Goal: Task Accomplishment & Management: Manage account settings

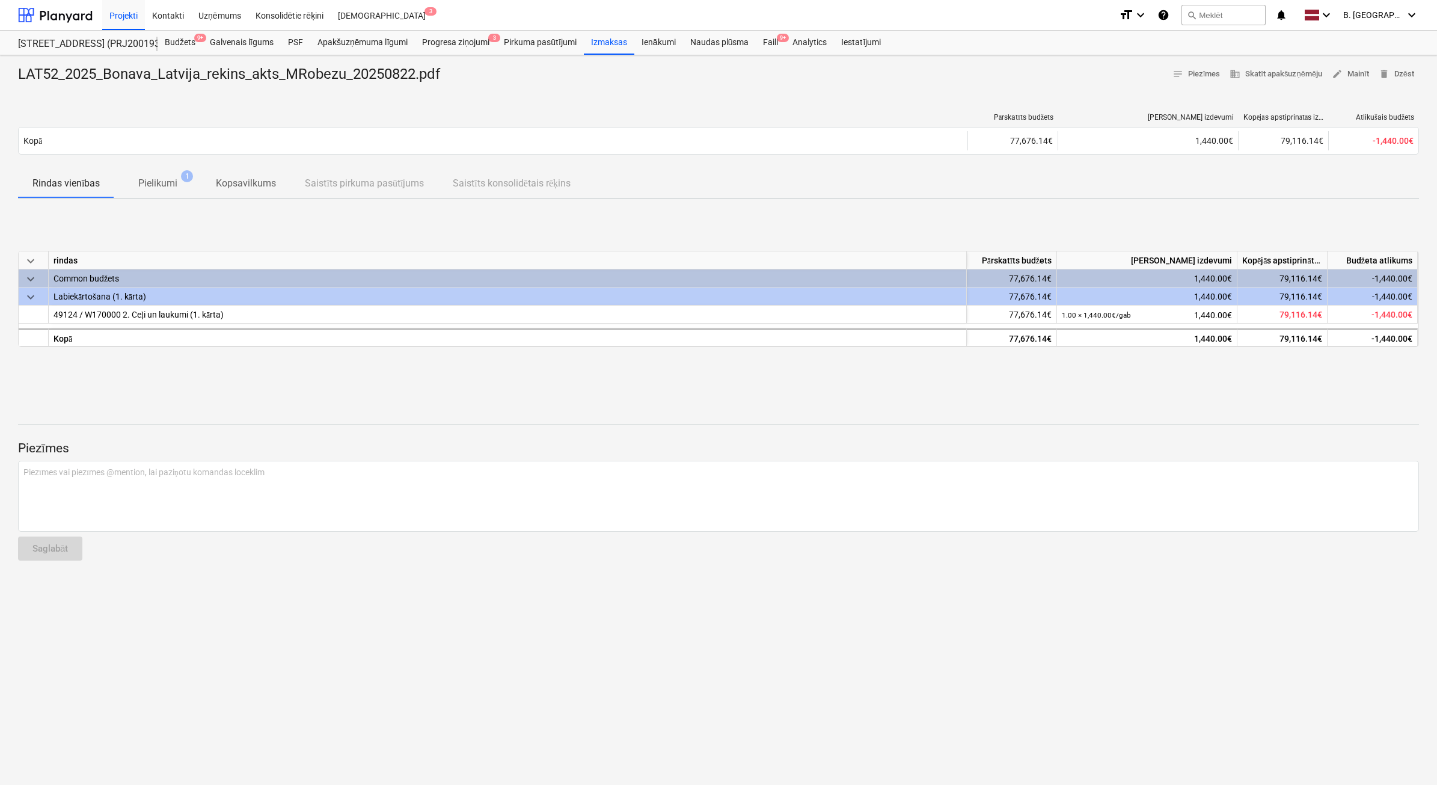
click at [36, 293] on span "keyboard_arrow_down" at bounding box center [30, 297] width 14 height 14
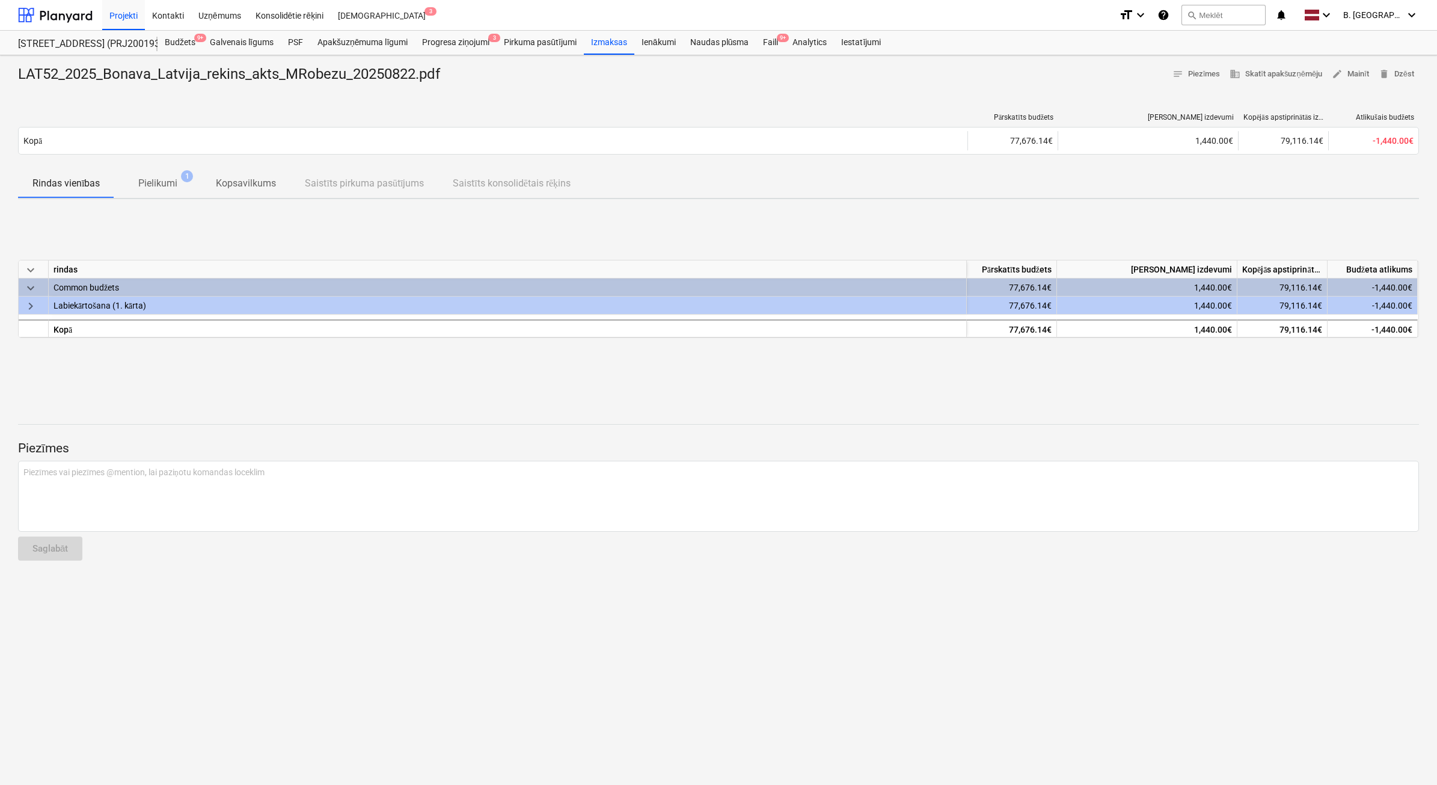
click at [34, 304] on span "keyboard_arrow_right" at bounding box center [30, 306] width 14 height 14
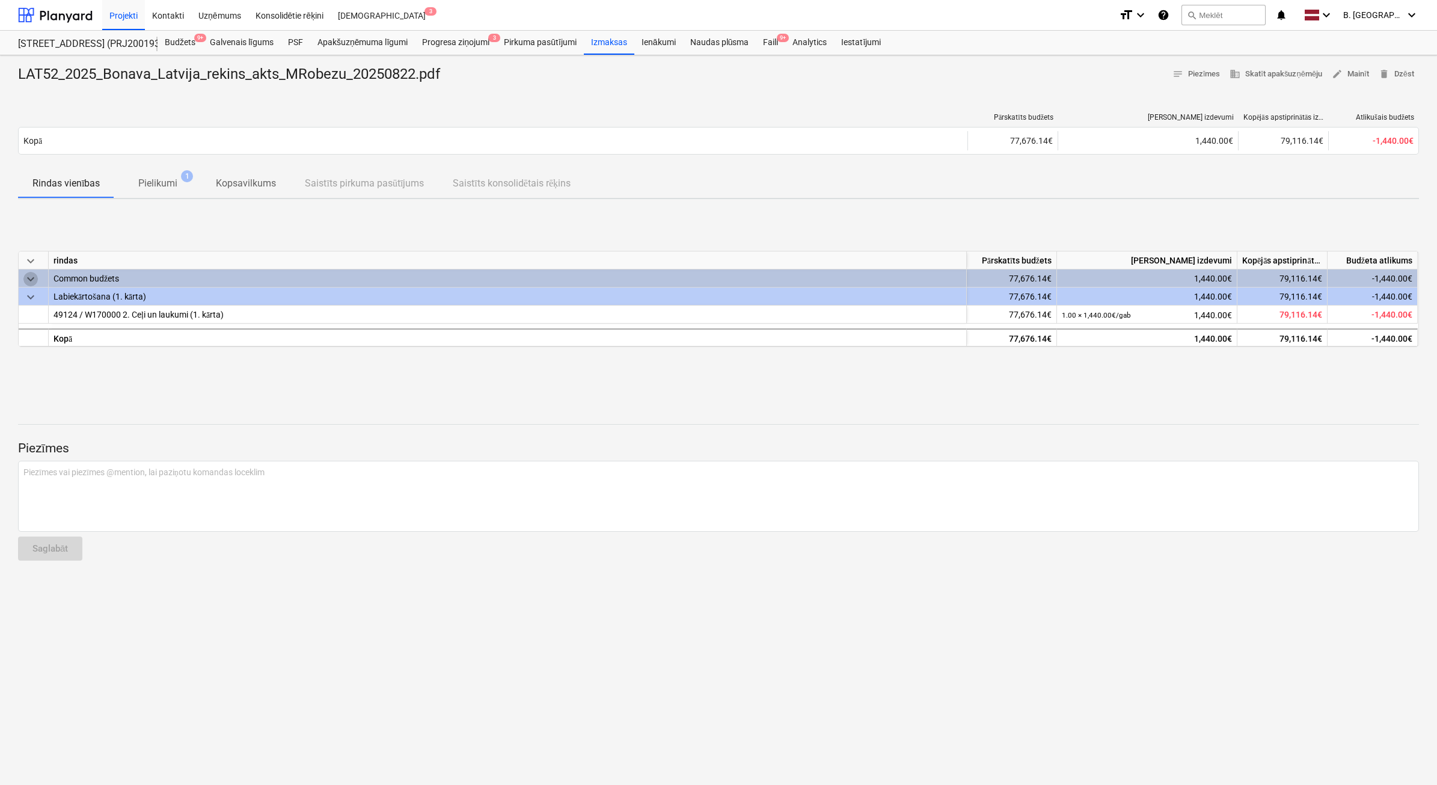
click at [31, 281] on span "keyboard_arrow_down" at bounding box center [30, 279] width 14 height 14
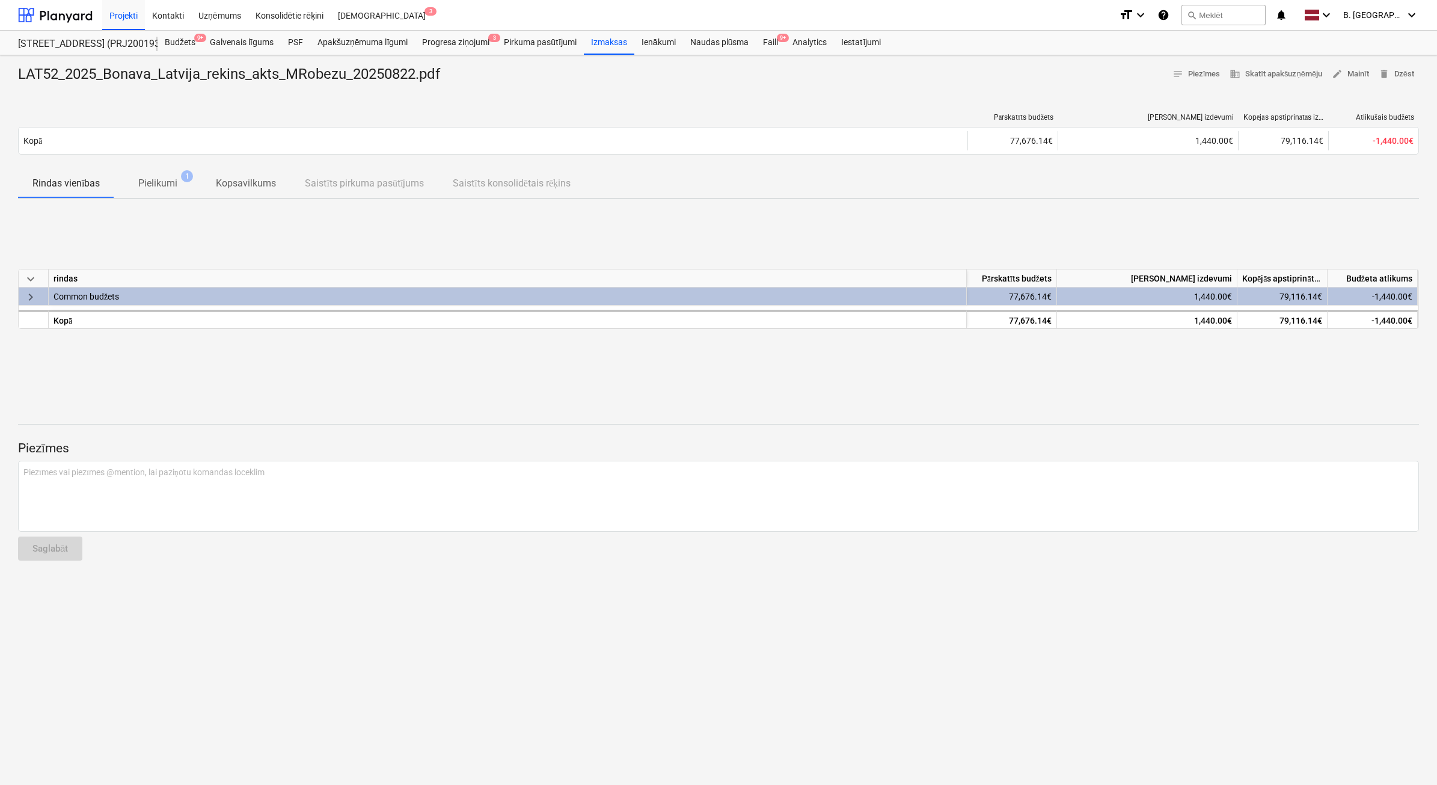
click at [31, 281] on span "keyboard_arrow_down" at bounding box center [30, 279] width 14 height 14
click at [31, 292] on span "keyboard_arrow_right" at bounding box center [30, 297] width 14 height 14
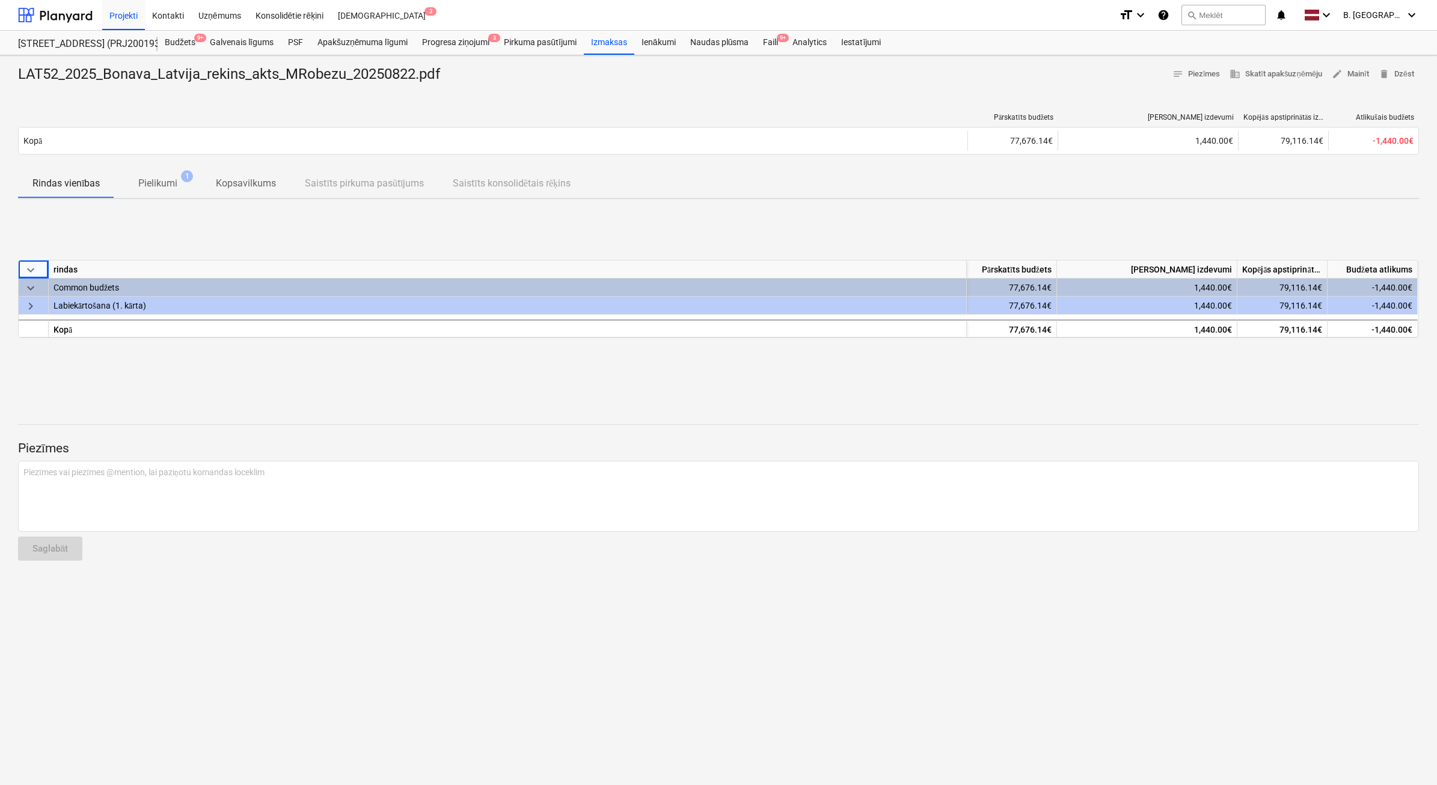
click at [31, 292] on span "keyboard_arrow_down" at bounding box center [30, 288] width 14 height 14
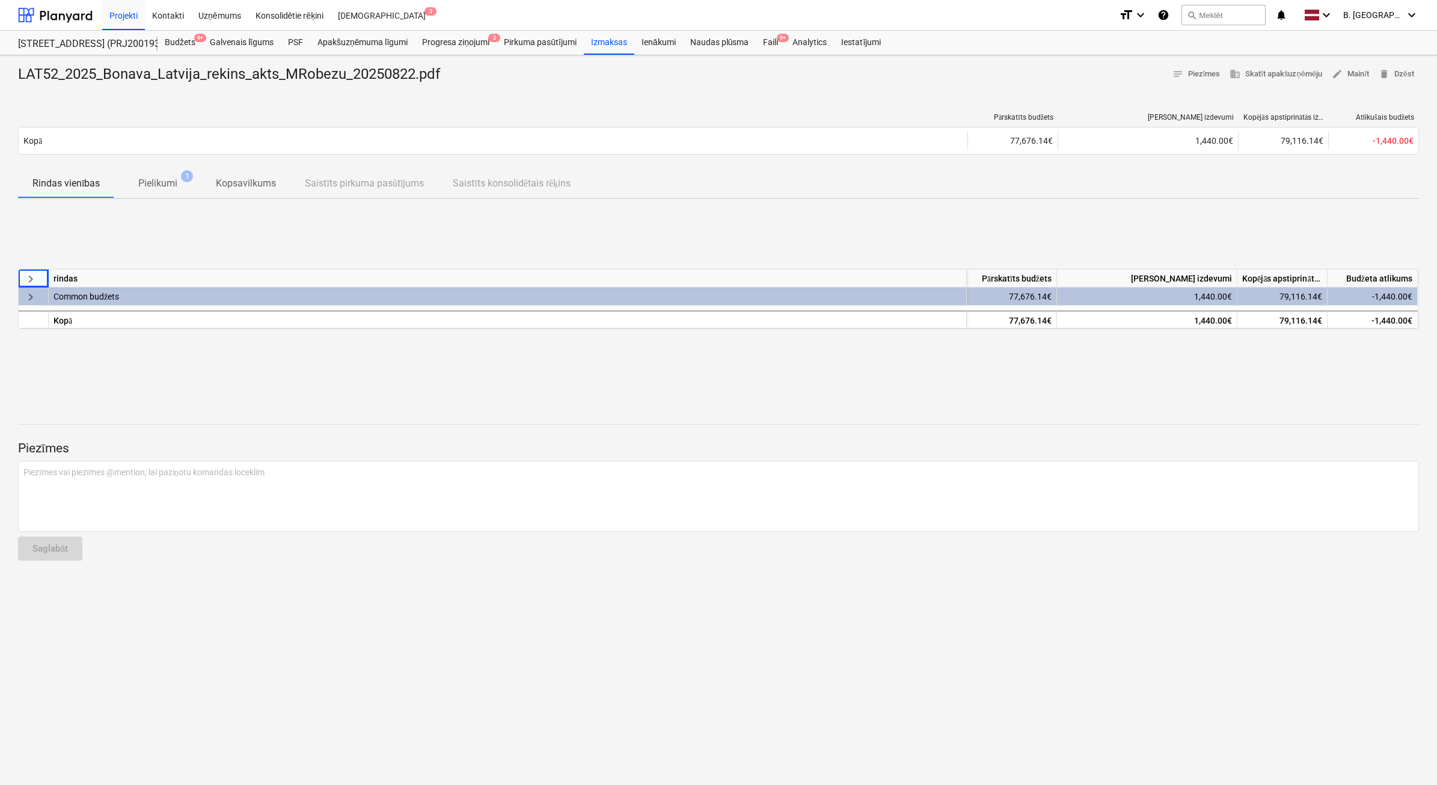
click at [31, 292] on span "keyboard_arrow_right" at bounding box center [30, 297] width 14 height 14
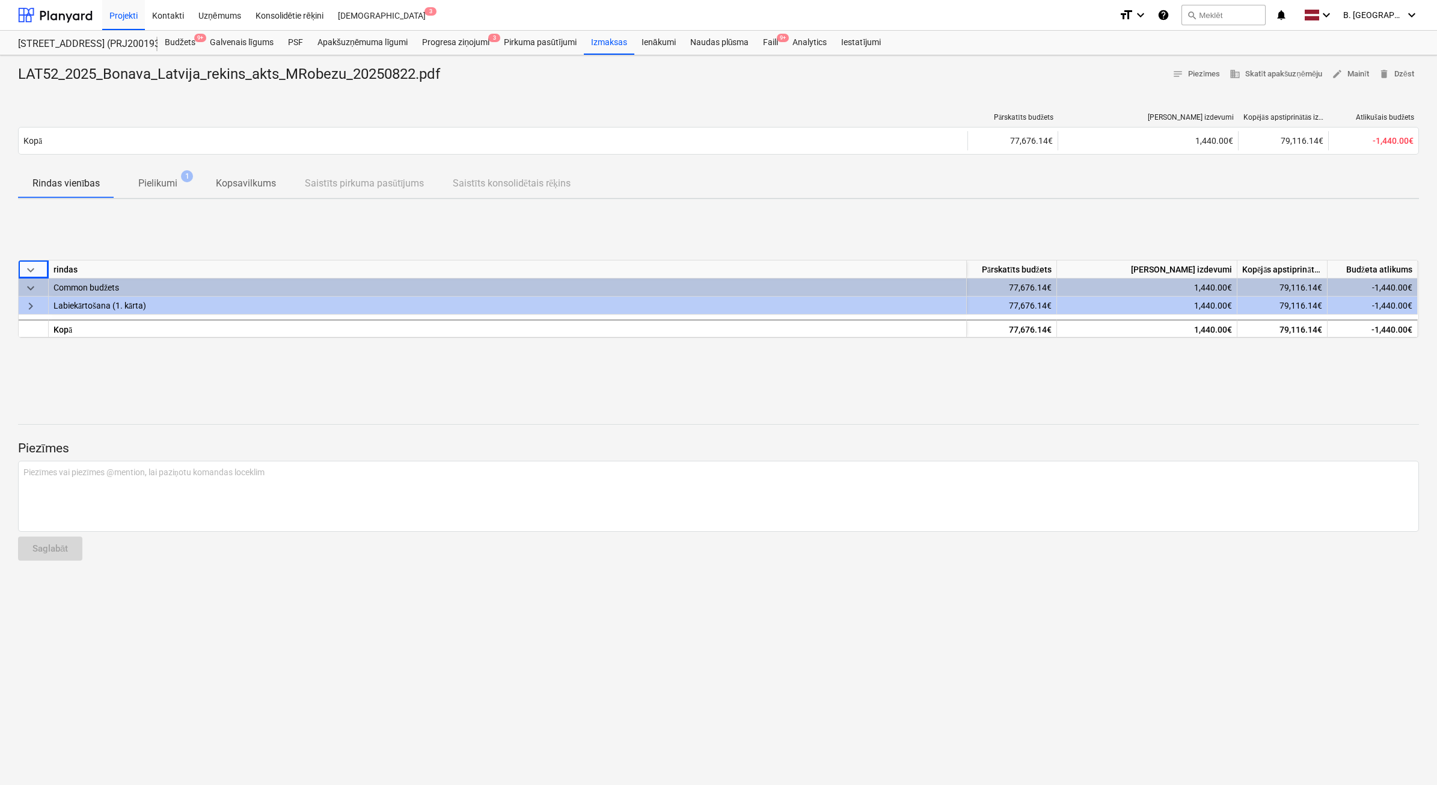
click at [29, 308] on span "keyboard_arrow_right" at bounding box center [30, 306] width 14 height 14
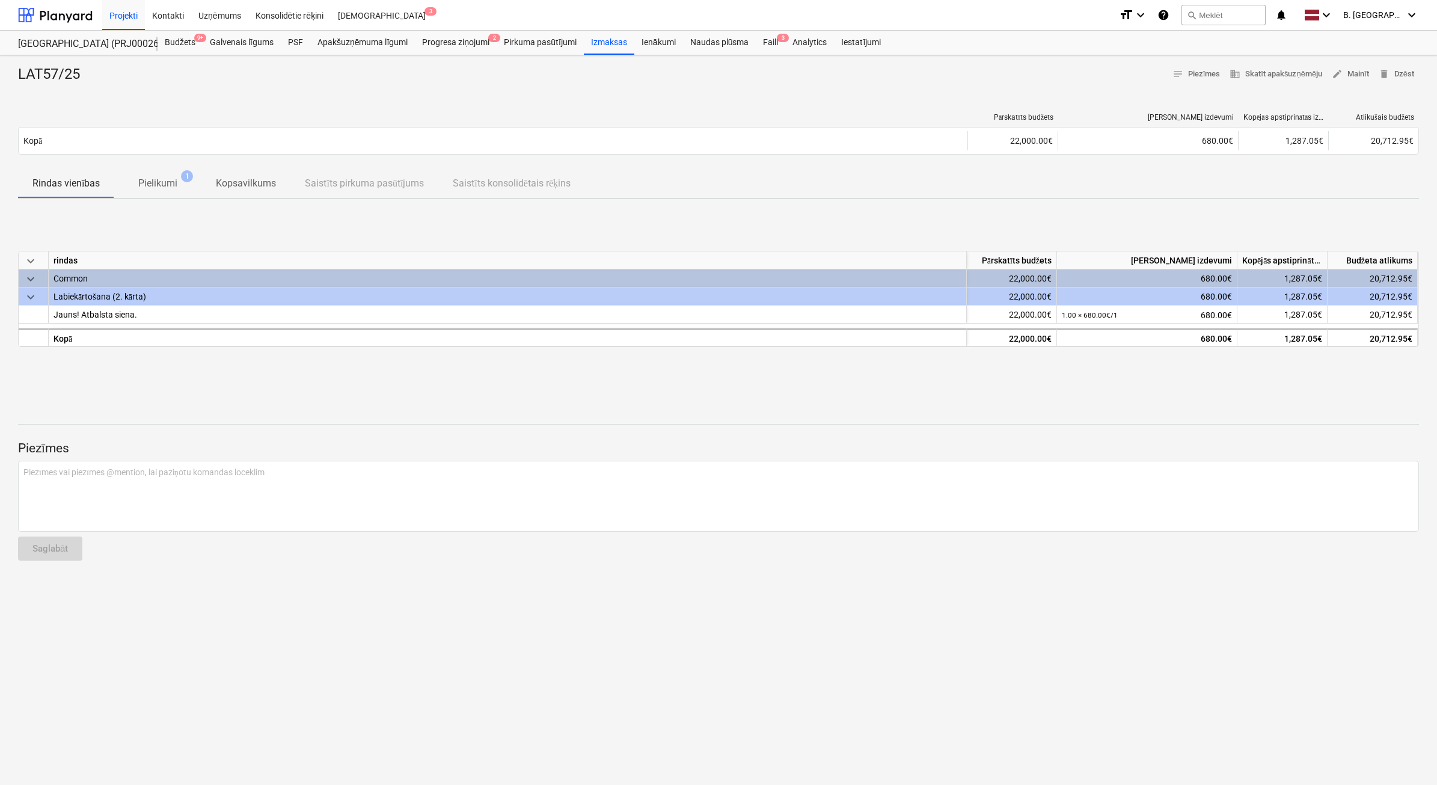
click at [28, 295] on span "keyboard_arrow_down" at bounding box center [30, 297] width 14 height 14
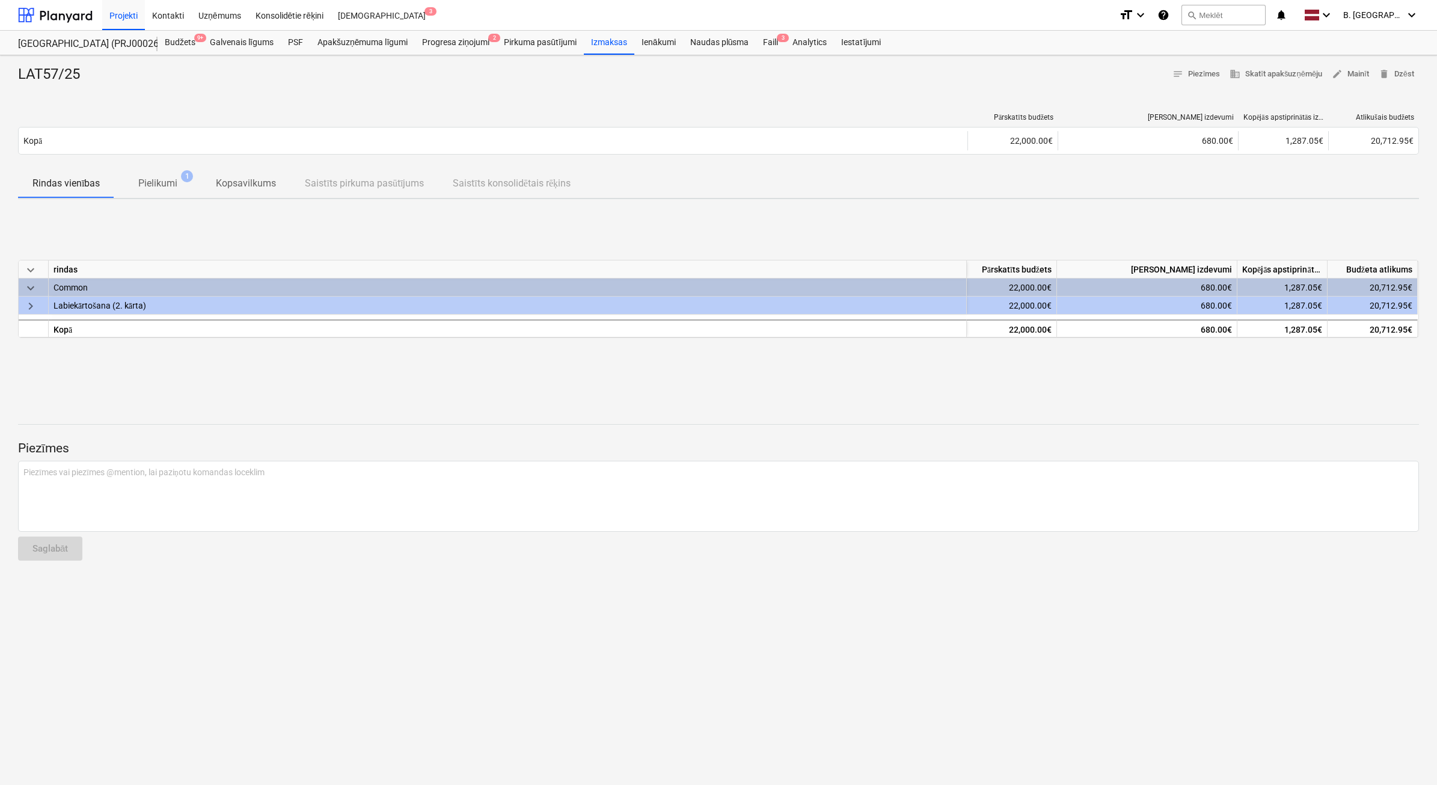
click at [28, 295] on div "keyboard_arrow_down" at bounding box center [34, 287] width 30 height 18
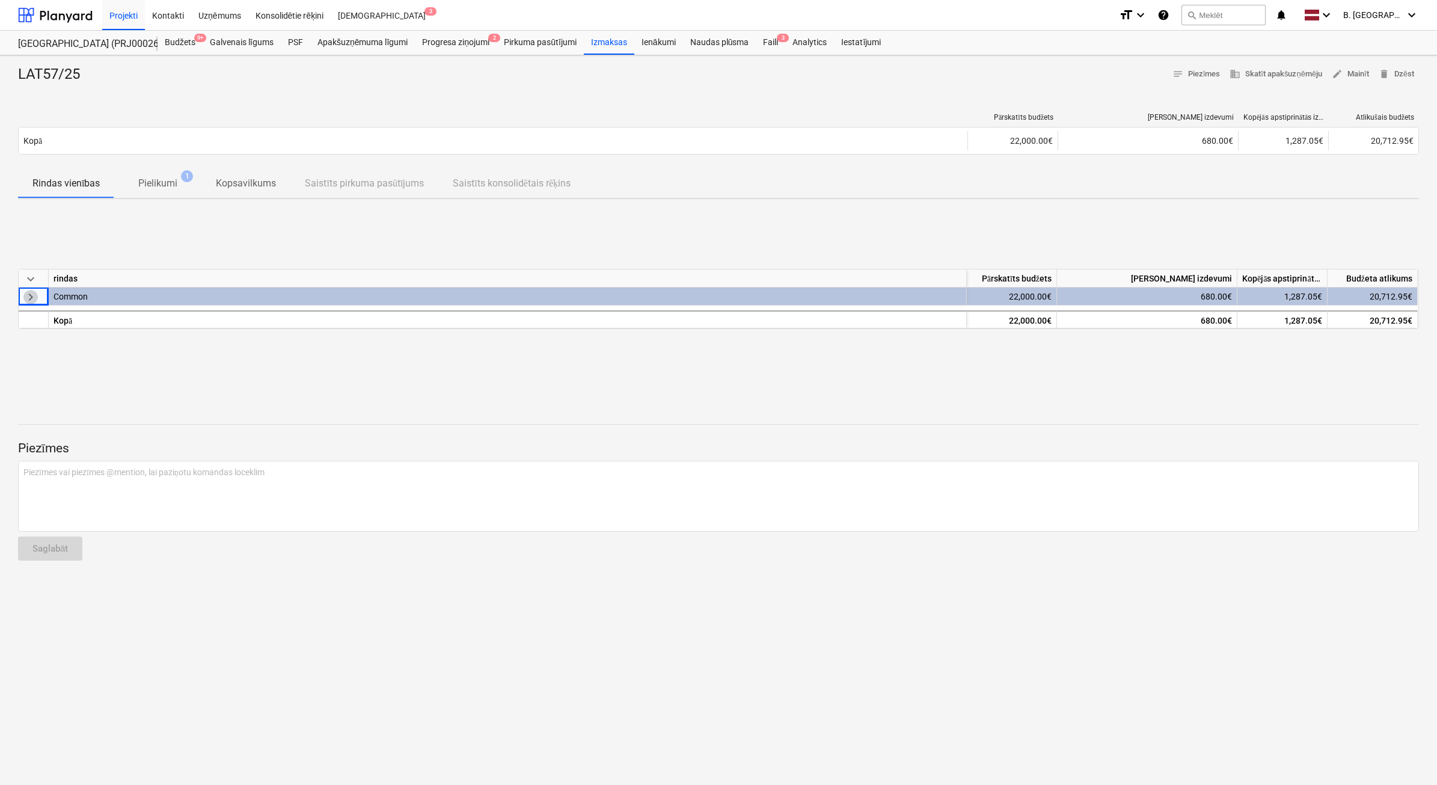
click at [28, 295] on span "keyboard_arrow_right" at bounding box center [30, 297] width 14 height 14
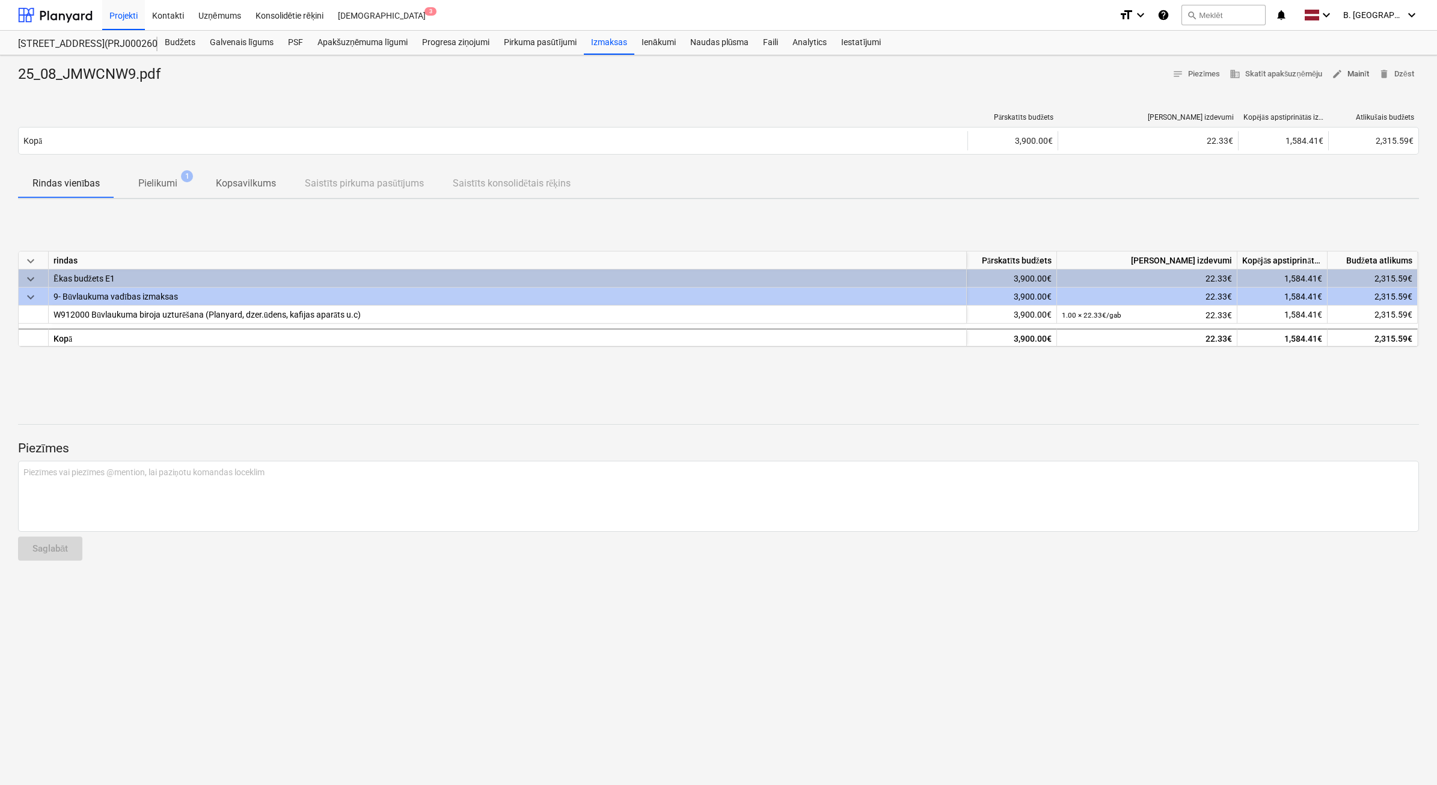
click at [1364, 69] on span "edit Mainīt" at bounding box center [1350, 74] width 37 height 14
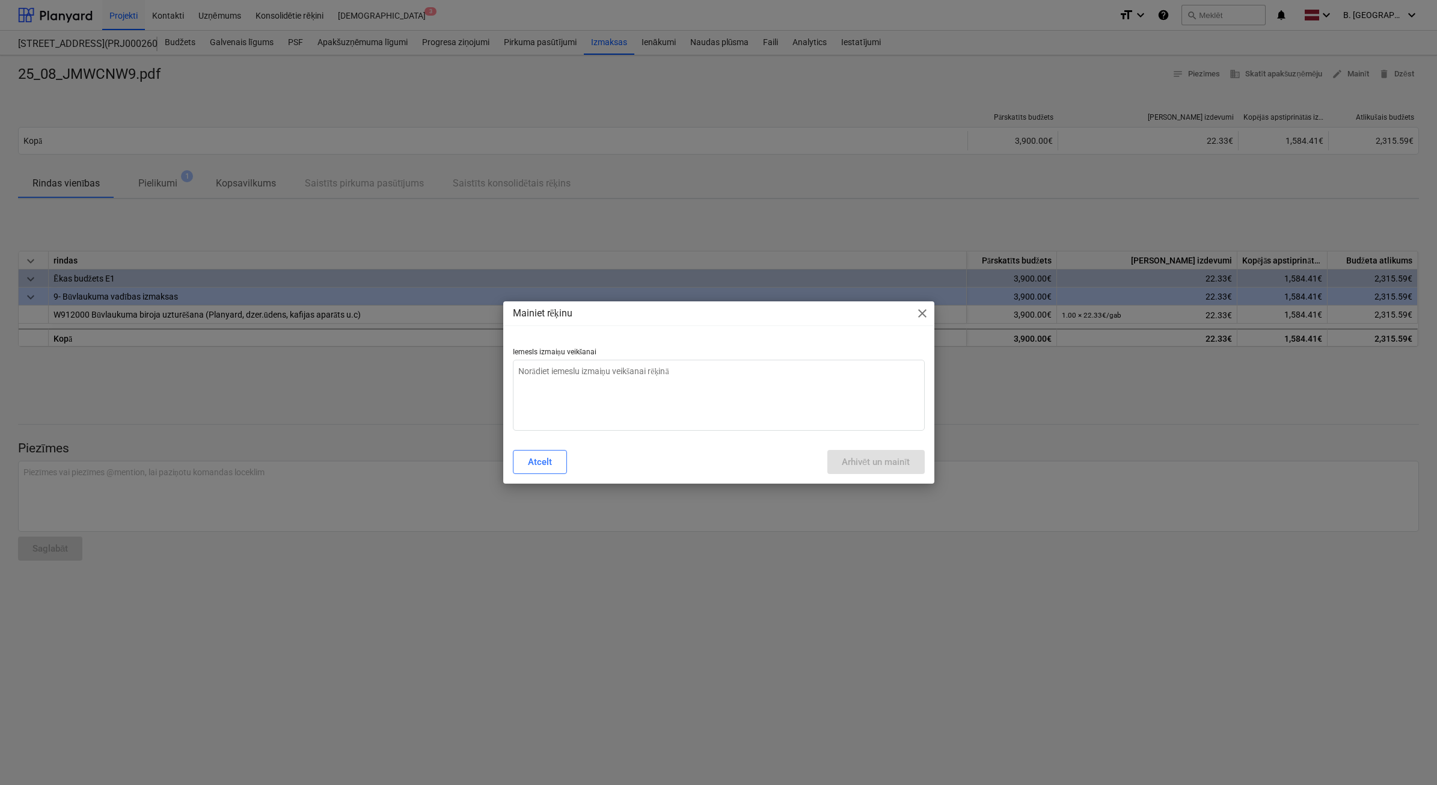
type textarea "x"
click at [752, 418] on textarea at bounding box center [719, 395] width 412 height 71
type textarea "n"
type textarea "x"
type textarea "nE"
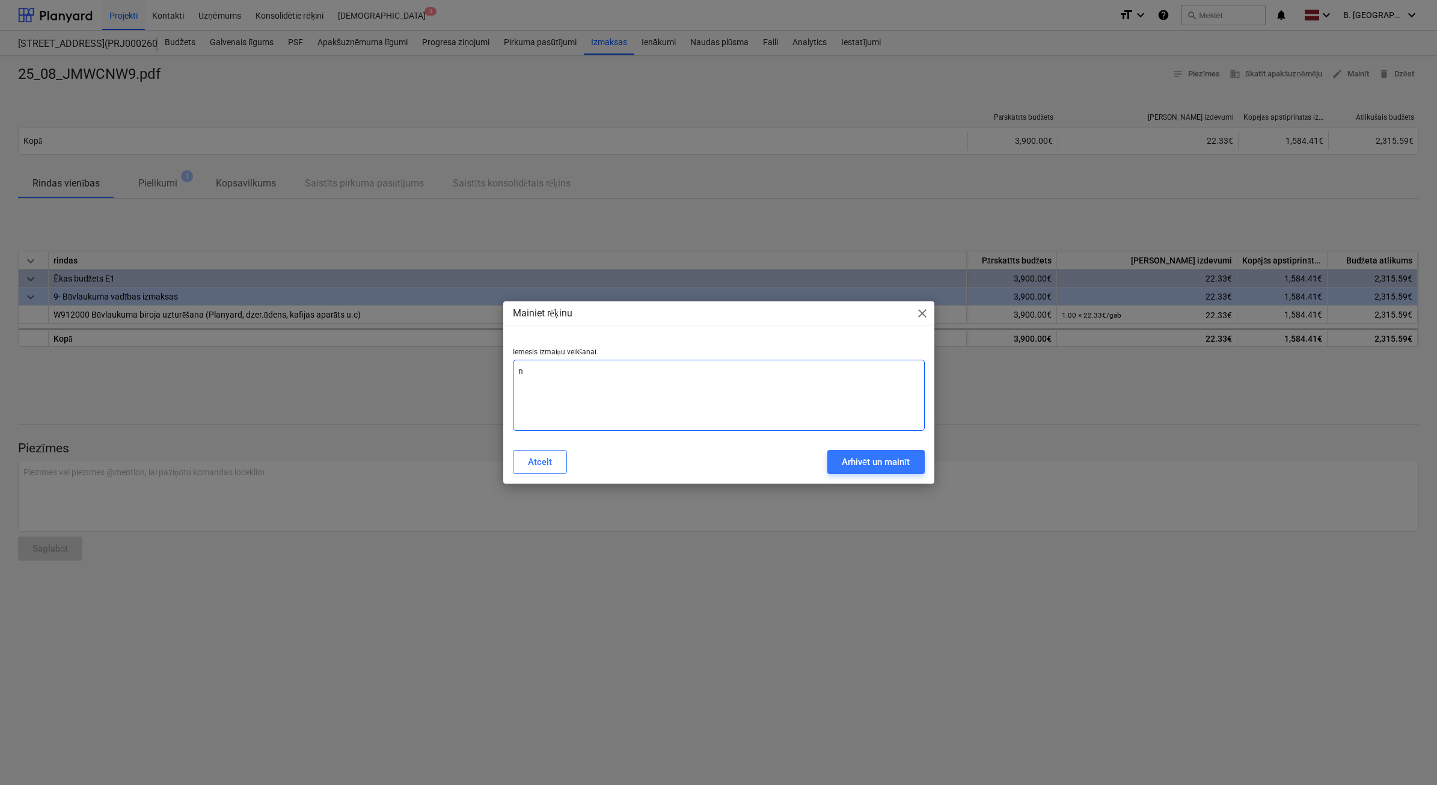
type textarea "x"
type textarea "nEP"
type textarea "x"
type textarea "nEPA"
type textarea "x"
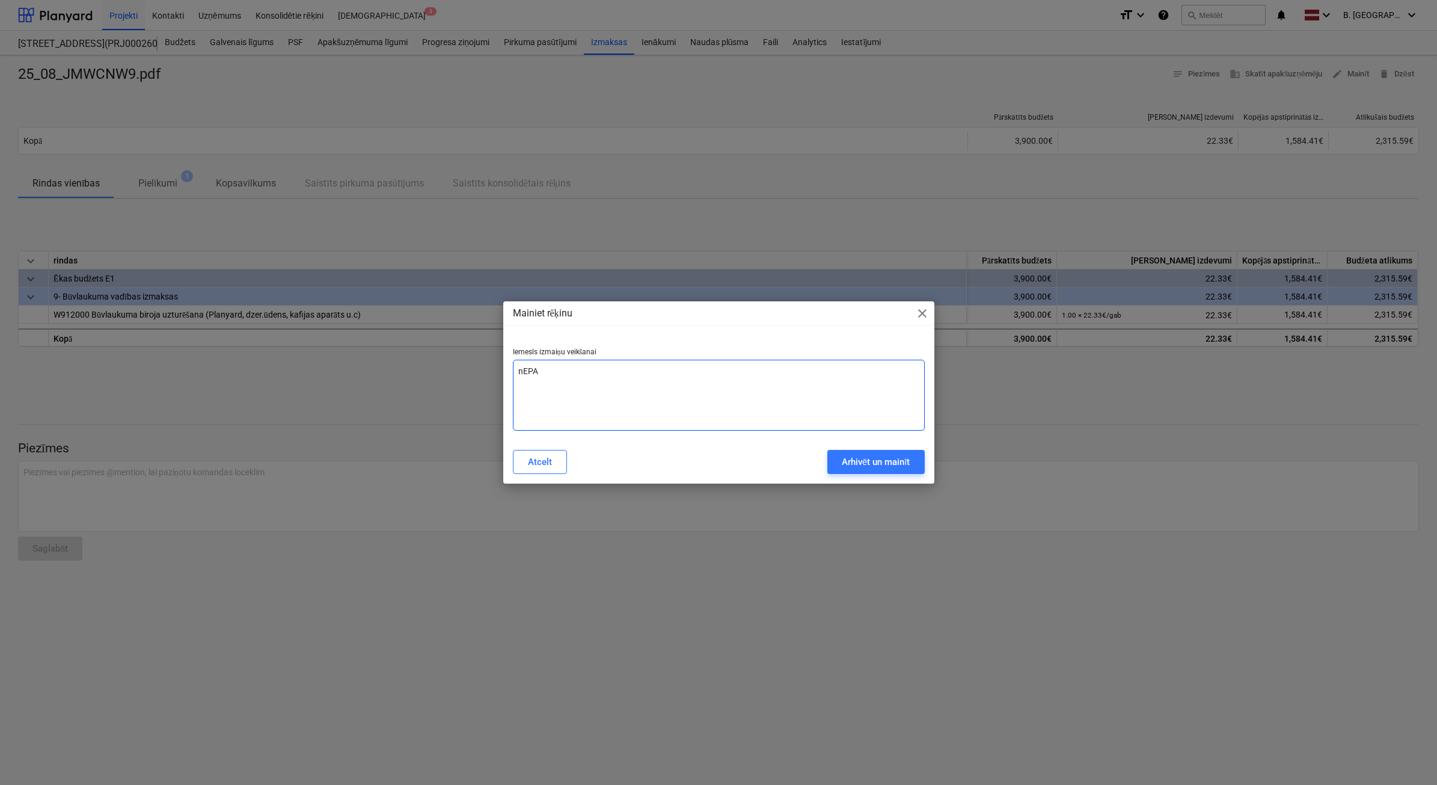
type textarea "nEPAR"
type textarea "x"
type textarea "nEPARE"
type textarea "x"
type textarea "nEPAREI"
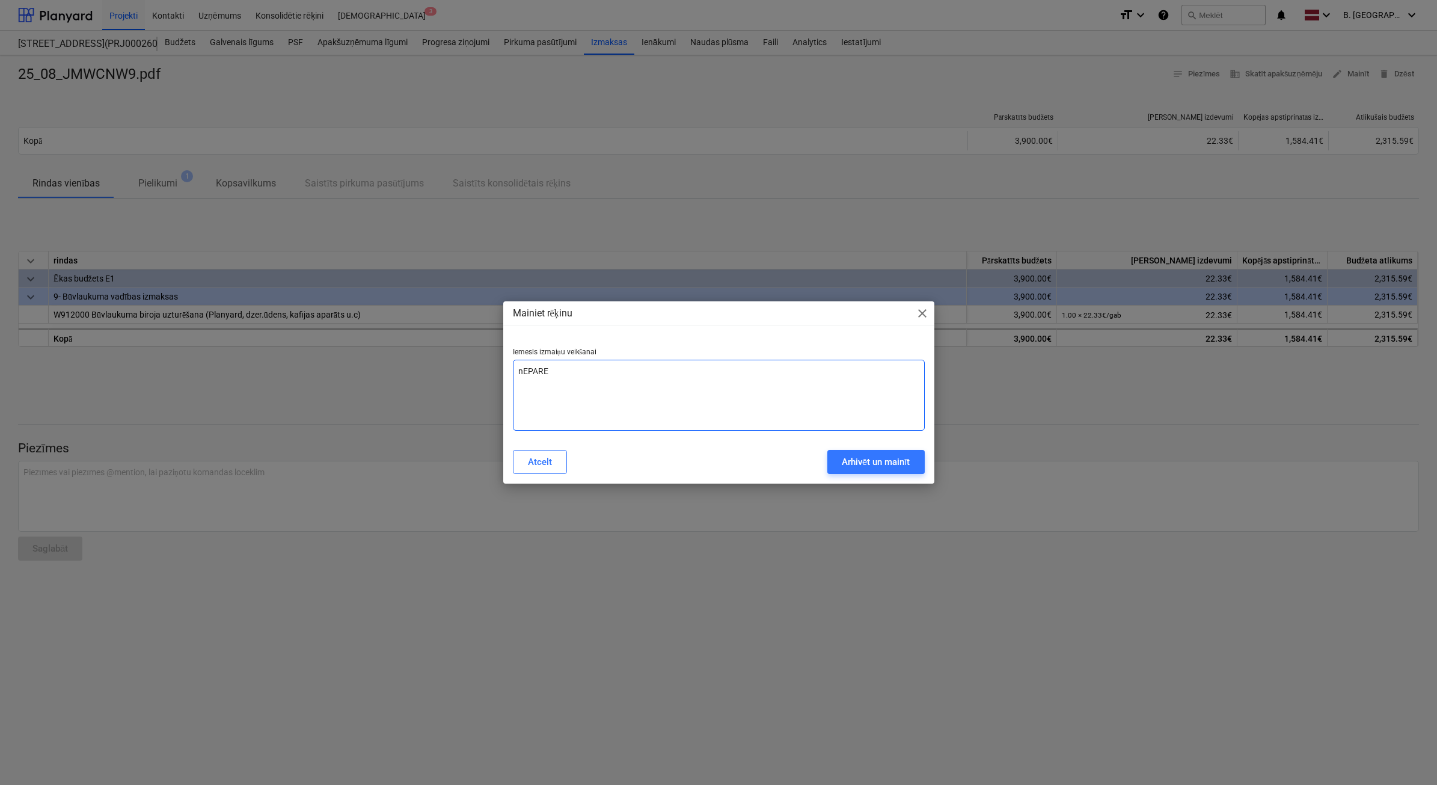
type textarea "x"
type textarea "nEPAREIZ"
type textarea "x"
type textarea "nEPAREIZA"
type textarea "x"
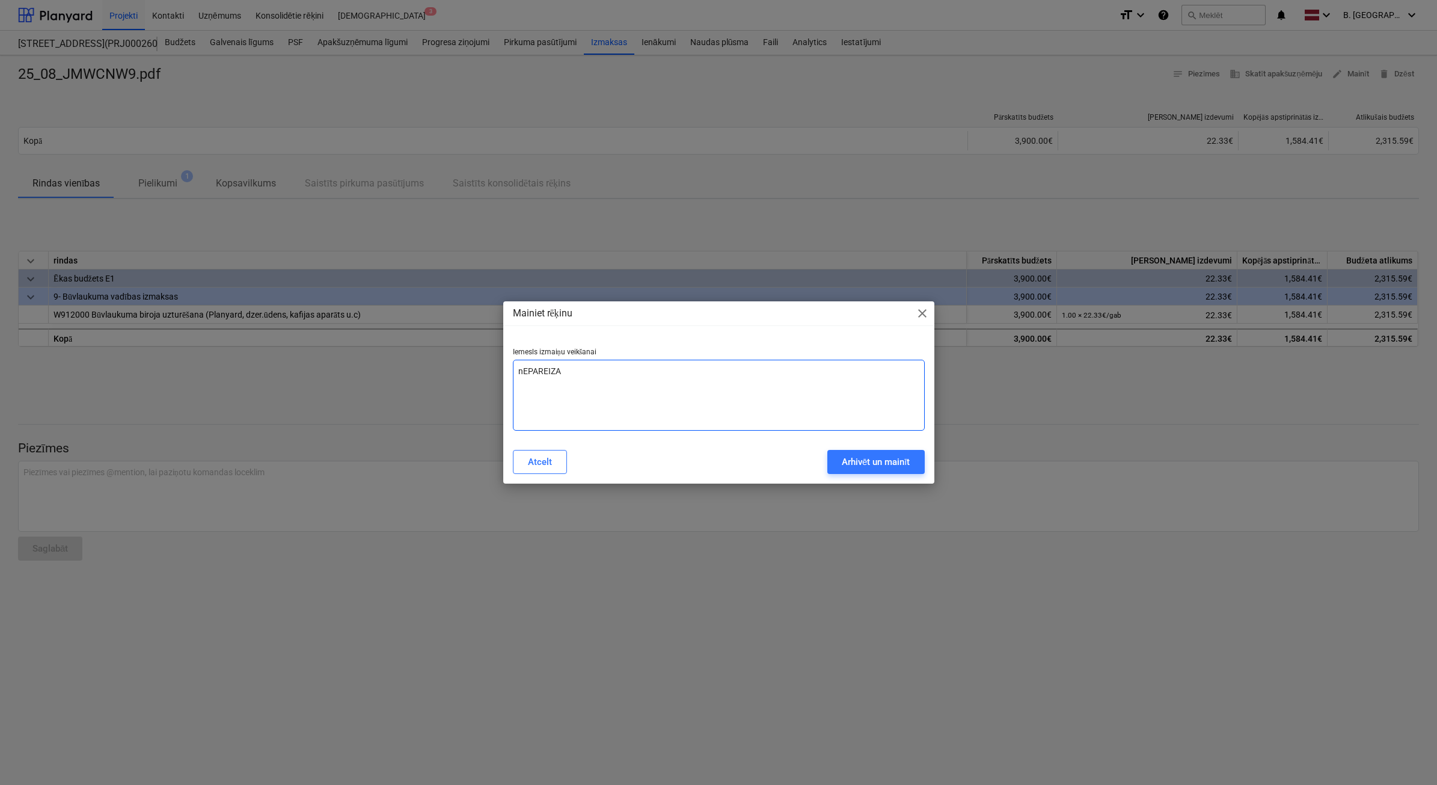
type textarea "nEPAREIZA"
type textarea "x"
type textarea "nEPAREIZA S"
type textarea "x"
type textarea "nEPAREIZA SU"
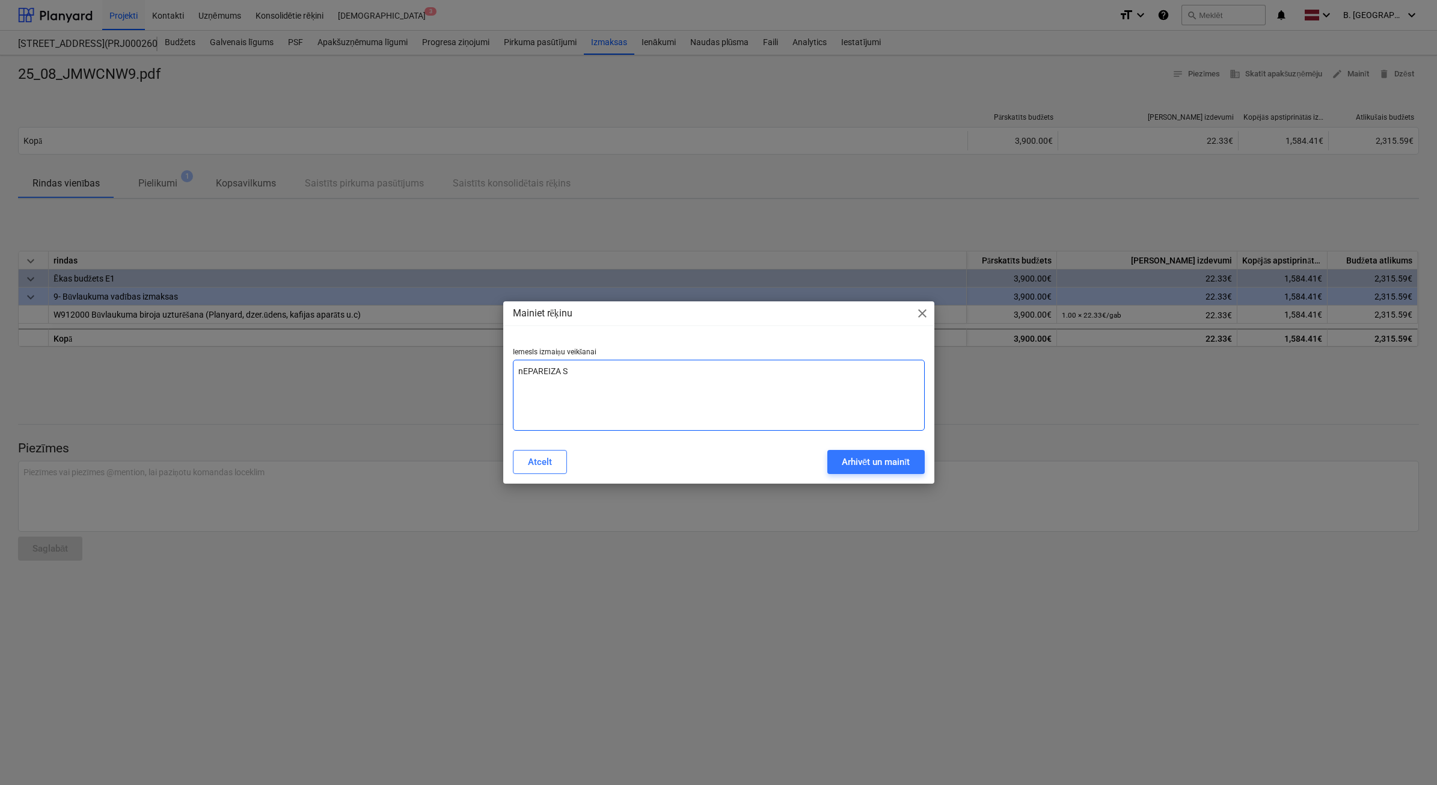
type textarea "x"
type textarea "nEPAREIZA SUM"
type textarea "x"
type textarea "nEPAREIZA SUMM"
type textarea "x"
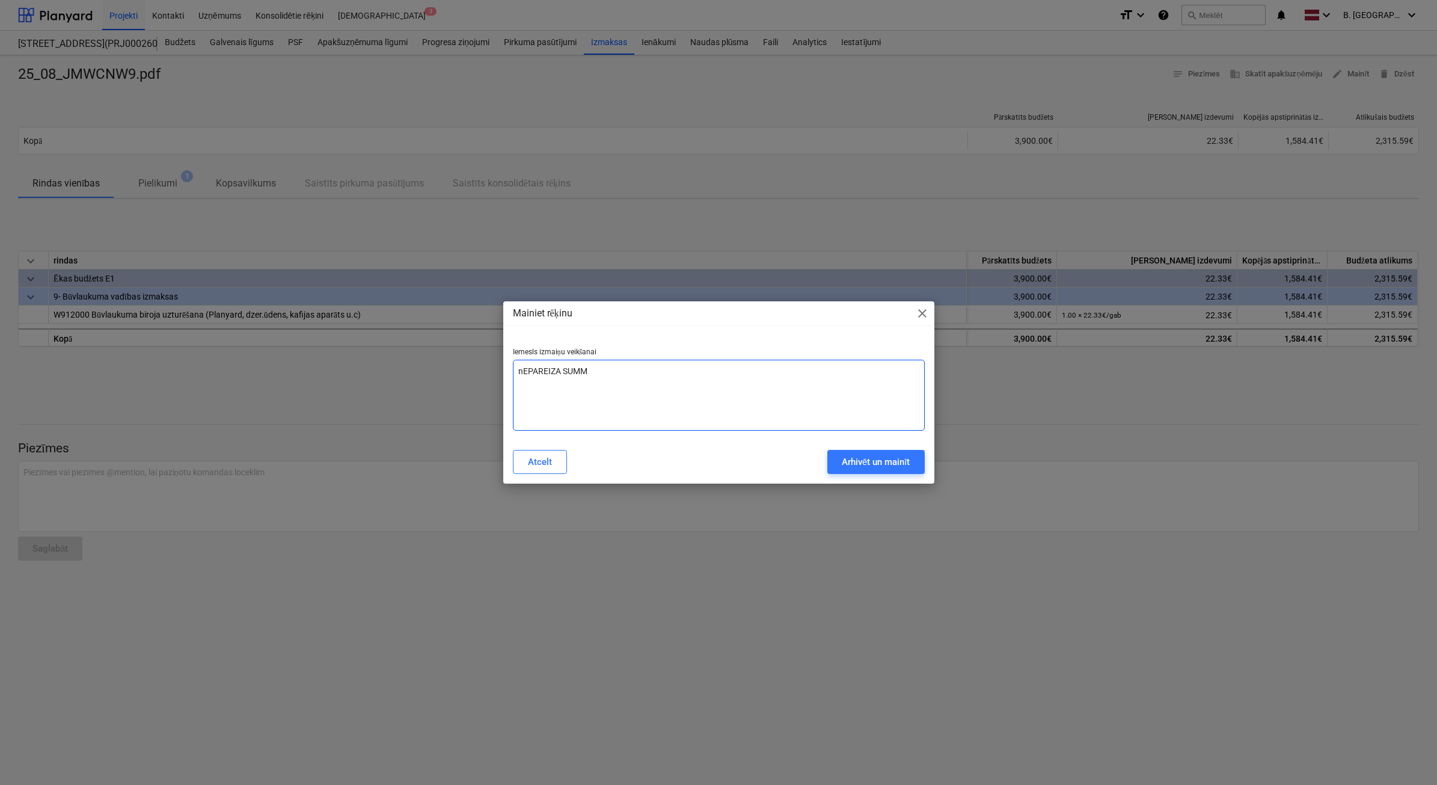
type textarea "nEPAREIZA SUMMA"
type textarea "x"
type textarea "nEPAREIZA SUMM"
type textarea "x"
type textarea "nEPAREIZA SUM"
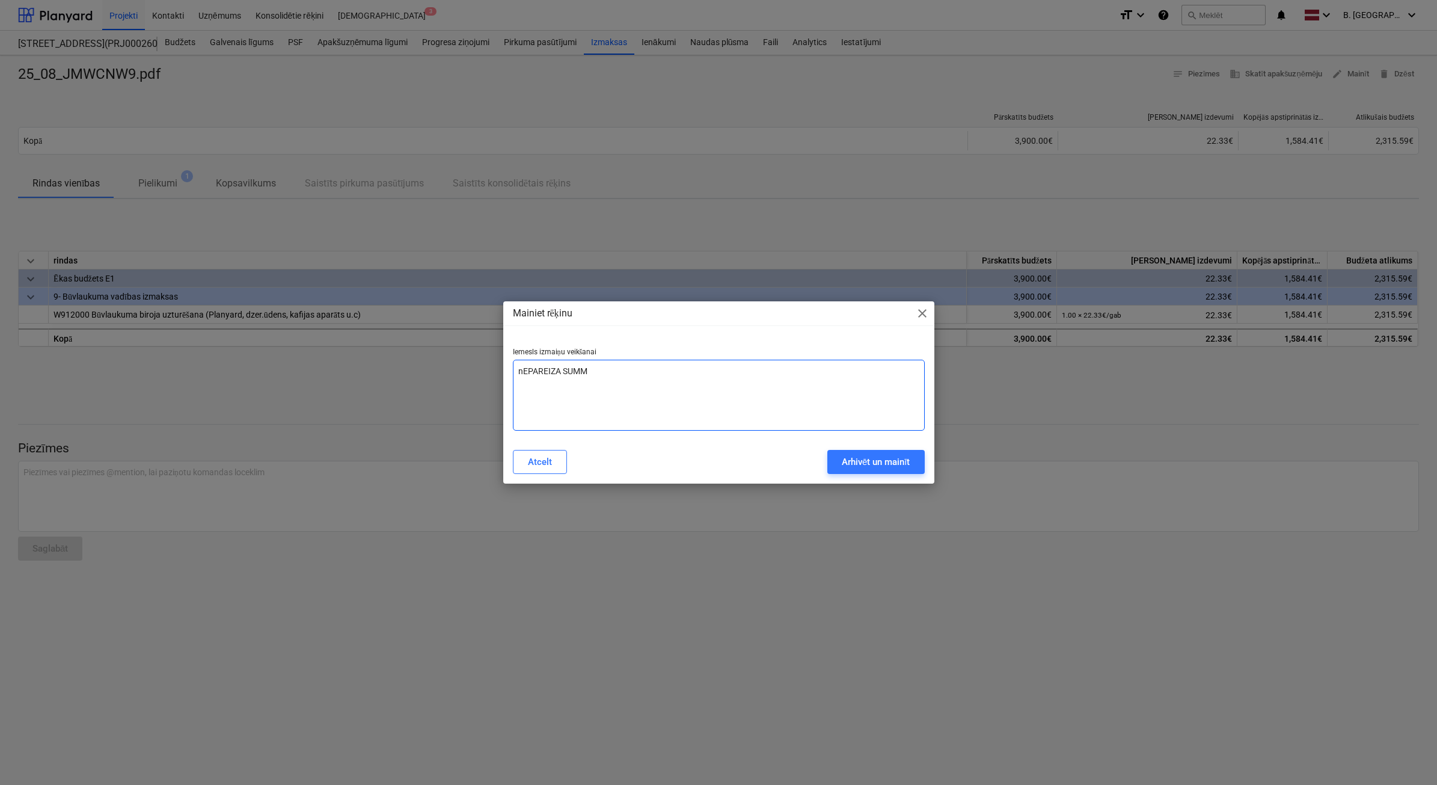
type textarea "x"
type textarea "nEPAREIZA SU"
type textarea "x"
type textarea "nEPAREIZA S"
type textarea "x"
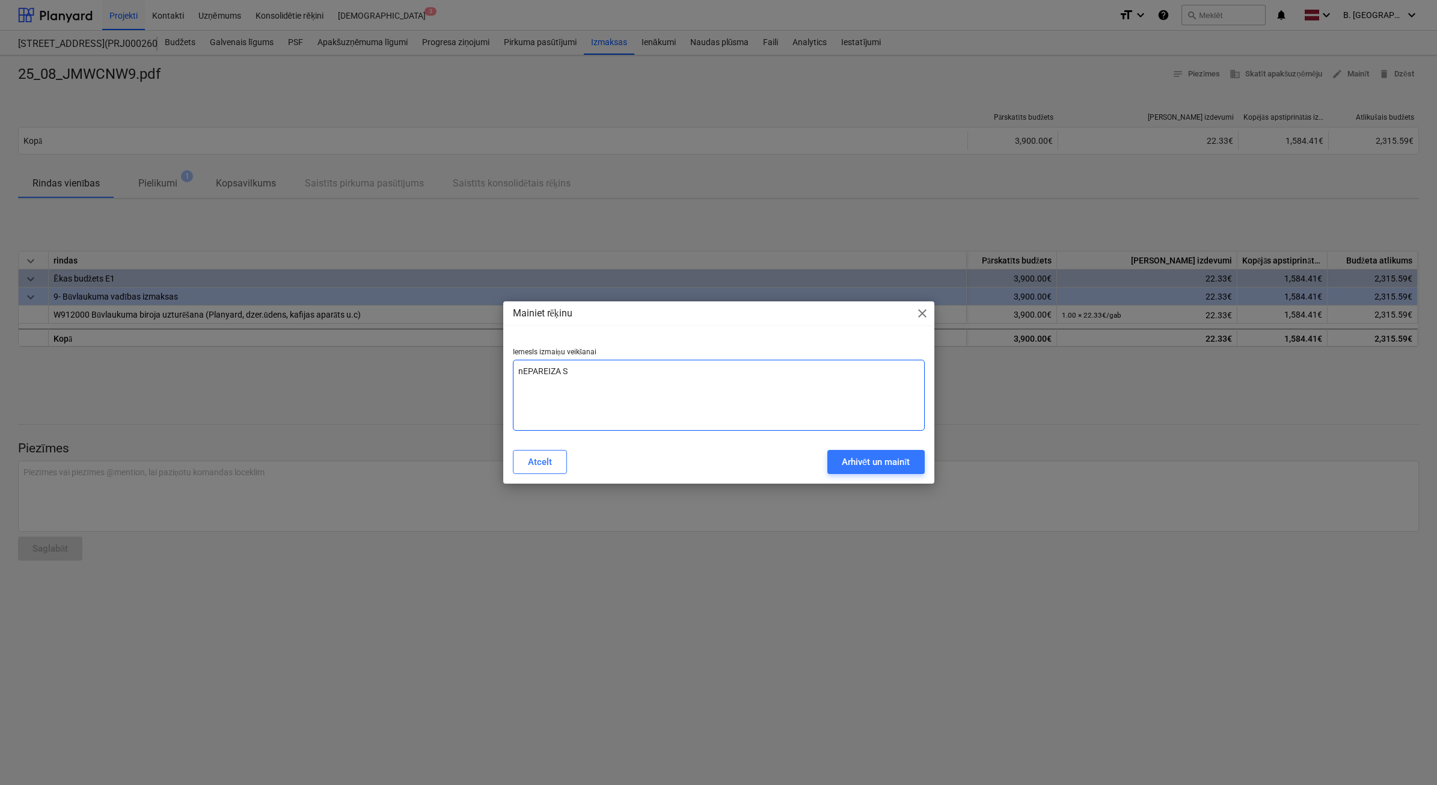
type textarea "nEPAREIZA"
type textarea "x"
type textarea "nEPAREIZA"
type textarea "x"
type textarea "nEPAREIZ"
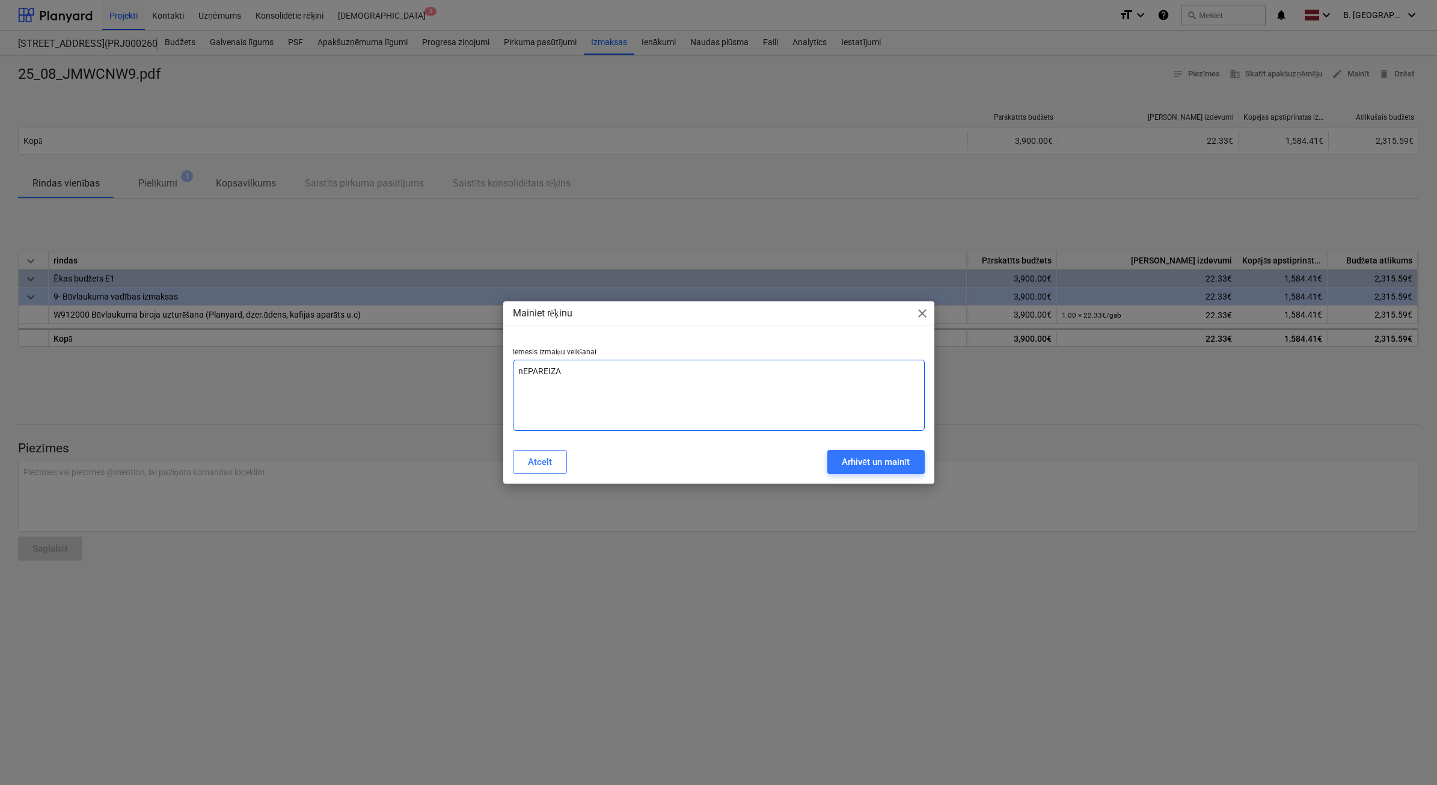
type textarea "x"
type textarea "nEPAREI"
type textarea "x"
type textarea "nEPARE"
type textarea "x"
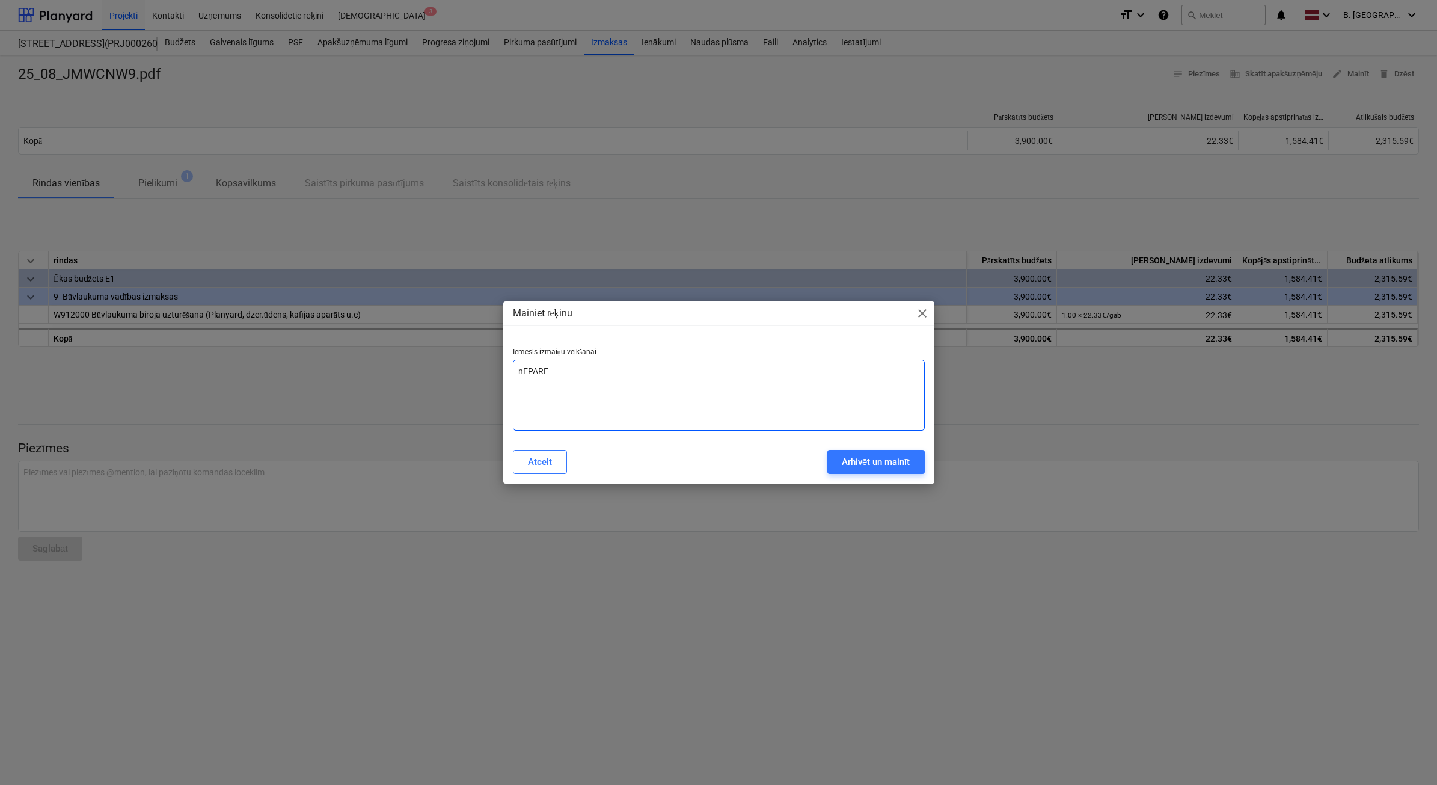
type textarea "nEPAR"
type textarea "x"
type textarea "nEPA"
type textarea "x"
type textarea "nEP"
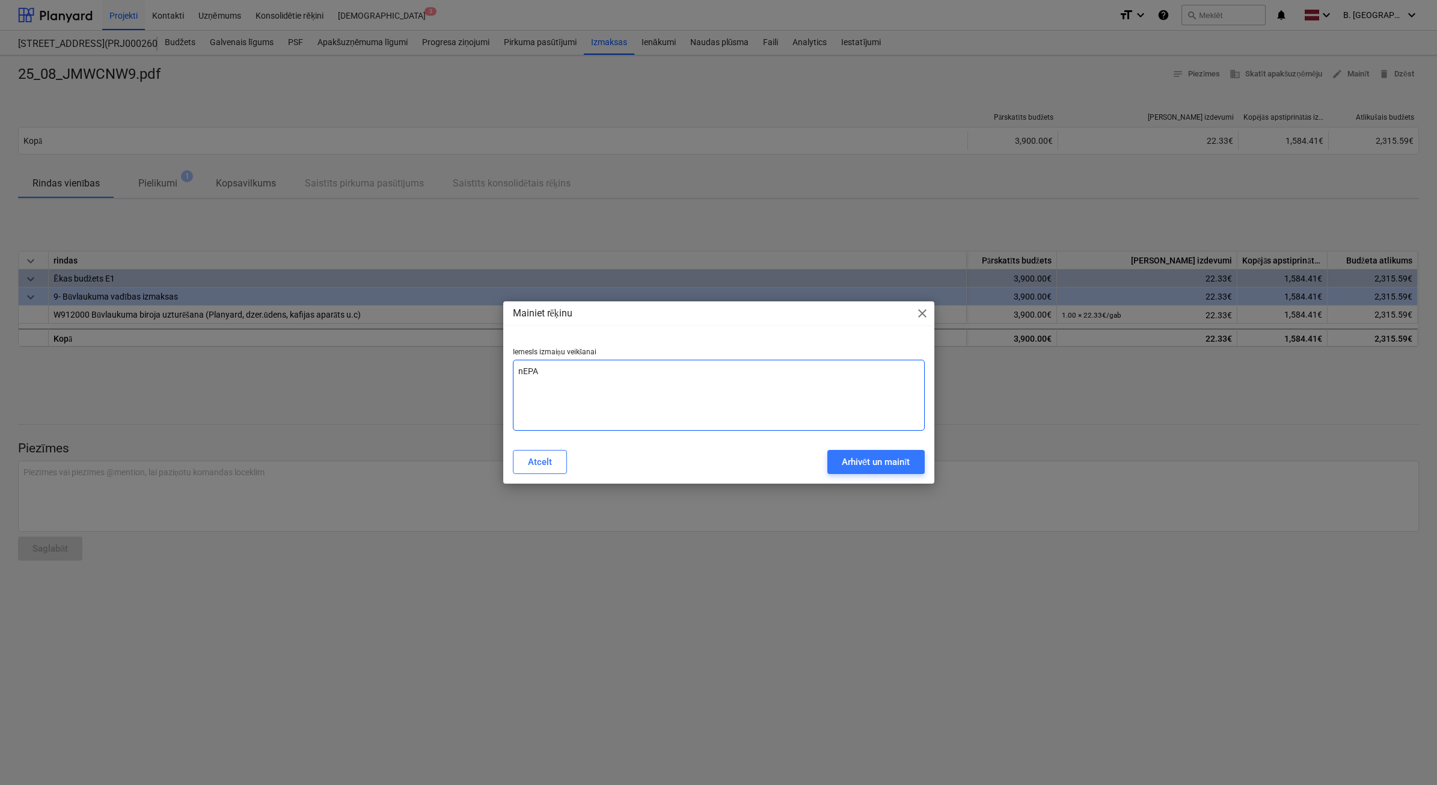
type textarea "x"
type textarea "nE"
type textarea "x"
type textarea "n"
type textarea "x"
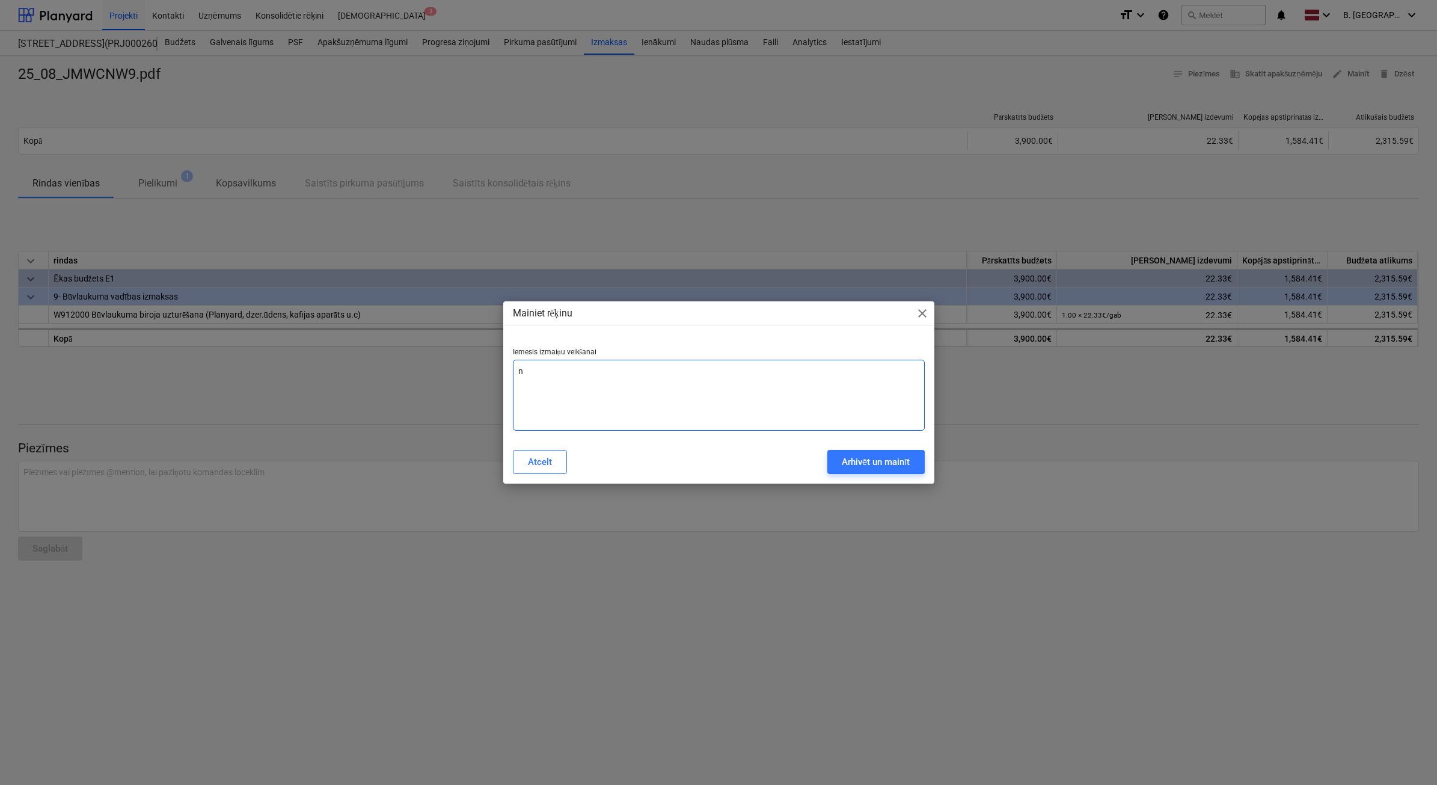
type textarea "x"
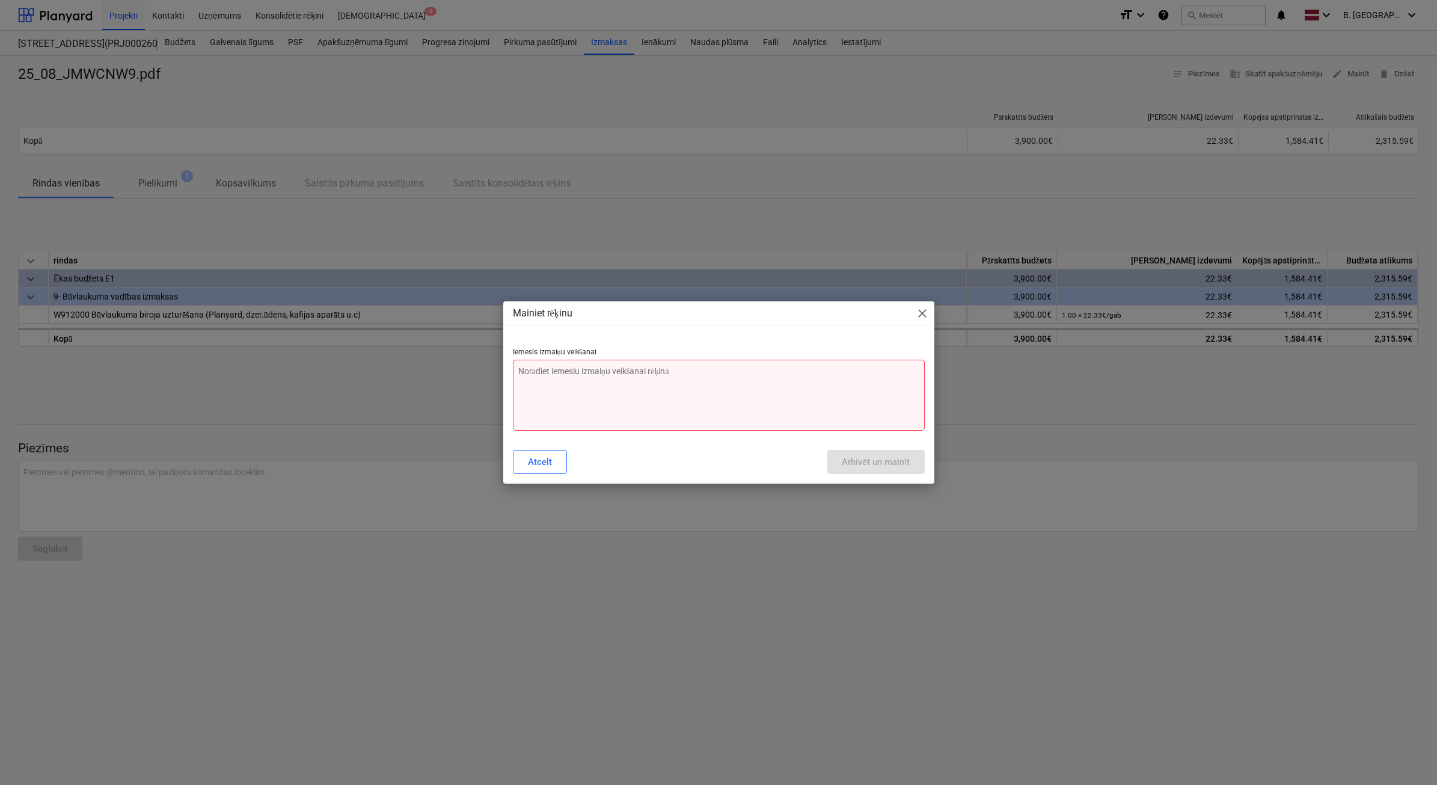
type textarea "N"
type textarea "x"
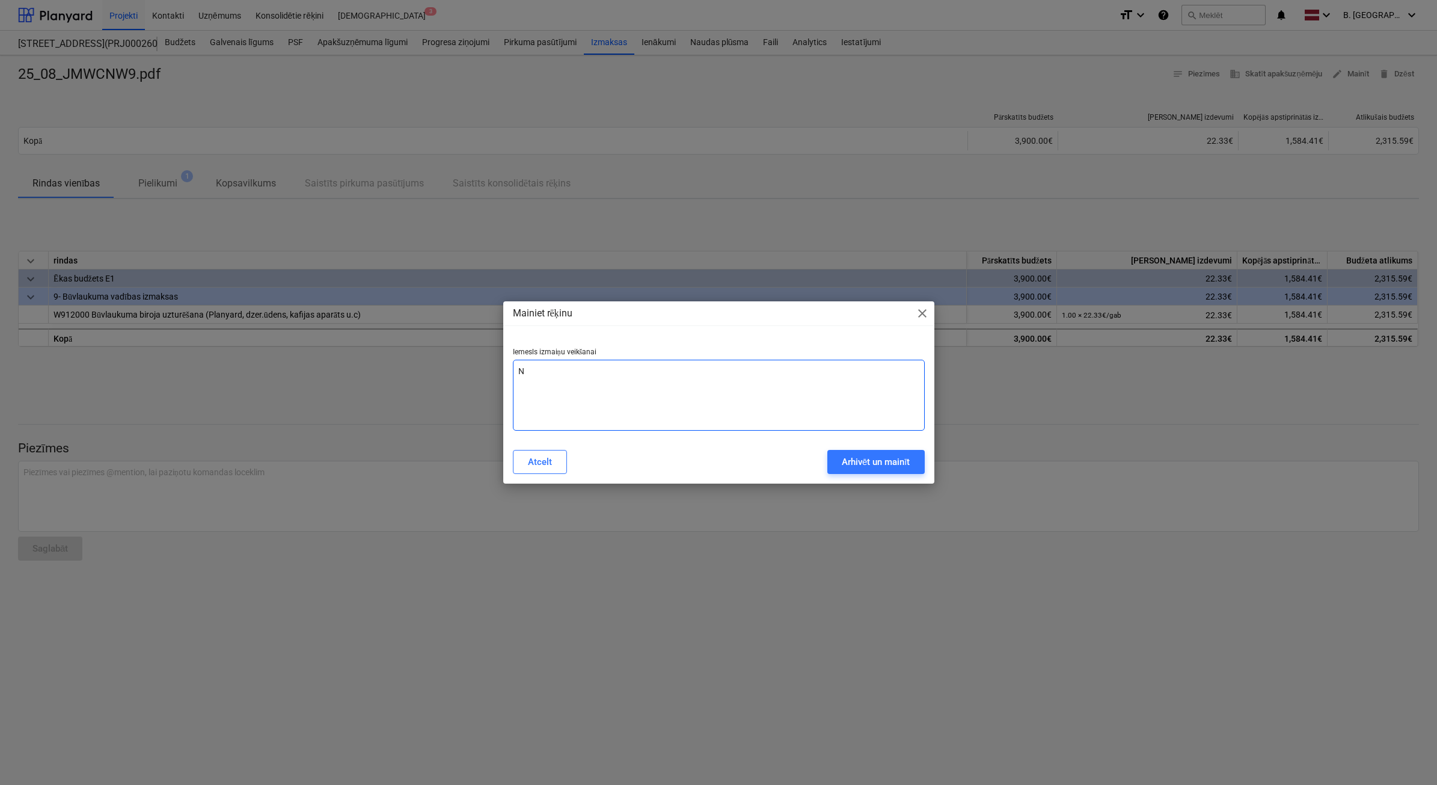
type textarea "Nr"
type textarea "x"
type textarea "N"
type textarea "x"
type textarea "Ne"
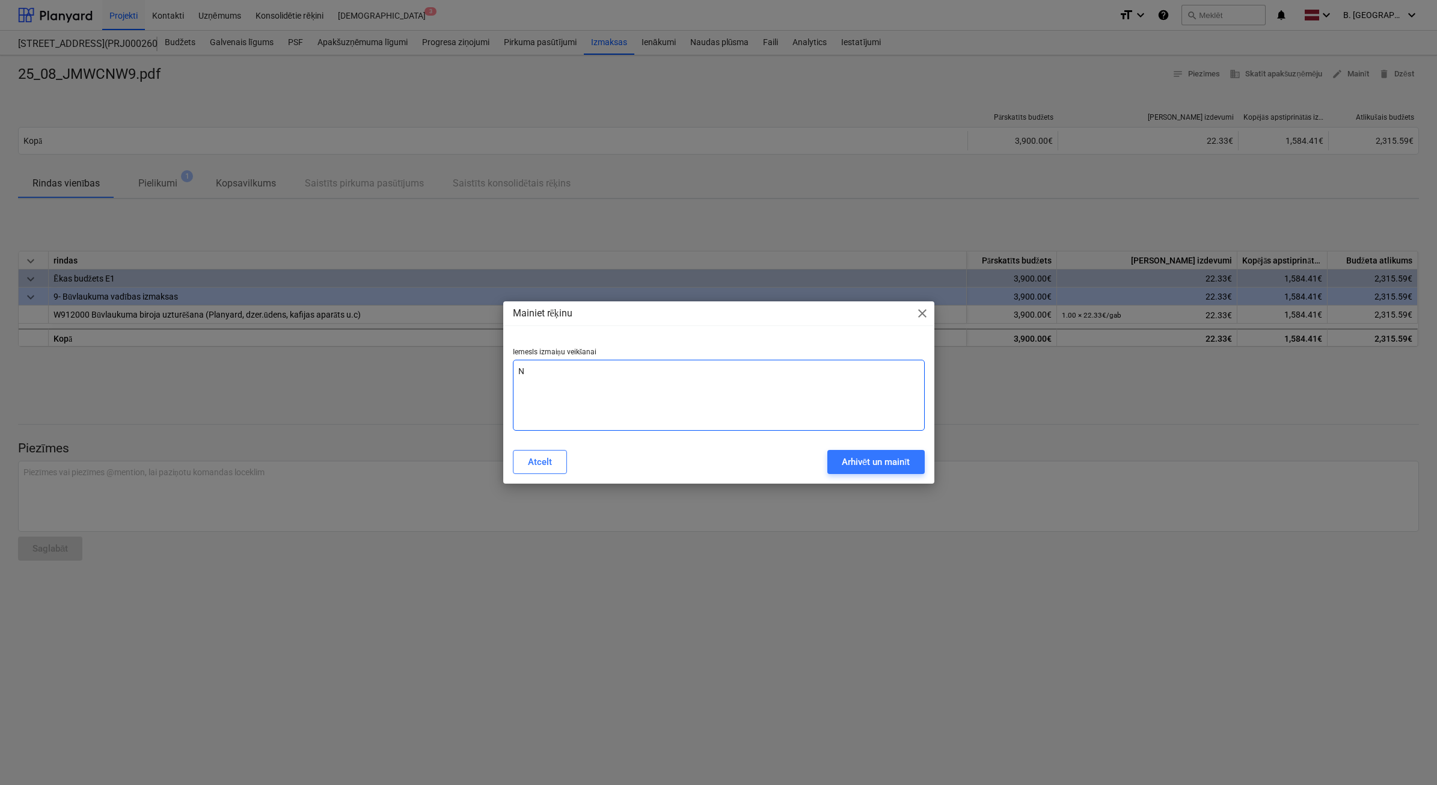
type textarea "x"
type textarea "Nep"
type textarea "x"
type textarea "Nepa"
type textarea "x"
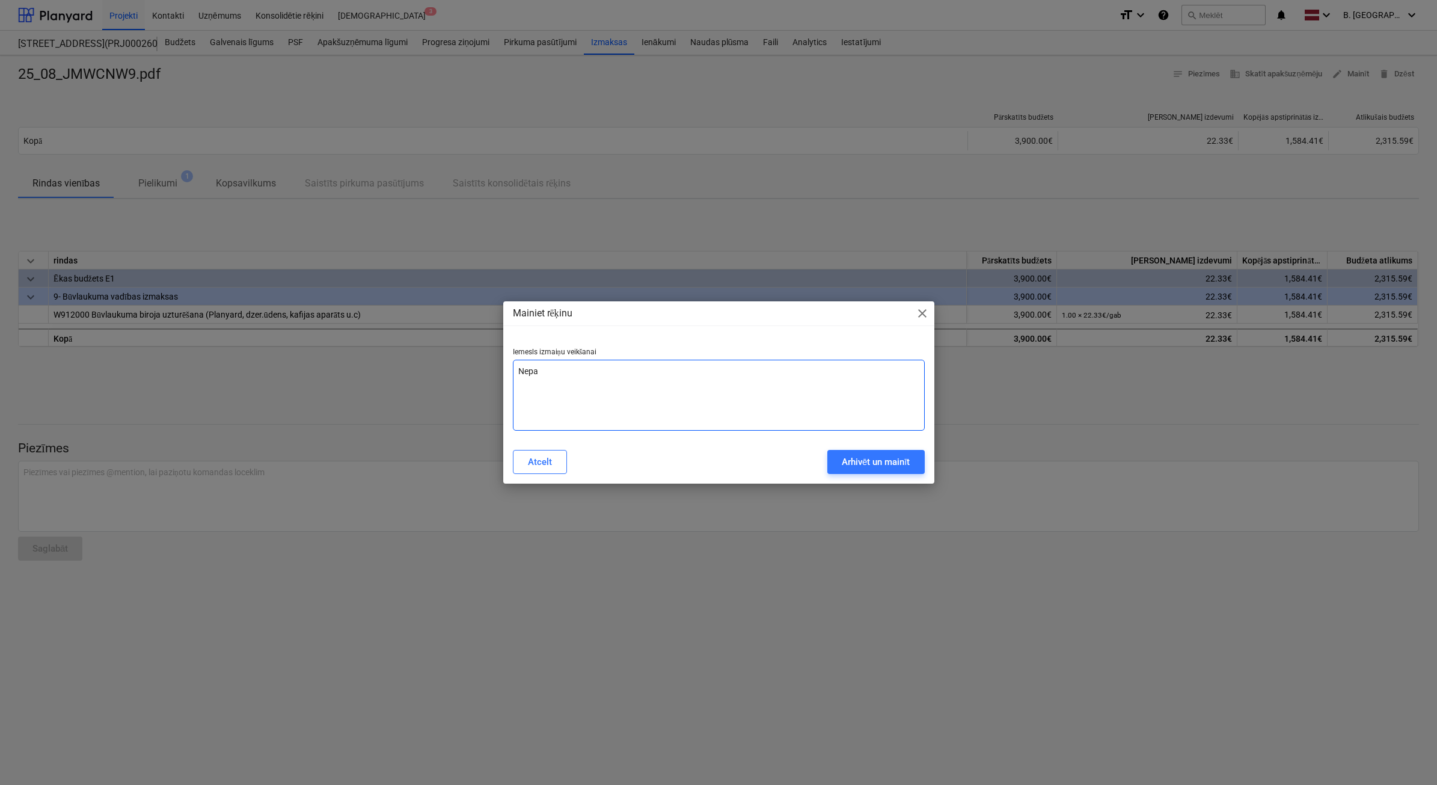
type textarea "Nepar"
type textarea "x"
type textarea "Nepare"
type textarea "x"
type textarea "Neparei"
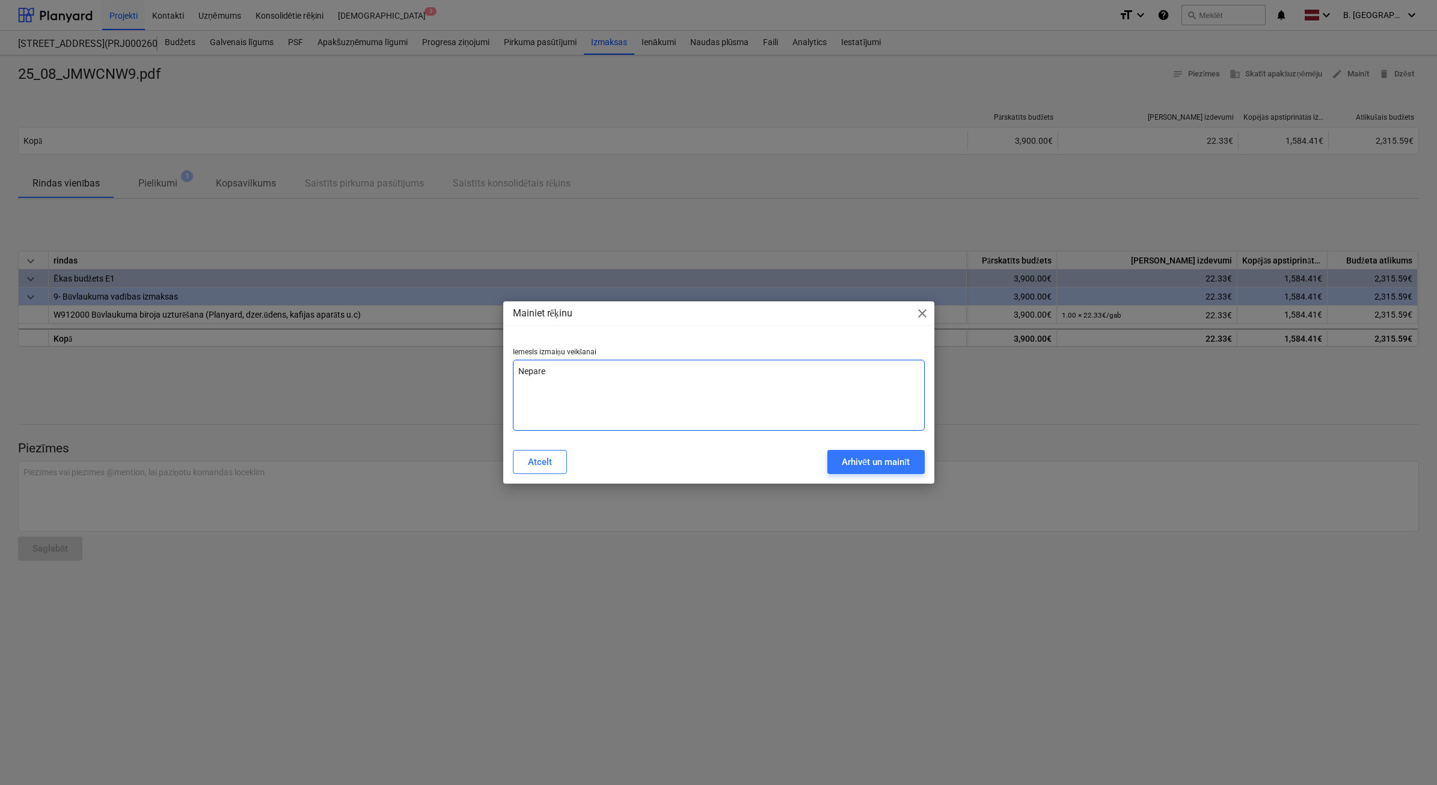
type textarea "x"
type textarea "Nepareiz"
type textarea "x"
type textarea "Nepareiza"
type textarea "x"
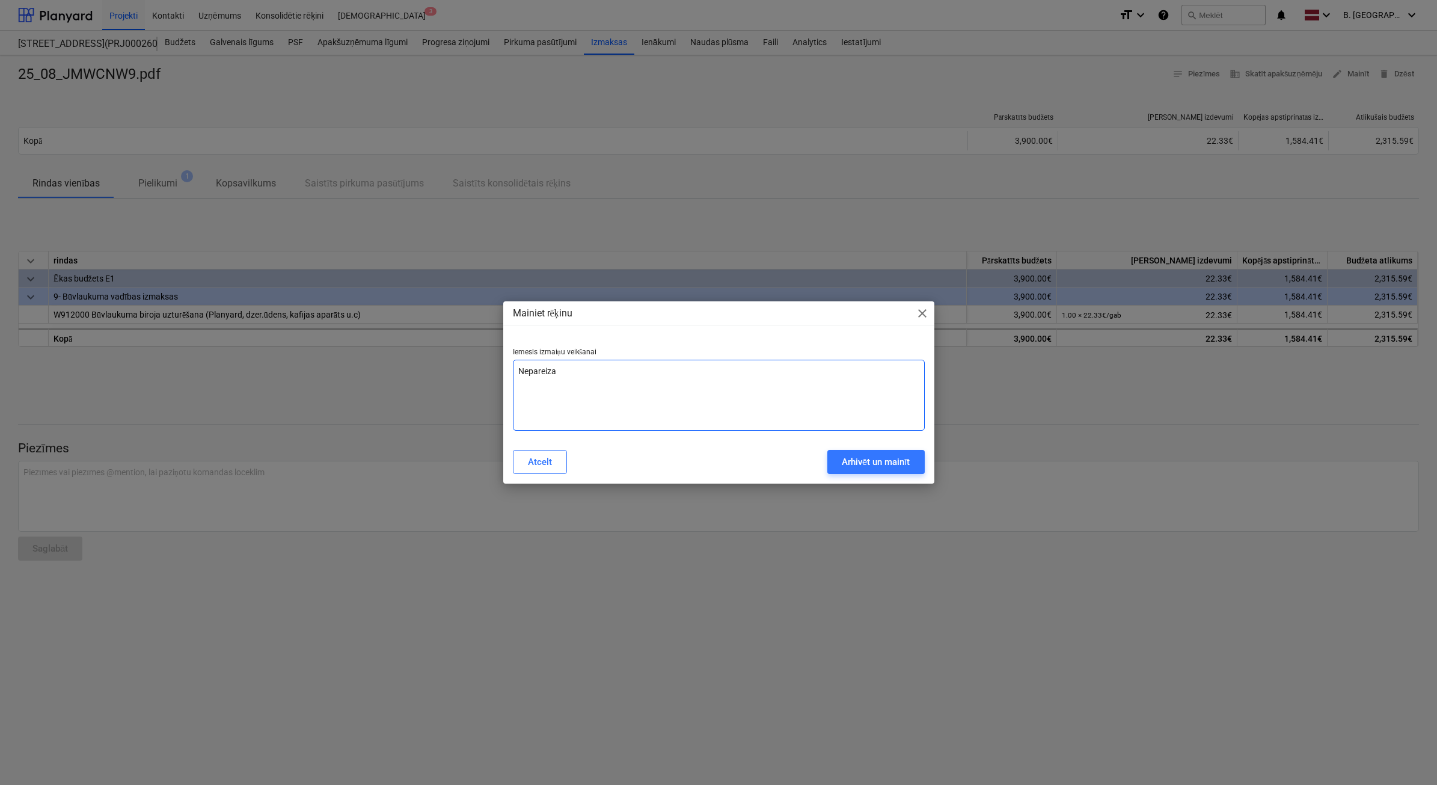
type textarea "Nepareiza"
type textarea "x"
type textarea "Nepareiza s"
type textarea "x"
type textarea "Nepareiza su"
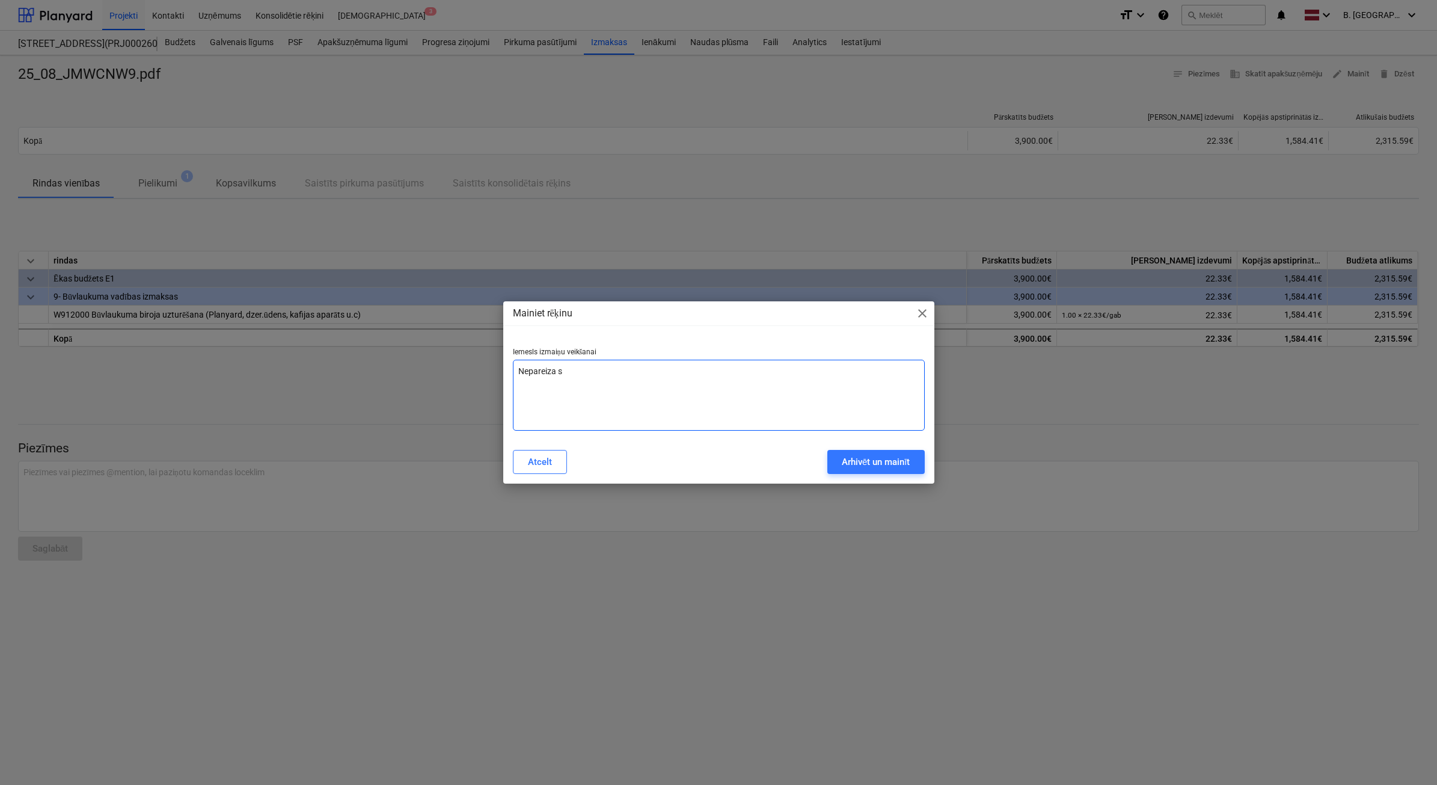
type textarea "x"
type textarea "Nepareiza sum"
type textarea "x"
type textarea "Nepareiza summ"
type textarea "x"
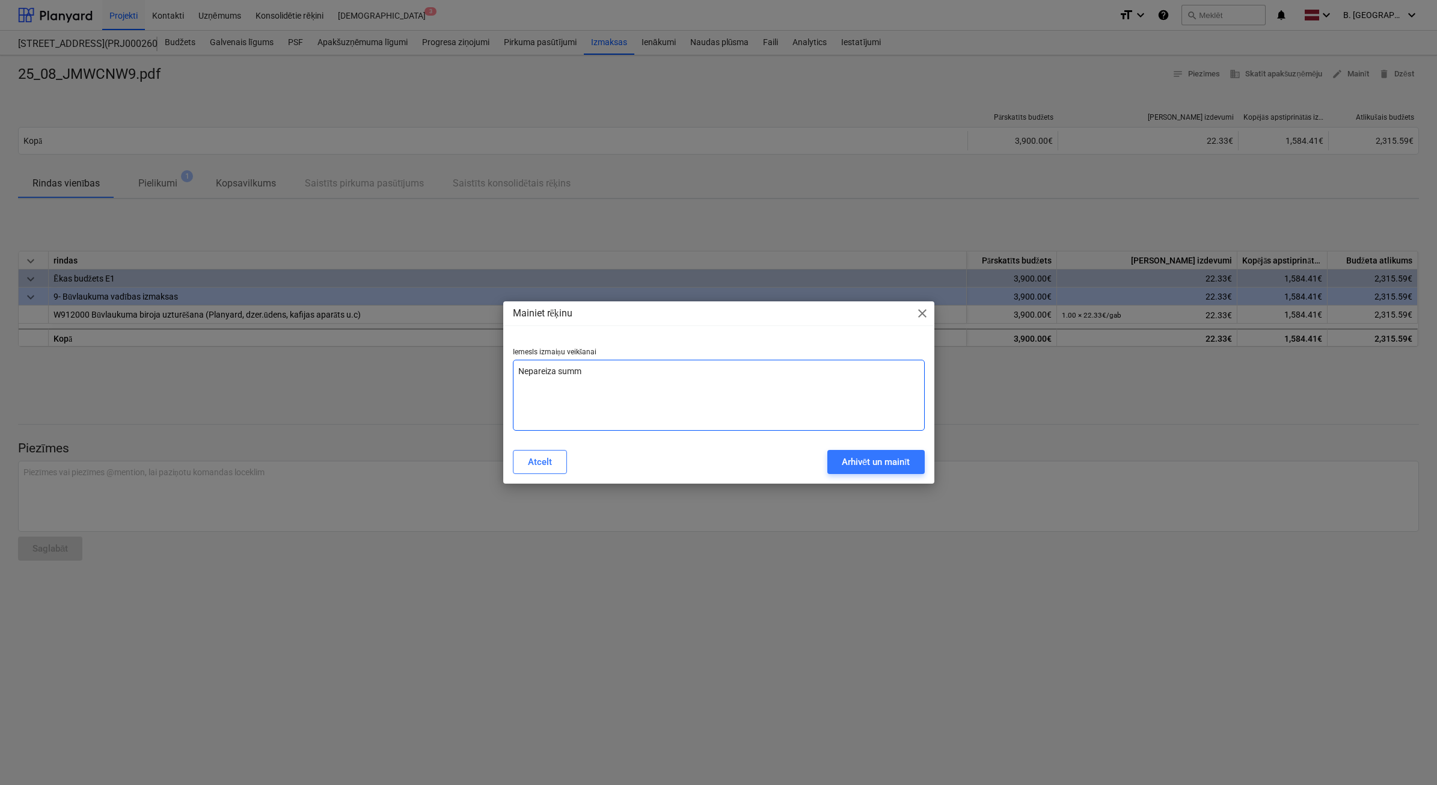
type textarea "Nepareiza summa"
type textarea "x"
type textarea "Nepareiza summa"
click at [888, 456] on div "Arhivēt un mainīt" at bounding box center [876, 462] width 69 height 16
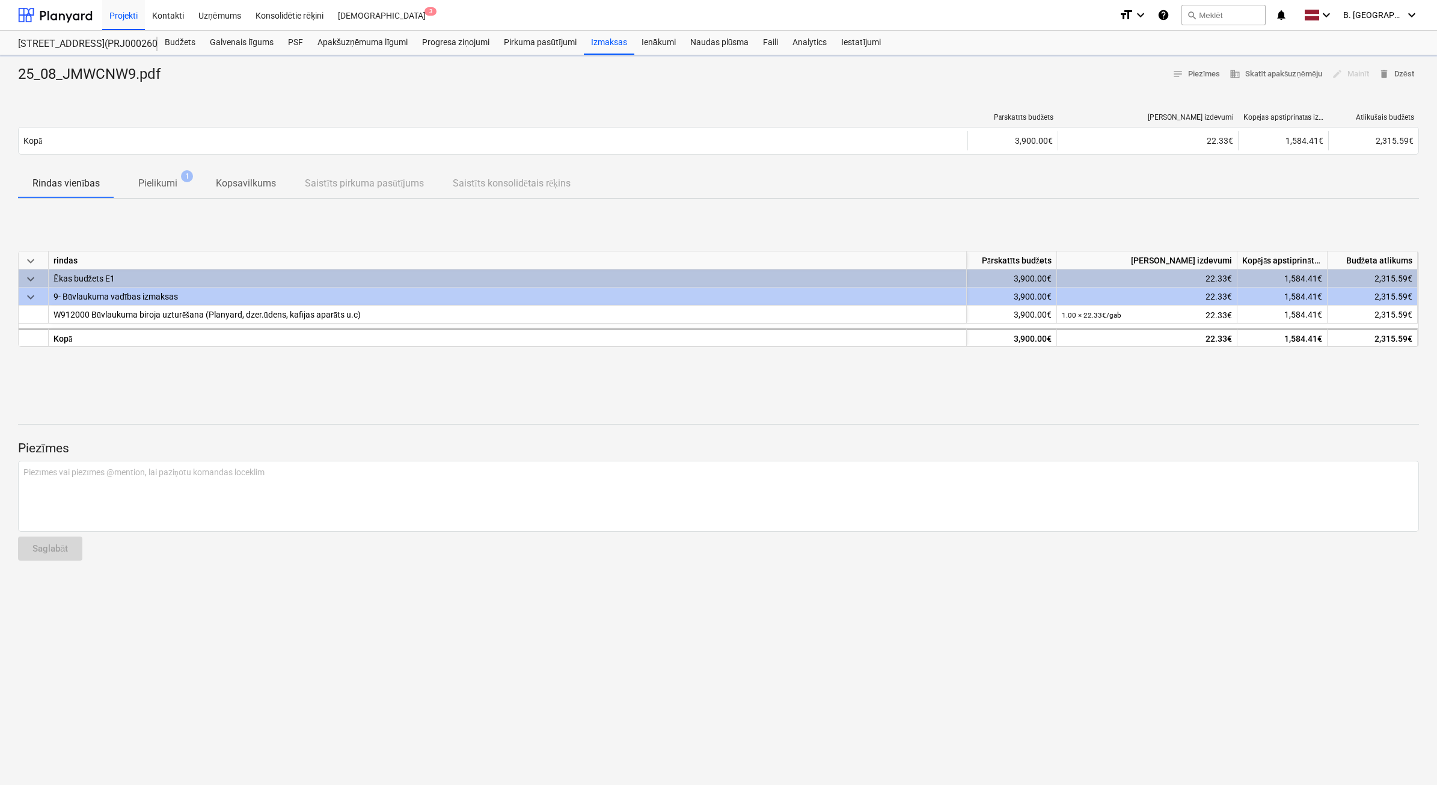
type textarea "x"
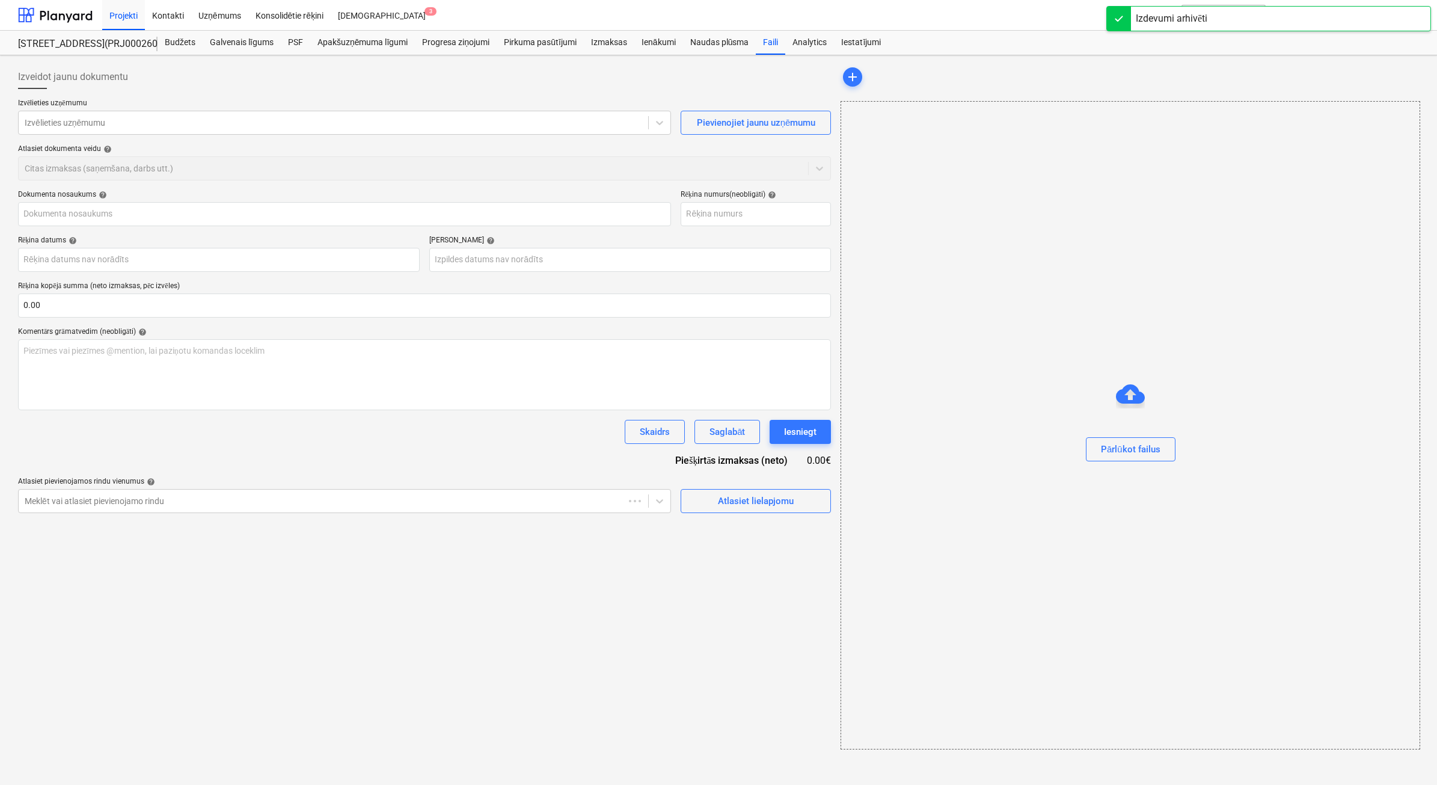
type input "25_08_JMWCNW9.pdf"
type input "25/08/jmwcnw9"
type input "22 Aug 2025"
type input "05 Sep 2025"
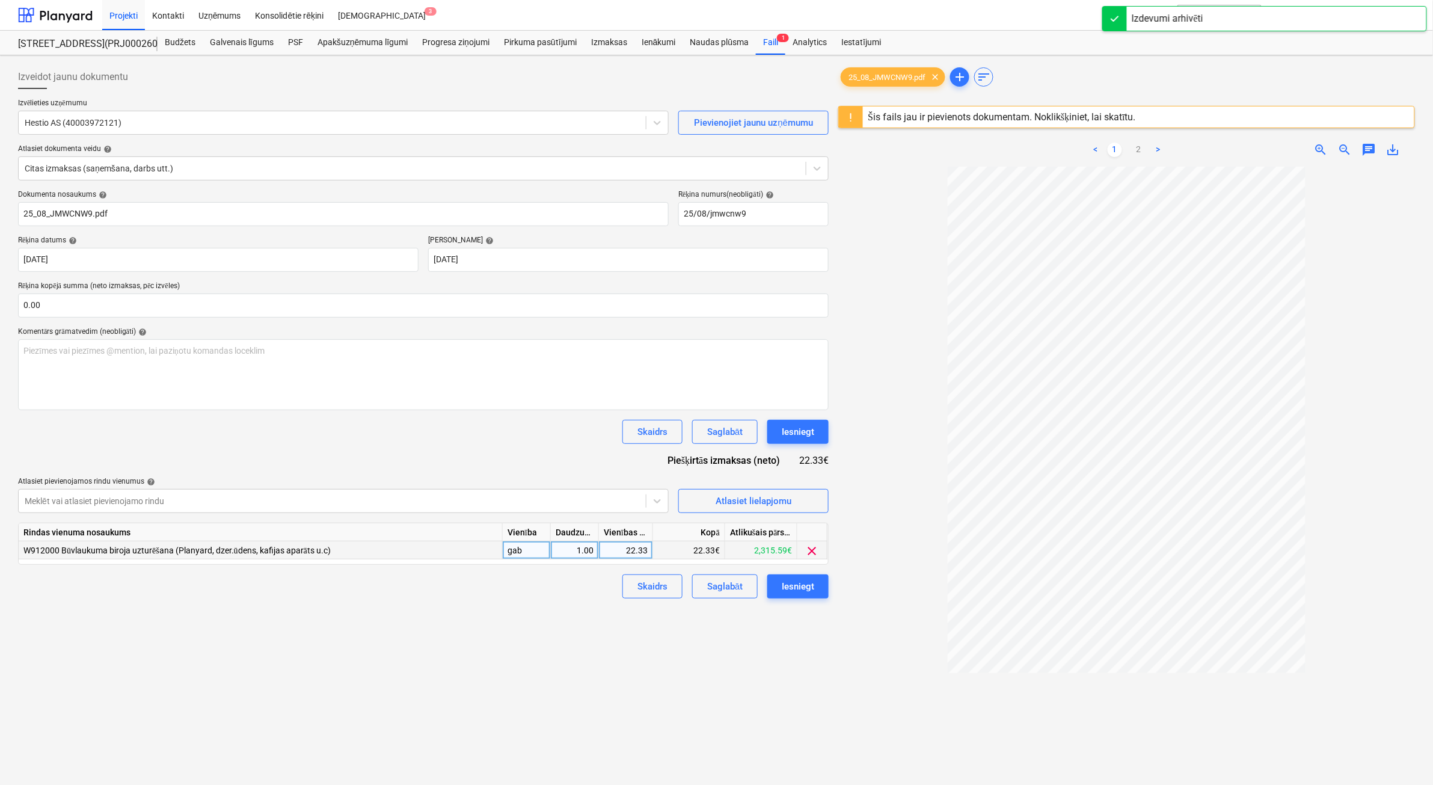
click at [629, 551] on div "22.33" at bounding box center [626, 550] width 44 height 18
type input "24.57"
click at [786, 591] on div "Iesniegt" at bounding box center [798, 586] width 32 height 16
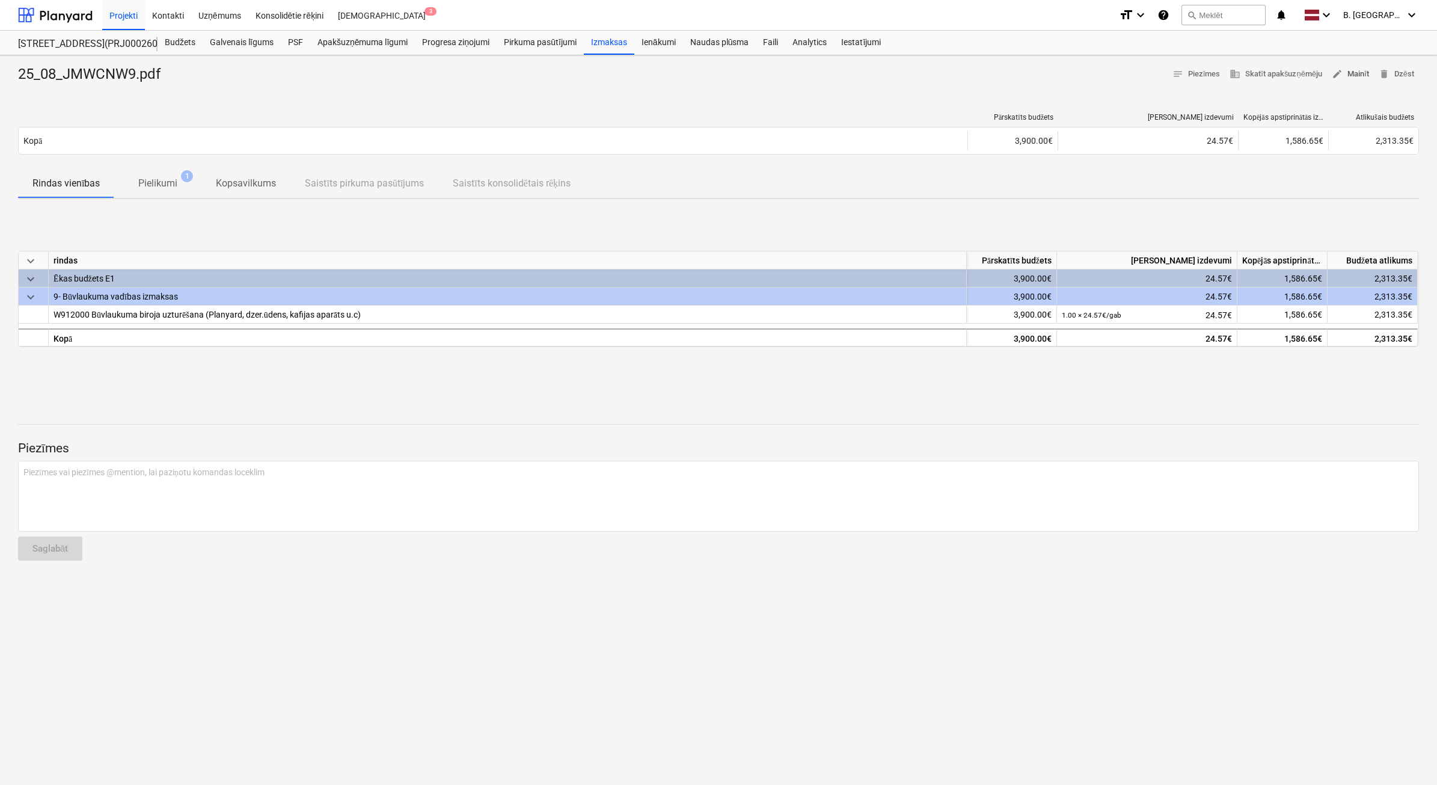
click at [1338, 70] on span "edit" at bounding box center [1337, 74] width 11 height 11
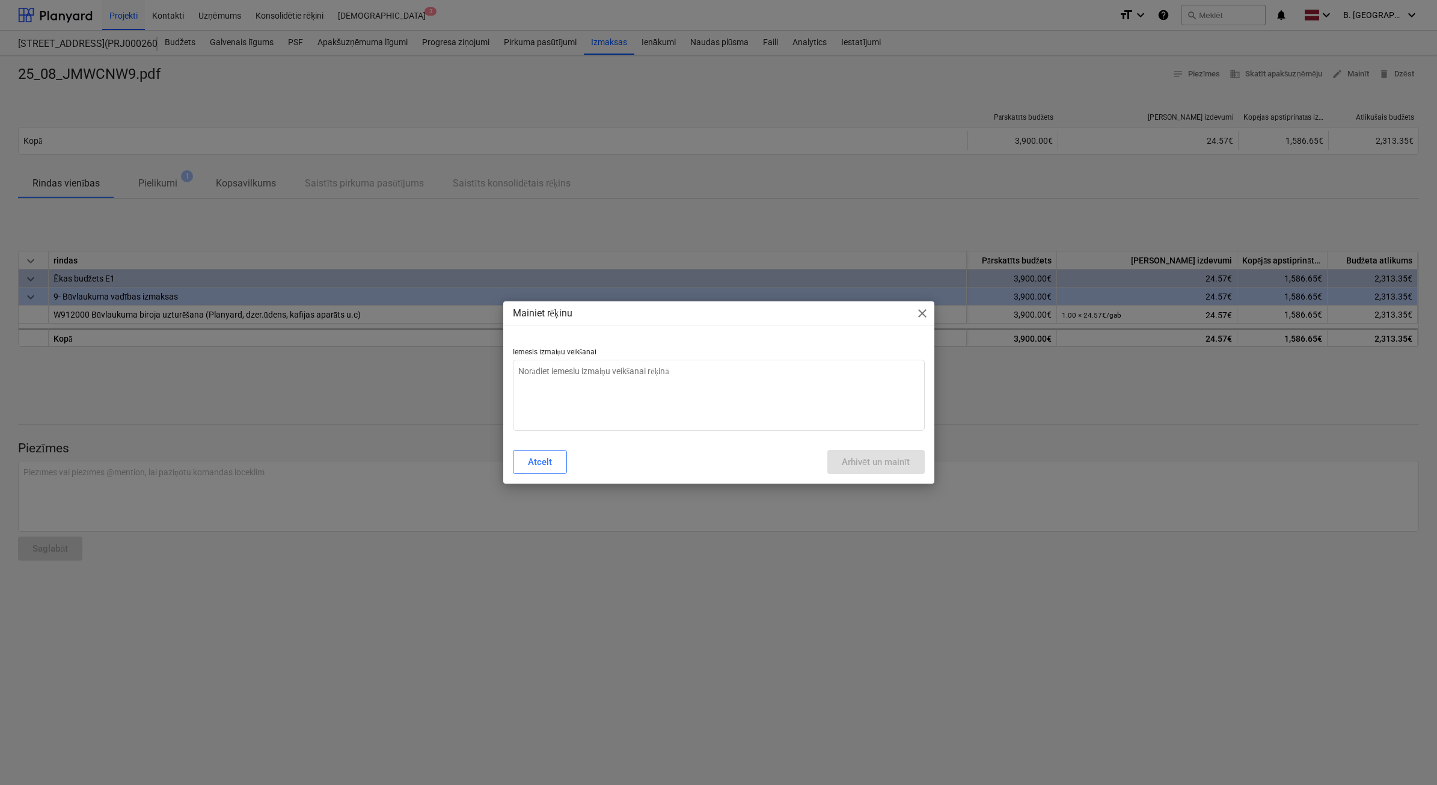
type textarea "x"
click at [708, 350] on p "Iemesls izmaiņu veikšanai" at bounding box center [719, 353] width 412 height 12
click at [687, 382] on textarea at bounding box center [719, 395] width 412 height 71
type textarea "N"
type textarea "x"
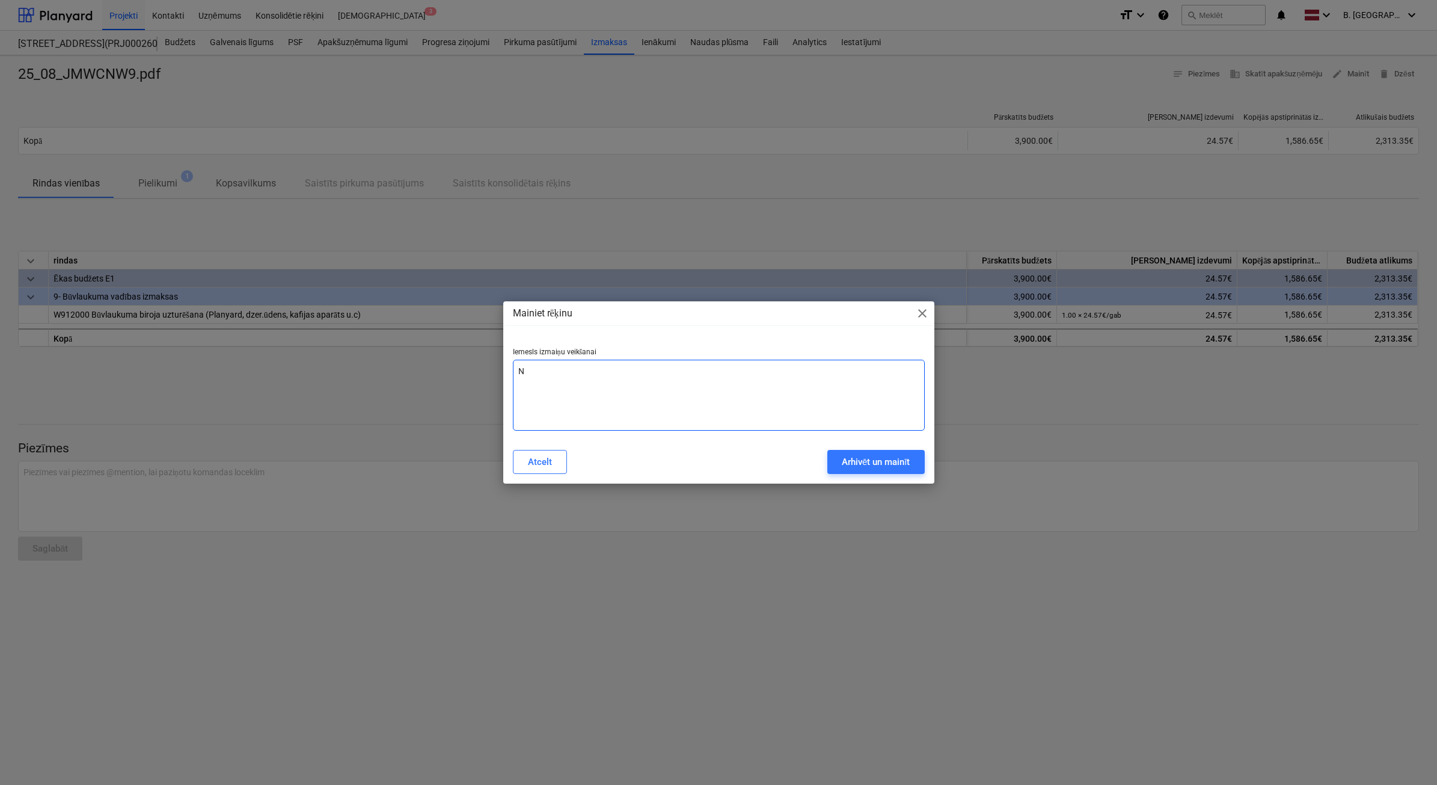
type textarea "Ne"
type textarea "x"
type textarea "Nep"
type textarea "x"
type textarea "Nepa"
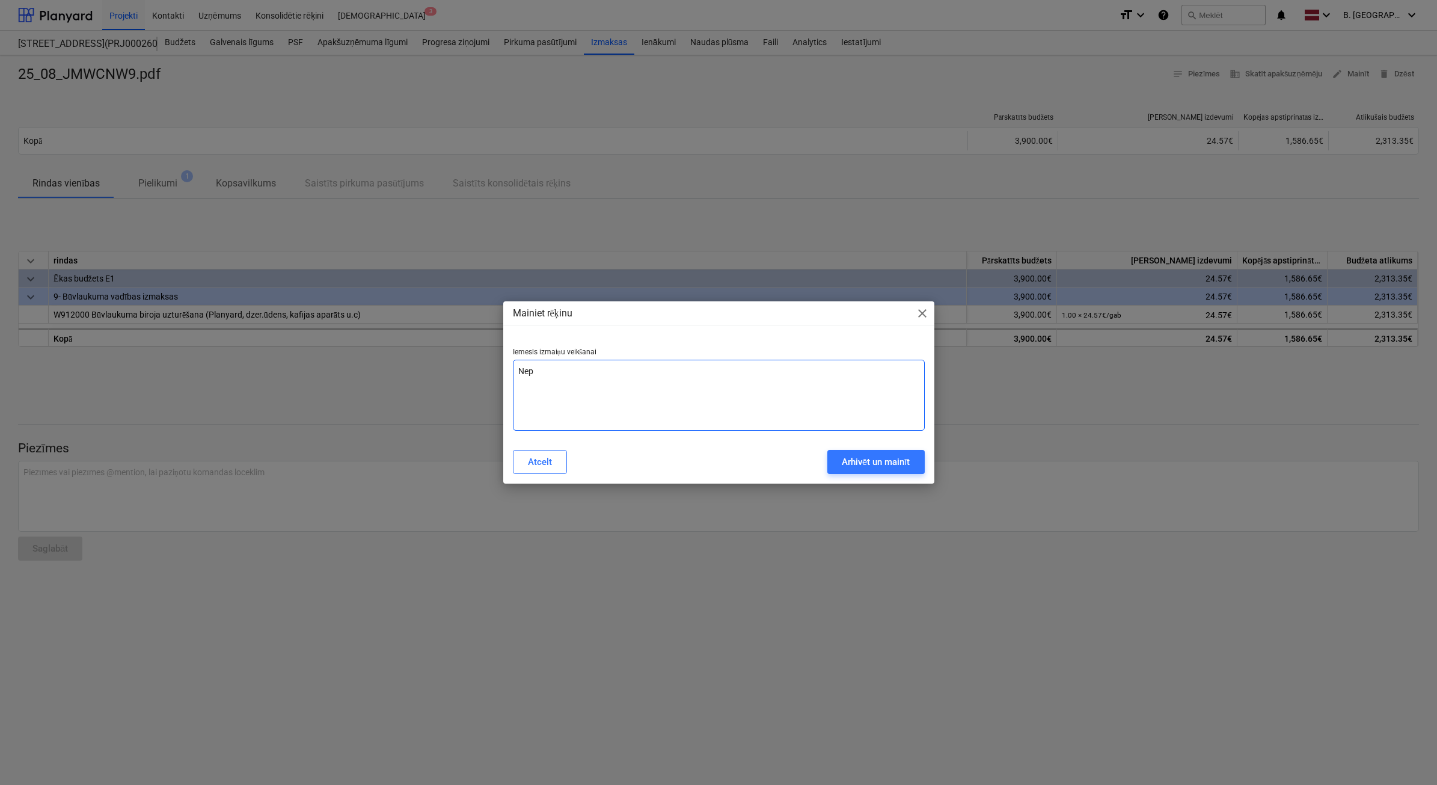
type textarea "x"
type textarea "Nepar"
type textarea "x"
type textarea "Nepare"
type textarea "x"
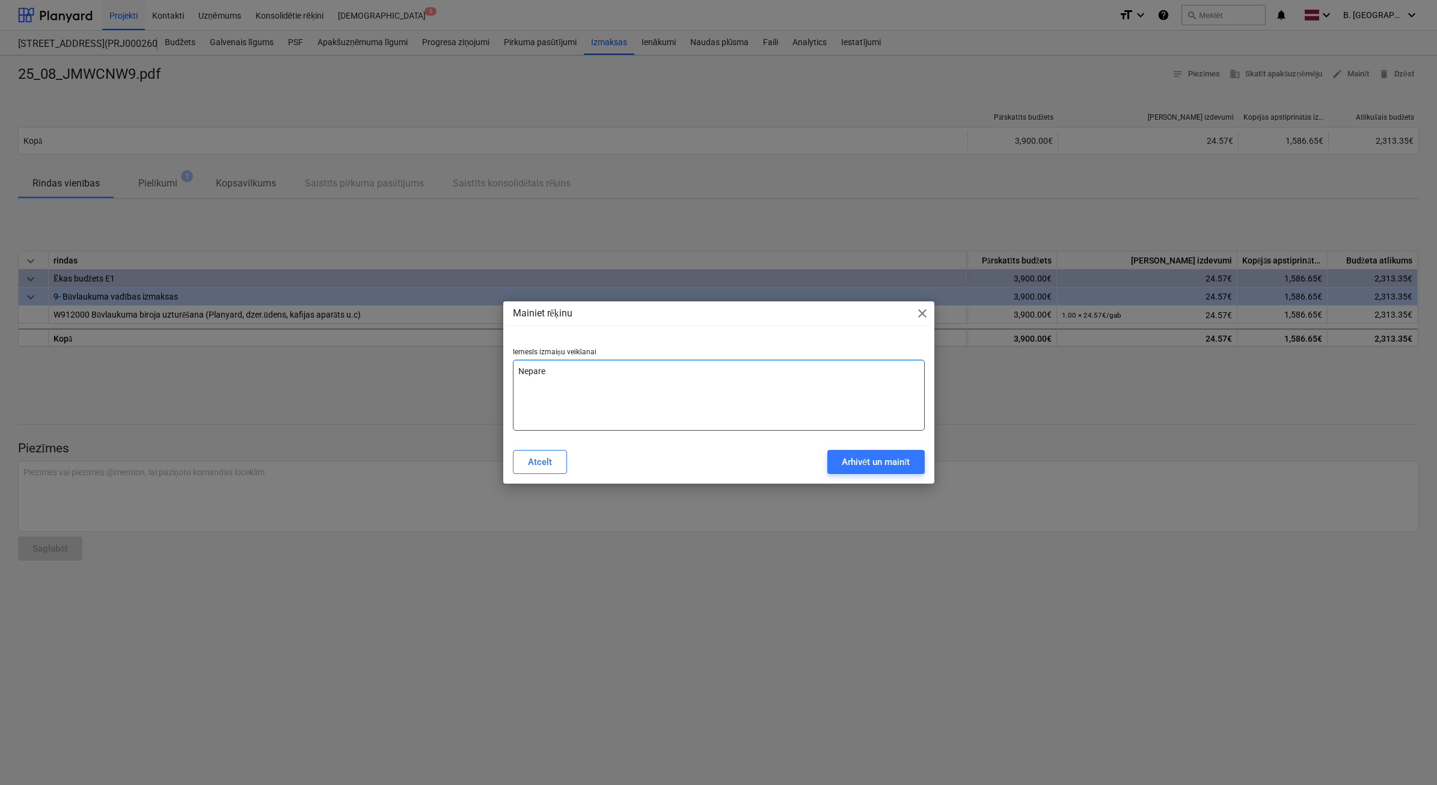
type textarea "Neparei"
type textarea "x"
type textarea "Nepareiz"
type textarea "x"
type textarea "Nepareiza"
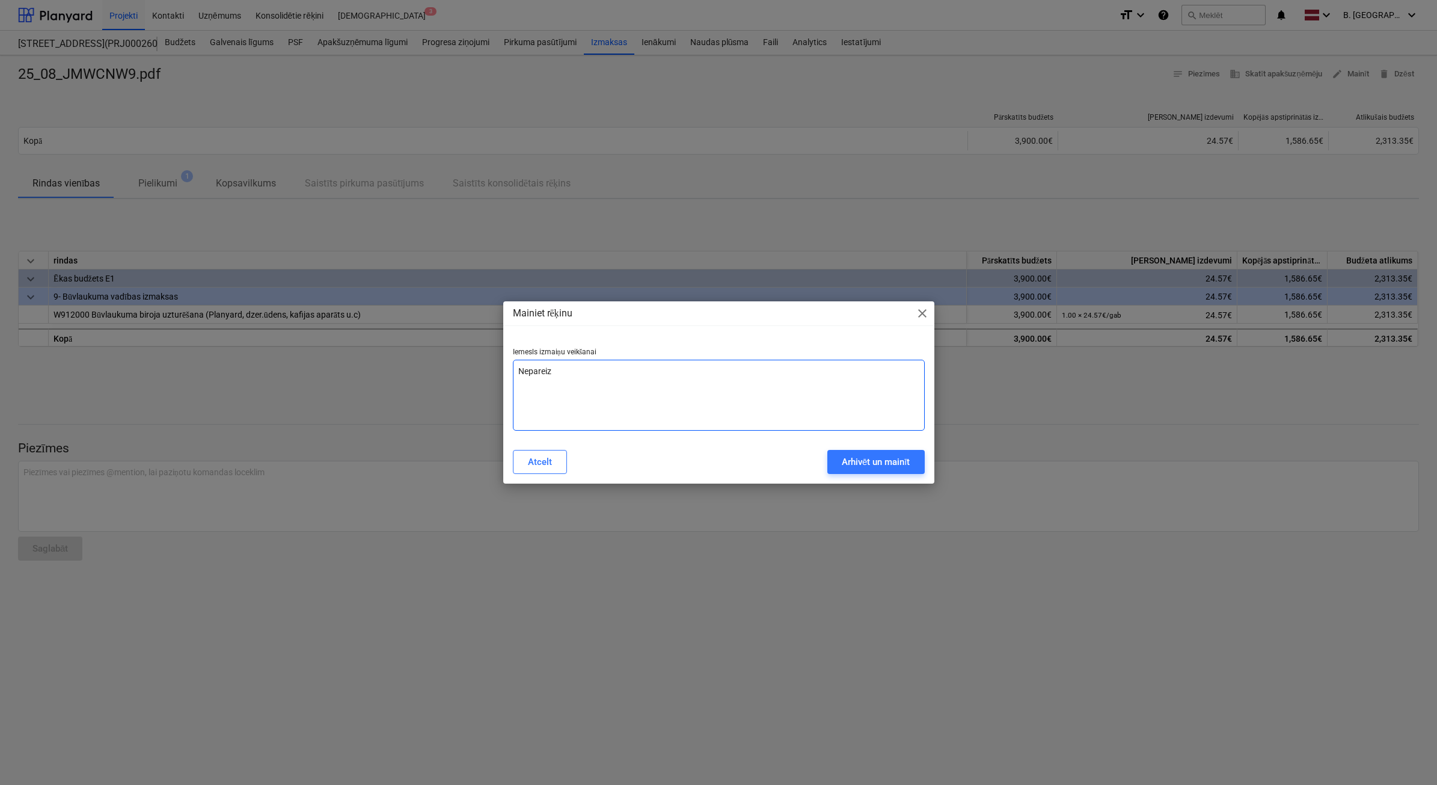
type textarea "x"
type textarea "Nepareiza"
type textarea "x"
type textarea "Nepareiza s"
type textarea "x"
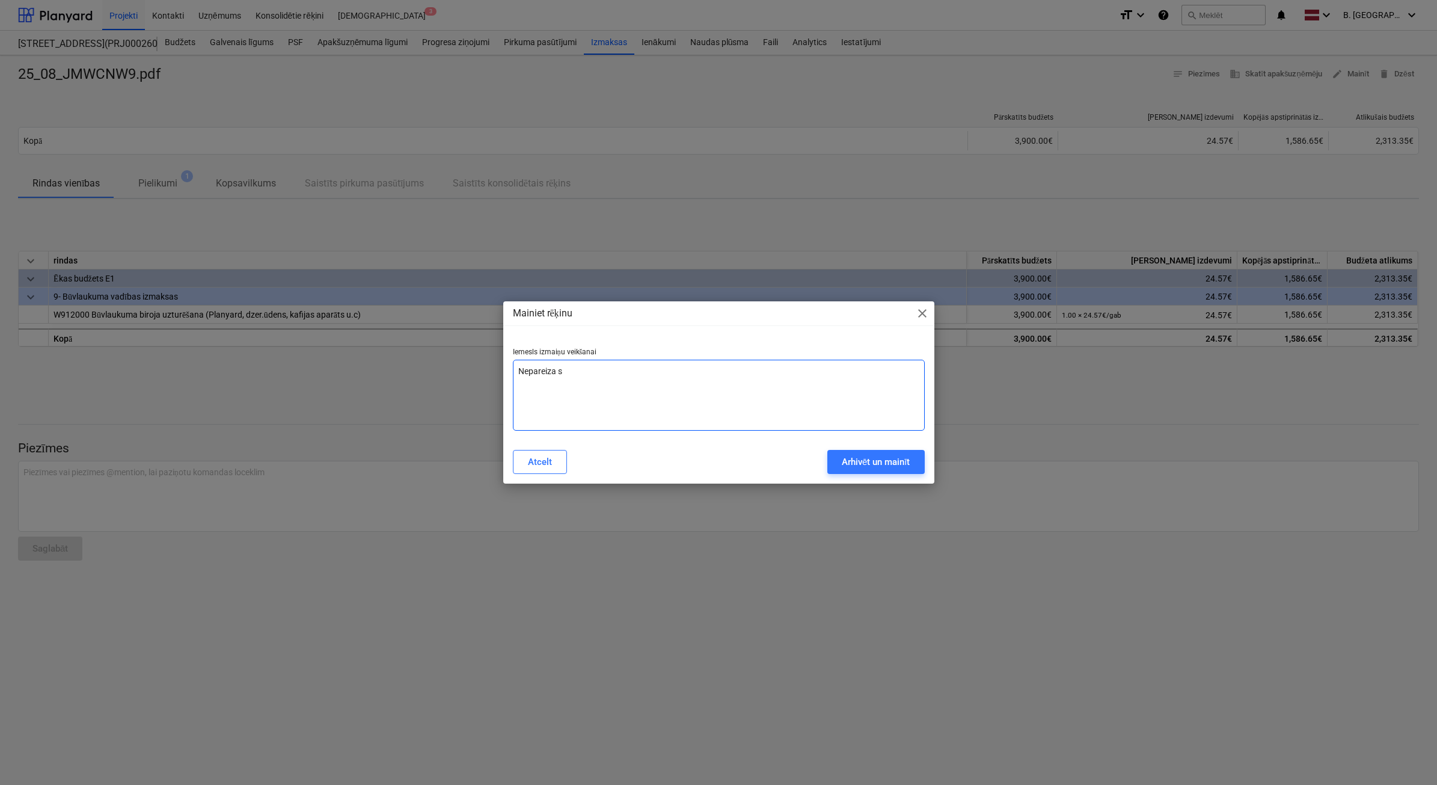
type textarea "Nepareiza su"
type textarea "x"
type textarea "Nepareiza sum"
type textarea "x"
type textarea "Nepareiza summ"
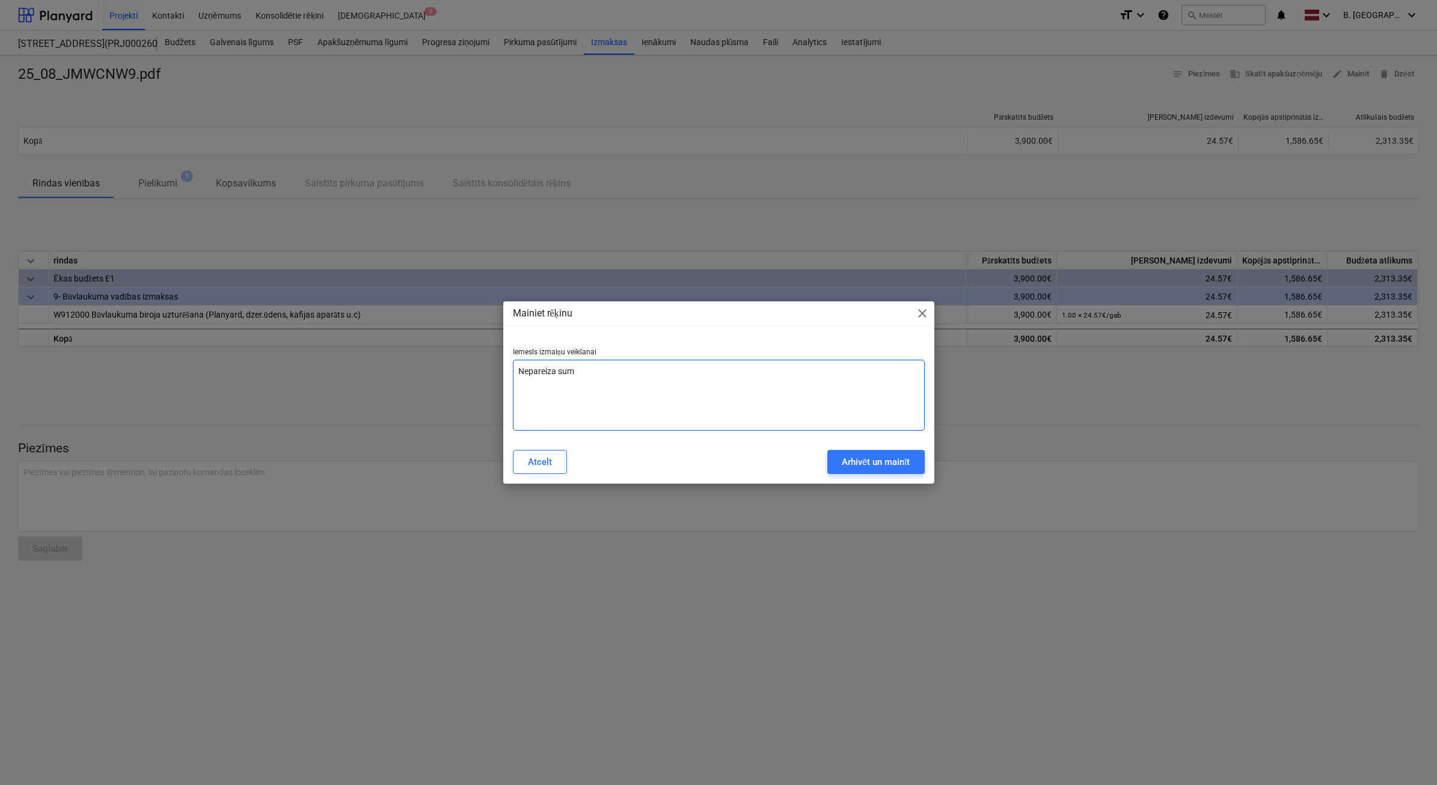
type textarea "x"
type textarea "Nepareiza summa"
type textarea "x"
type textarea "Nepareiza summa"
click at [893, 475] on div "Atcelt Arhivēt un mainīt" at bounding box center [719, 462] width 426 height 34
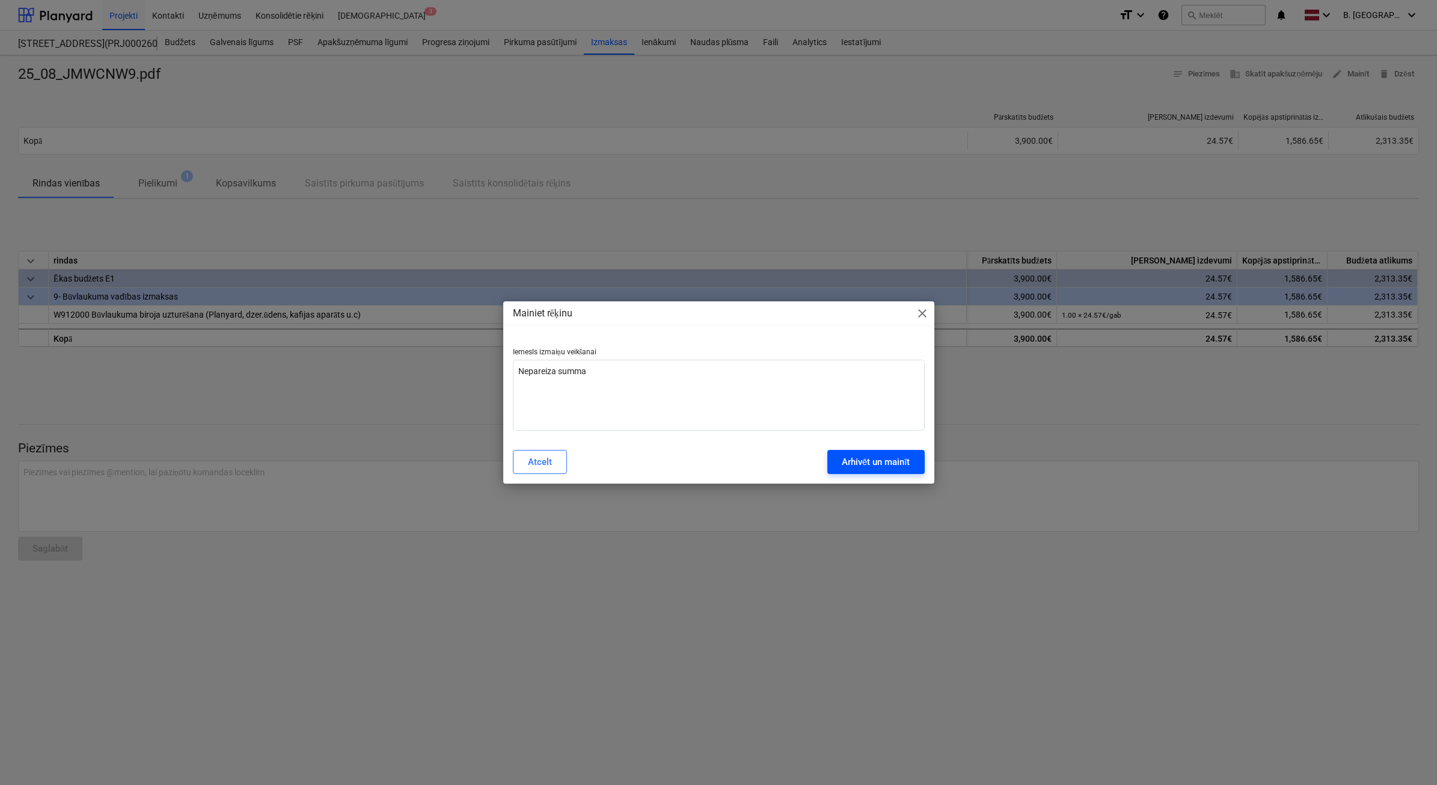
click at [888, 470] on button "Arhivēt un mainīt" at bounding box center [875, 462] width 97 height 24
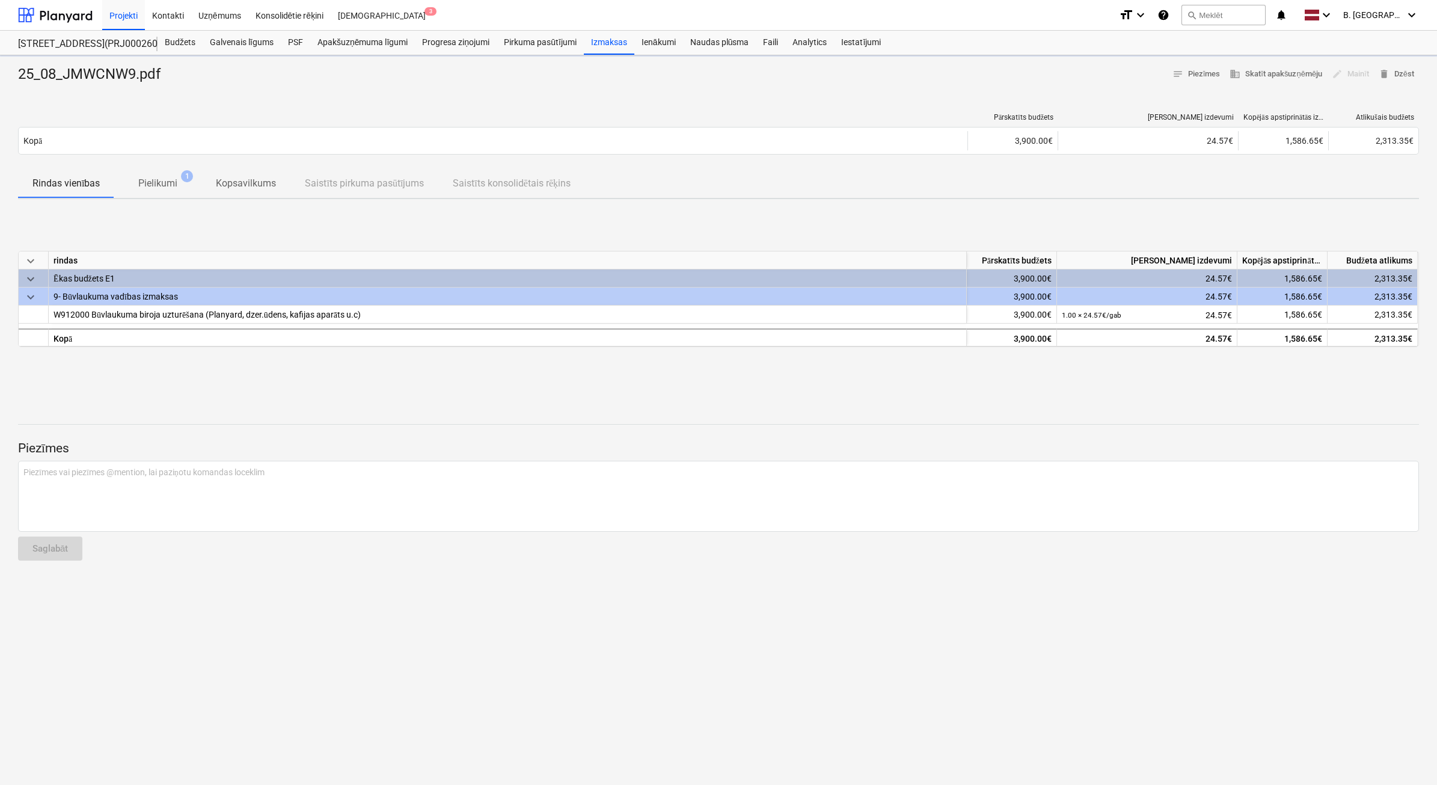
type textarea "x"
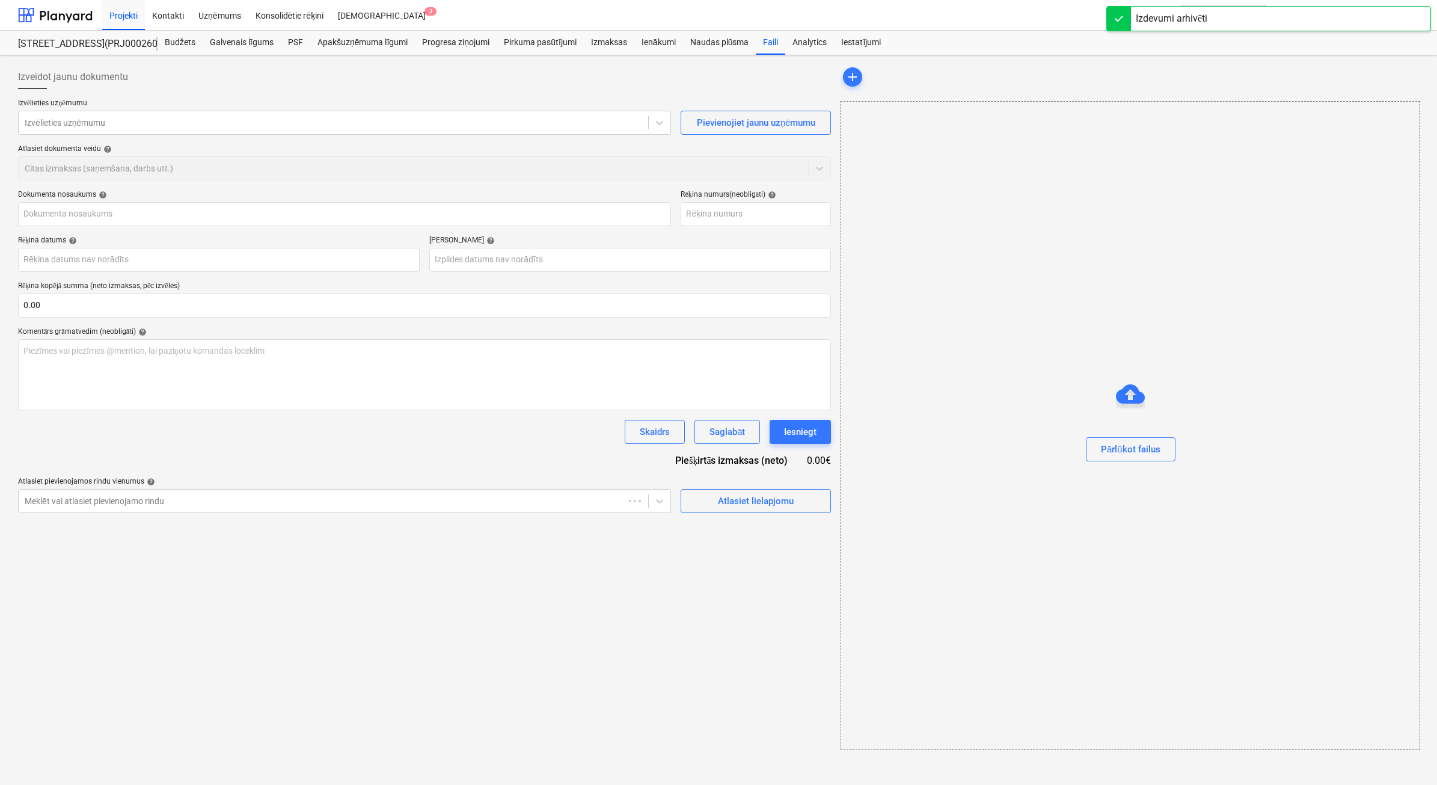
type input "25_08_JMWCNW9.pdf"
type input "25/08/jmwcnw9"
type input "22 Aug 2025"
type input "05 Sep 2025"
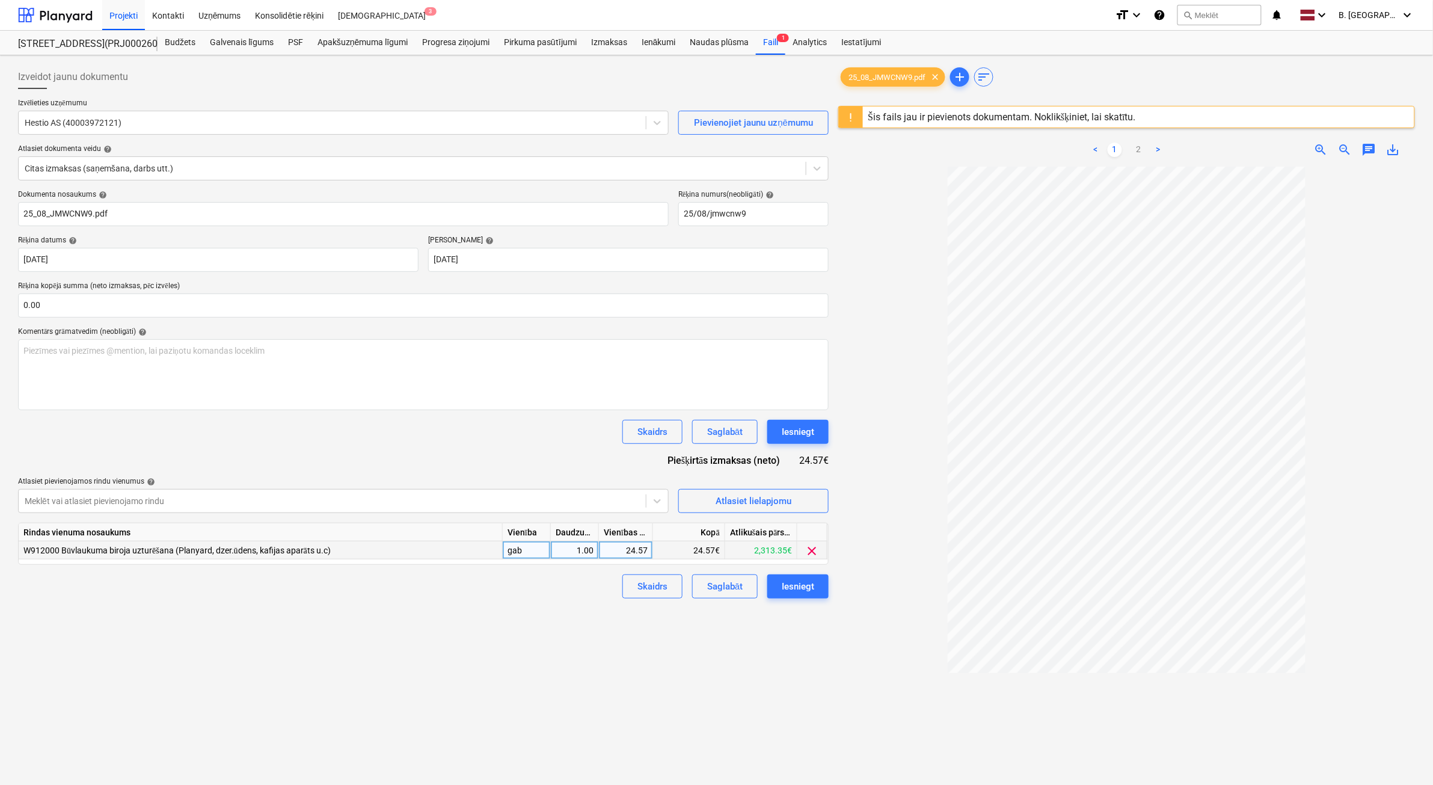
click at [638, 550] on div "24.57" at bounding box center [626, 550] width 44 height 18
click at [638, 550] on input "24.57" at bounding box center [626, 549] width 54 height 17
click at [641, 551] on input "24.57" at bounding box center [626, 549] width 54 height 17
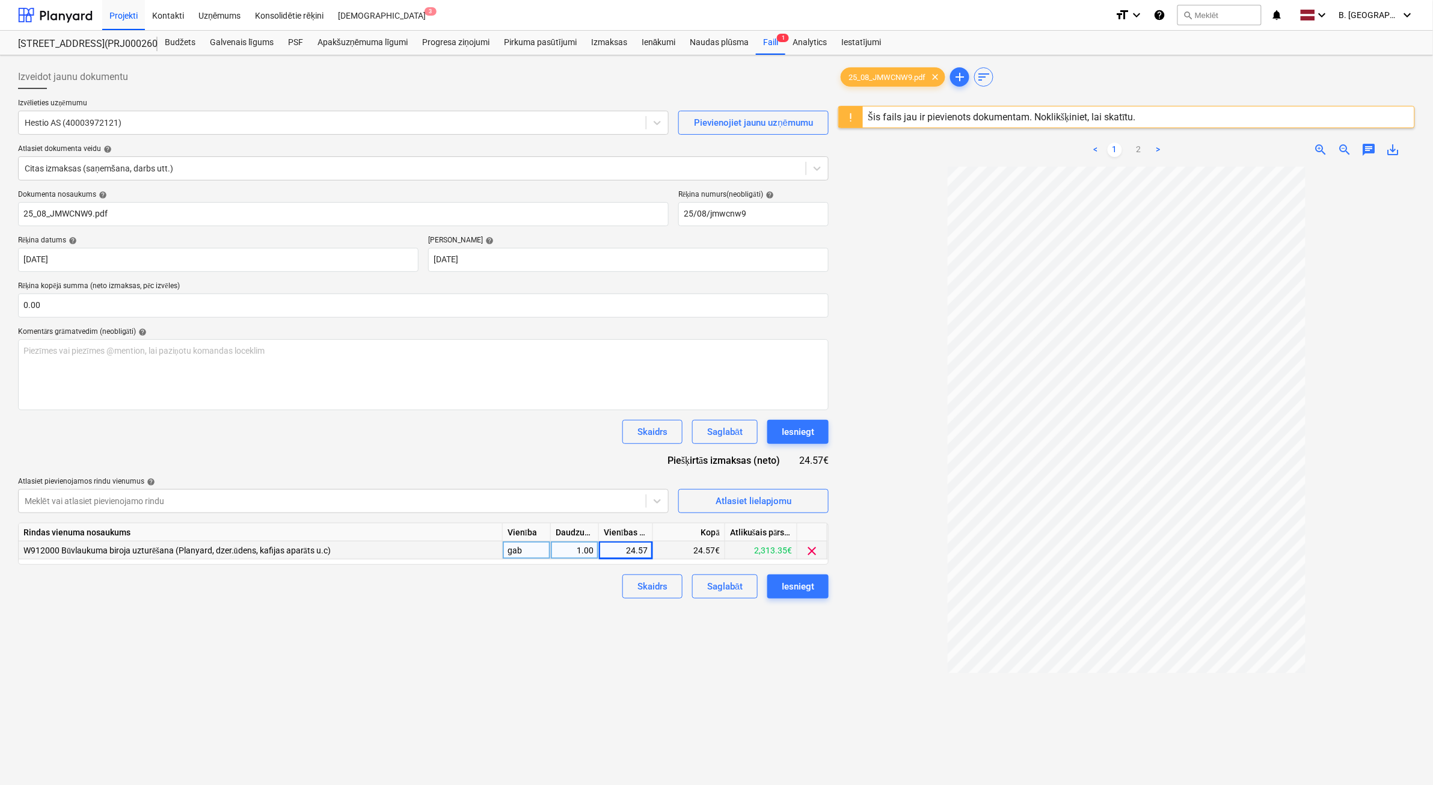
click at [642, 545] on div "24.57" at bounding box center [626, 550] width 44 height 18
click at [642, 549] on input "24.57" at bounding box center [626, 549] width 54 height 17
type input "24.77"
click at [804, 588] on div "Iesniegt" at bounding box center [798, 586] width 32 height 16
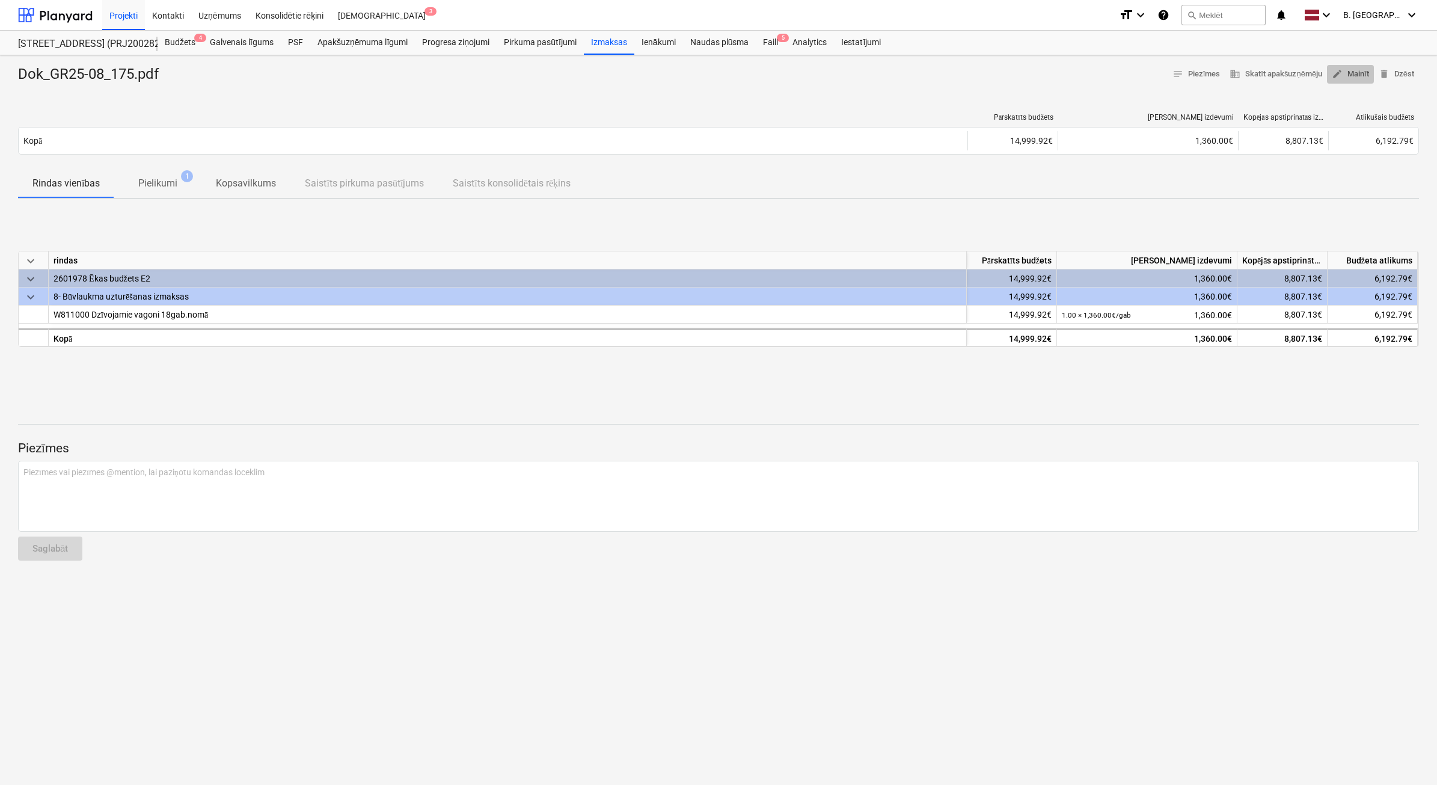
click at [1359, 65] on button "edit Mainīt" at bounding box center [1350, 74] width 47 height 19
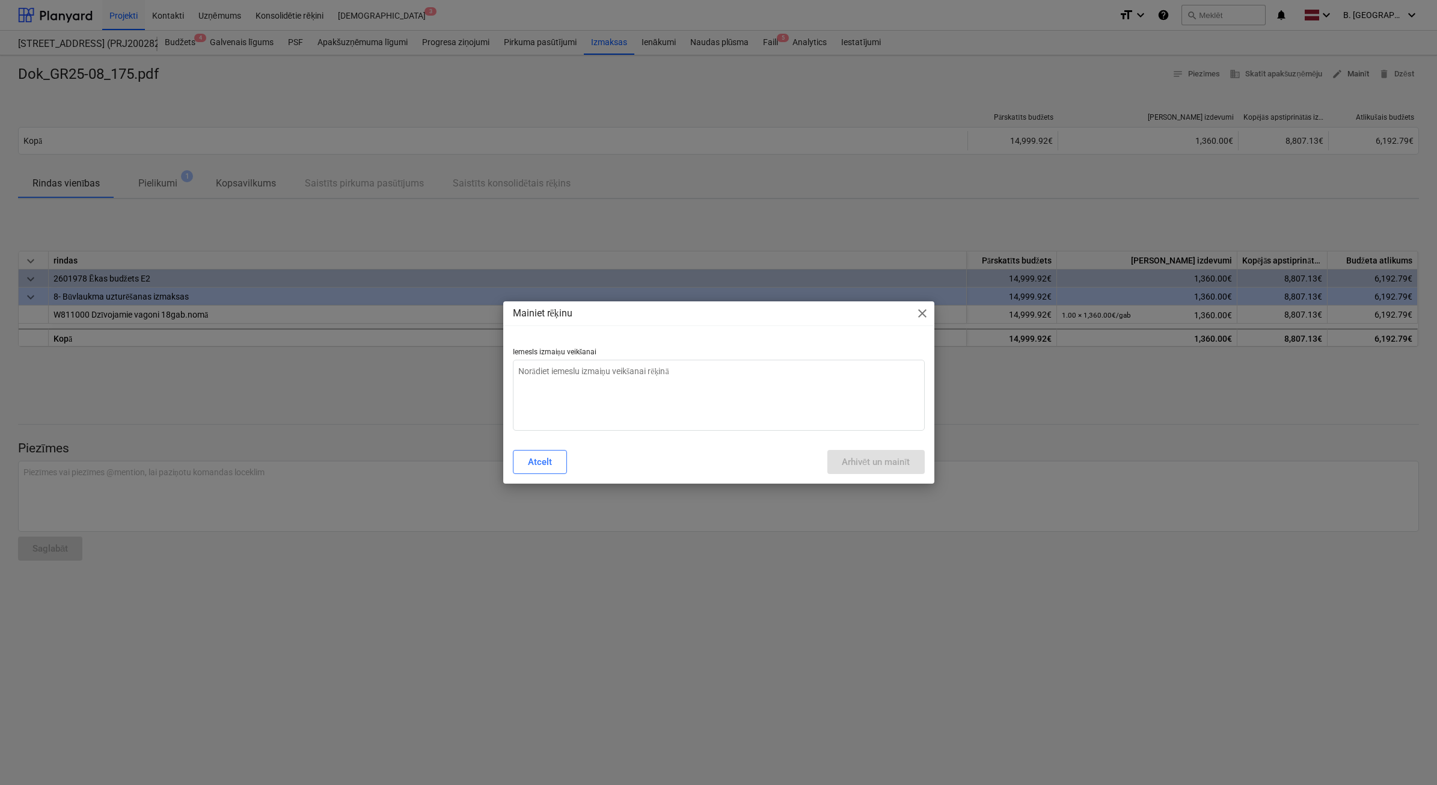
type textarea "x"
click at [659, 445] on div "Atcelt Arhivēt un mainīt" at bounding box center [719, 462] width 426 height 34
click at [662, 412] on textarea at bounding box center [719, 395] width 412 height 71
type textarea "n"
type textarea "x"
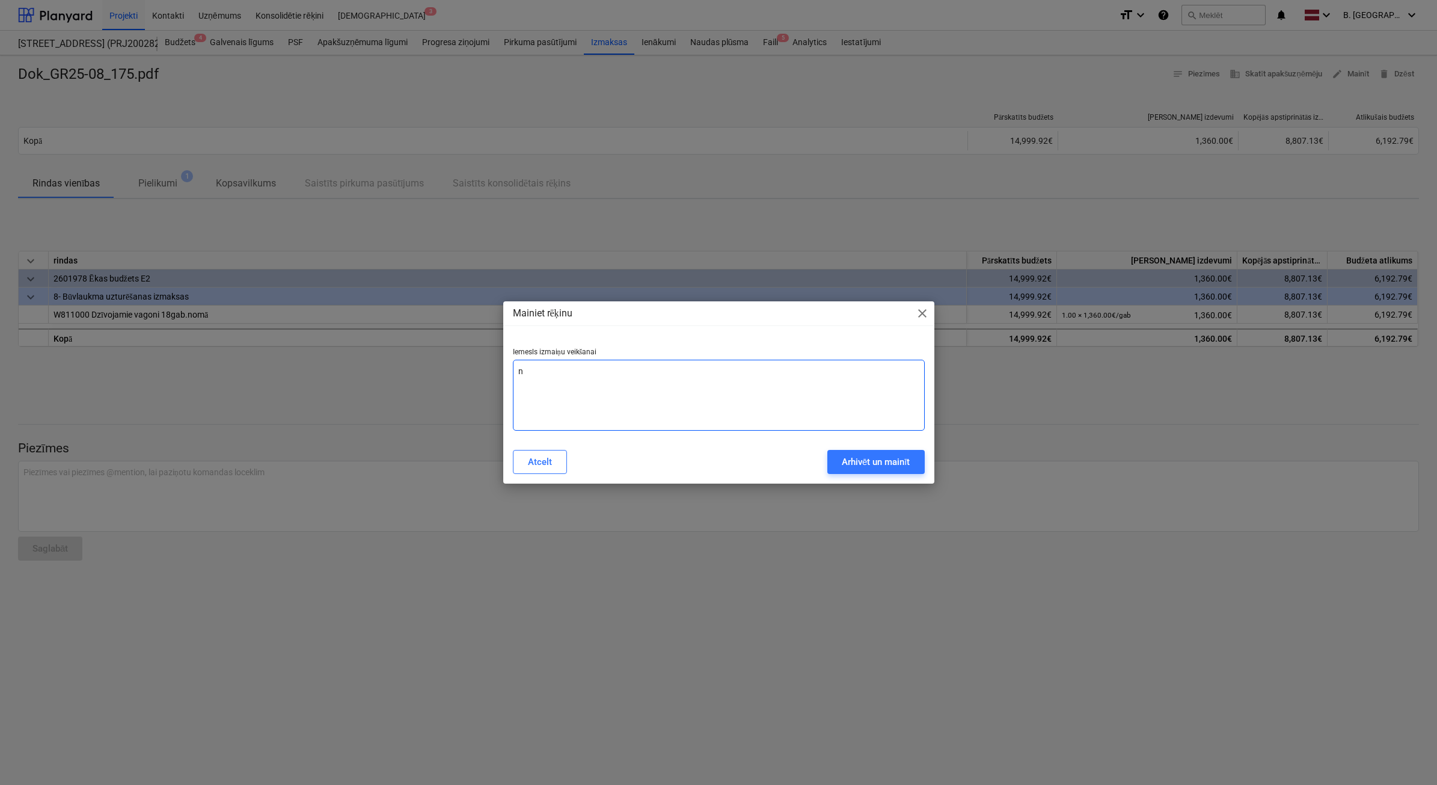
type textarea "ne"
type textarea "x"
type textarea "nep"
type textarea "x"
type textarea "nepa"
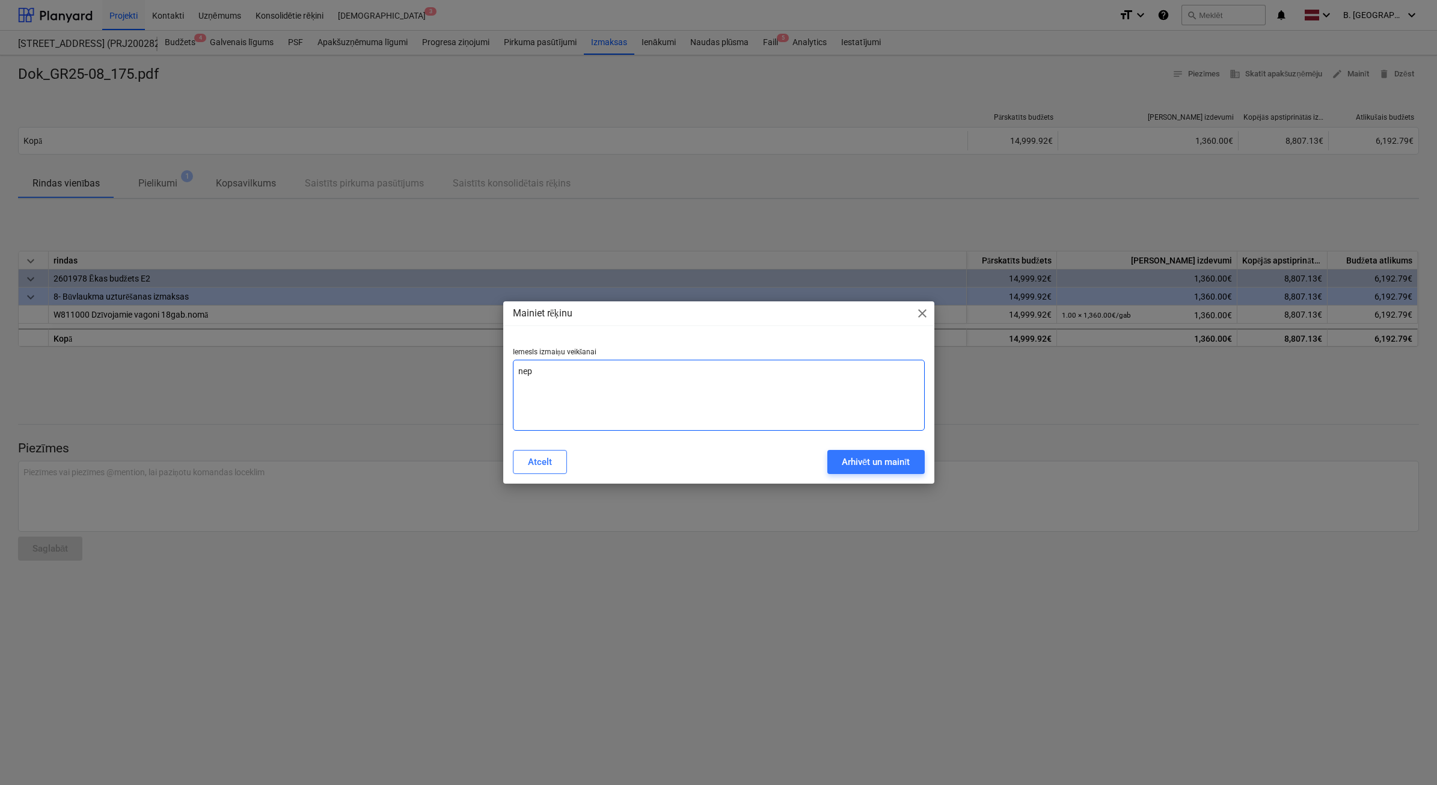
type textarea "x"
type textarea "nepar"
type textarea "x"
type textarea "nepare"
type textarea "x"
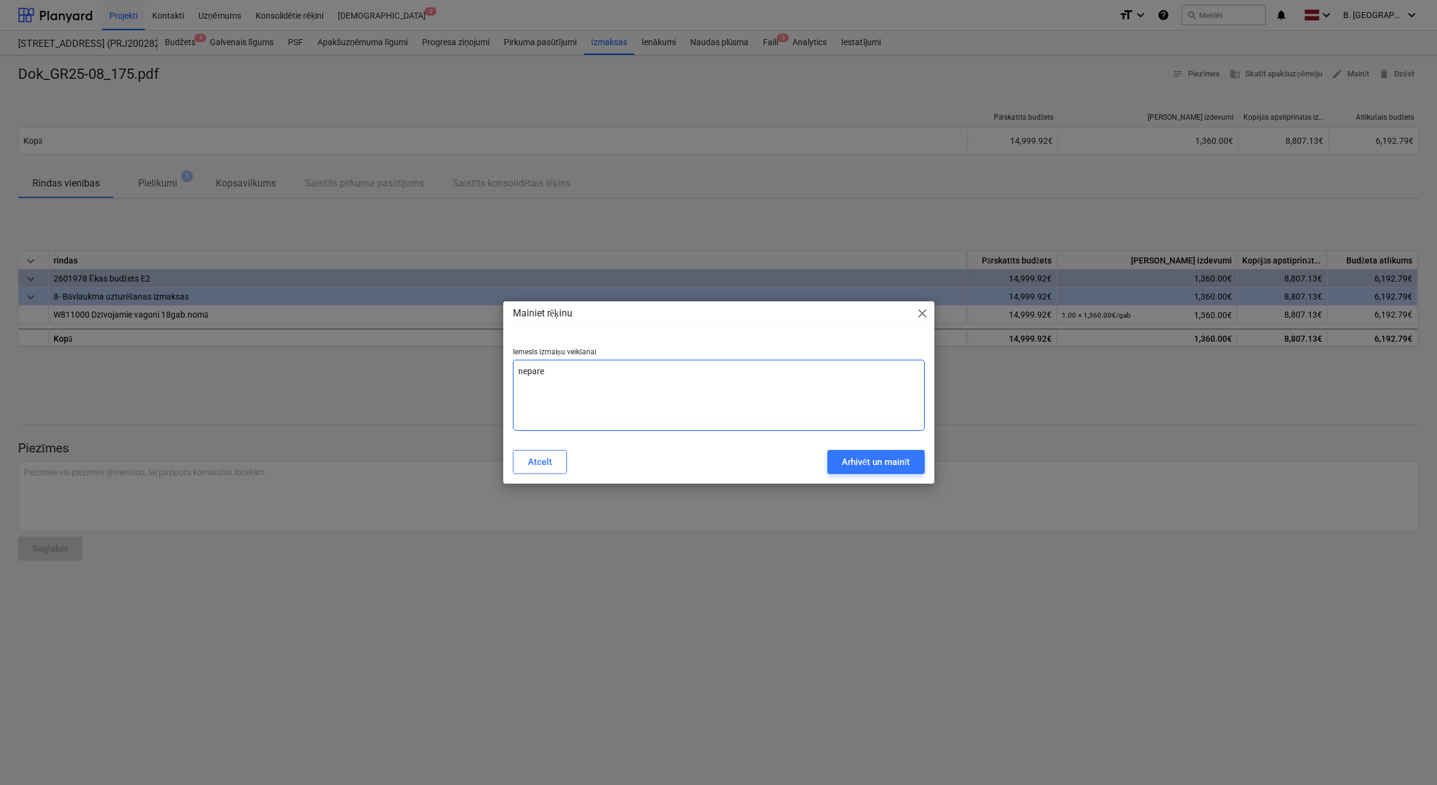
type textarea "neparei"
type textarea "x"
type textarea "nepareiz"
type textarea "x"
type textarea "nepareizs"
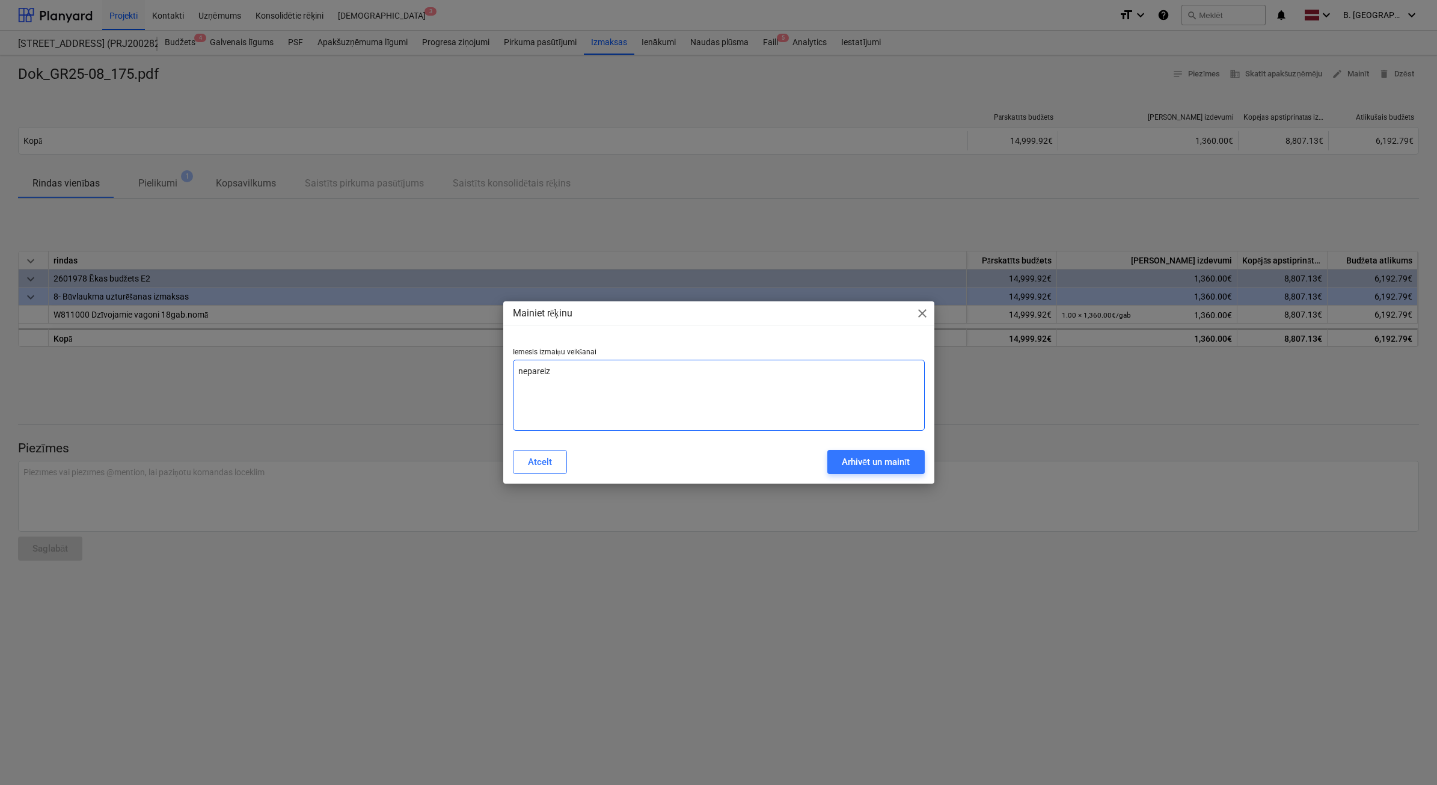
type textarea "x"
type textarea "nepareizs"
type textarea "x"
type textarea "nepareizs p"
type textarea "x"
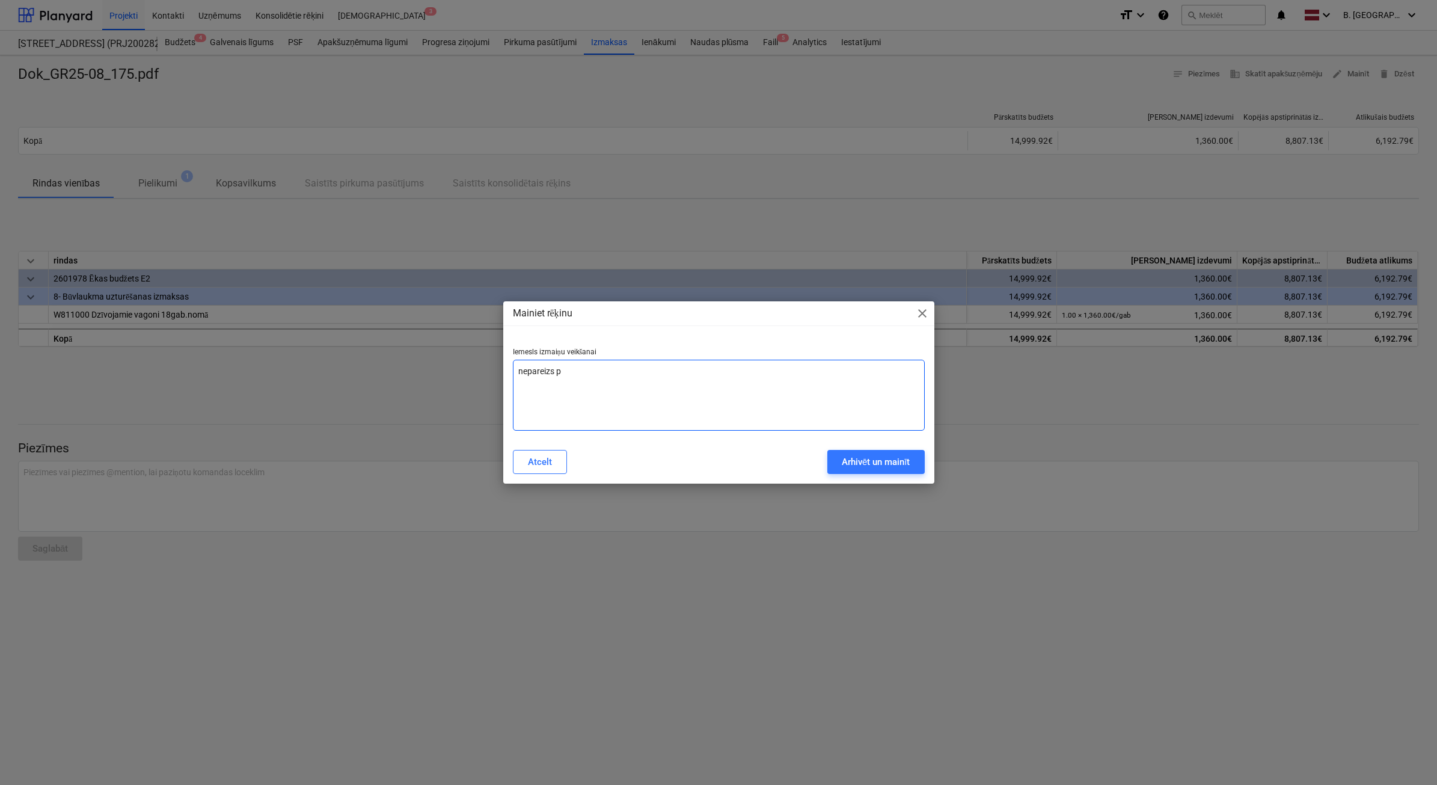
type textarea "nepareizs pi"
type textarea "x"
type textarea "nepareizs pie"
type textarea "x"
type textarea "nepareizs pieg"
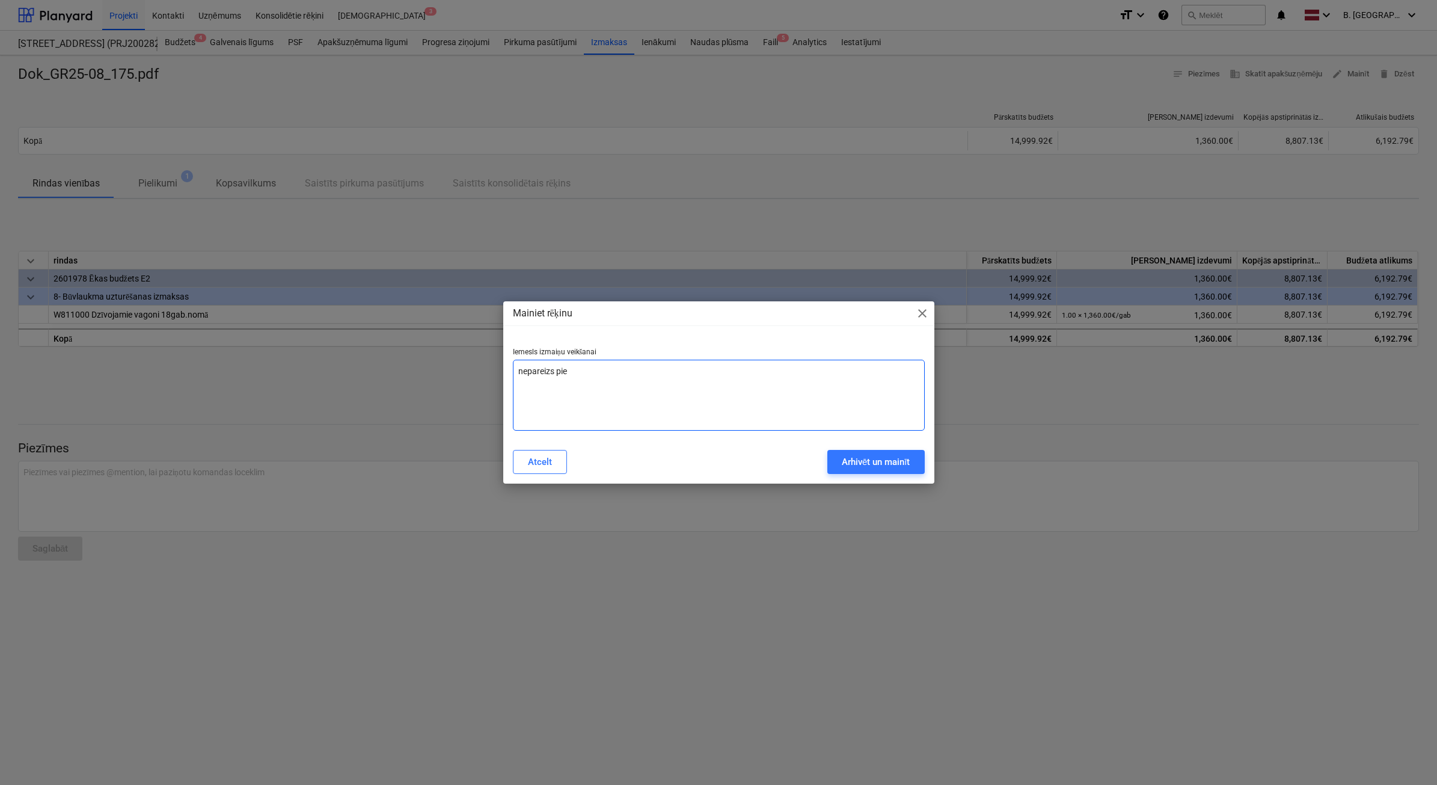
type textarea "x"
type textarea "nepareizs piegā"
type textarea "x"
type textarea "nepareizs piegād"
type textarea "x"
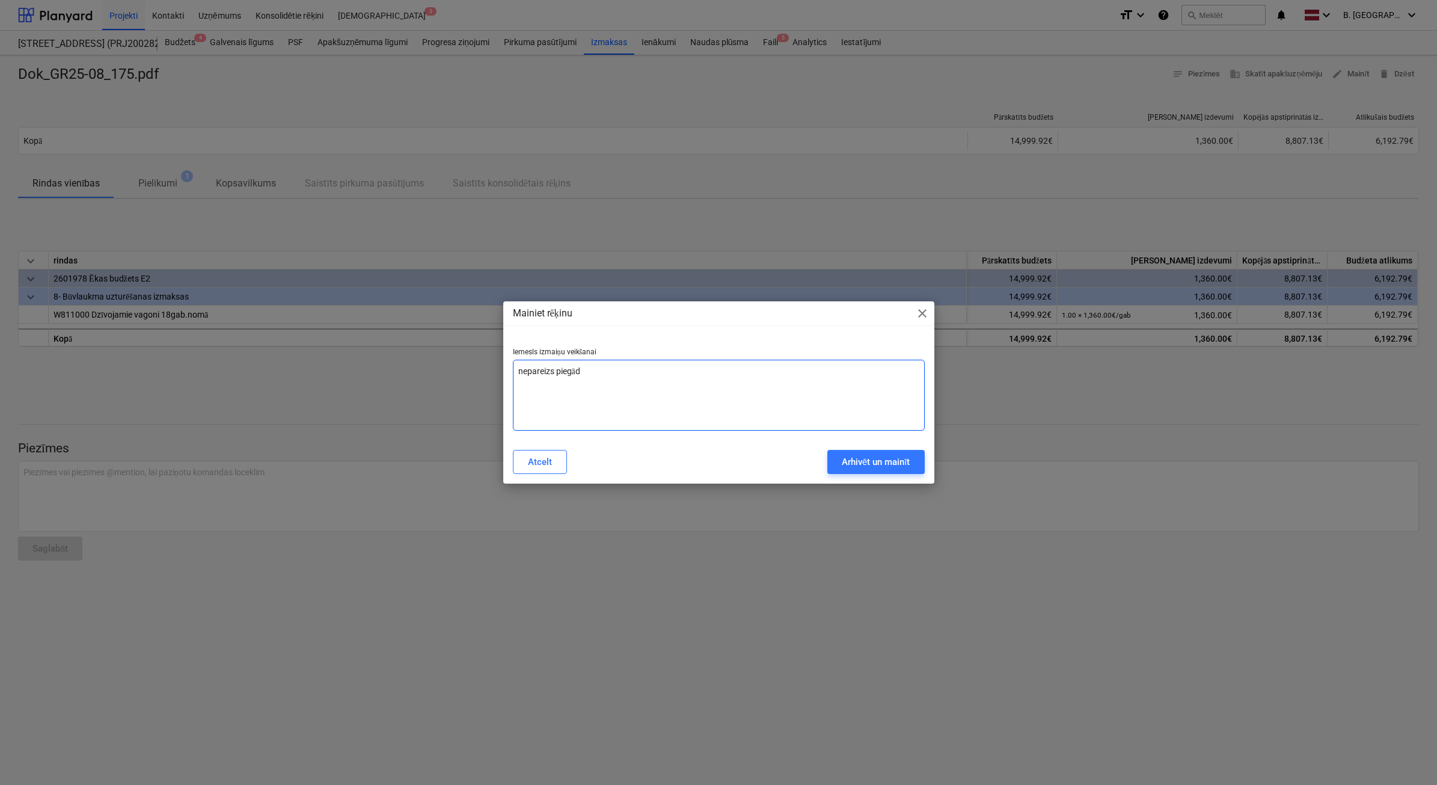
type textarea "nepareizs piegādā"
type textarea "x"
type textarea "nepareizs piegādāt"
type textarea "x"
type textarea "nepareizs piegādātā"
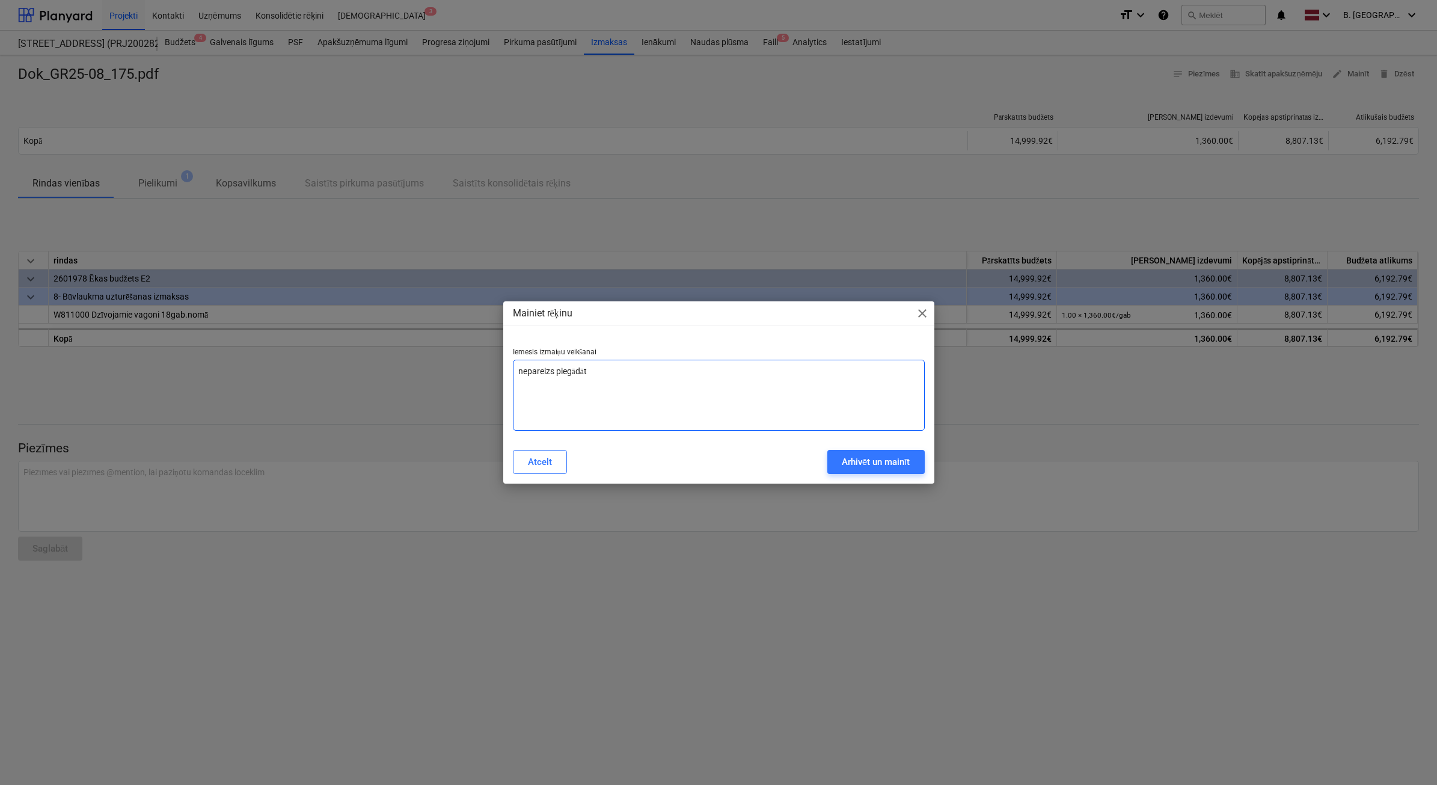
type textarea "x"
type textarea "nepareizs piegādātāj"
type textarea "x"
type textarea "nepareizs piegādātājs"
type textarea "x"
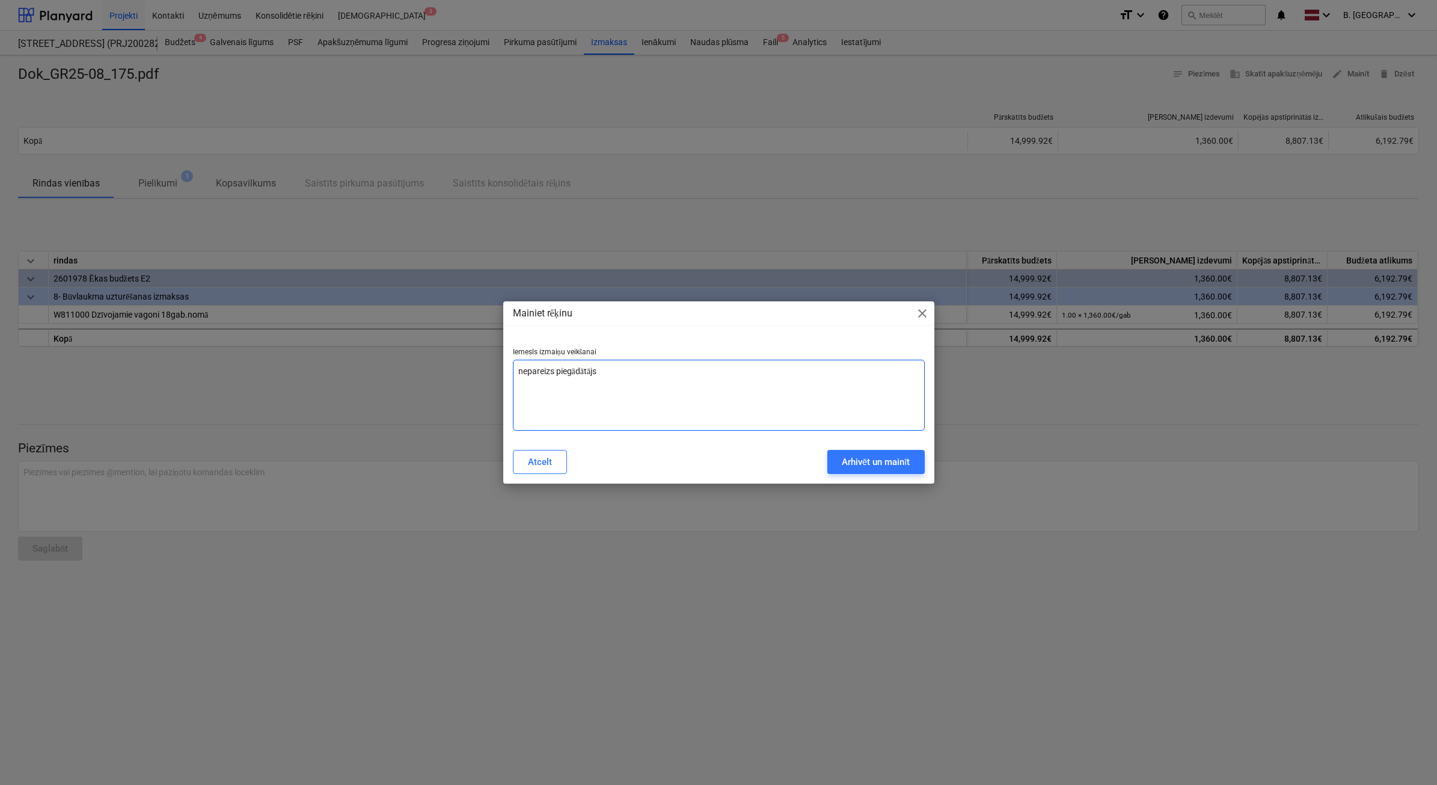
type textarea "nepareizs piegādātājs"
type textarea "x"
type textarea "nepareizs piegādātājs"
click at [884, 455] on div "Arhivēt un mainīt" at bounding box center [876, 462] width 69 height 16
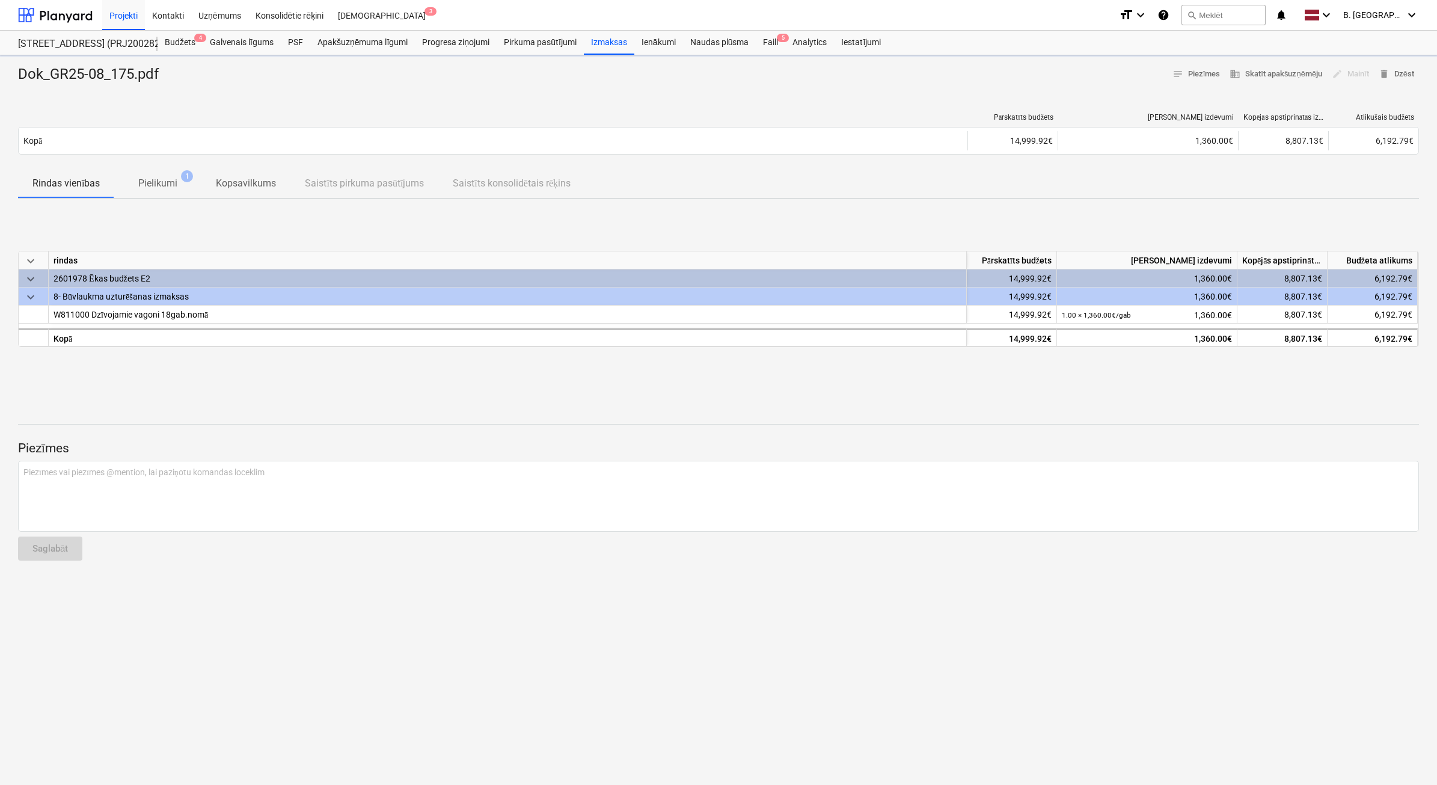
type textarea "x"
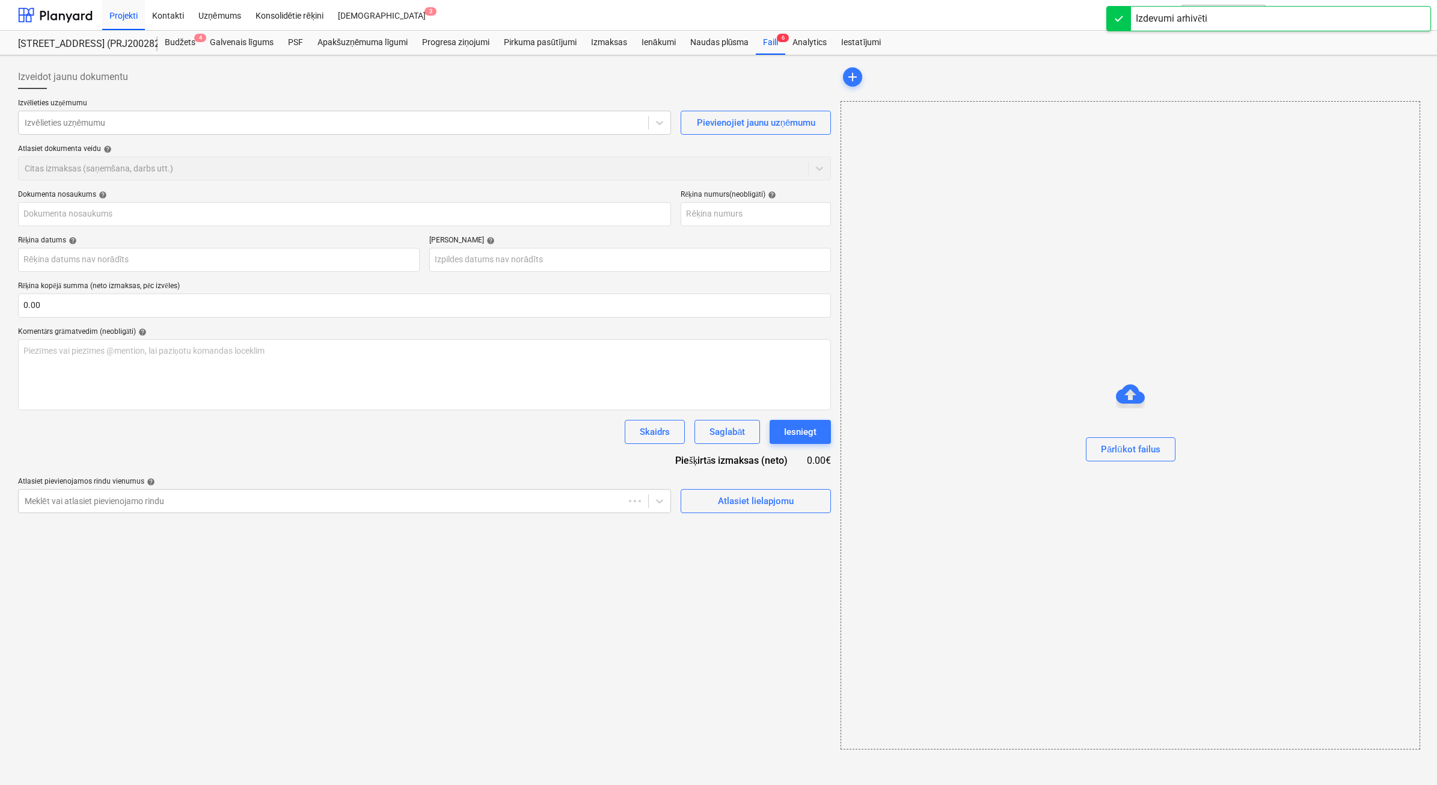
type input "Dok_GR25-08_175.pdf"
type input "GR25-08 175"
type input "[DATE]"
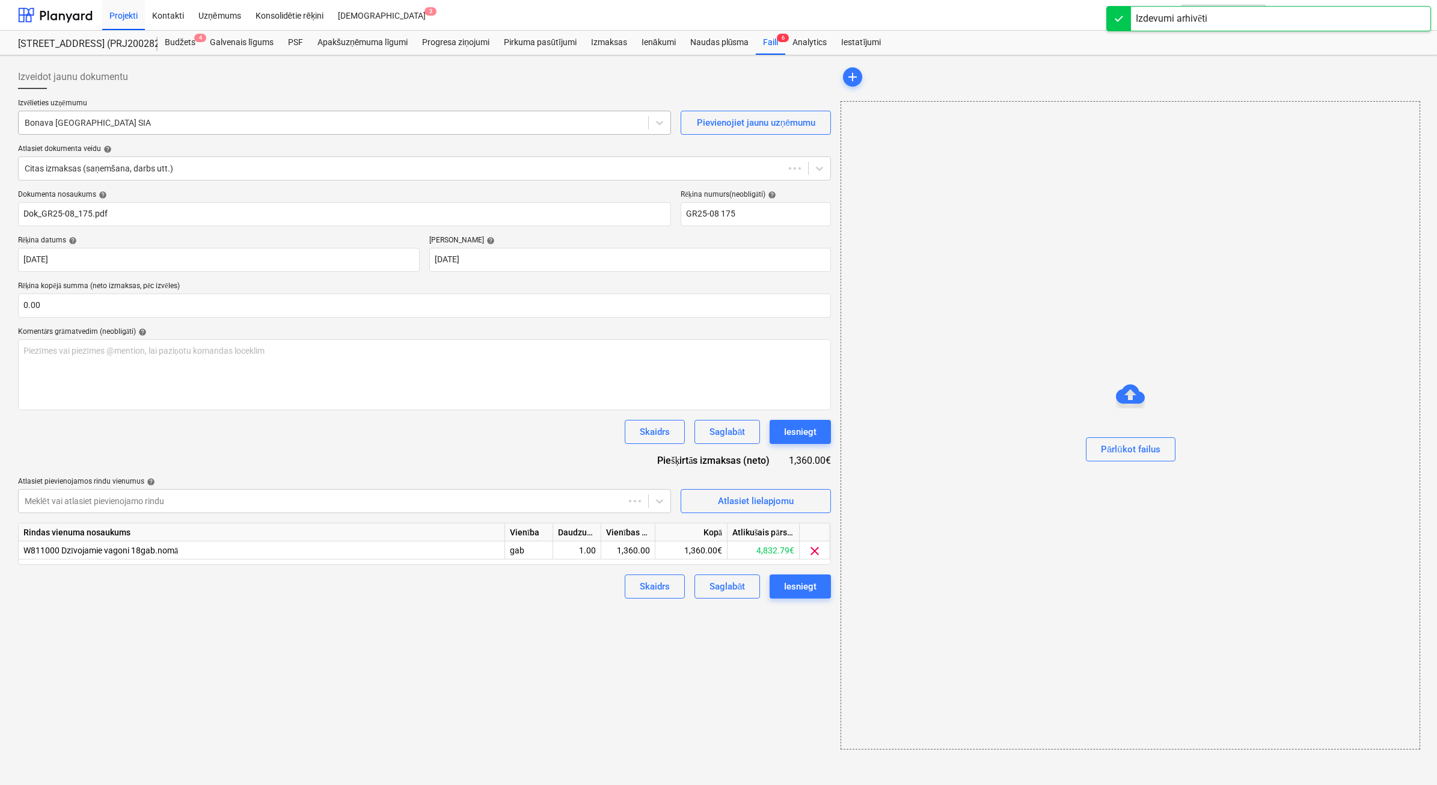
click at [496, 117] on div at bounding box center [333, 123] width 617 height 12
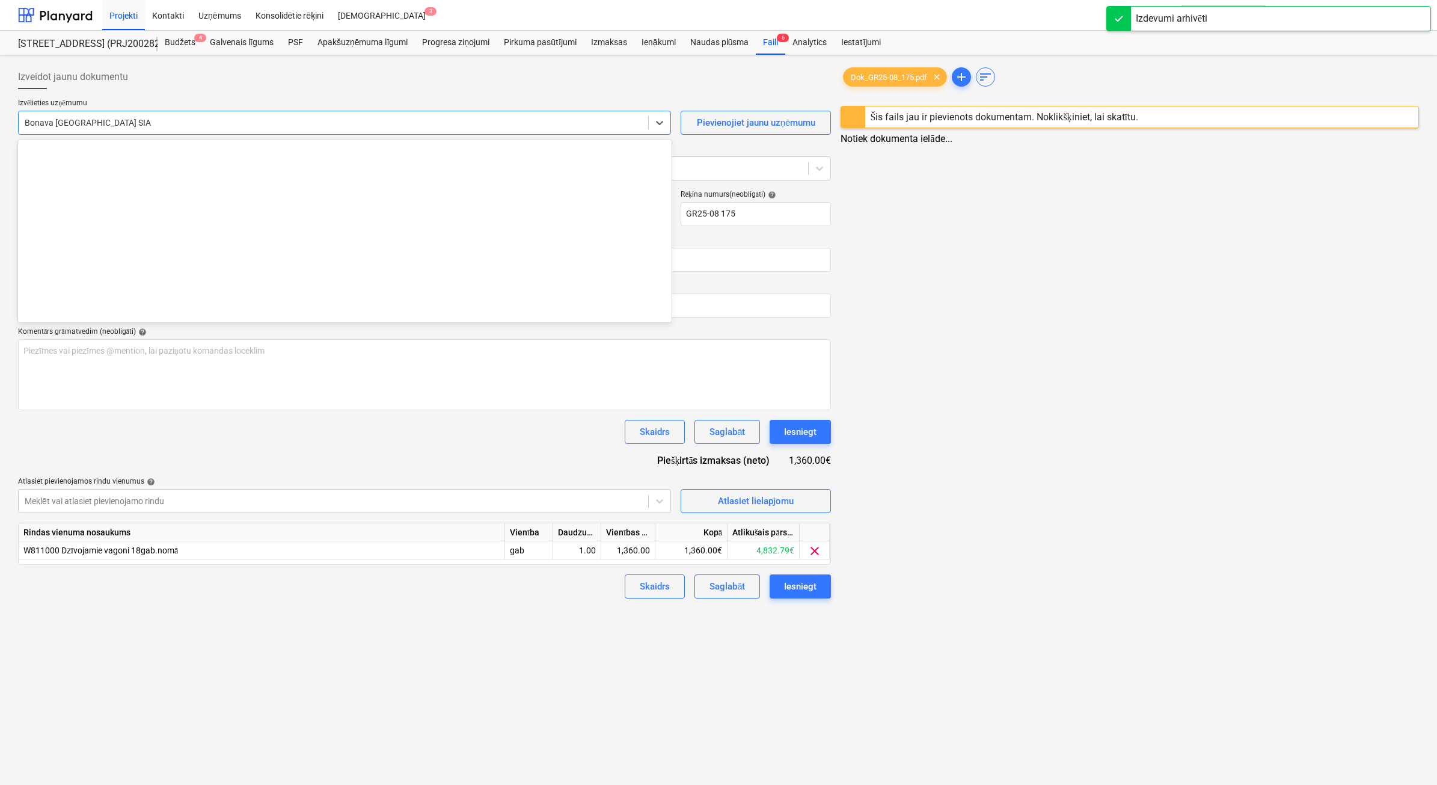
scroll to position [2209, 0]
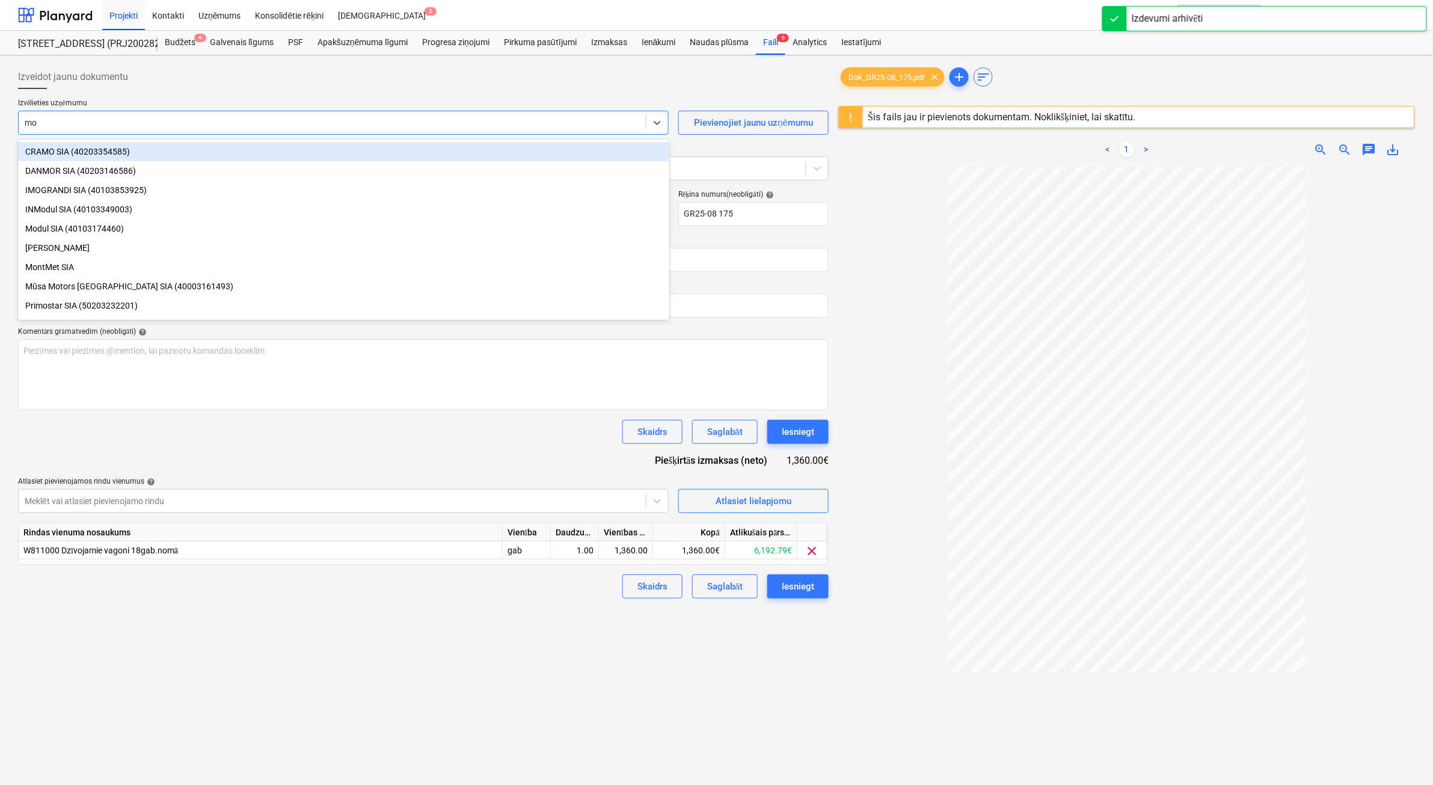
type input "mod"
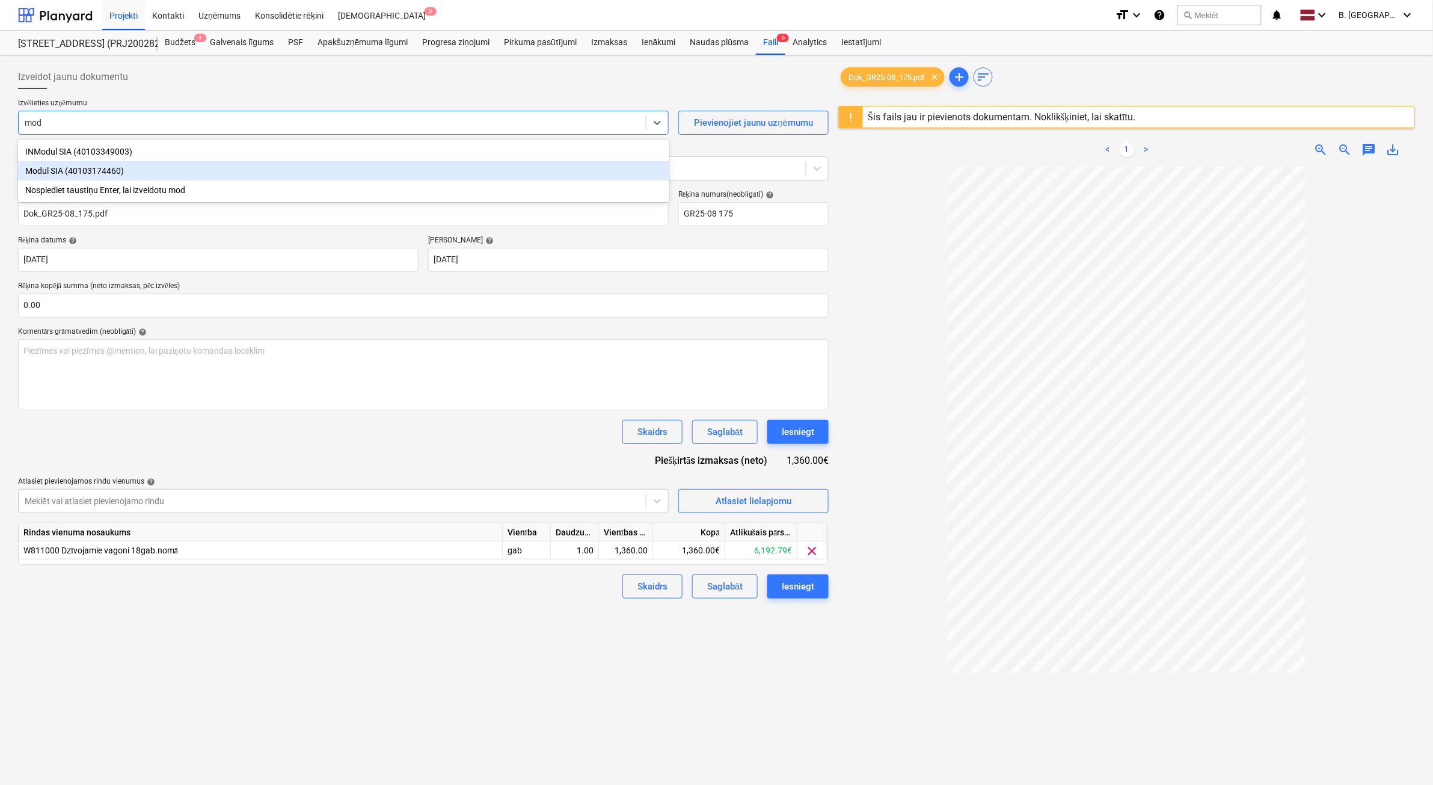
click at [289, 172] on div "Modul SIA (40103174460)" at bounding box center [343, 170] width 651 height 19
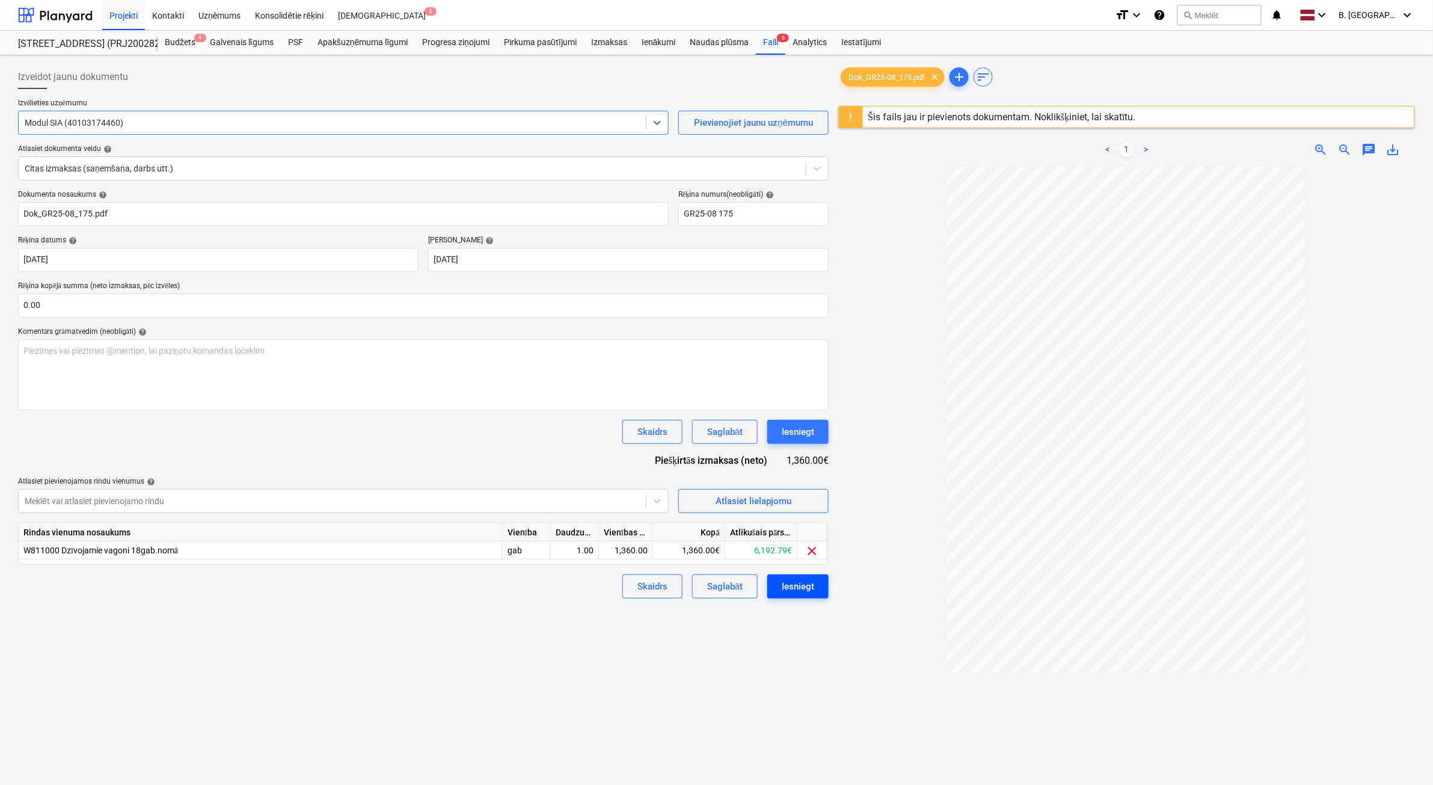
click at [809, 587] on div "Iesniegt" at bounding box center [798, 586] width 32 height 16
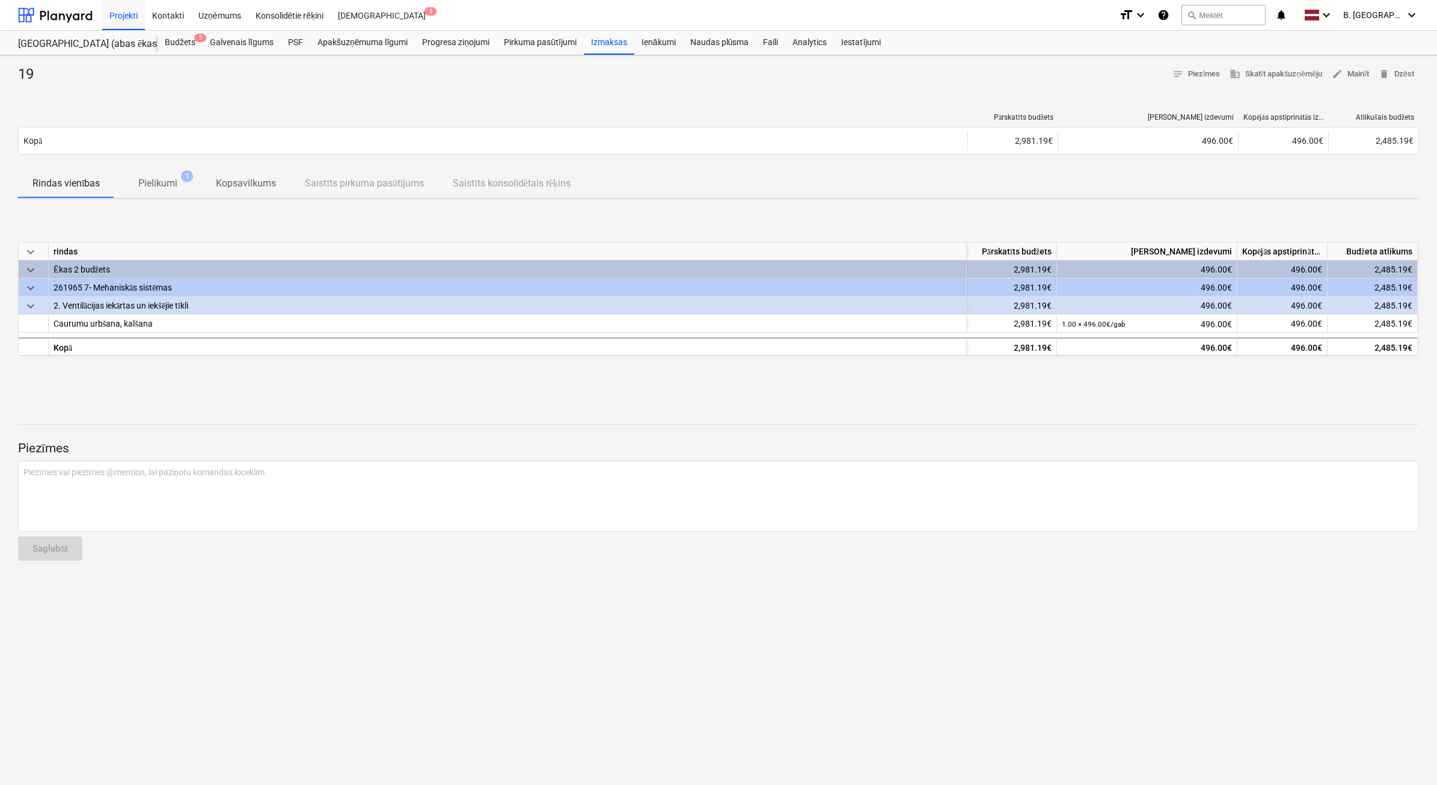
click at [112, 278] on div "261965 7- Mehaniskās sistēmas" at bounding box center [508, 286] width 908 height 17
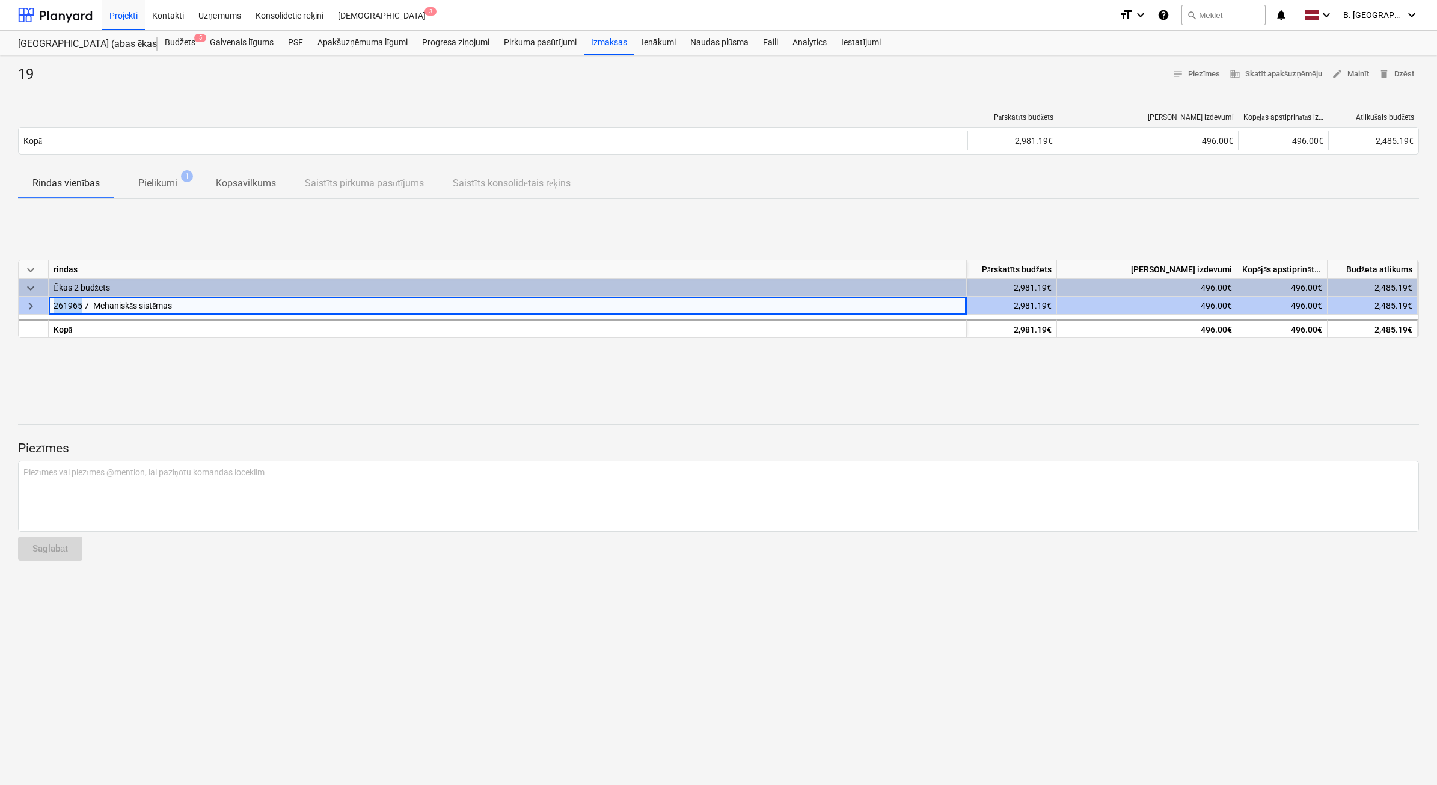
drag, startPoint x: 81, startPoint y: 304, endPoint x: 35, endPoint y: 302, distance: 46.4
click at [0, 0] on div "keyboard_arrow_right 261965 7- Mehaniskās sistēmas 2,981.19€ 496.00€ 496.00€ 2,…" at bounding box center [0, 0] width 0 height 0
copy div "261965"
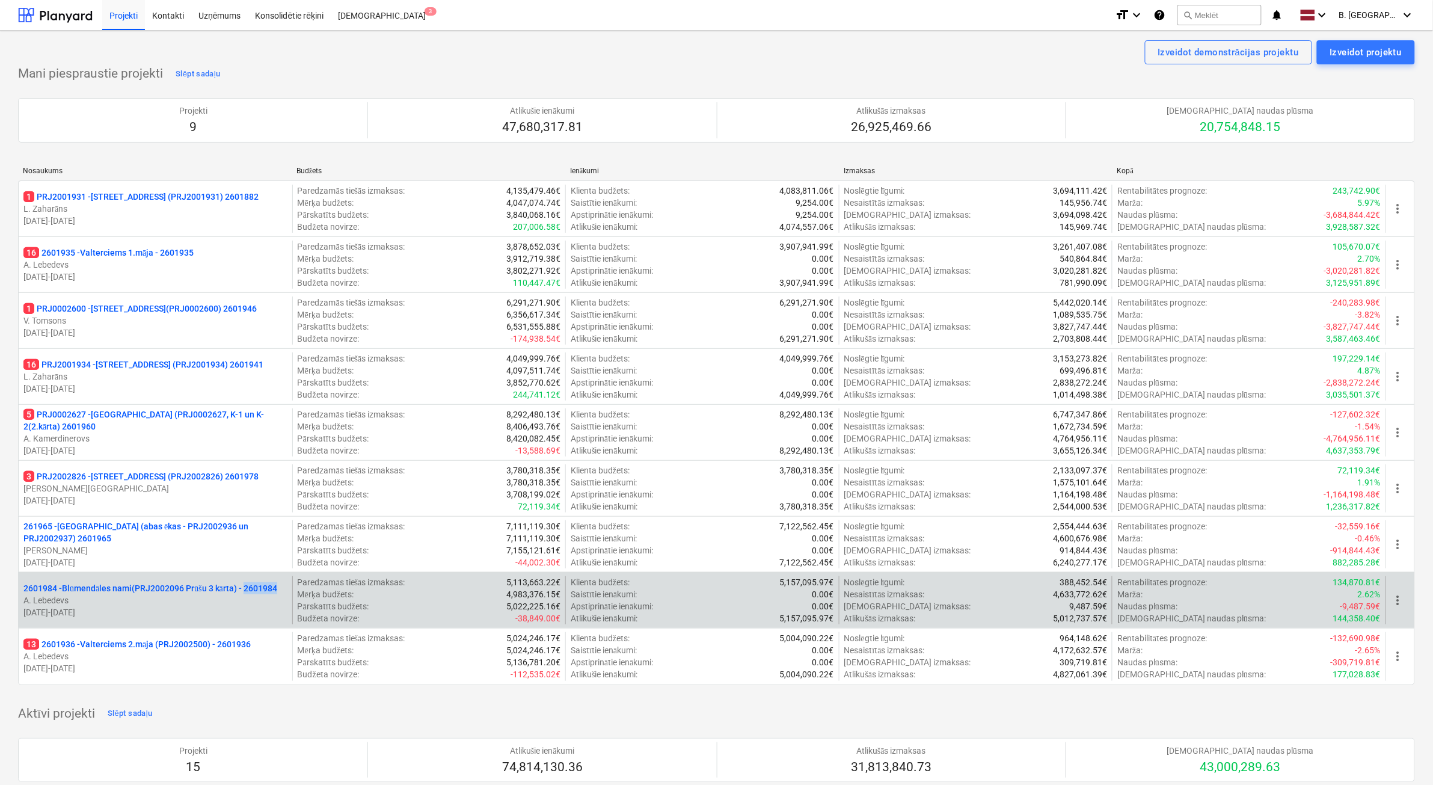
drag, startPoint x: 249, startPoint y: 592, endPoint x: 284, endPoint y: 592, distance: 34.9
click at [284, 446] on div "2601984 - Blūmendāles nami(PRJ2002096 Prūšu 3 kārta) - 2601984" at bounding box center [155, 588] width 264 height 12
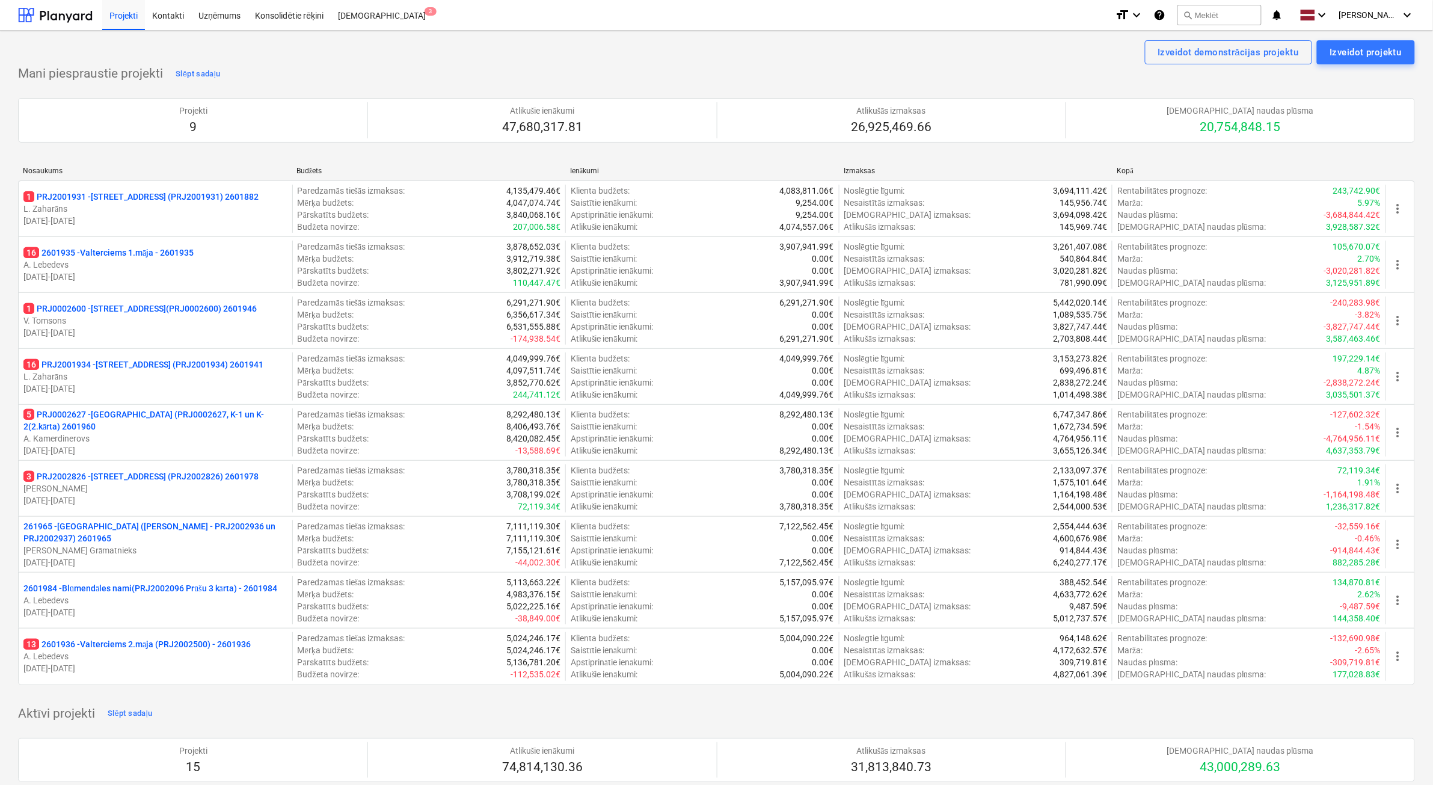
click at [251, 605] on p "A. Lebedevs" at bounding box center [155, 600] width 264 height 12
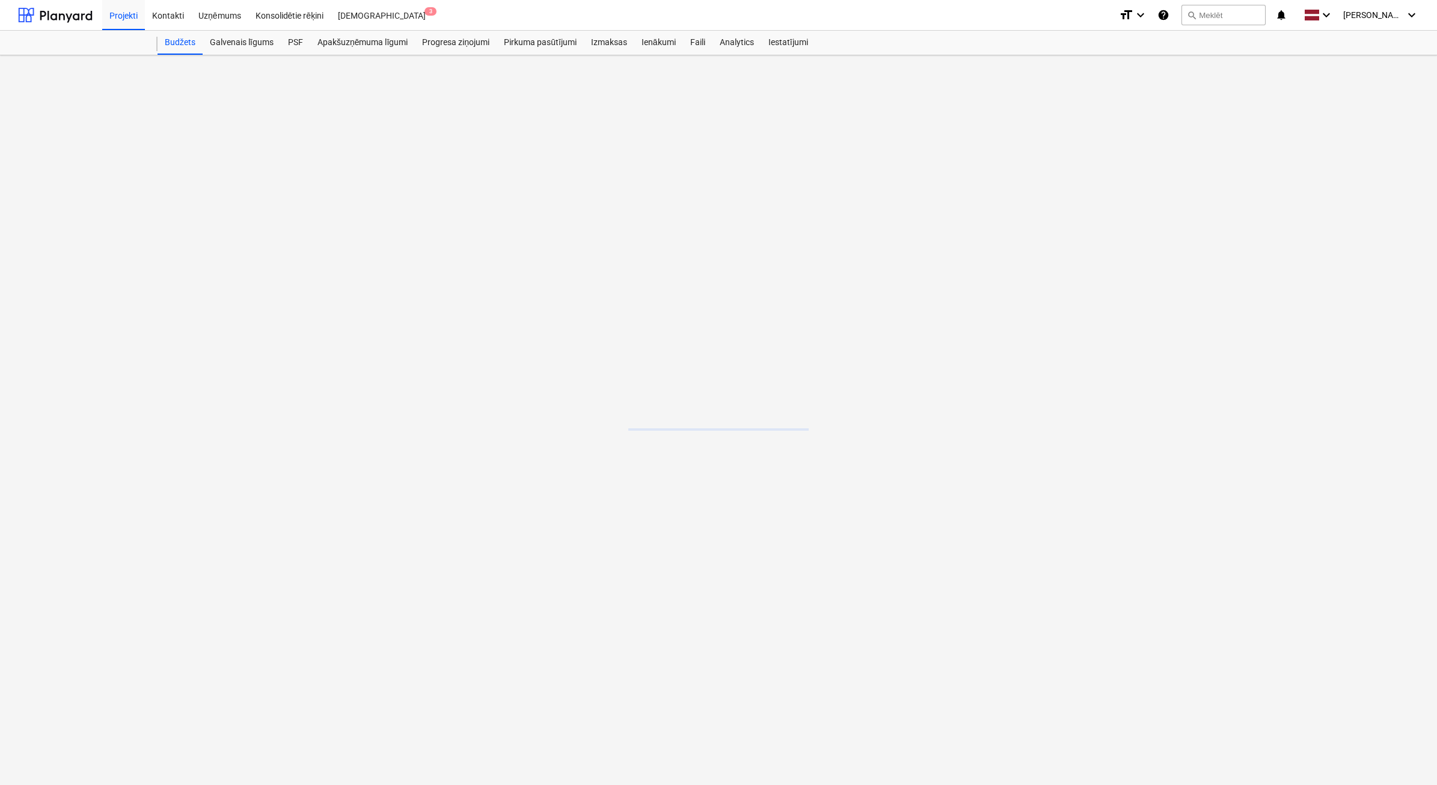
click at [249, 605] on main at bounding box center [718, 419] width 1437 height 729
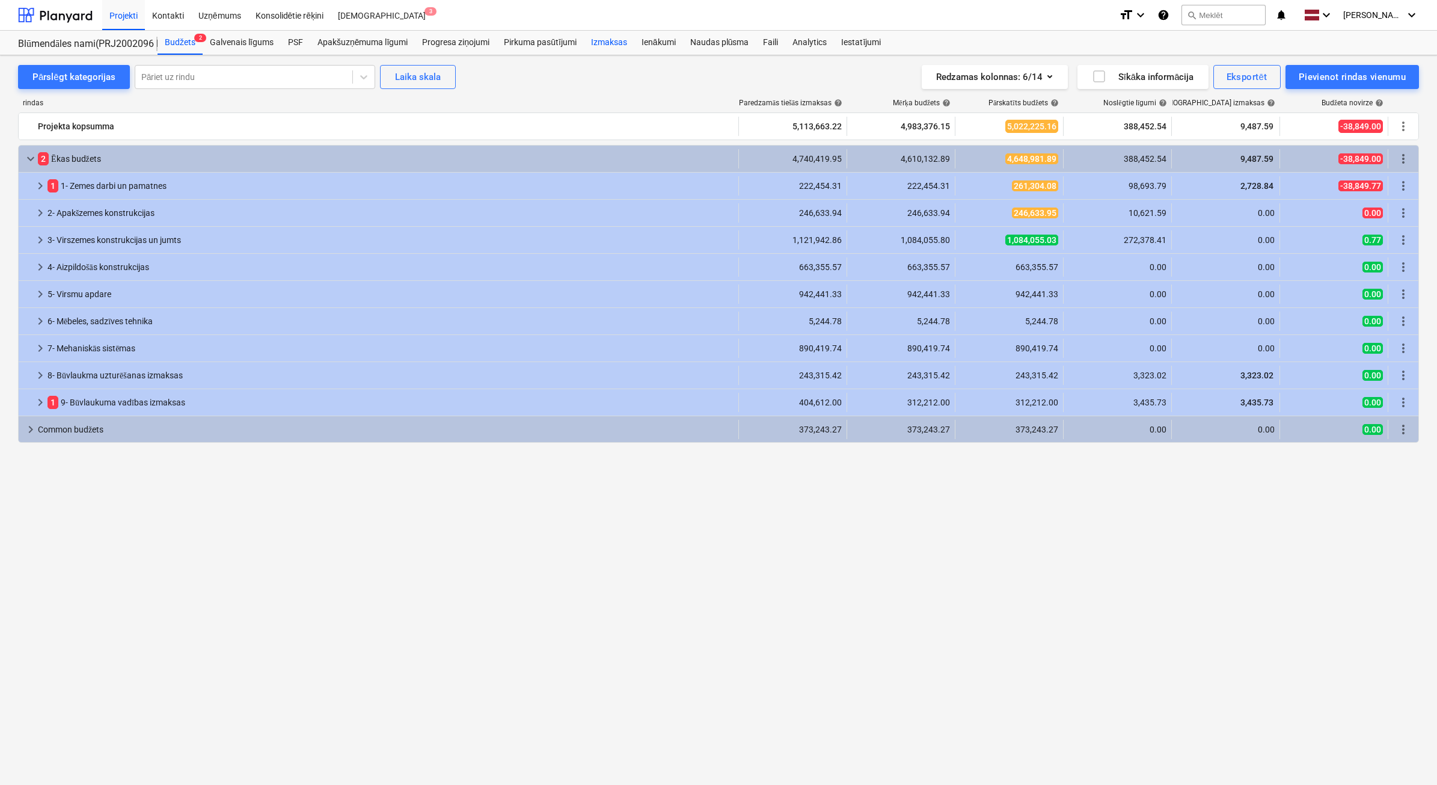
click at [625, 45] on div "Izmaksas" at bounding box center [609, 43] width 51 height 24
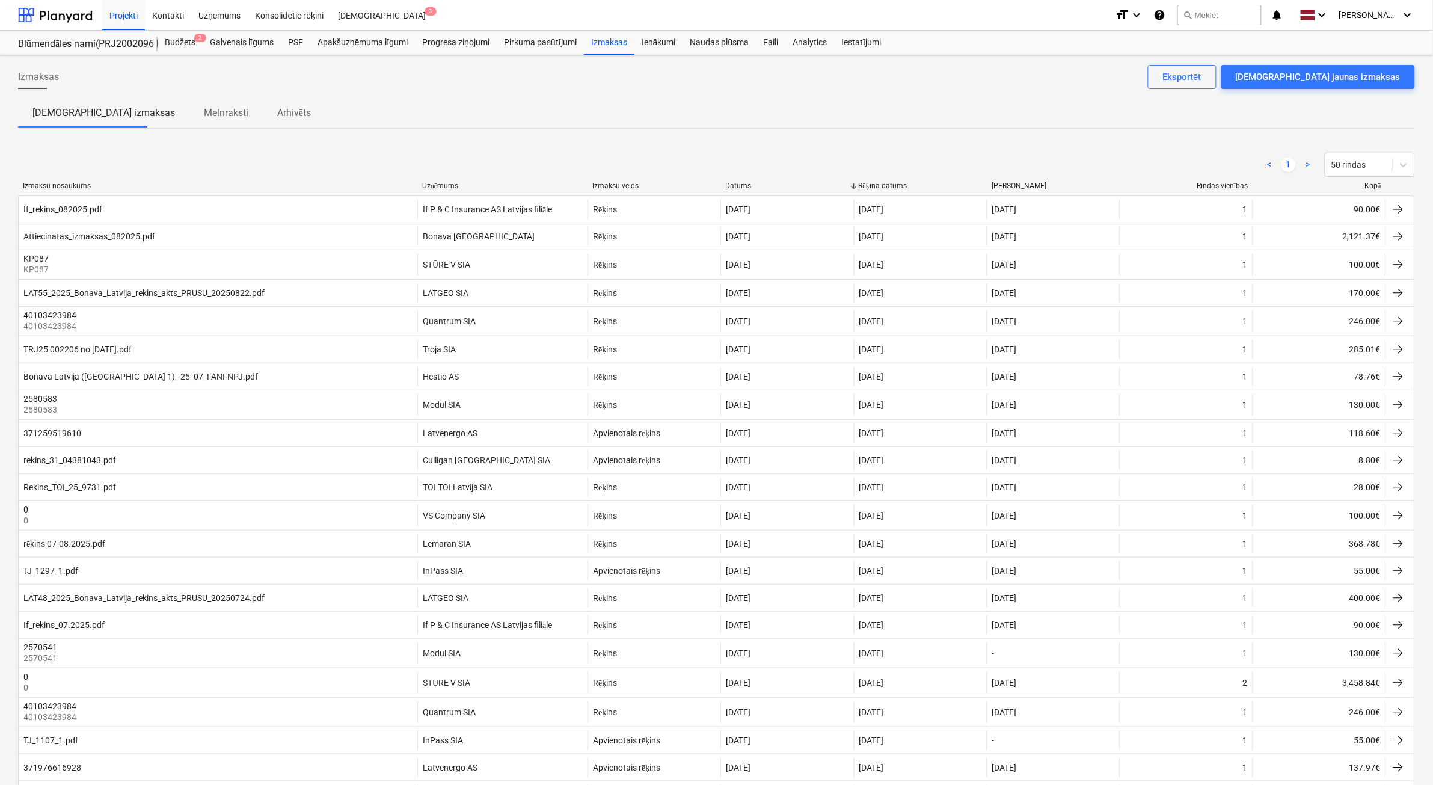
click at [1367, 186] on div "Kopā" at bounding box center [1319, 186] width 123 height 9
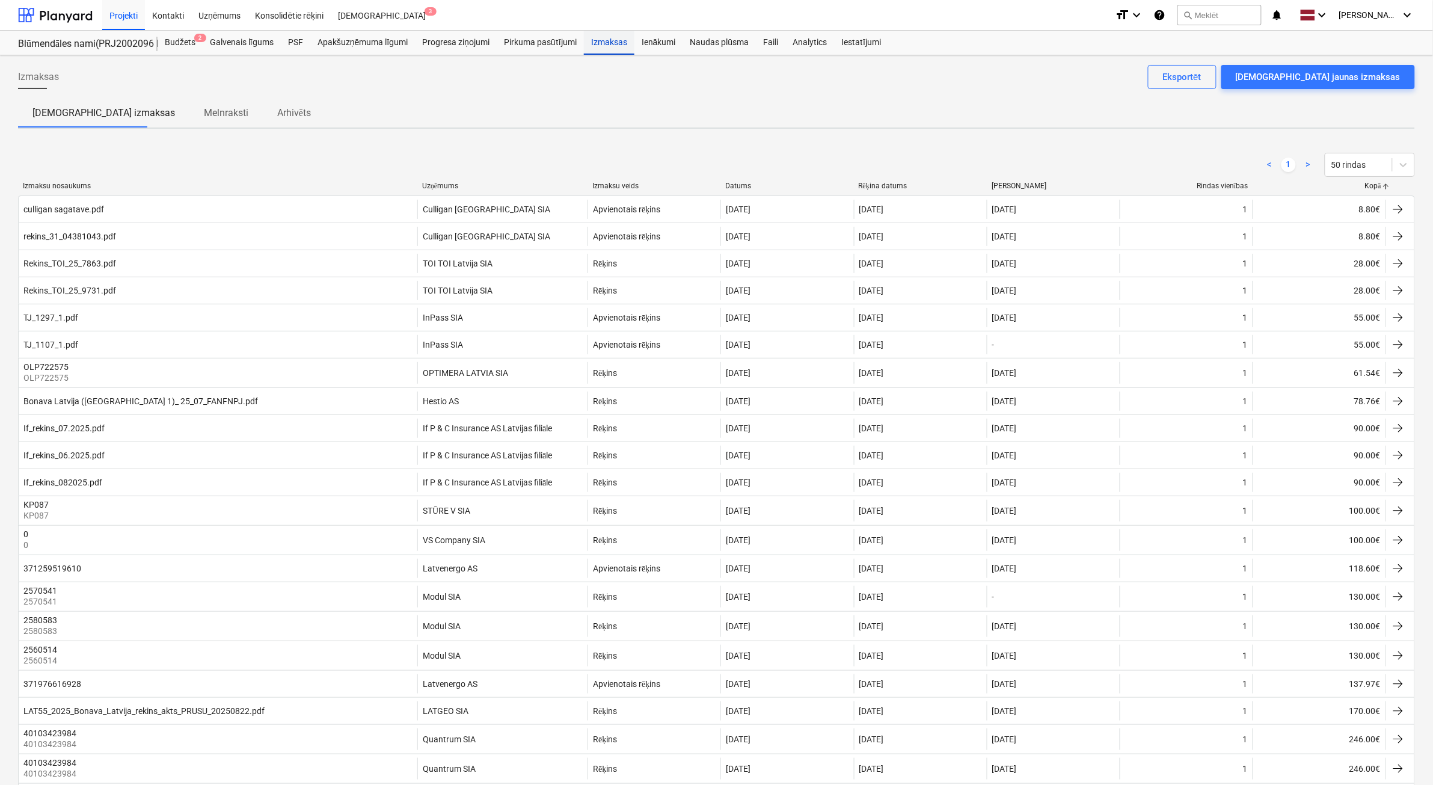
click at [622, 46] on div "Izmaksas" at bounding box center [609, 43] width 51 height 24
click at [73, 41] on div "Blūmendāles nami(PRJ2002096 Prūšu 3 kārta) - 2601984" at bounding box center [80, 44] width 125 height 13
click at [73, 15] on div at bounding box center [55, 15] width 75 height 30
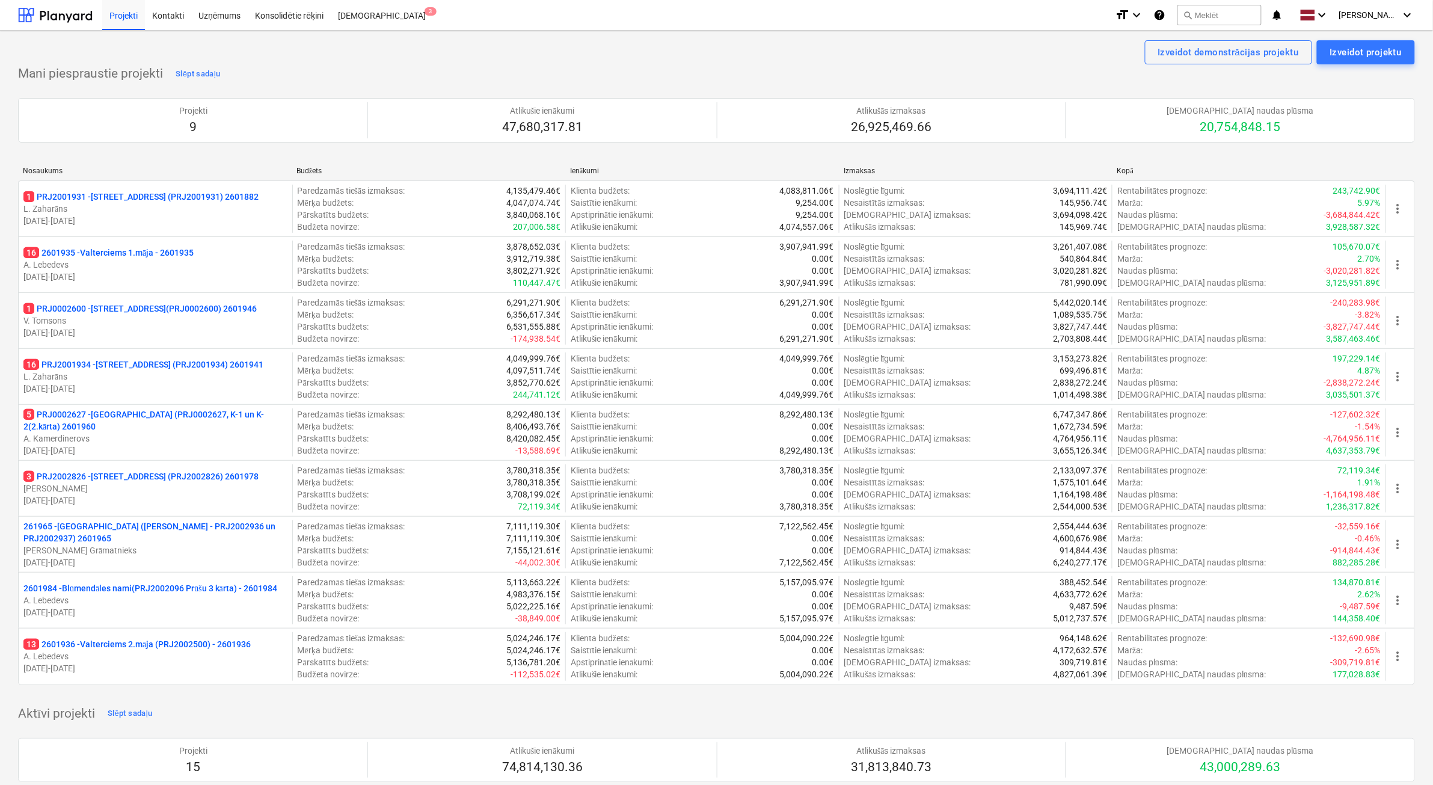
click at [164, 548] on p "J. Grāmatnieks" at bounding box center [155, 550] width 264 height 12
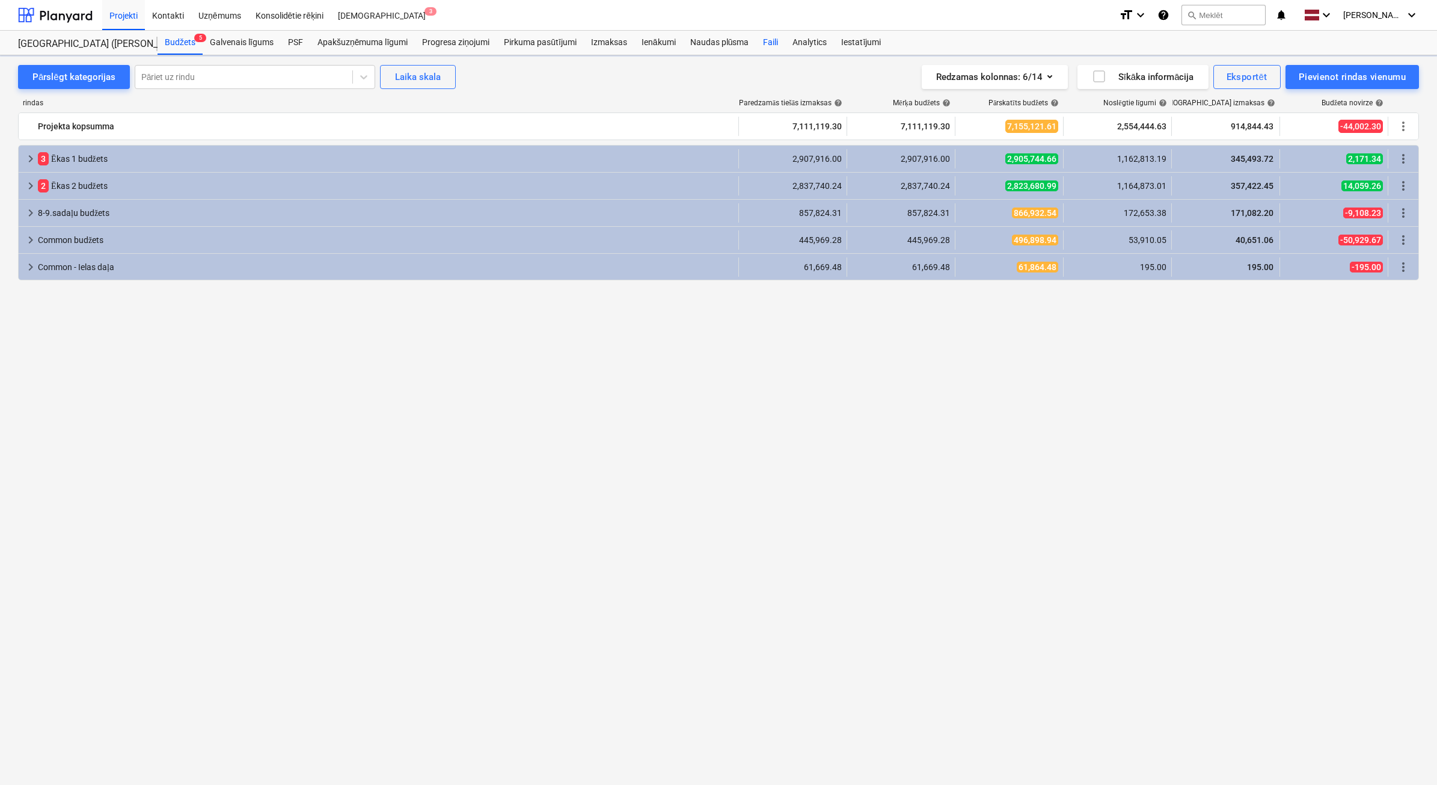
click at [759, 45] on div "Faili" at bounding box center [770, 43] width 29 height 24
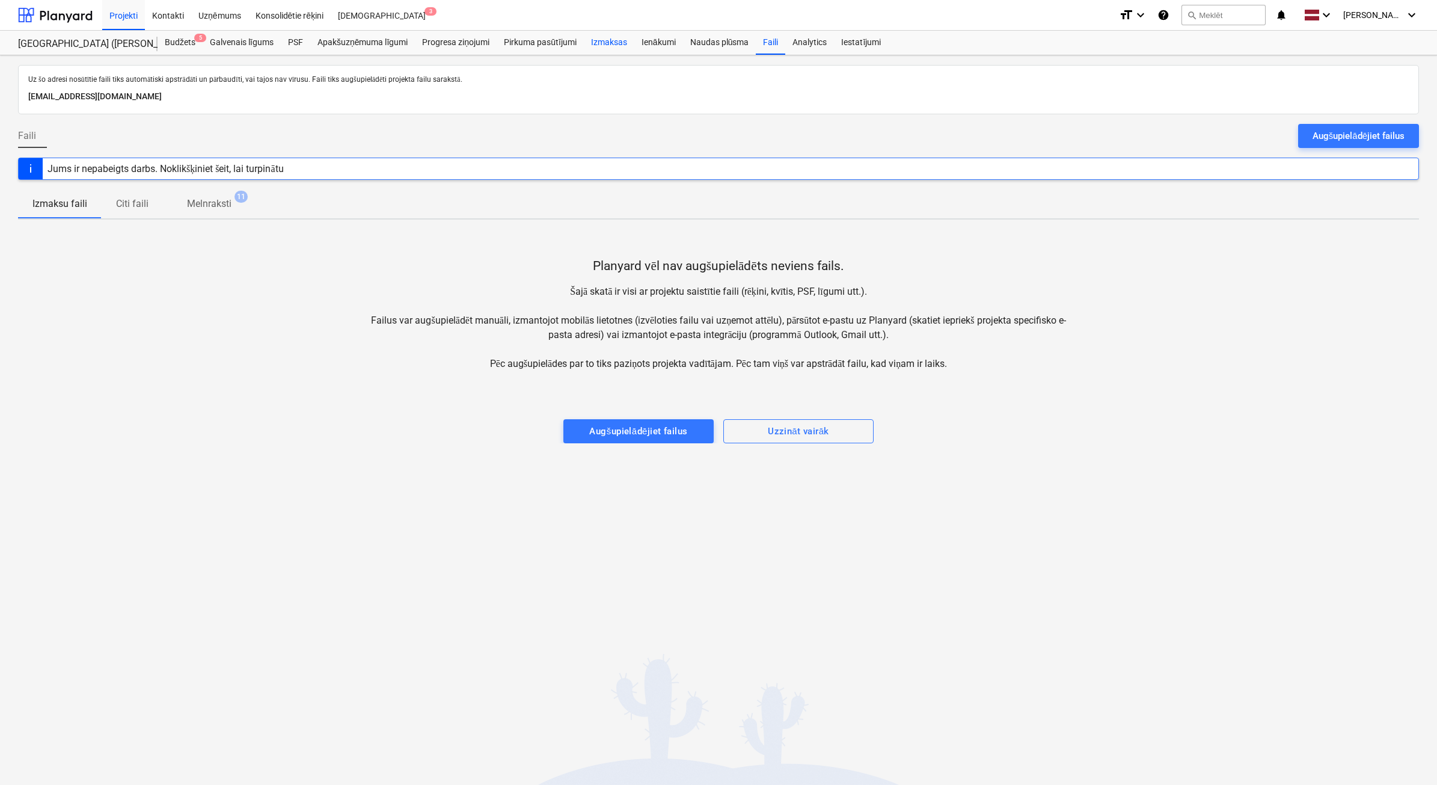
click at [608, 44] on div "Izmaksas" at bounding box center [609, 43] width 51 height 24
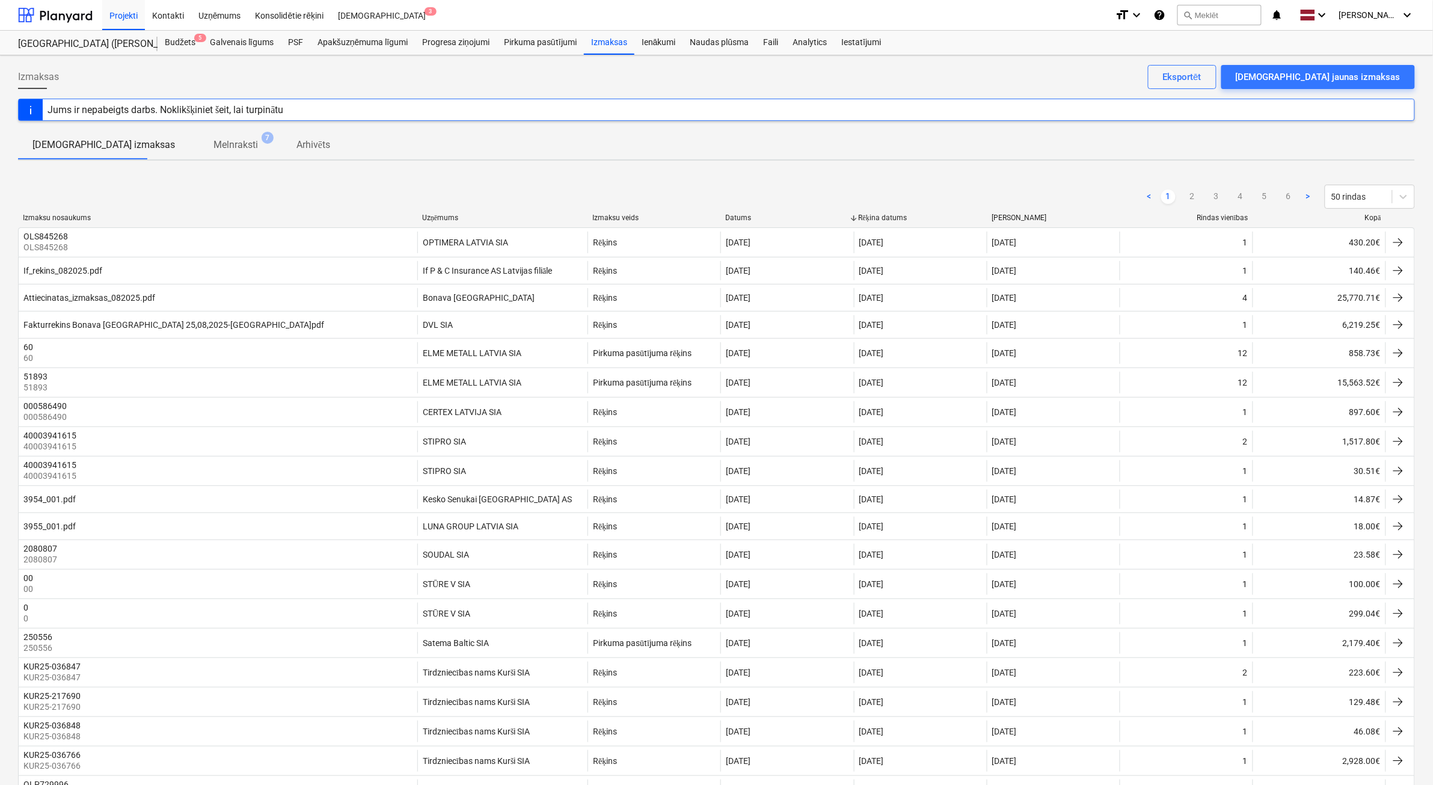
click at [1372, 218] on div "Kopā" at bounding box center [1319, 217] width 123 height 9
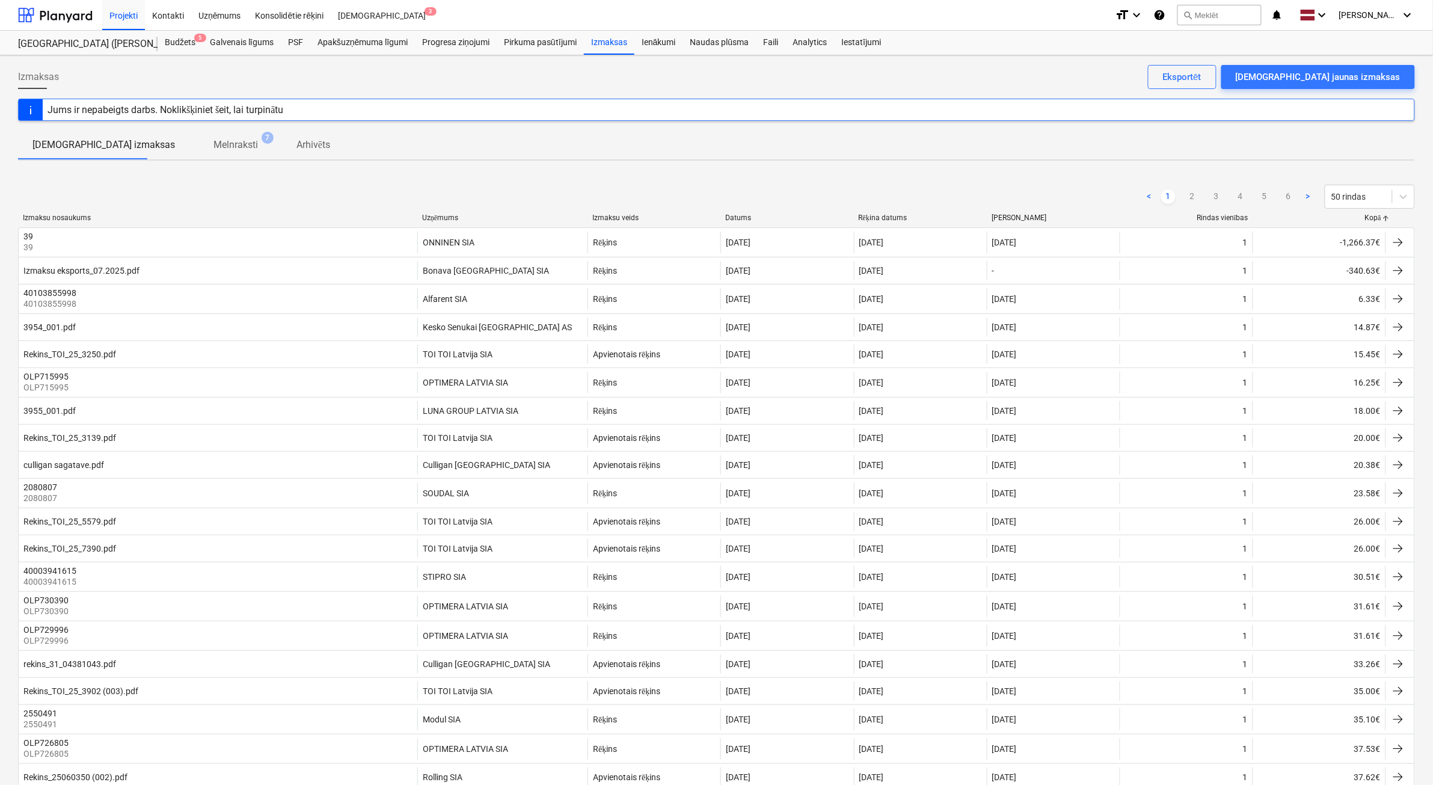
click at [1191, 186] on div "< 1 2 3 4 5 6 > 50 rindas" at bounding box center [1278, 197] width 273 height 24
click at [1191, 194] on link "2" at bounding box center [1192, 196] width 14 height 14
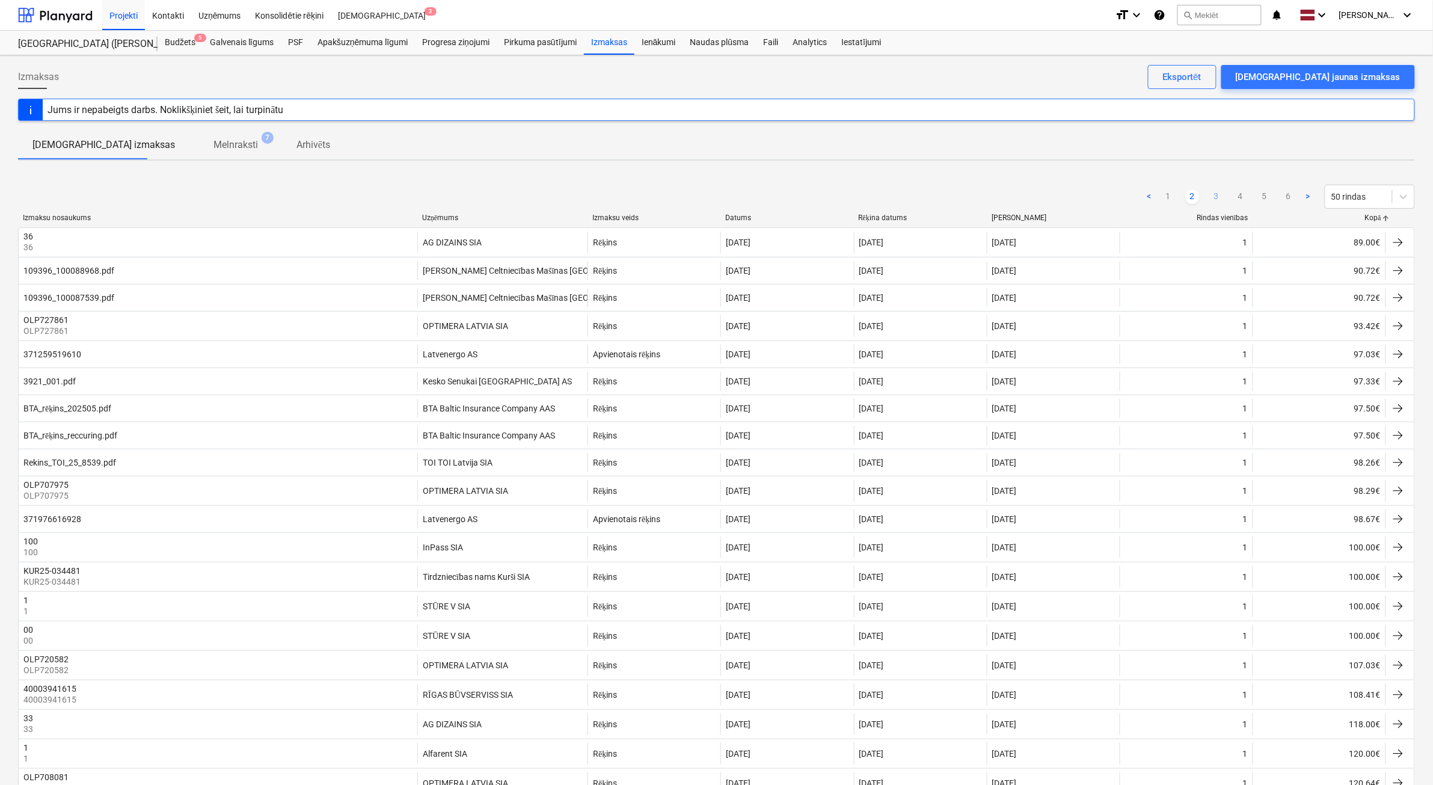
click at [1212, 195] on link "3" at bounding box center [1216, 196] width 14 height 14
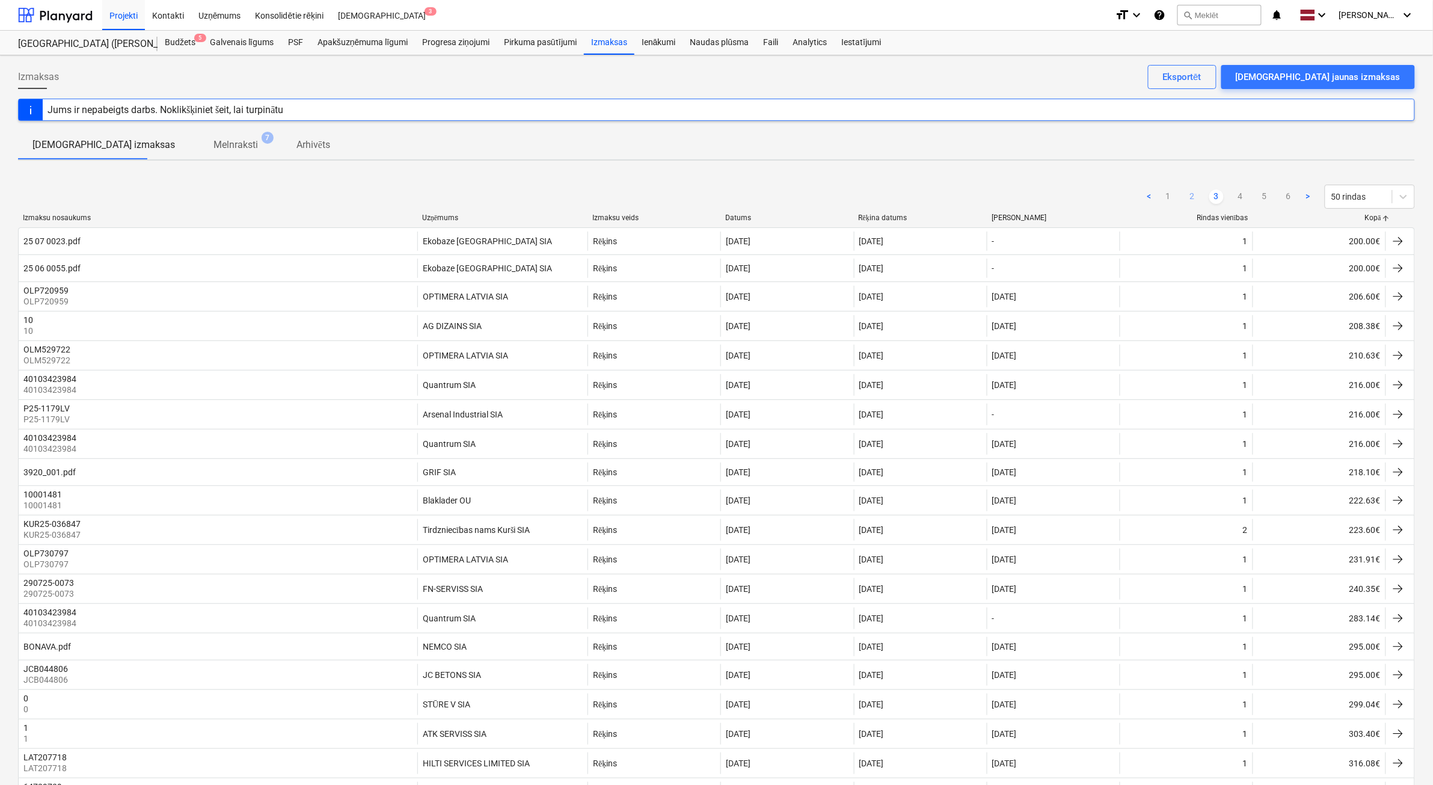
click at [1197, 191] on link "2" at bounding box center [1192, 196] width 14 height 14
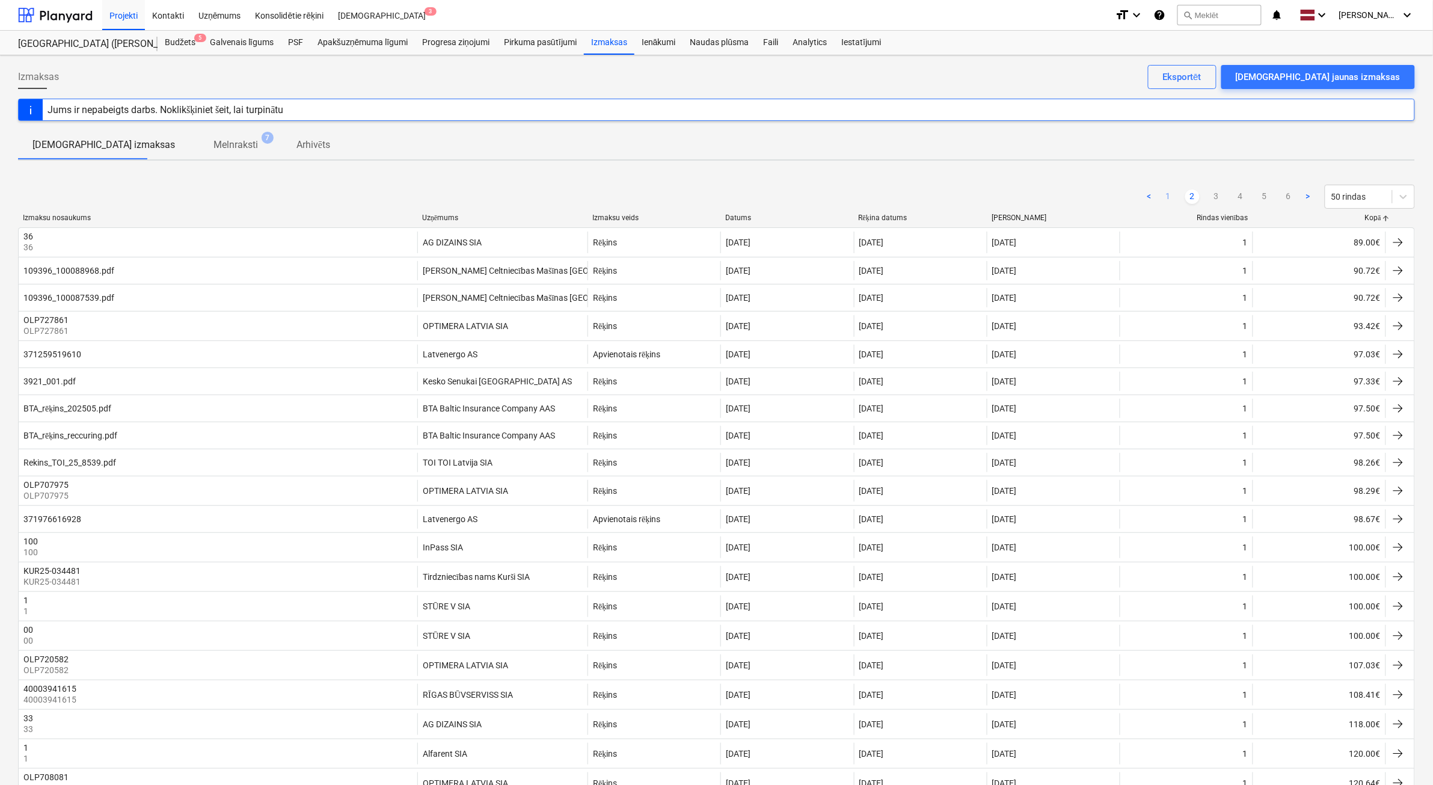
click at [1171, 196] on link "1" at bounding box center [1168, 196] width 14 height 14
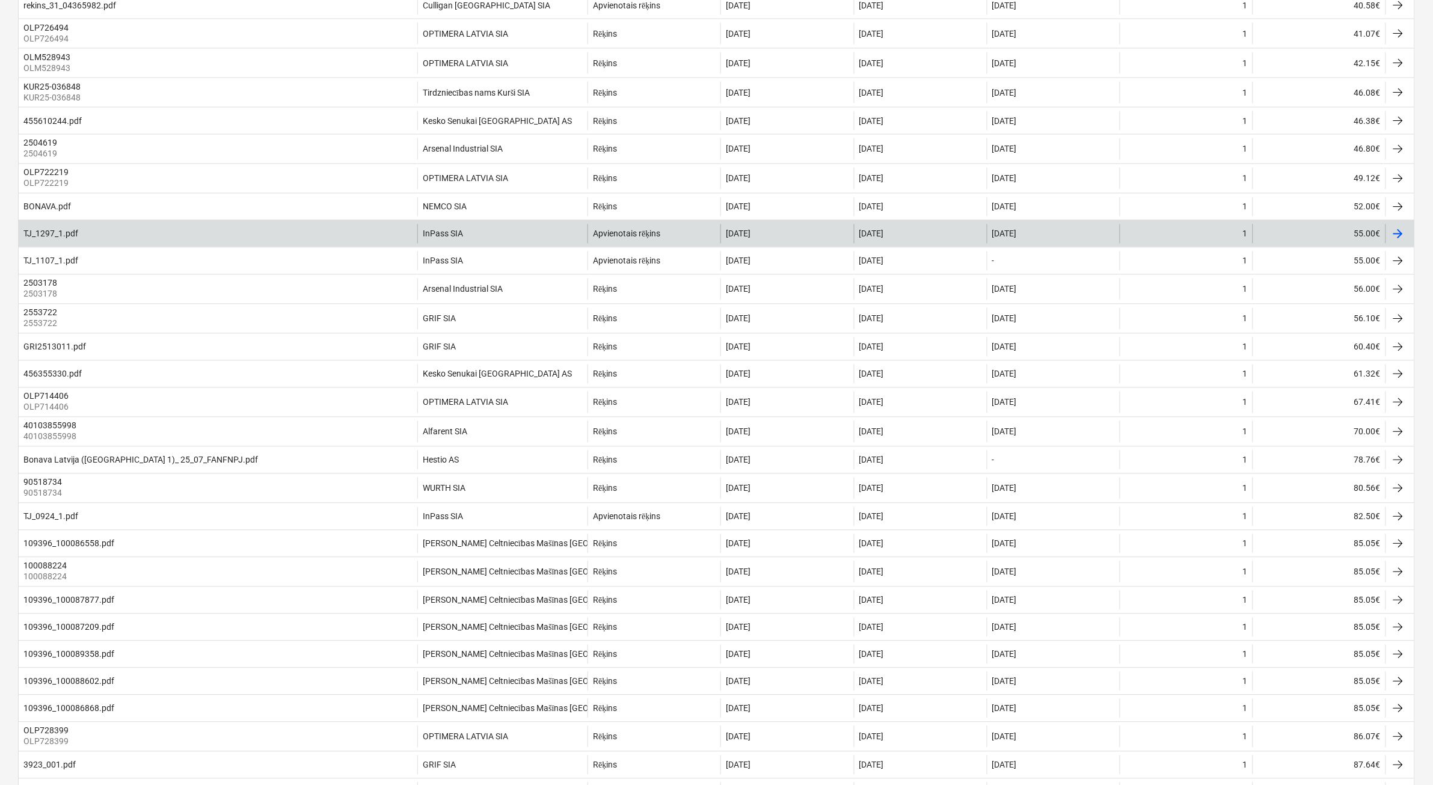
scroll to position [943, 0]
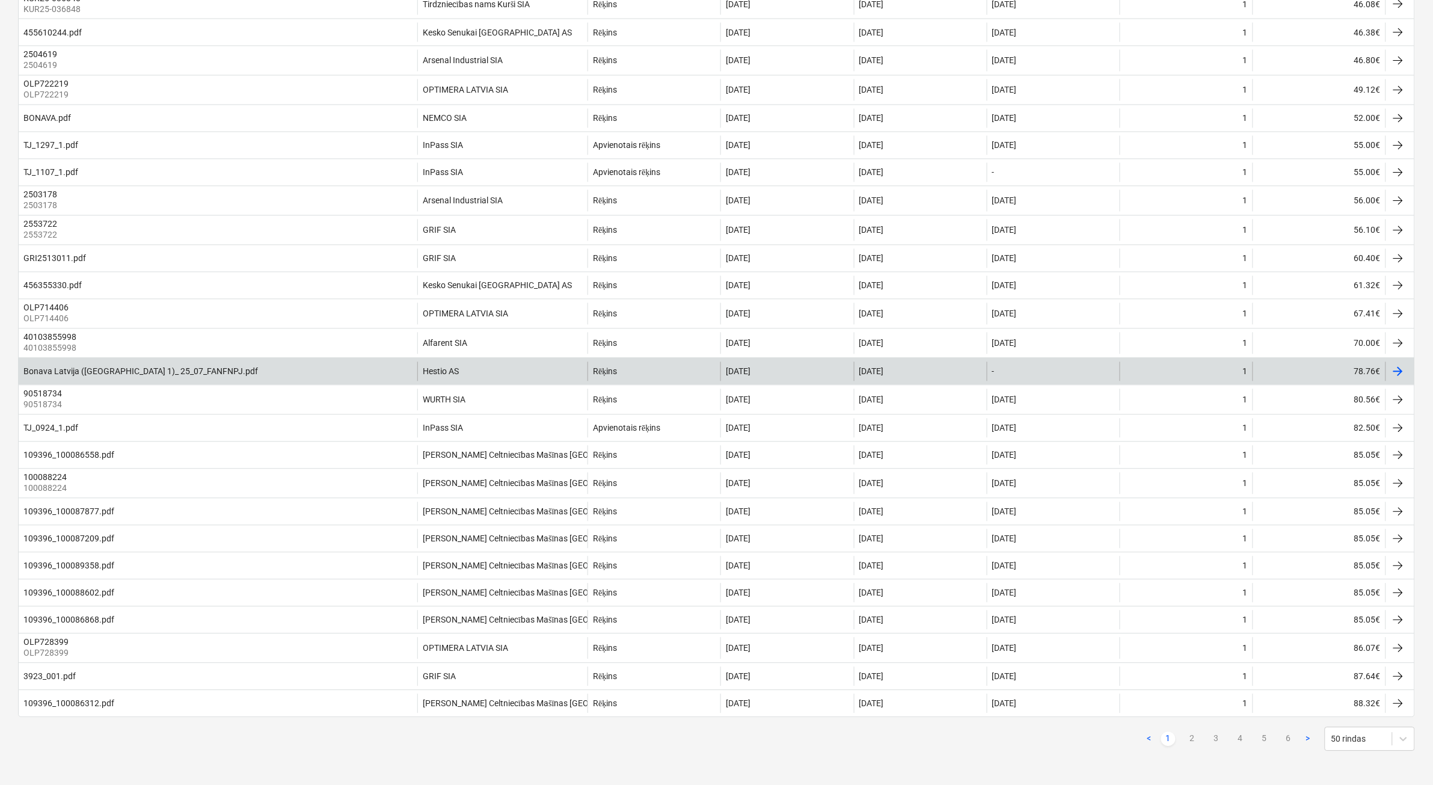
click at [1150, 362] on div "1" at bounding box center [1185, 371] width 133 height 19
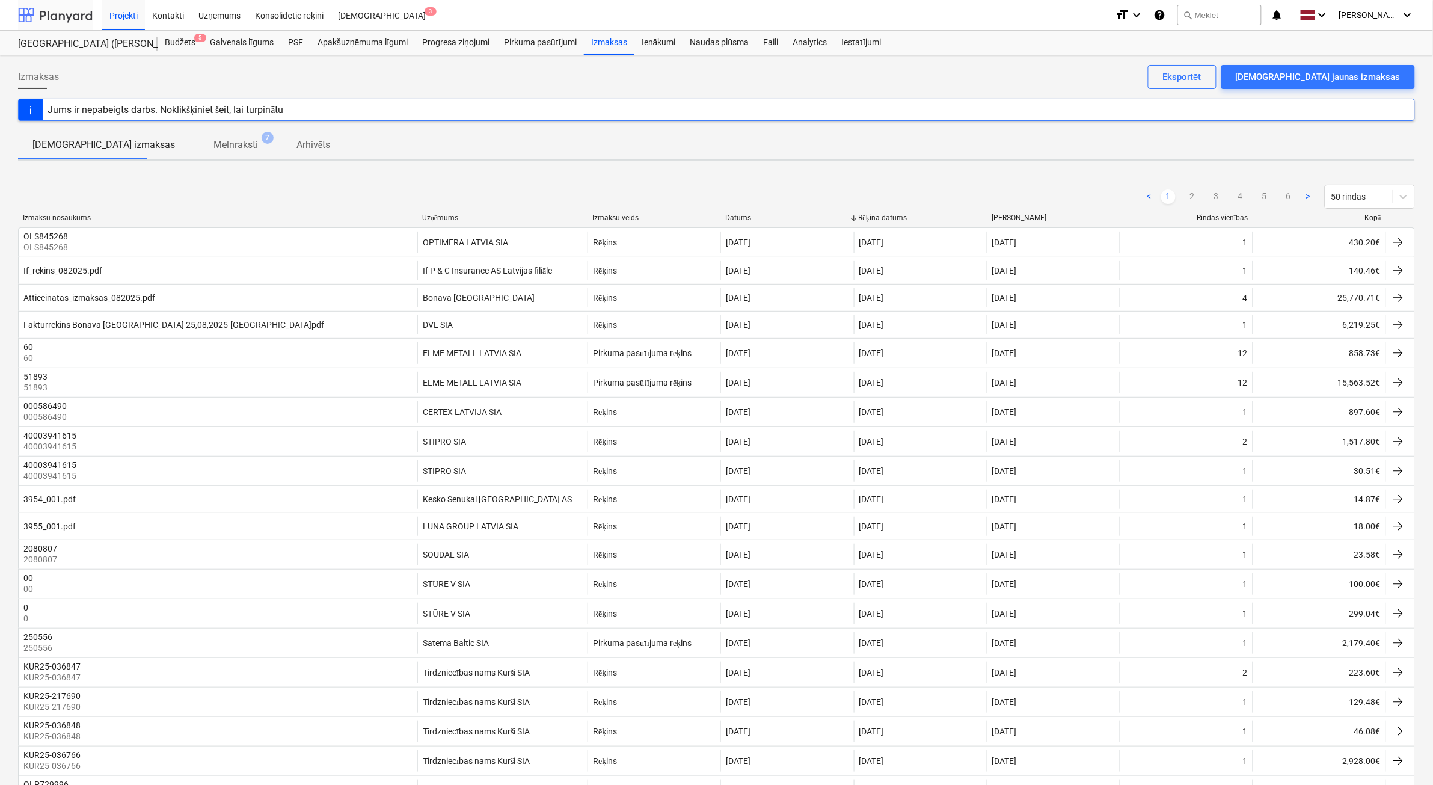
click at [82, 16] on div at bounding box center [55, 15] width 75 height 30
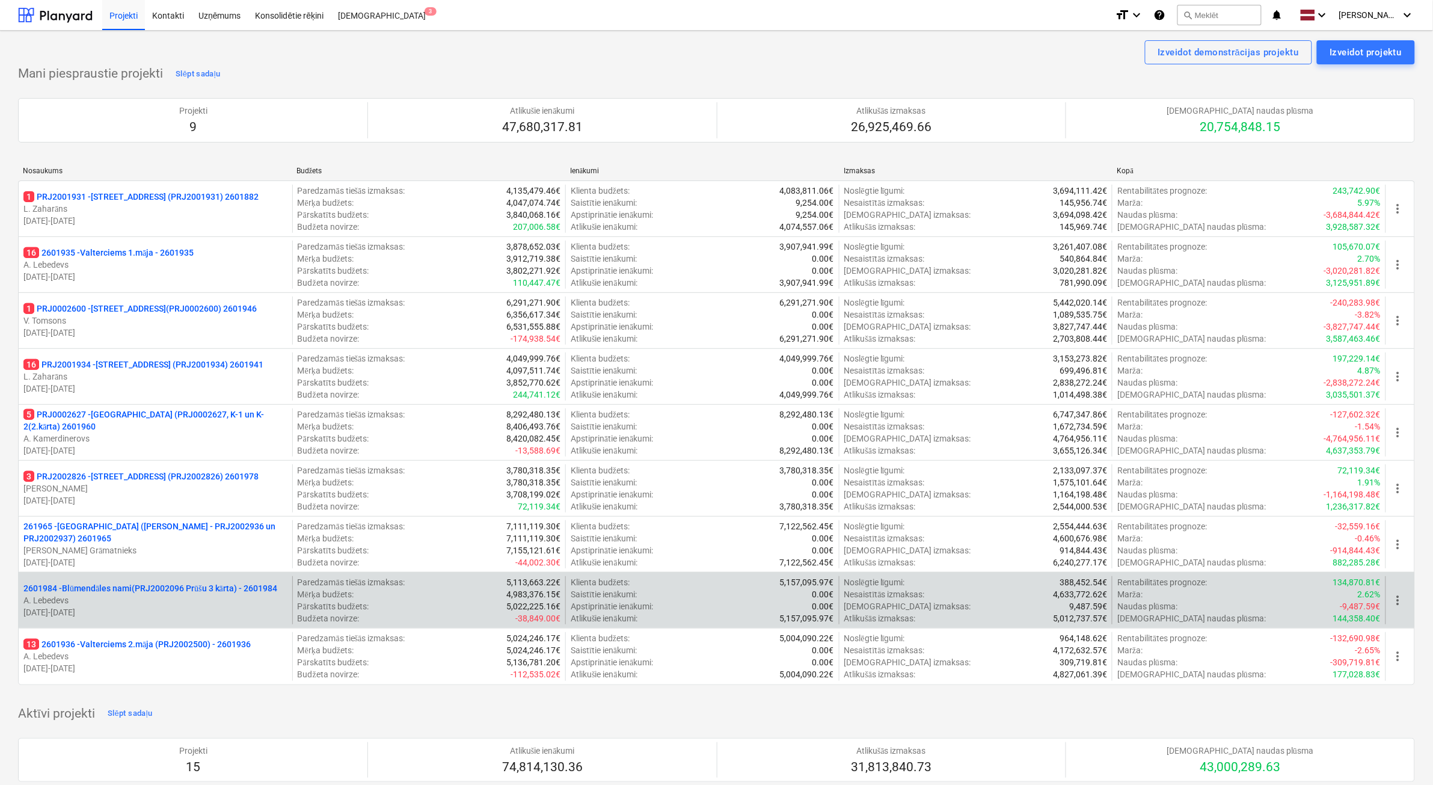
click at [214, 610] on p "28.05.2025 - 29.05.2026" at bounding box center [155, 612] width 264 height 12
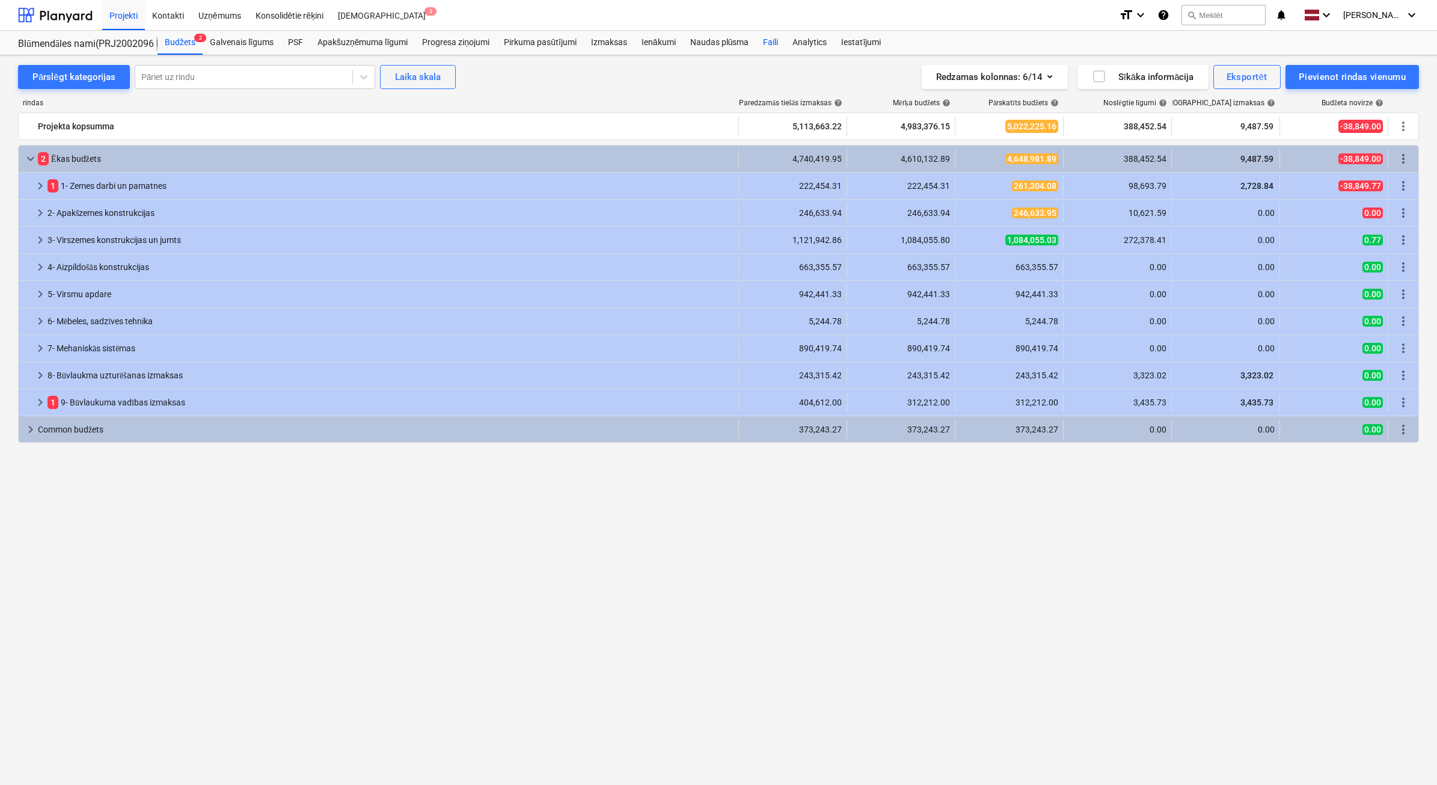
click at [756, 49] on div "Faili" at bounding box center [770, 43] width 29 height 24
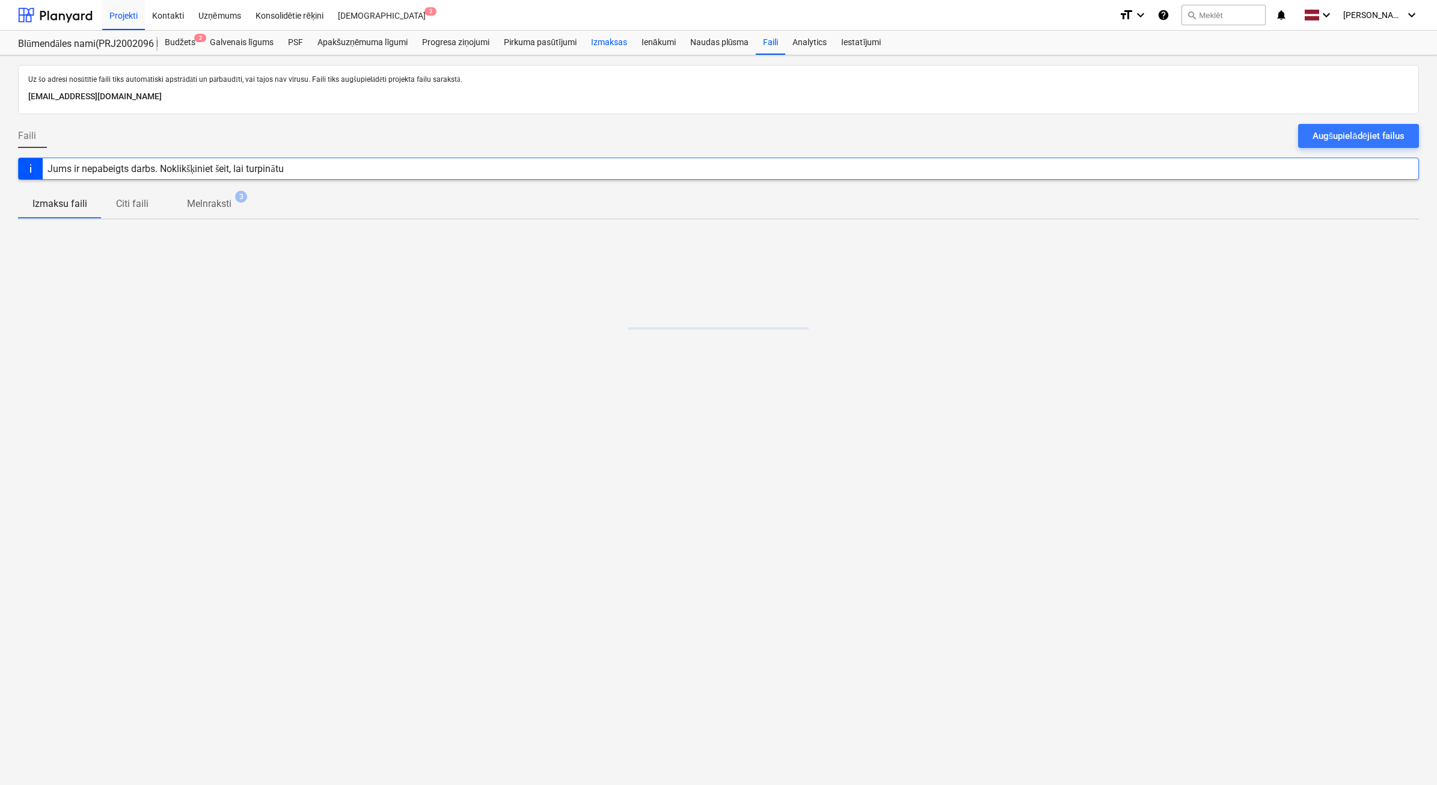
click at [608, 46] on div "Izmaksas" at bounding box center [609, 43] width 51 height 24
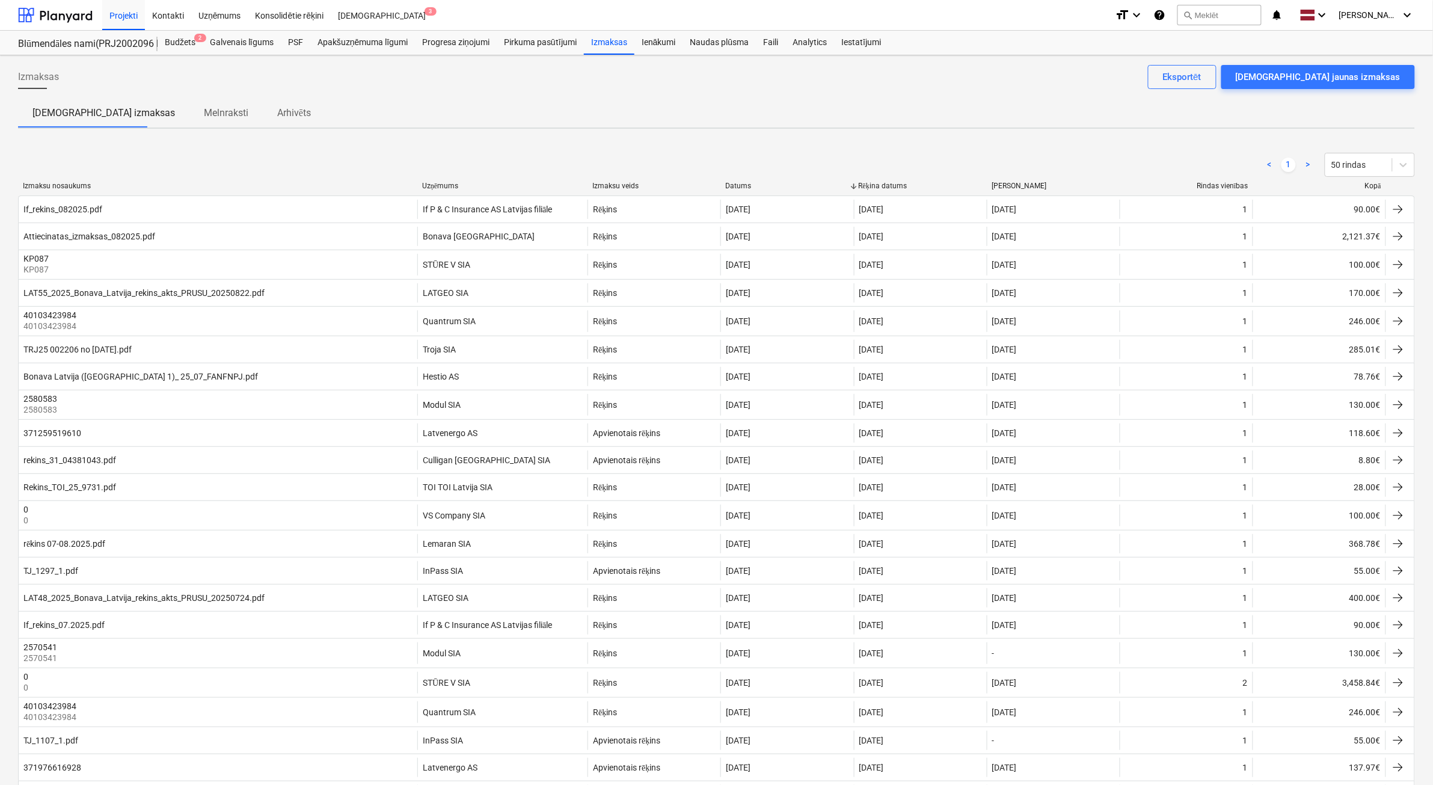
click at [1377, 182] on div at bounding box center [1386, 186] width 22 height 9
click at [1371, 188] on div "Kopā" at bounding box center [1319, 186] width 123 height 9
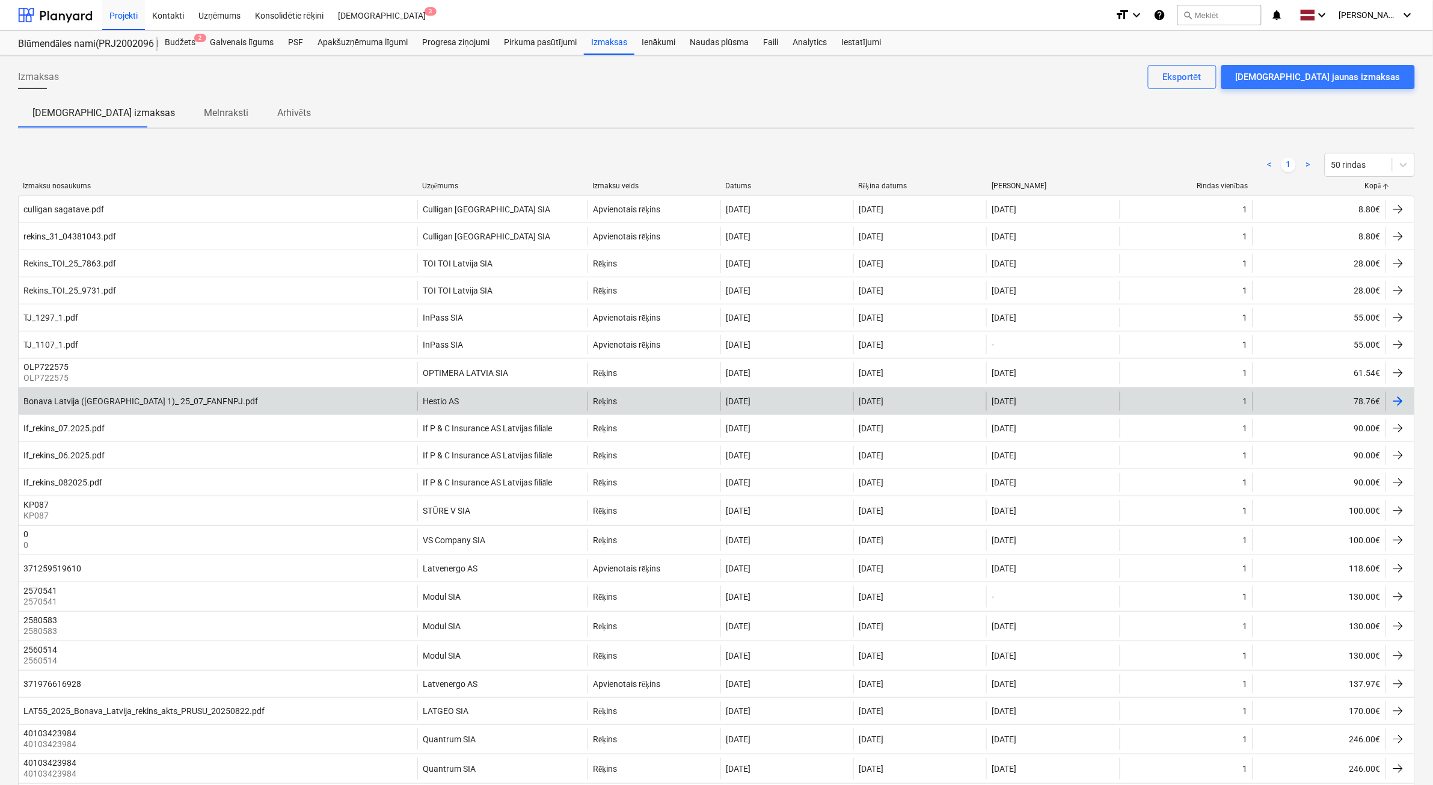
click at [524, 401] on div "Hestio AS" at bounding box center [502, 400] width 170 height 19
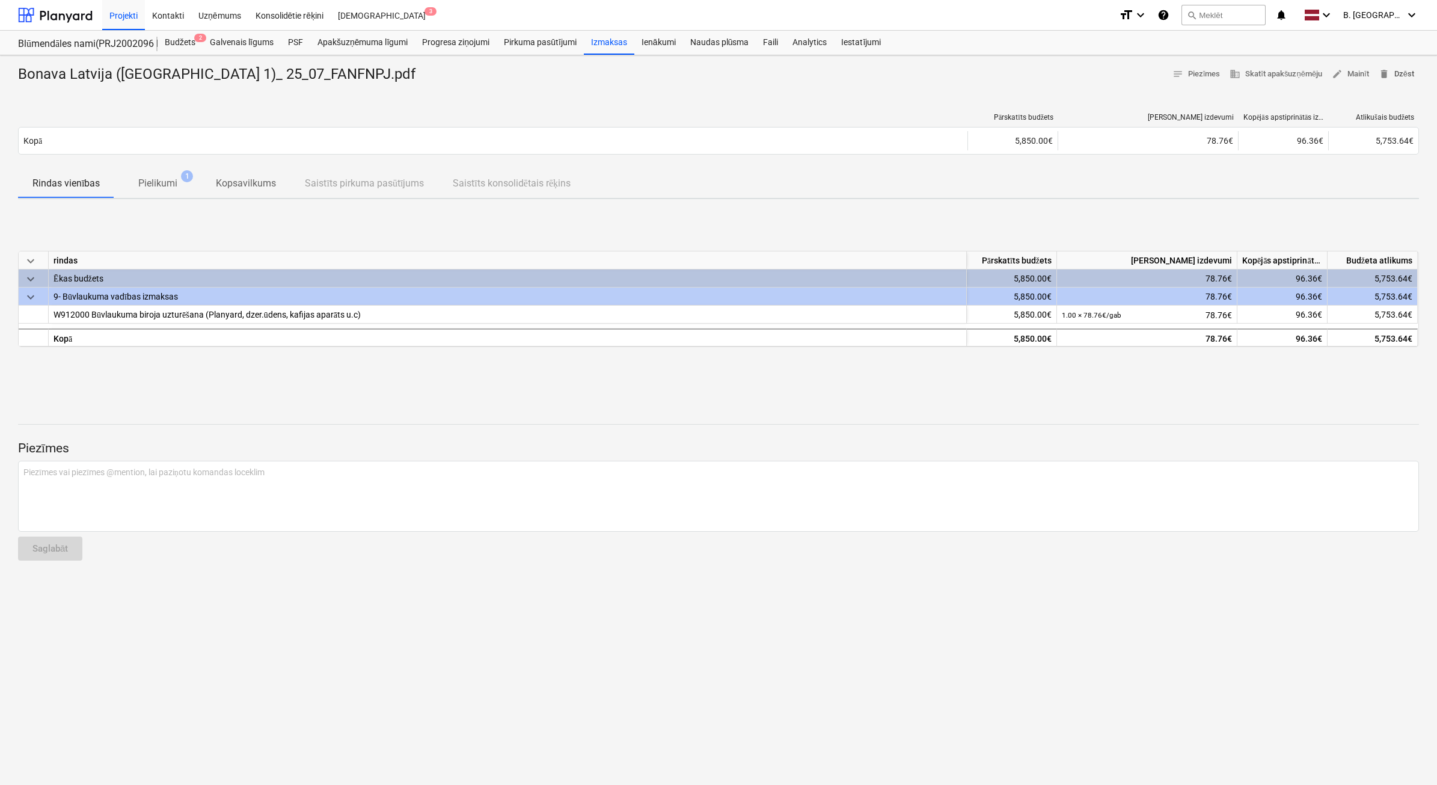
click at [1407, 75] on span "delete Dzēst" at bounding box center [1396, 74] width 35 height 14
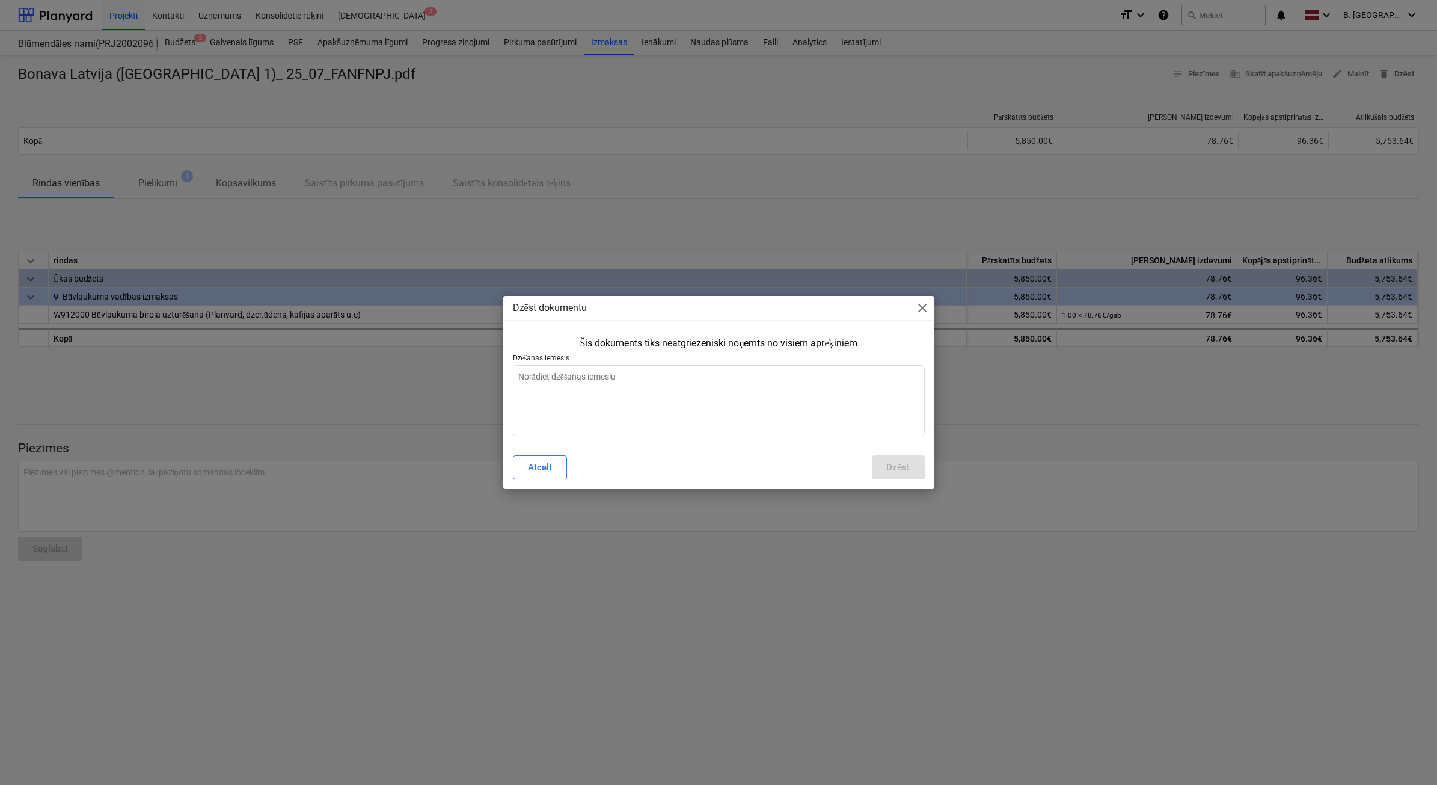
type textarea "x"
click at [780, 429] on textarea at bounding box center [719, 400] width 412 height 71
type textarea "D"
type textarea "x"
type textarea "Du"
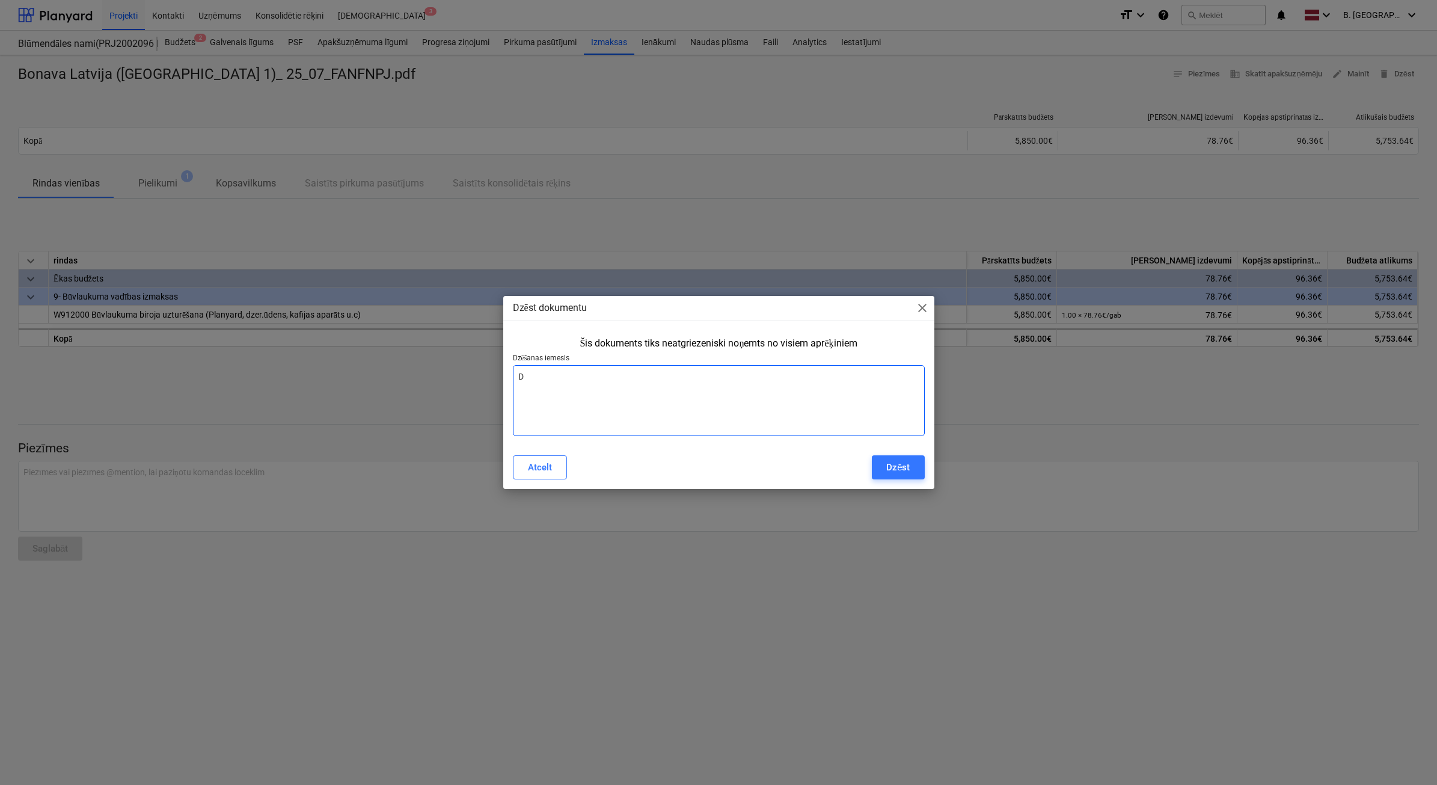
type textarea "x"
type textarea "Dub"
type textarea "x"
type textarea "Dubl"
type textarea "x"
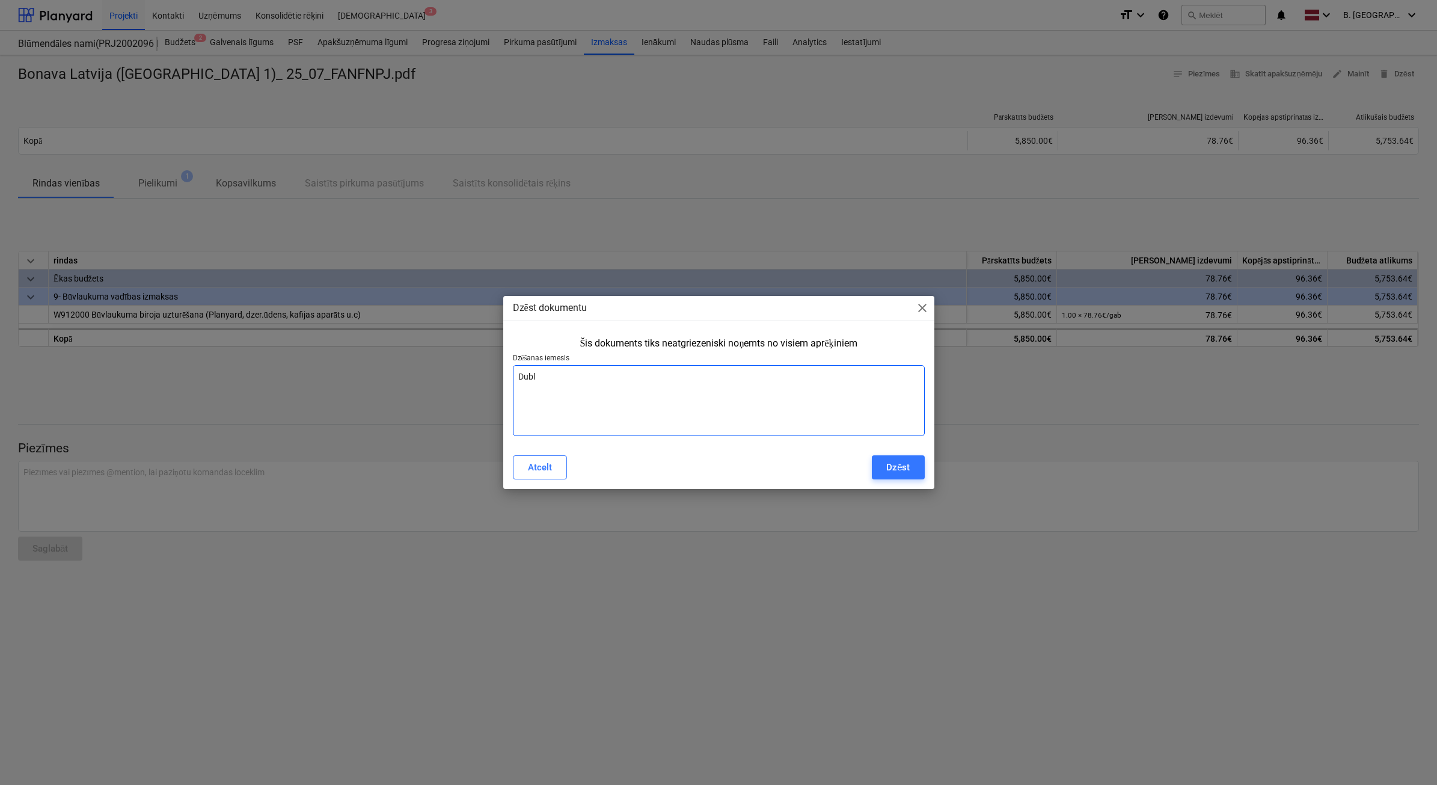
type textarea "Dubli"
type textarea "x"
type textarea "Dublik"
type textarea "x"
type textarea "Dublikā"
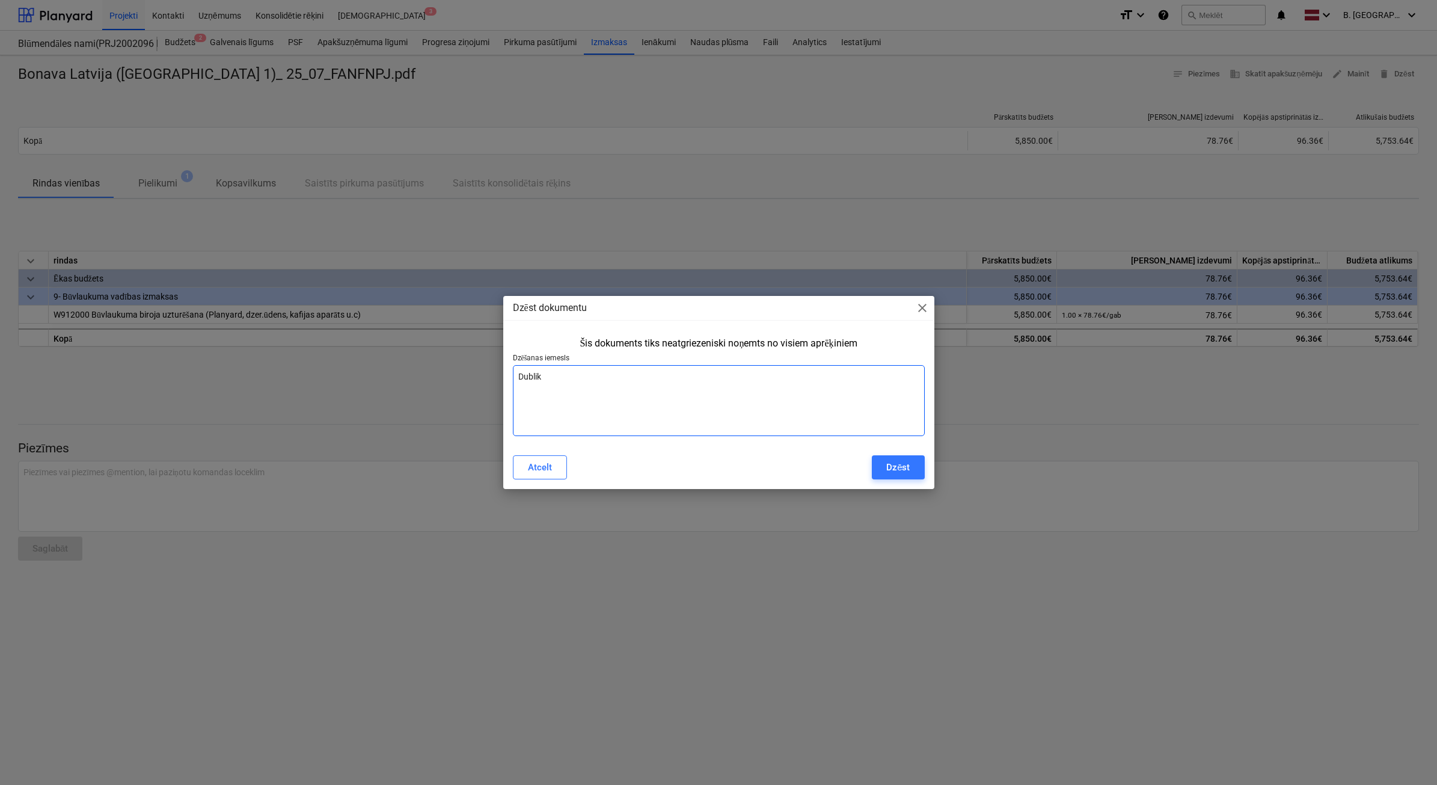
type textarea "x"
type textarea "Dublikāt"
type textarea "x"
type textarea "Dublikāts"
type textarea "x"
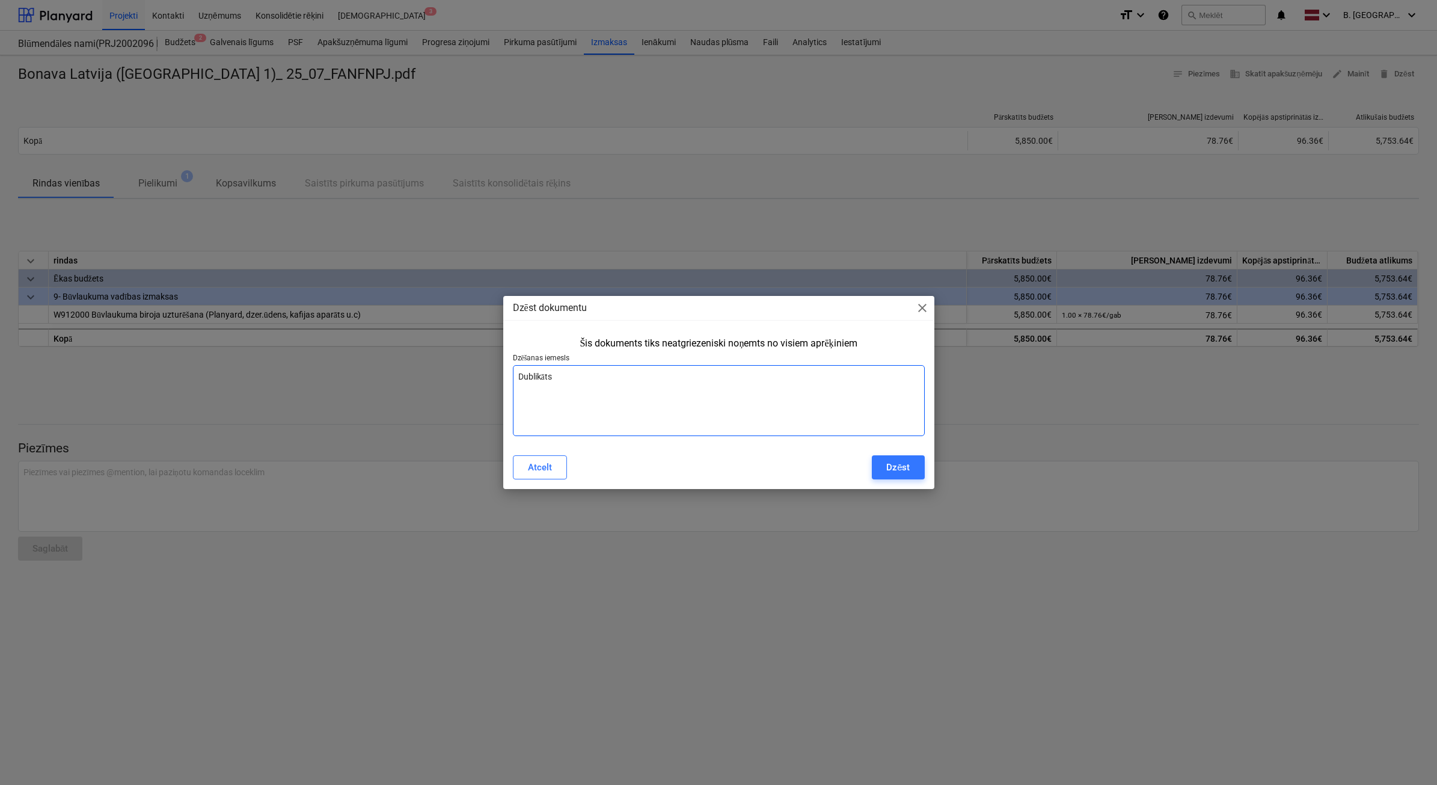
type textarea "Dublikāts,"
type textarea "x"
type textarea "Dublikāts,"
type textarea "x"
type textarea "Dublikāts, r"
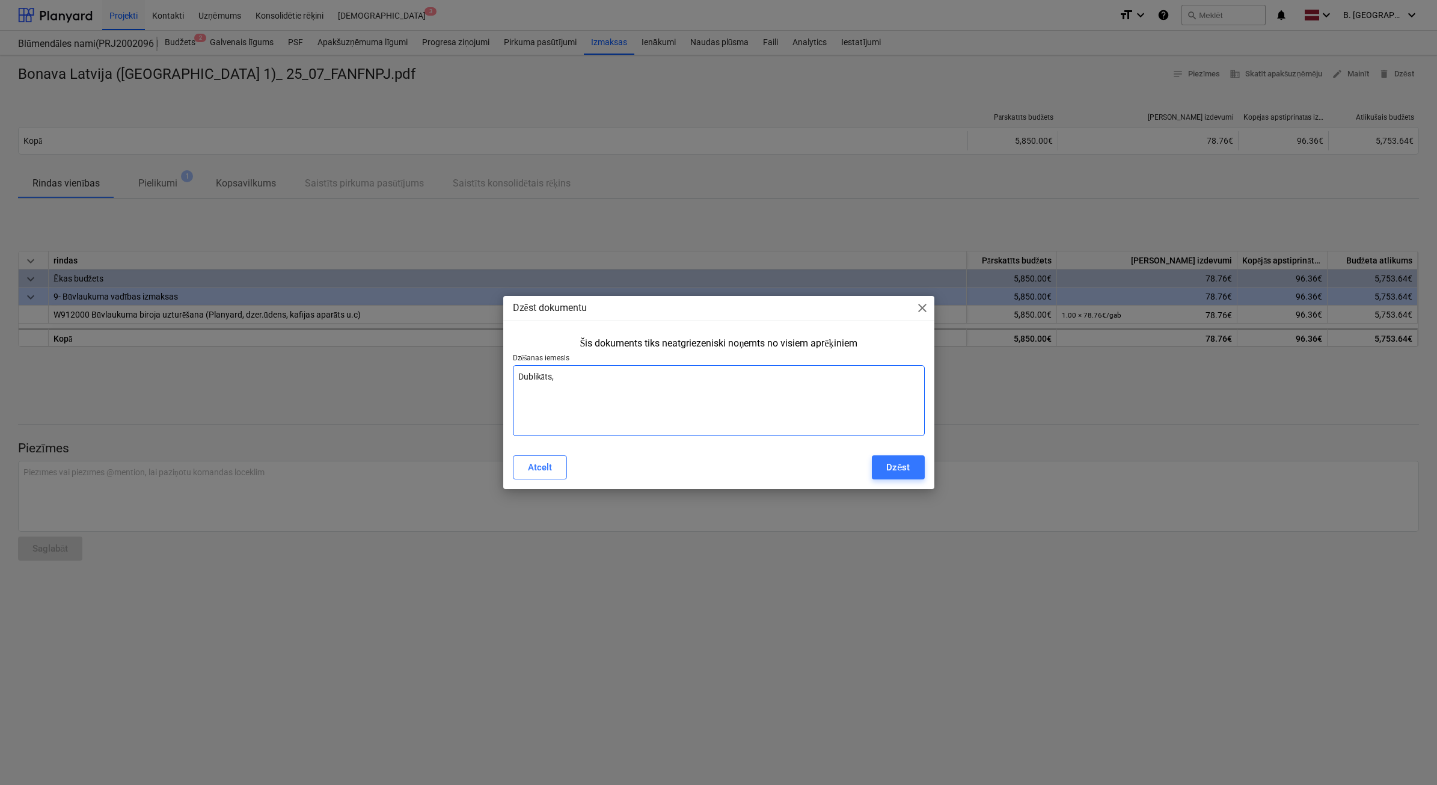
type textarea "x"
type textarea "Dublikāts, rē"
type textarea "x"
type textarea "Dublikāts, rēķ"
type textarea "x"
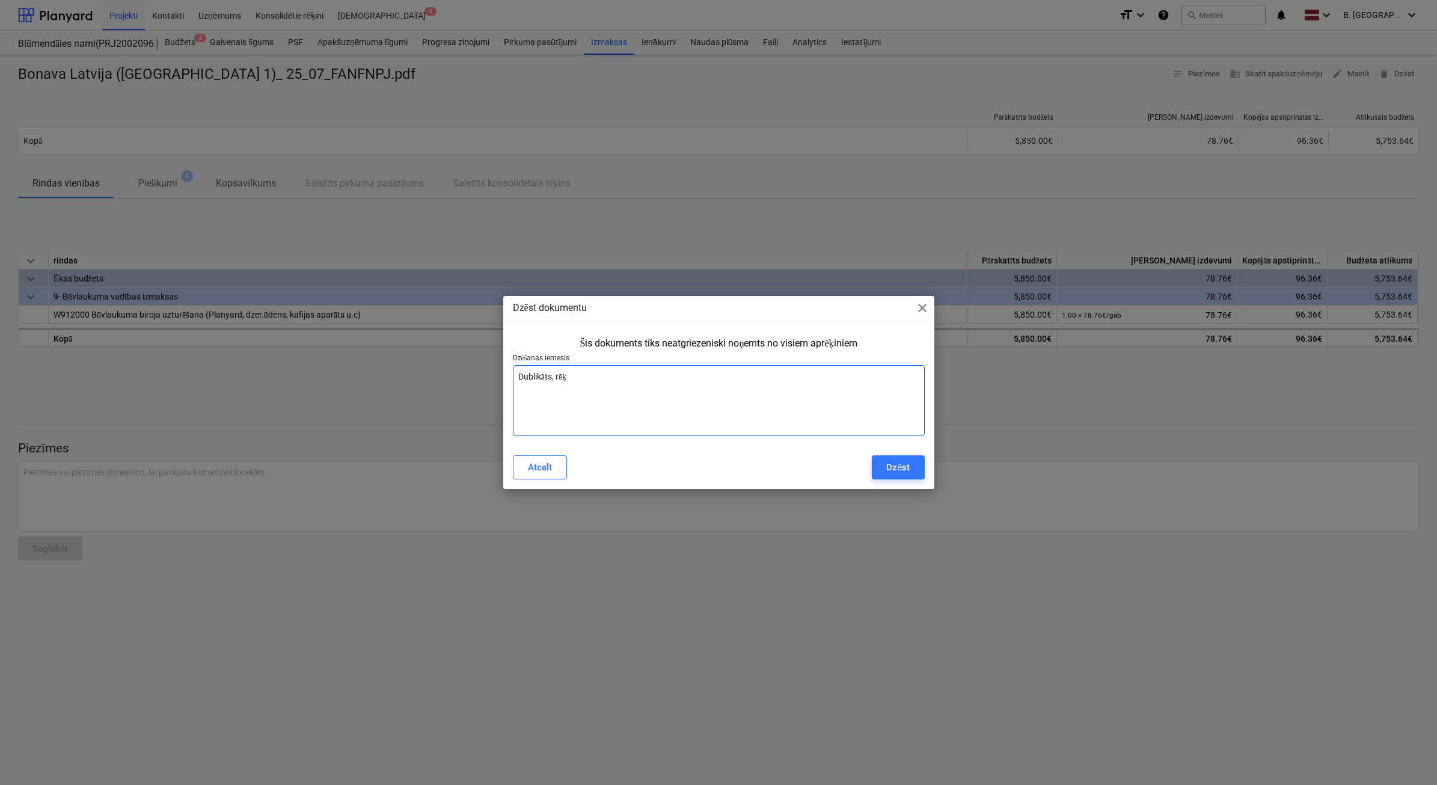
type textarea "Dublikāts, rēķi"
type textarea "x"
type textarea "Dublikāts, rēķin"
type textarea "x"
type textarea "Dublikāts, rēķins"
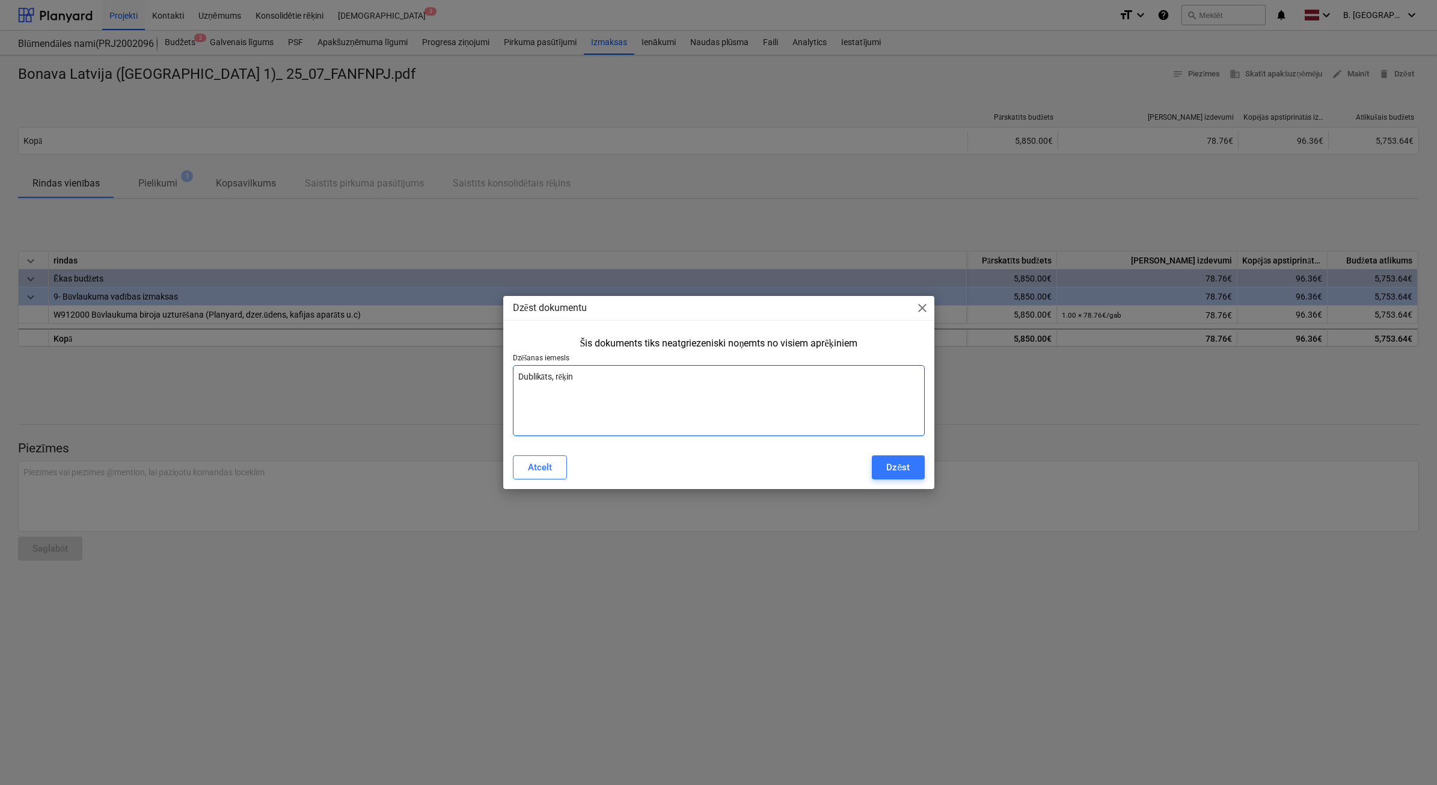
type textarea "x"
type textarea "Dublikāts, rēķins"
type textarea "x"
type textarea "Dublikāts, rēķins j"
type textarea "x"
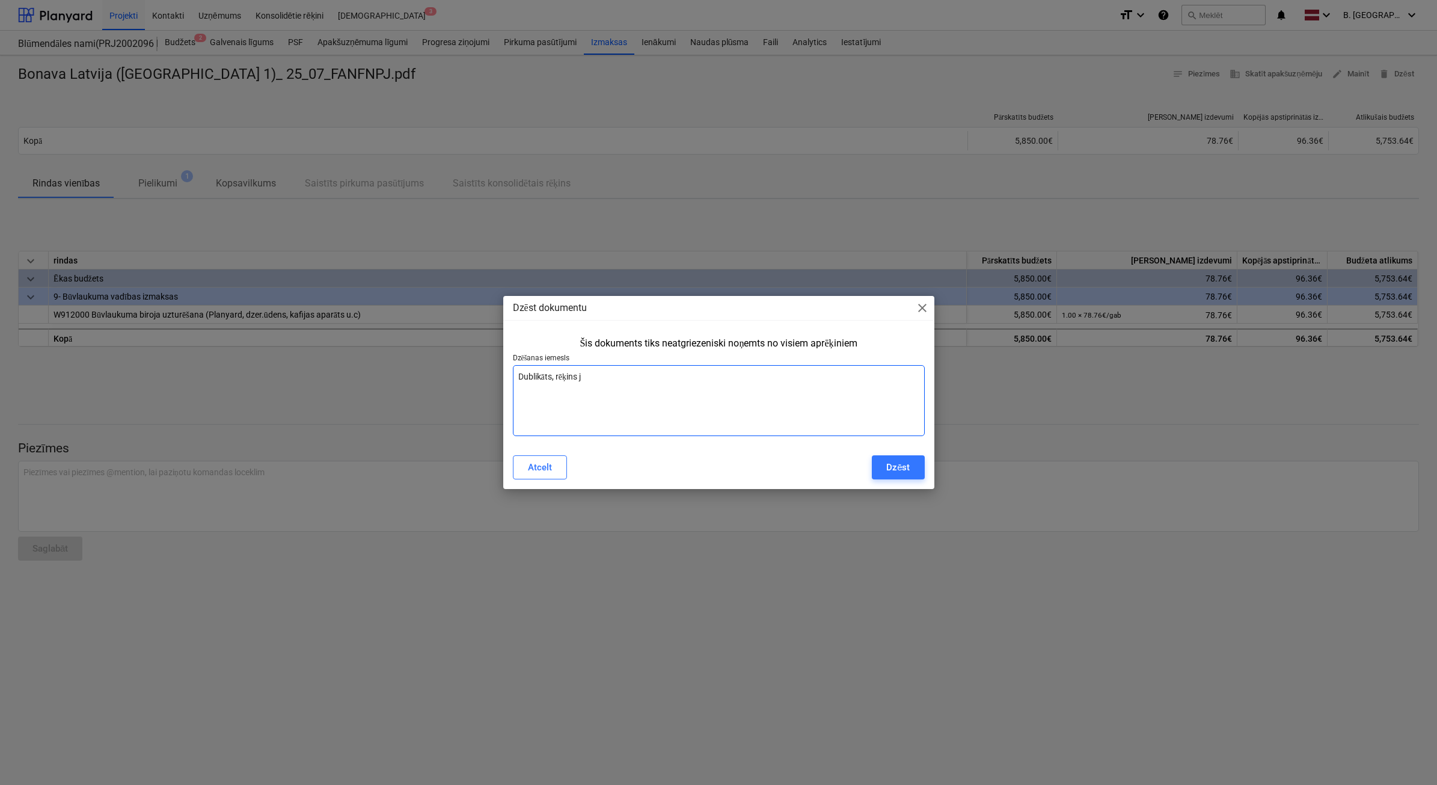
type textarea "Dublikāts, rēķins ja"
type textarea "x"
type textarea "Dublikāts, rēķins jau"
type textarea "x"
type textarea "Dublikāts, rēķins jau"
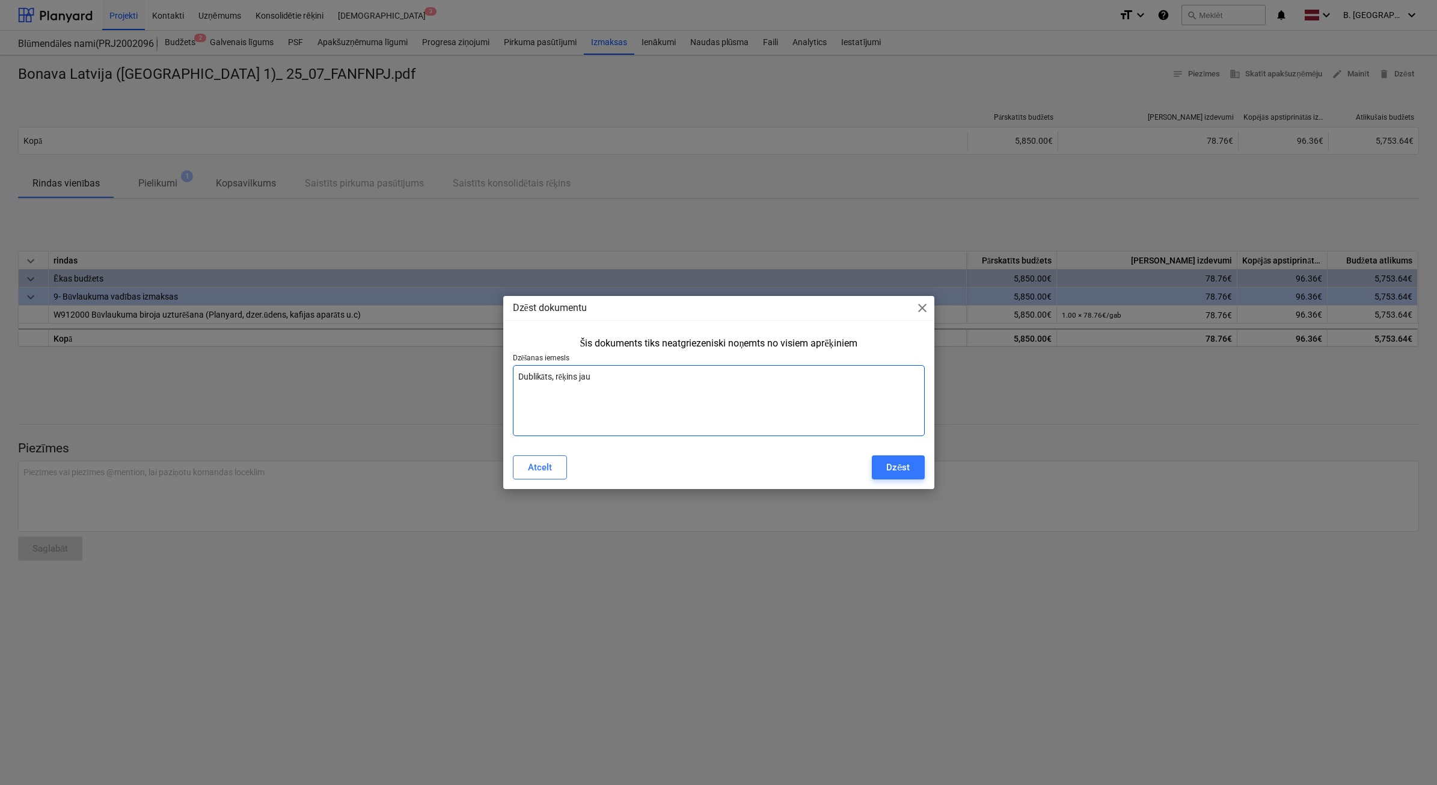
type textarea "x"
type textarea "Dublikāts, rēķins jau i"
type textarea "x"
type textarea "Dublikāts, rēķins jau ir"
type textarea "x"
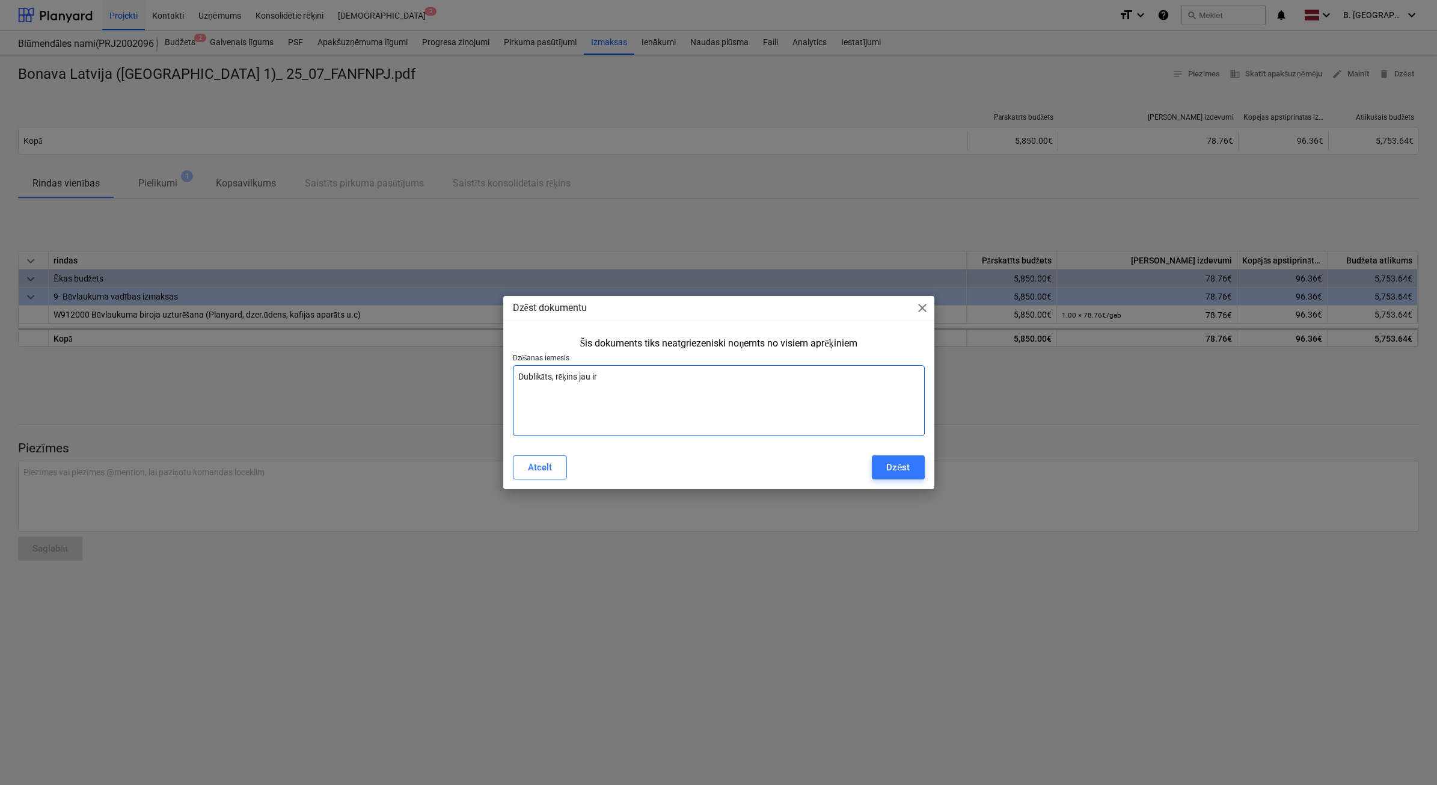
type textarea "Dublikāts, rēķins jau ir"
type textarea "x"
type textarea "Dublikāts, rēķins jau ir a"
type textarea "x"
type textarea "Dublikāts, rēķins jau ir ap"
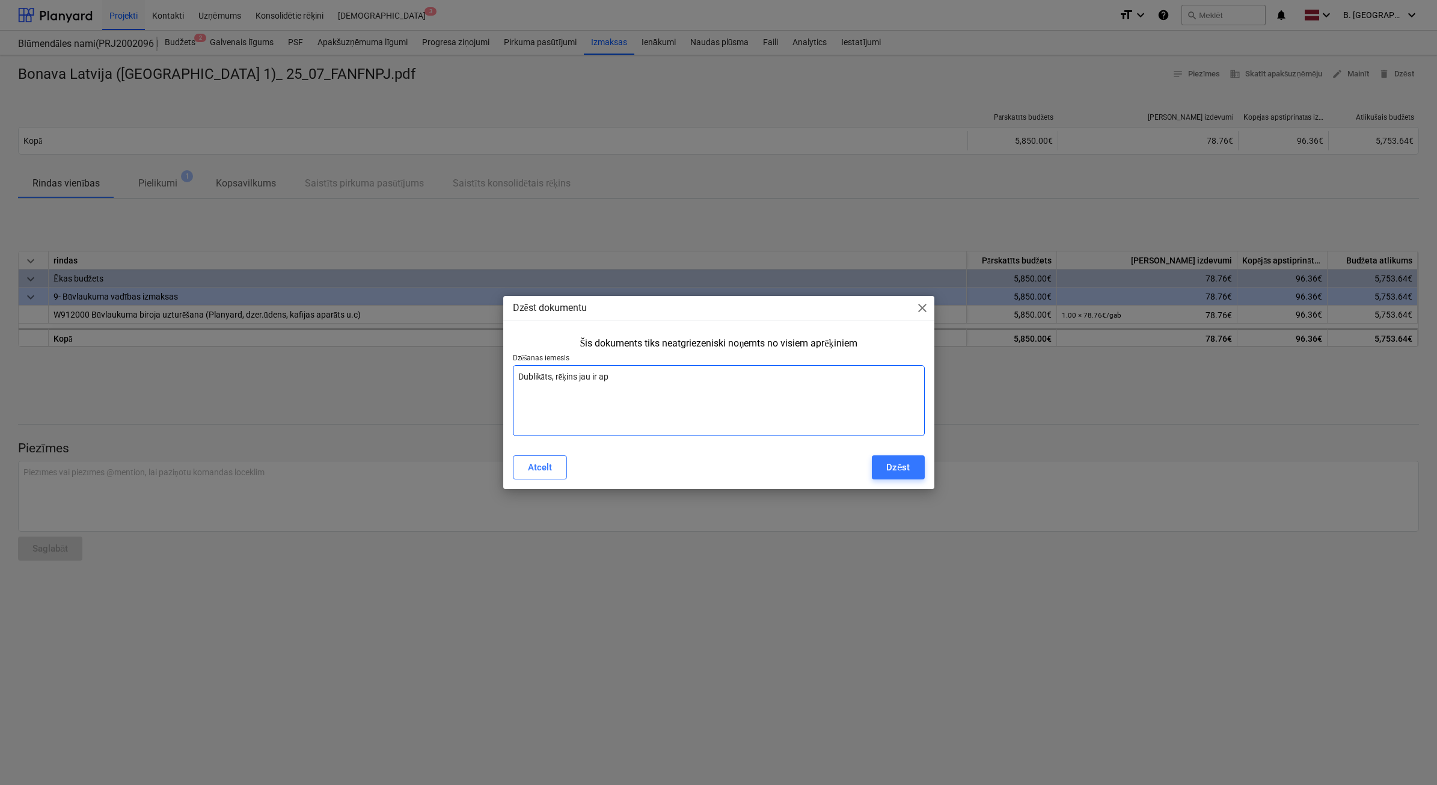
type textarea "x"
type textarea "Dublikāts, rēķins jau ir apm"
type textarea "x"
type textarea "Dublikāts, rēķins jau ir apma"
type textarea "x"
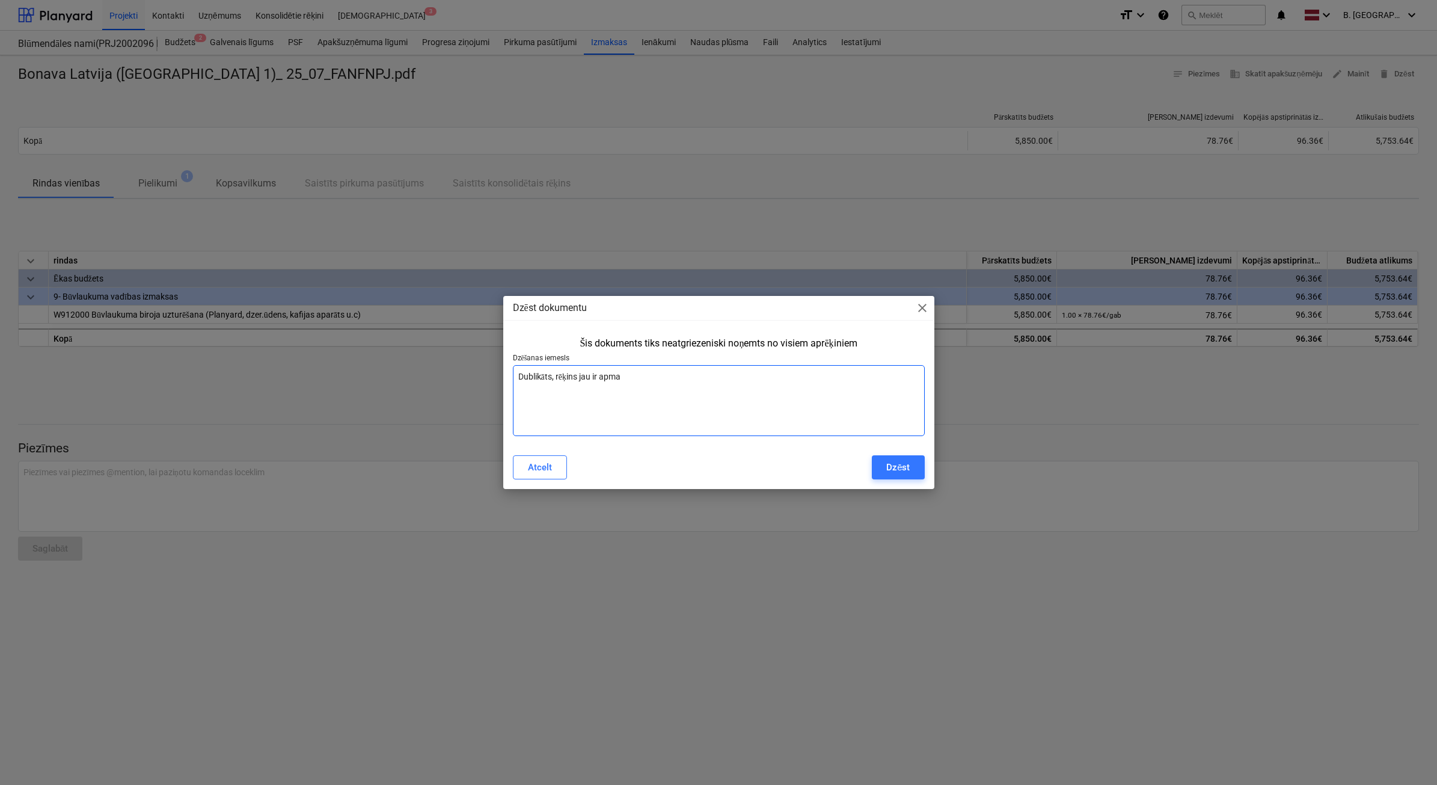
type textarea "Dublikāts, rēķins jau ir apmak"
type textarea "x"
type textarea "Dublikāts, rēķins jau ir apmaks"
type textarea "x"
type textarea "Dublikāts, rēķins jau ir apmaksā"
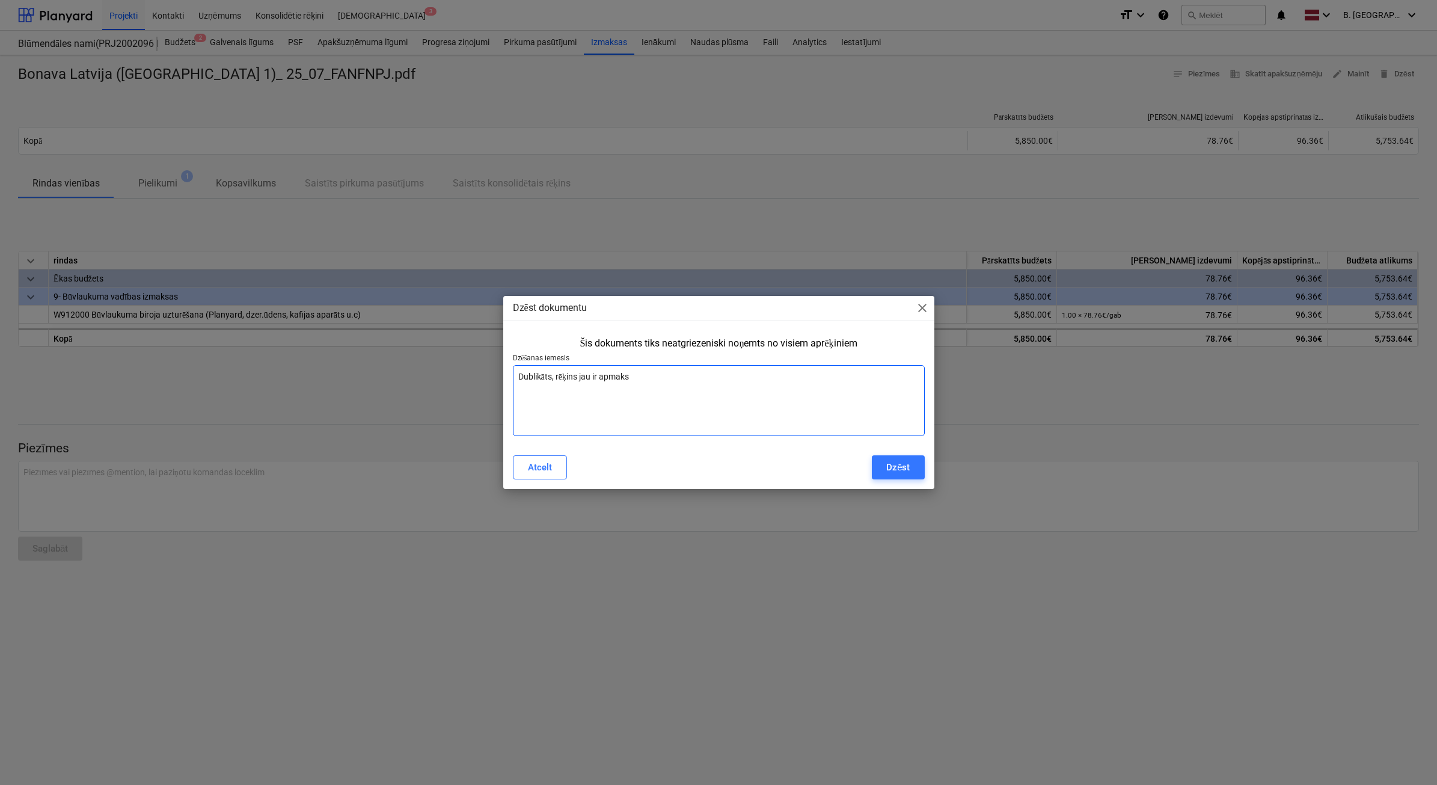
type textarea "x"
type textarea "Dublikāts, rēķins jau ir apmaksāt"
type textarea "x"
type textarea "Dublikāts, rēķins jau ir apmaksāts"
type textarea "x"
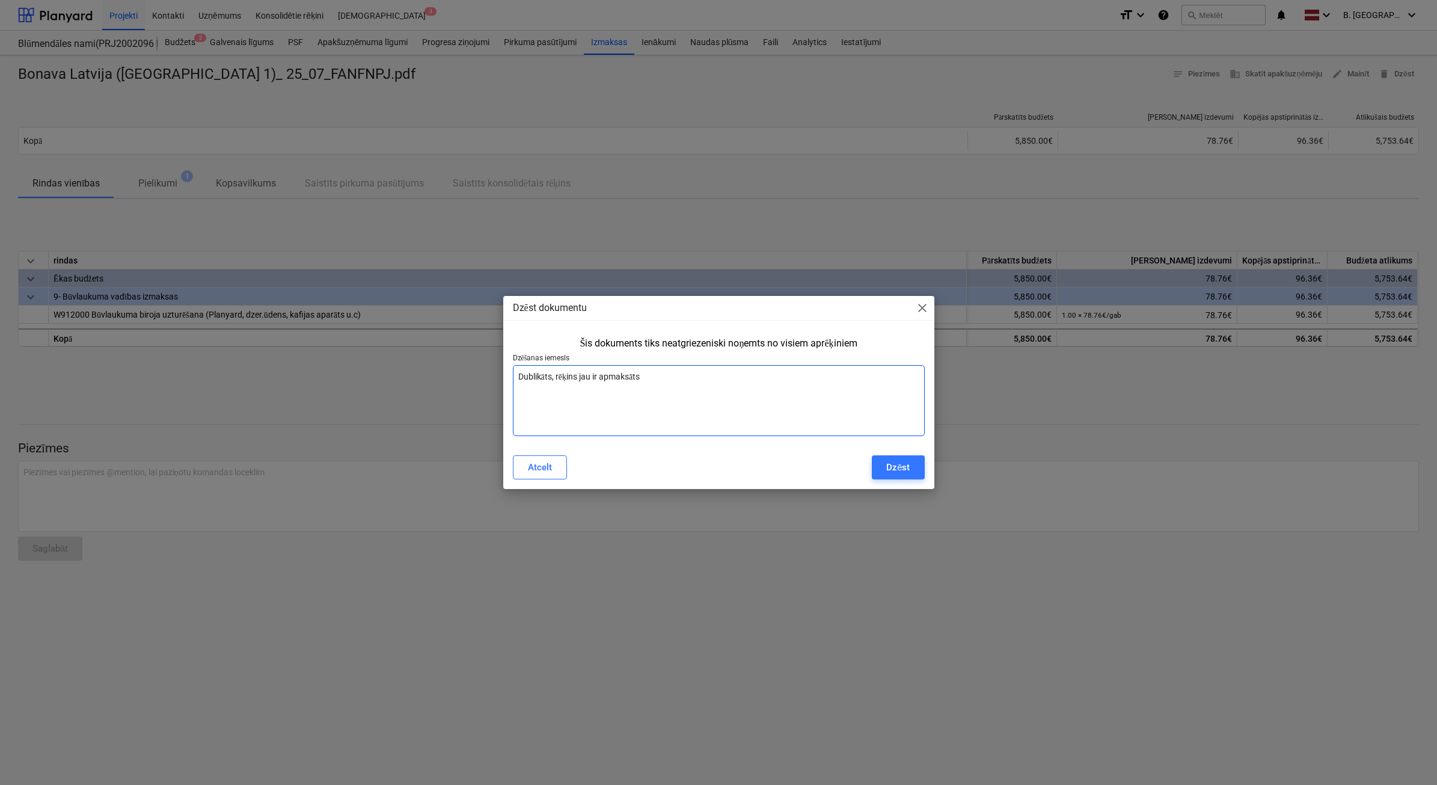
type textarea "Dublikāts, rēķins jau ir apmaksāts"
type textarea "x"
type textarea "Dublikāts, rēķins jau ir apmaksāts"
type textarea "x"
type textarea "Dublikāts, rēķins jau ir apmaksāt"
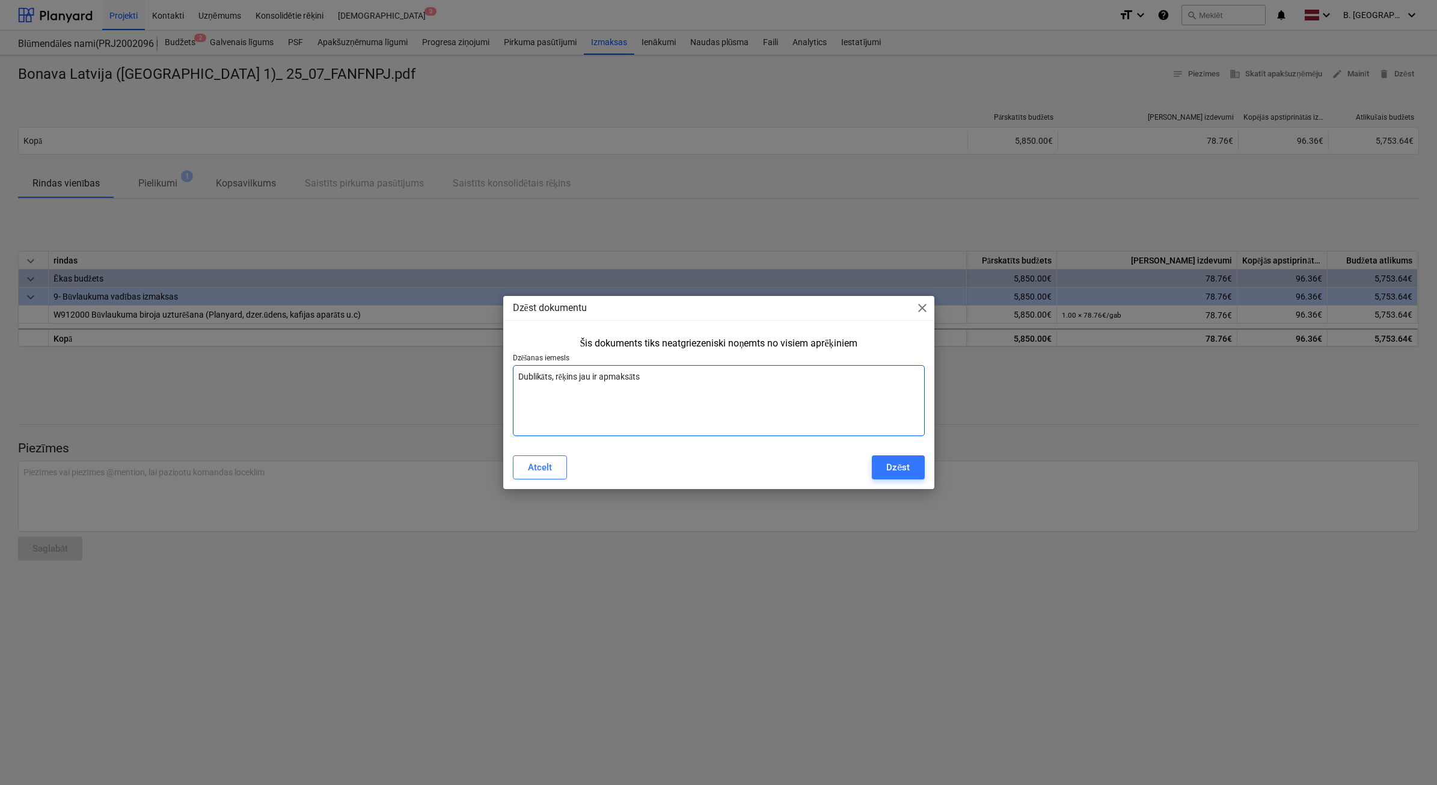
type textarea "x"
type textarea "Dublikāts, rēķins jau ir apmaksā"
type textarea "x"
type textarea "Dublikāts, rēķins jau ir apmaks"
type textarea "x"
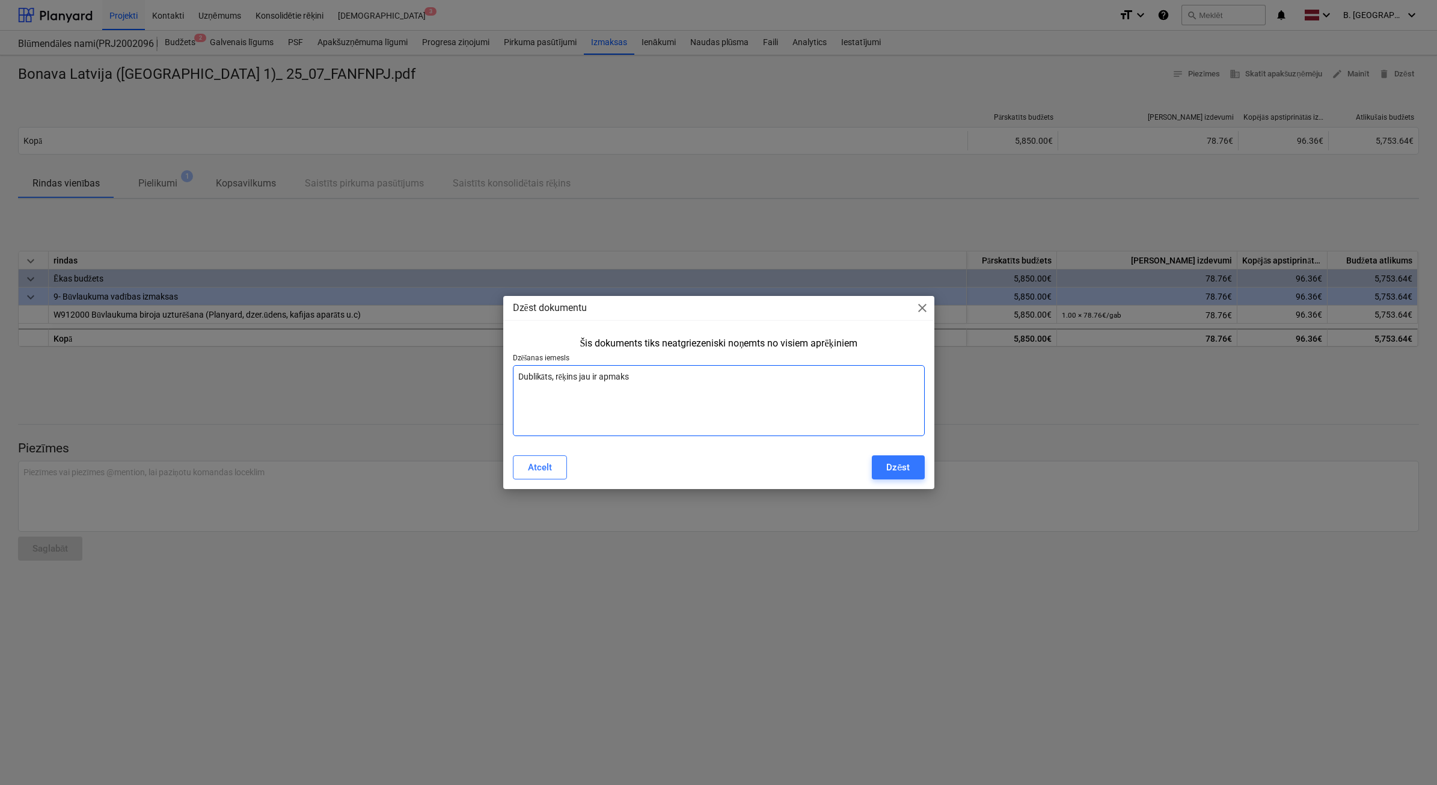
type textarea "Dublikāts, rēķins jau ir apmak"
type textarea "x"
type textarea "Dublikāts, rēķins jau ir apma"
type textarea "x"
type textarea "Dublikāts, rēķins jau ir apm"
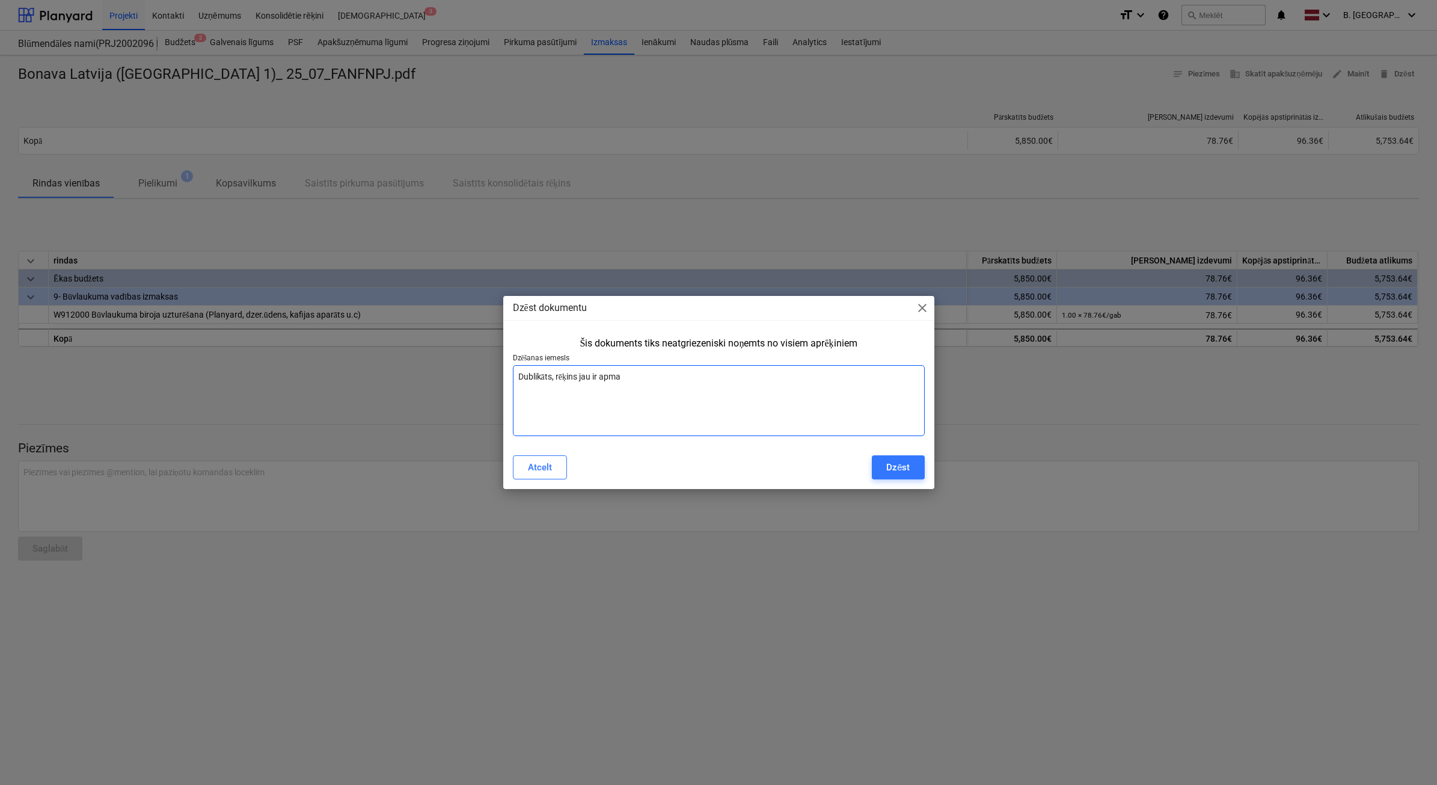
type textarea "x"
type textarea "Dublikāts, rēķins jau ir ap"
type textarea "x"
type textarea "Dublikāts, rēķins jau ir a"
type textarea "x"
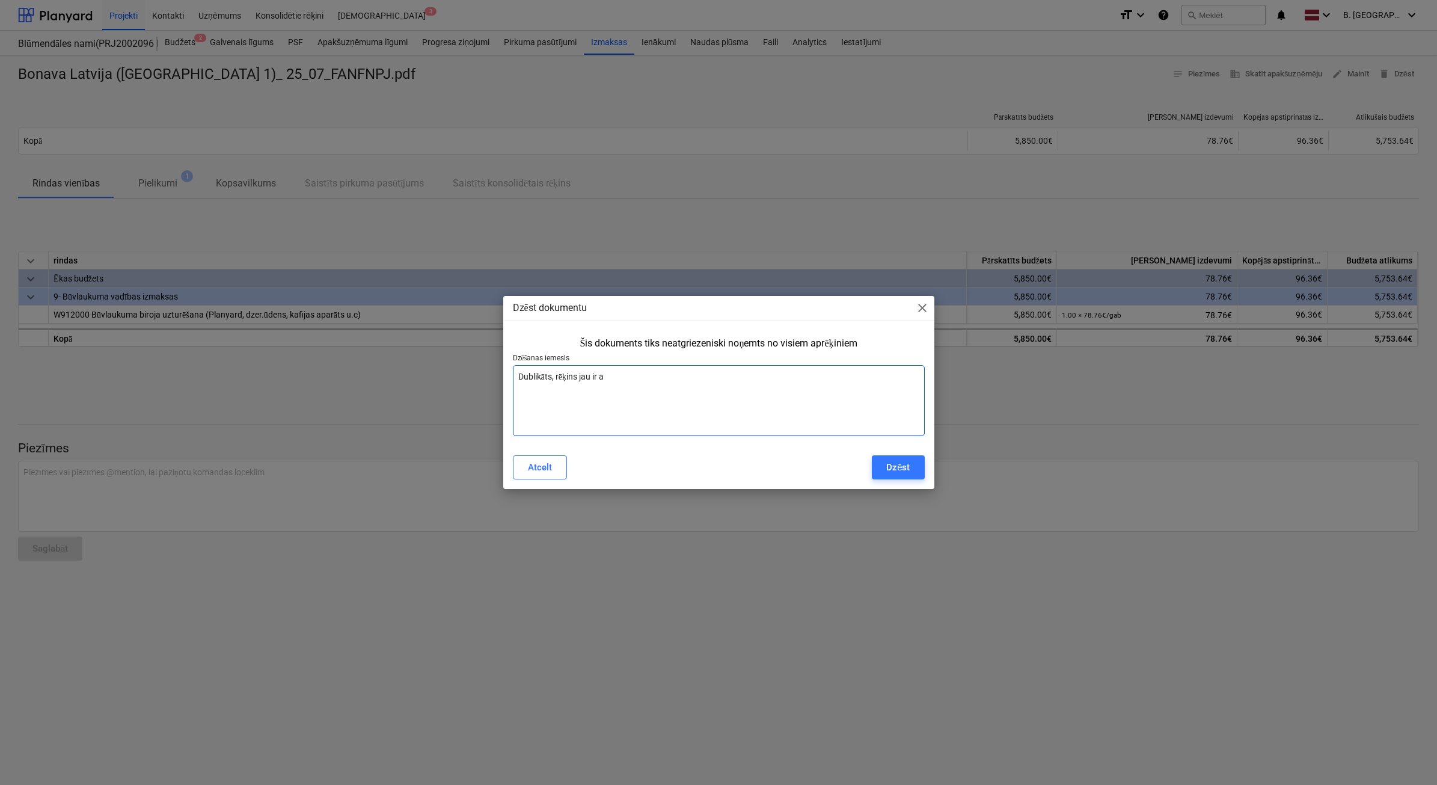
type textarea "Dublikāts, rēķins jau ir"
type textarea "x"
type textarea "Dublikāts, rēķins jau ir"
type textarea "x"
type textarea "Dublikāts, rēķins jau i"
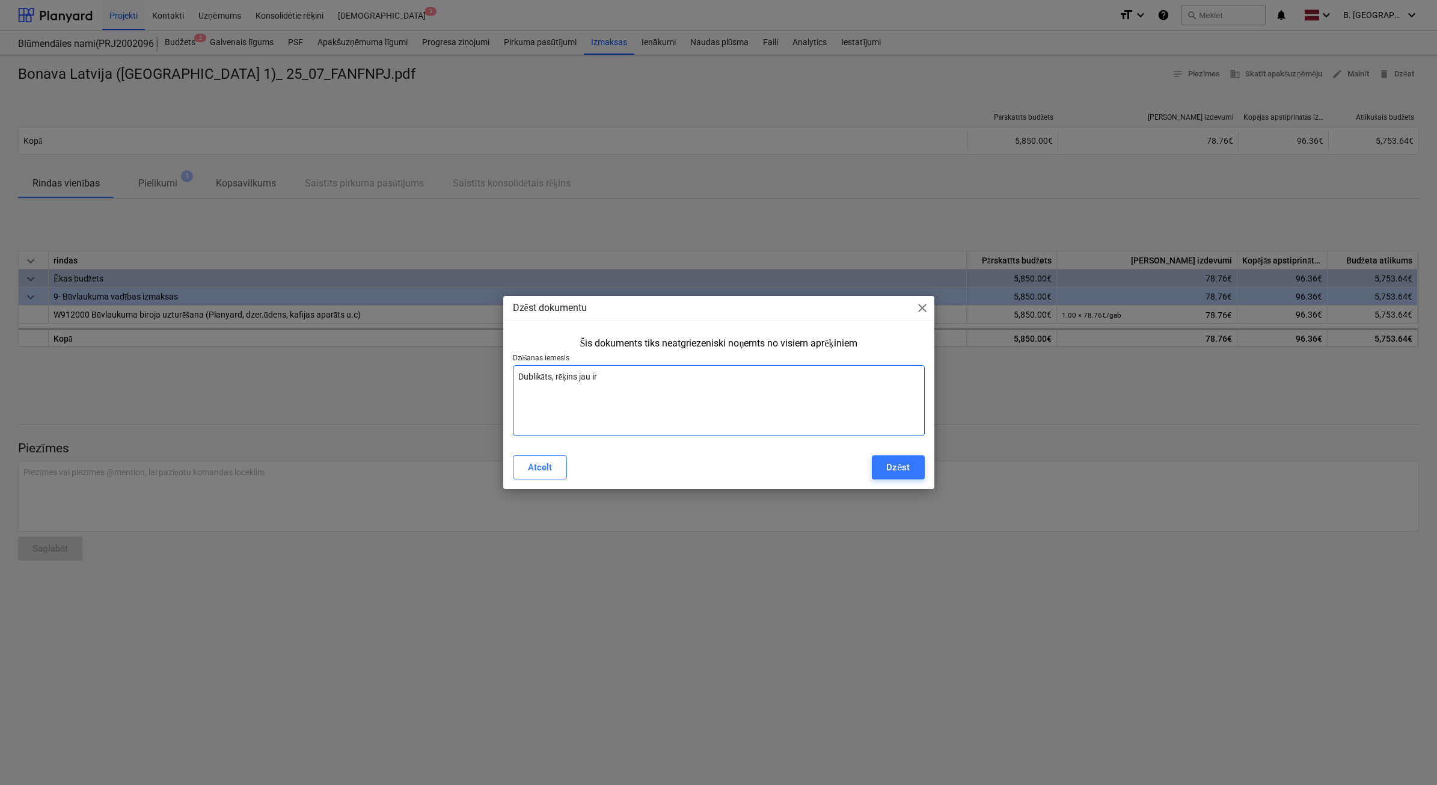
type textarea "x"
type textarea "Dublikāts, rēķins jau"
type textarea "x"
type textarea "Dublikāts, rēķins jau a"
type textarea "x"
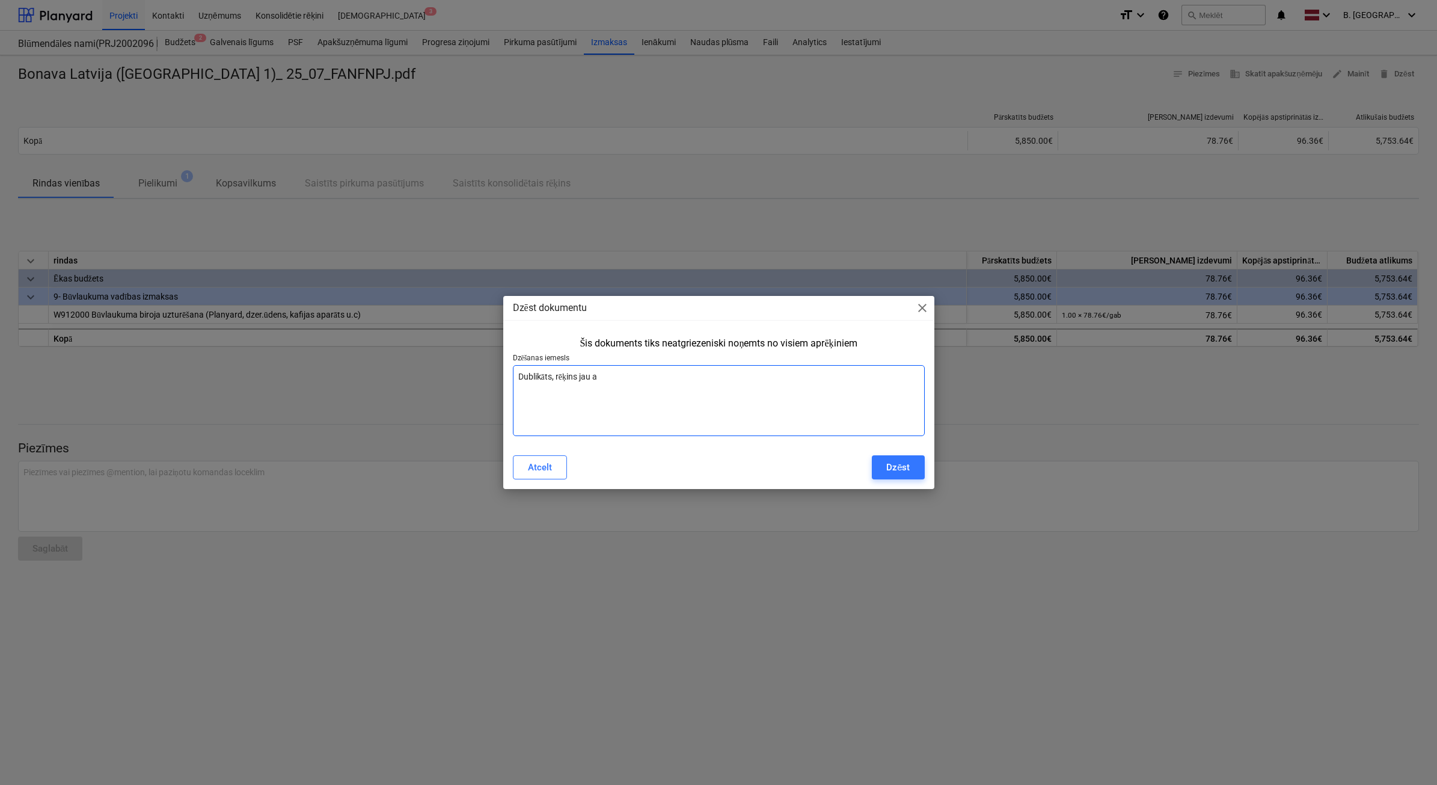
type textarea "Dublikāts, rēķins jau ap"
type textarea "x"
type textarea "Dublikāts, rēķins jau aps"
type textarea "x"
type textarea "Dublikāts, rēķins jau apst"
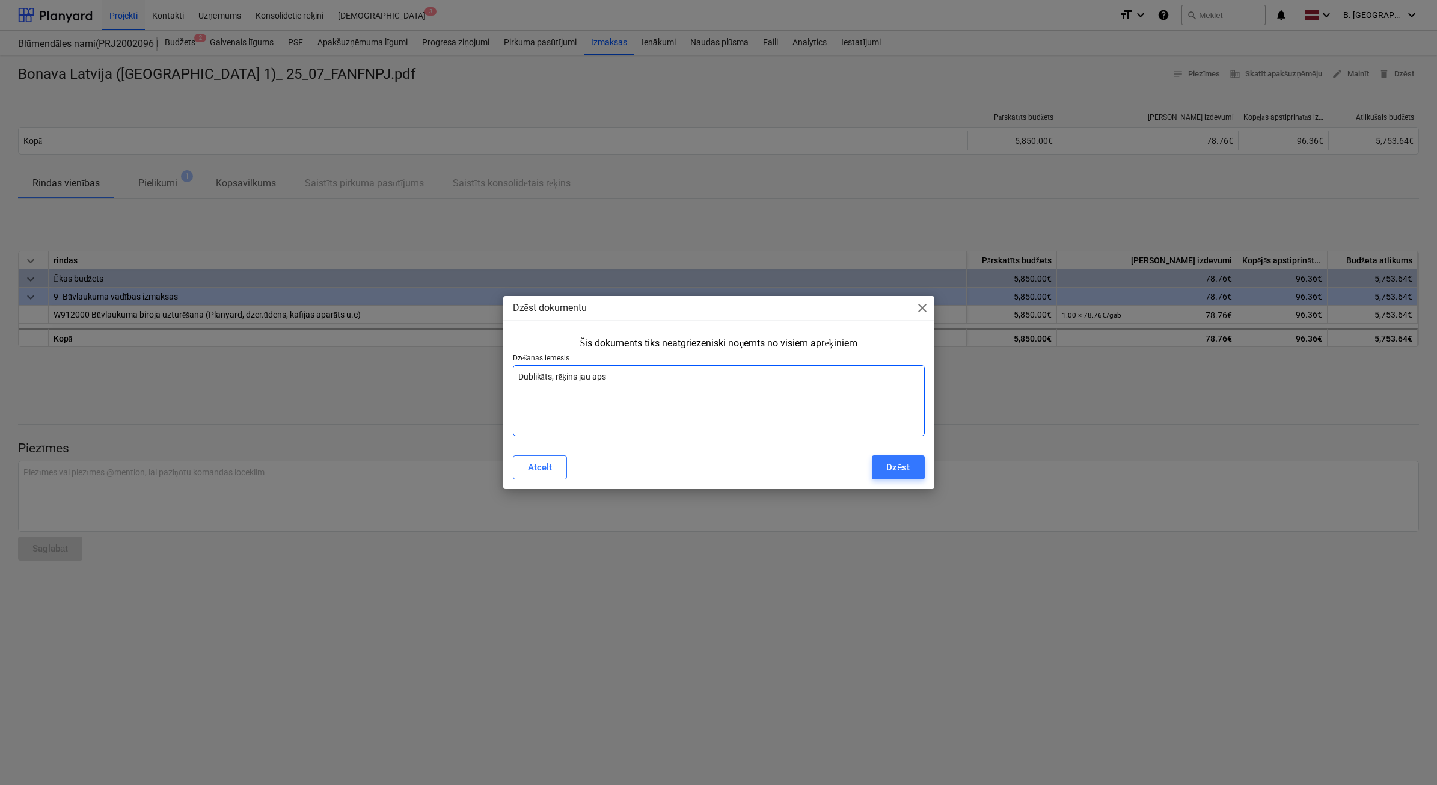
type textarea "x"
type textarea "Dublikāts, rēķins jau apsti"
type textarea "x"
type textarea "Dublikāts, rēķins jau apstip"
type textarea "x"
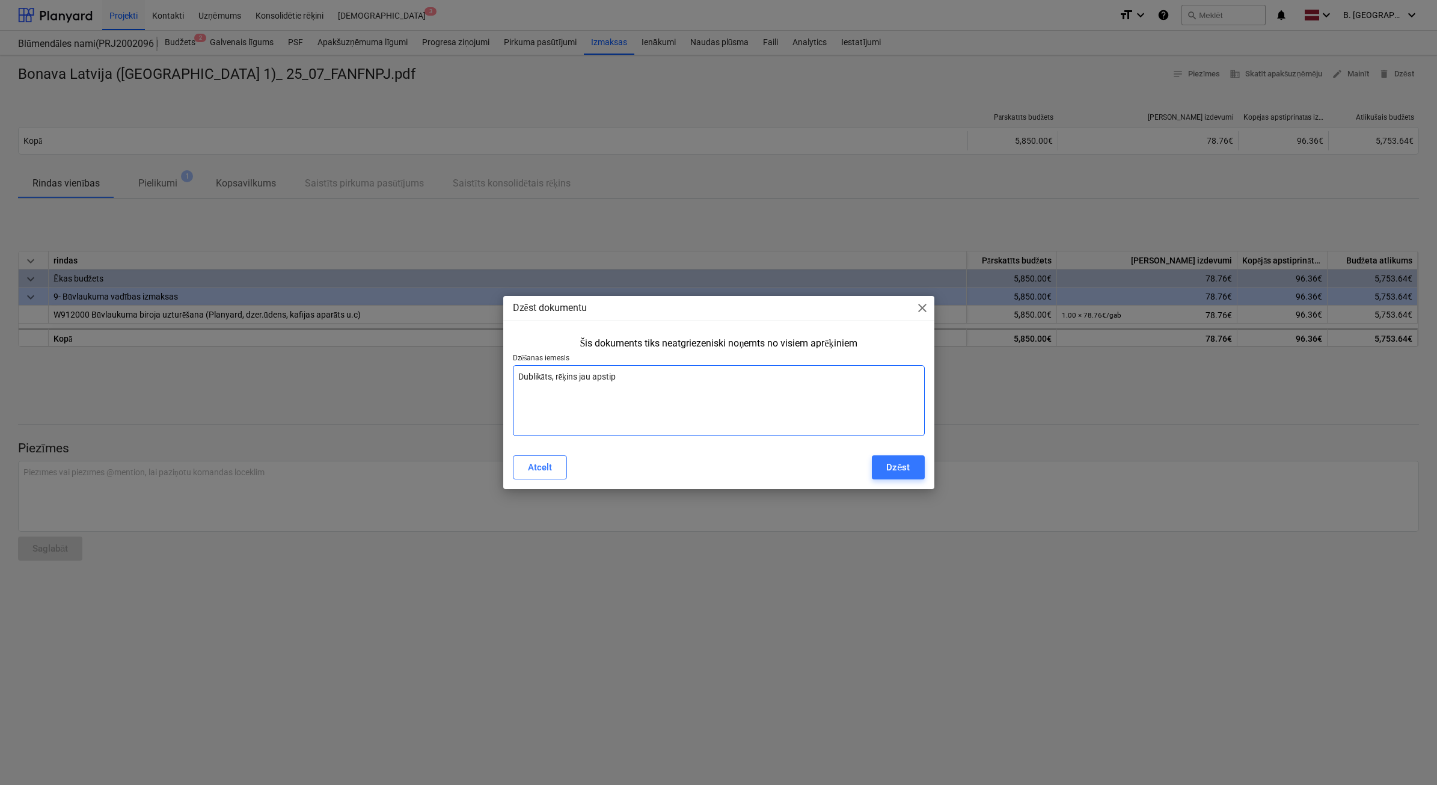
type textarea "Dublikāts, rēķins jau apstipr"
type textarea "x"
type textarea "Dublikāts, rēķins jau apstipri"
type textarea "x"
type textarea "Dublikāts, rēķins jau apstiprin"
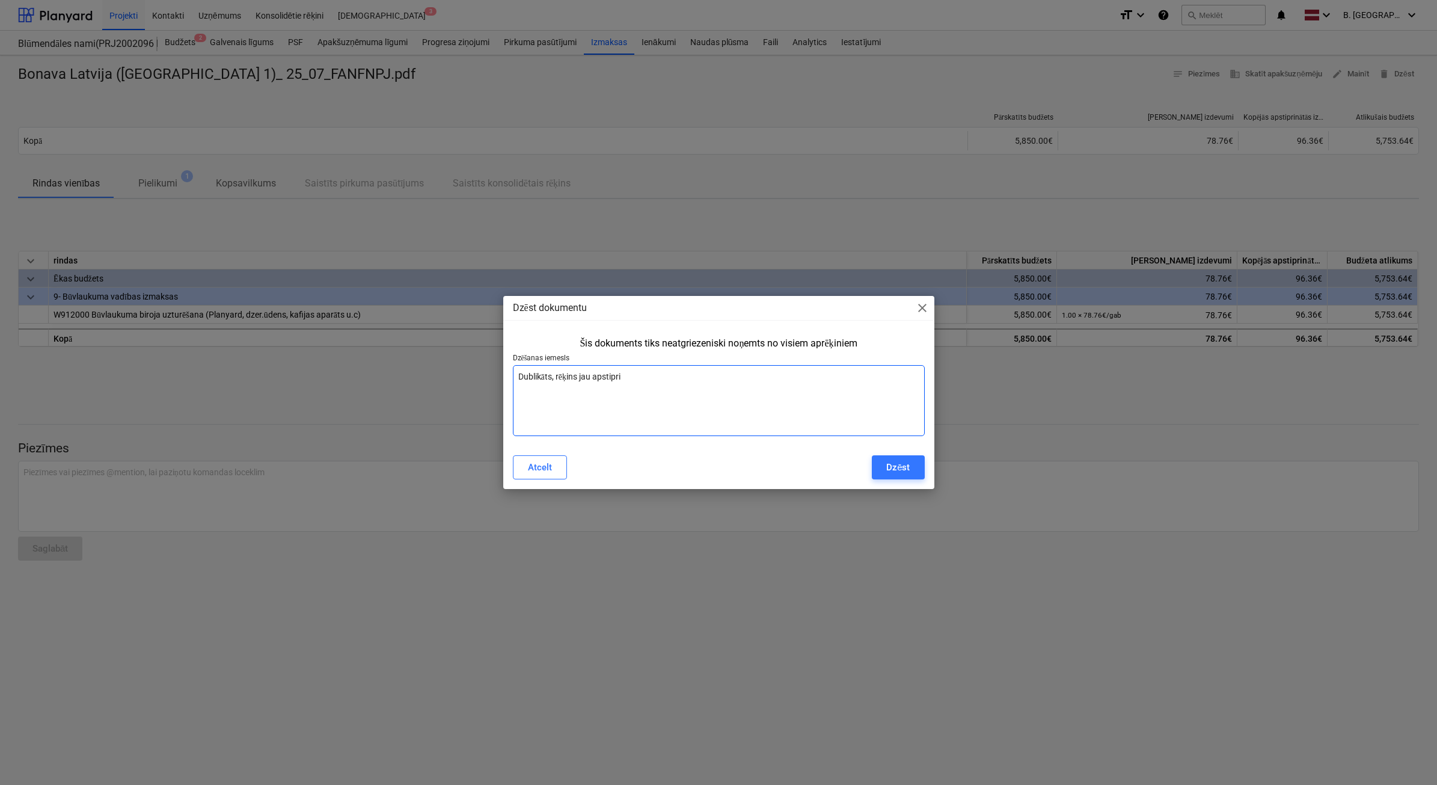
type textarea "x"
type textarea "Dublikāts, rēķins jau apstiprinā"
type textarea "x"
type textarea "Dublikāts, rēķins jau apstiprināt"
type textarea "x"
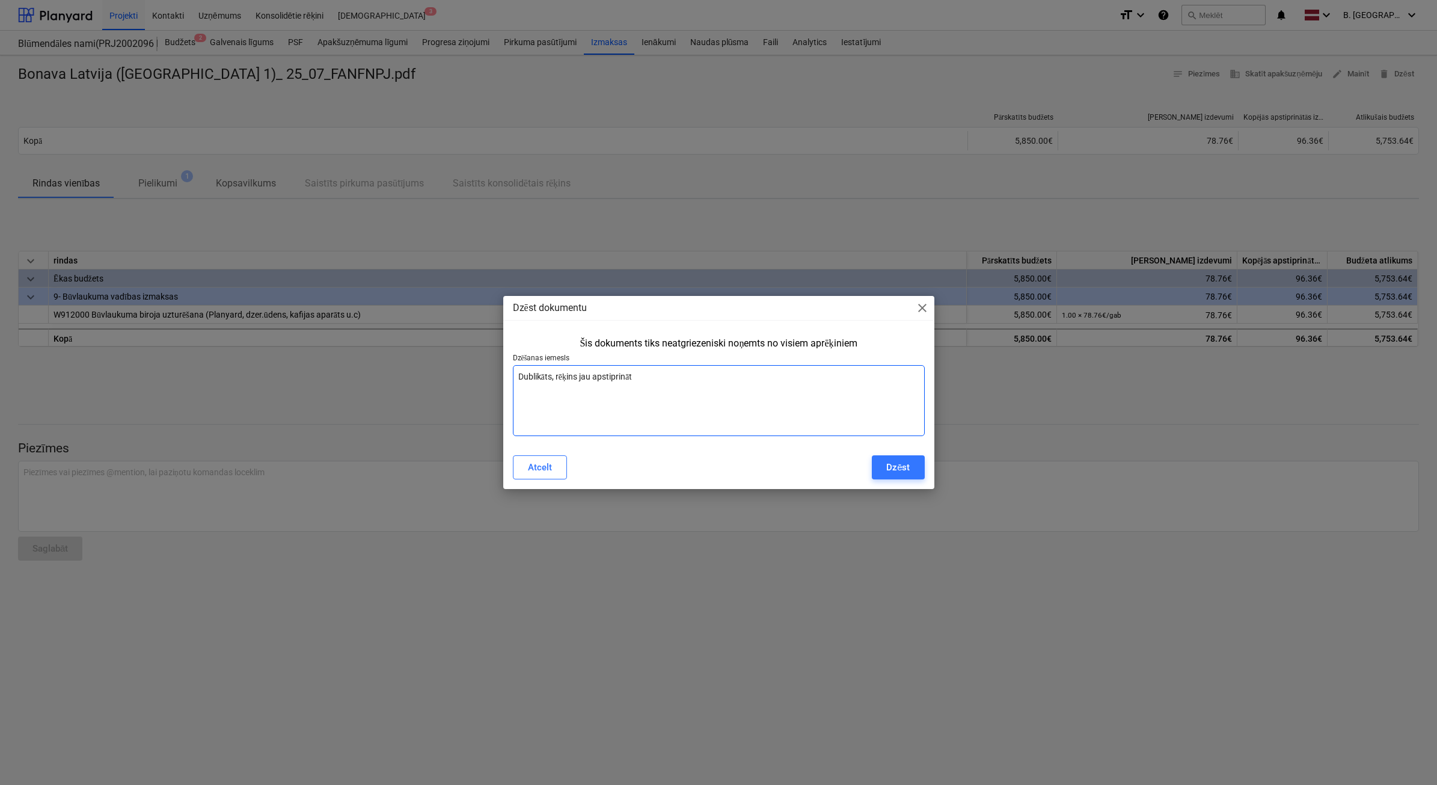
type textarea "Dublikāts, rēķins jau apstiprināts"
type textarea "x"
type textarea "Dublikāts, rēķins jau apstiprināts"
type textarea "x"
type textarea "Dublikāts, rēķins jau apstiprināts N"
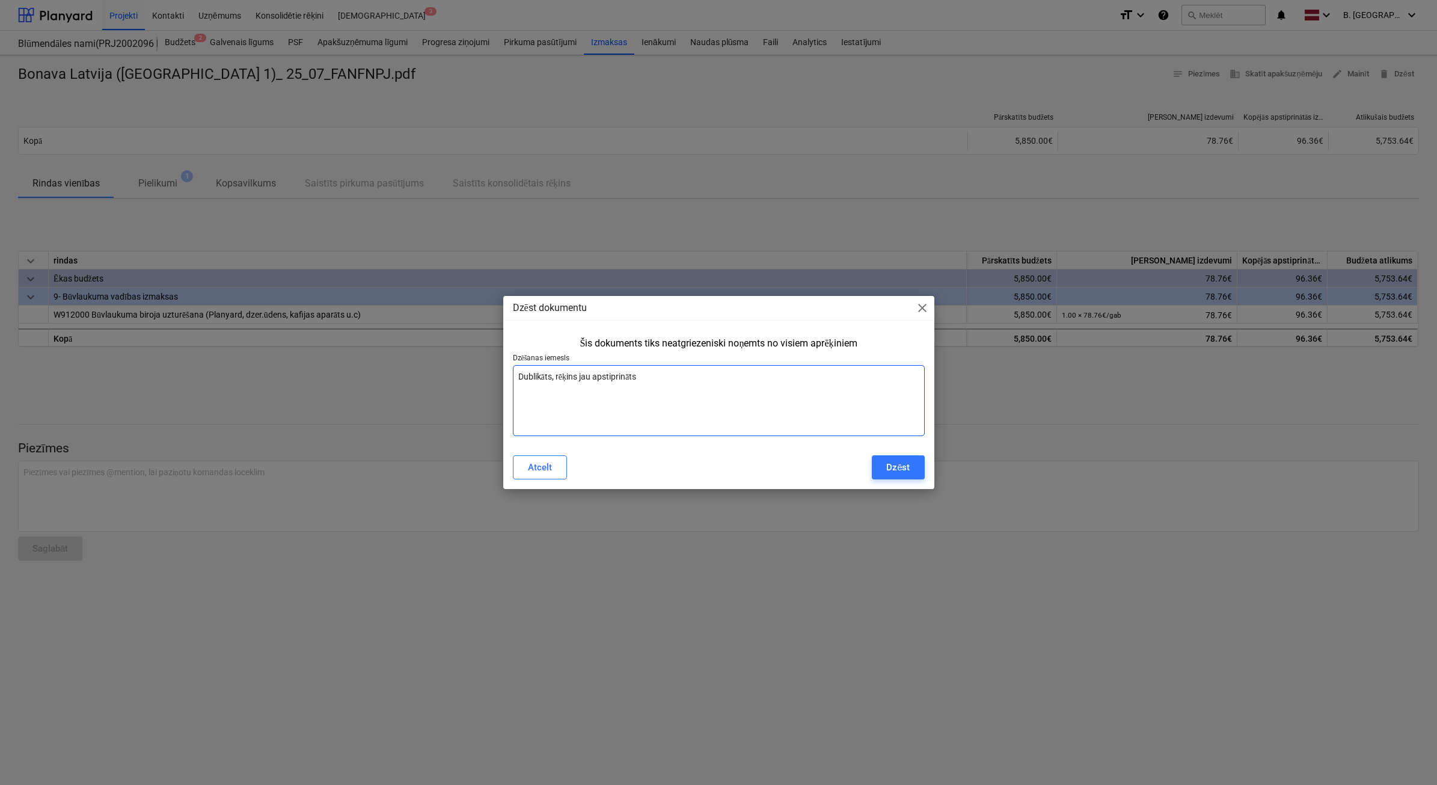
type textarea "x"
type textarea "Dublikāts, rēķins jau apstiprināts Ni"
type textarea "x"
type textarea "Dublikāts, rēķins jau apstiprināts N"
type textarea "x"
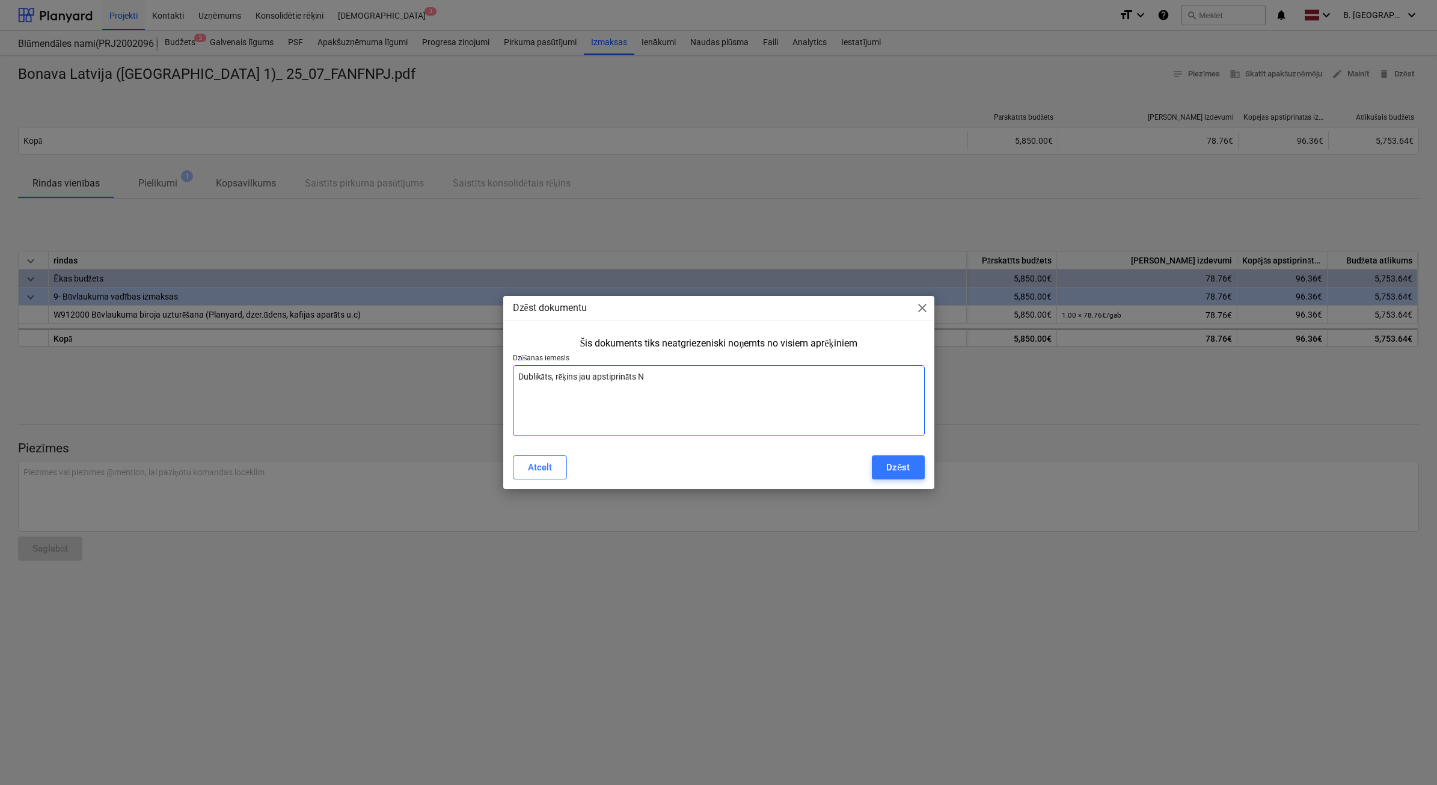
type textarea "Dublikāts, rēķins jau apstiprināts Nī"
type textarea "x"
type textarea "Dublikāts, rēķins jau apstiprināts Nīc"
type textarea "x"
type textarea "Dublikāts, rēķins jau apstiprināts Nīcg"
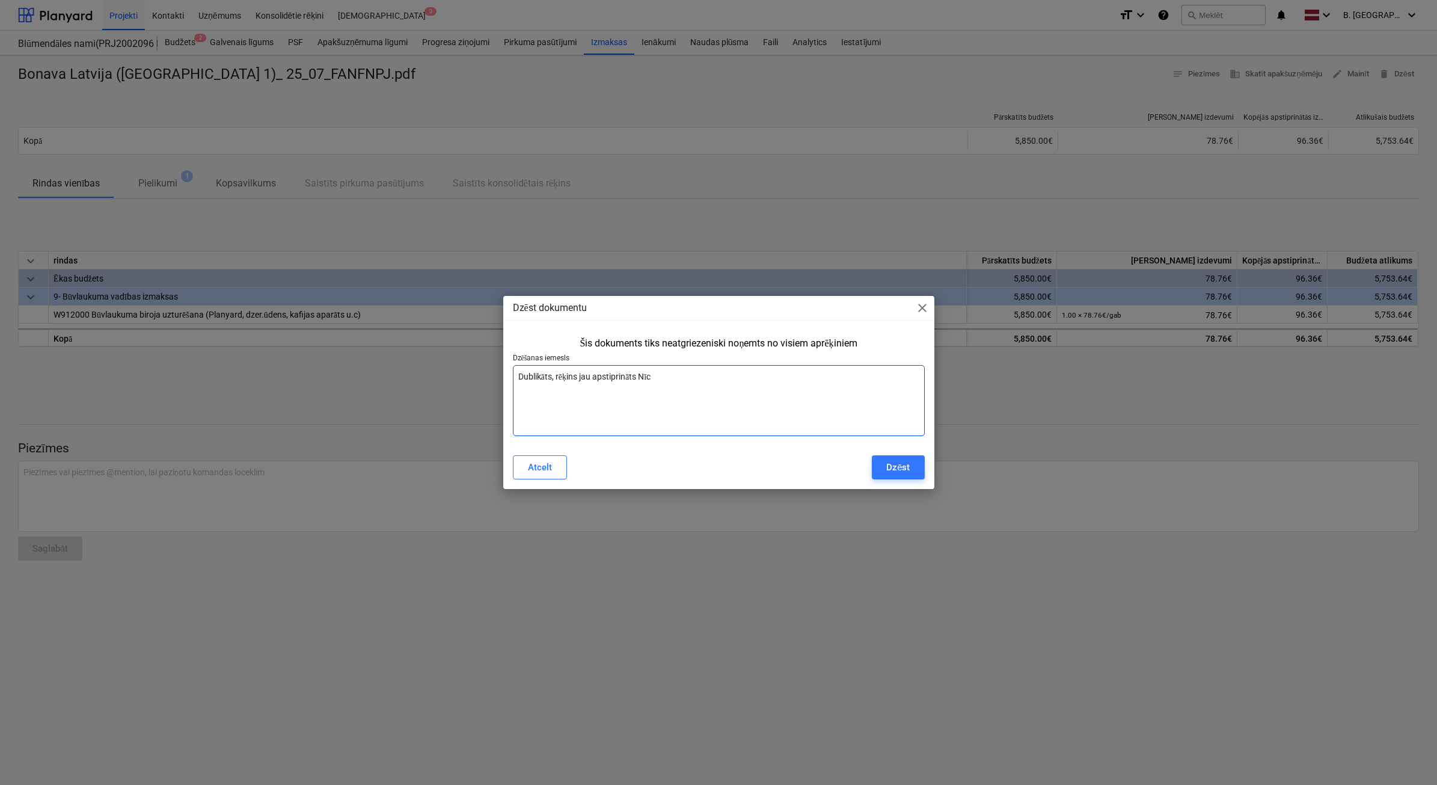
type textarea "x"
type textarea "Dublikāts, rēķins jau apstiprināts Nīcga"
type textarea "x"
type textarea "Dublikāts, rēķins jau apstiprināts Nīcgal"
type textarea "x"
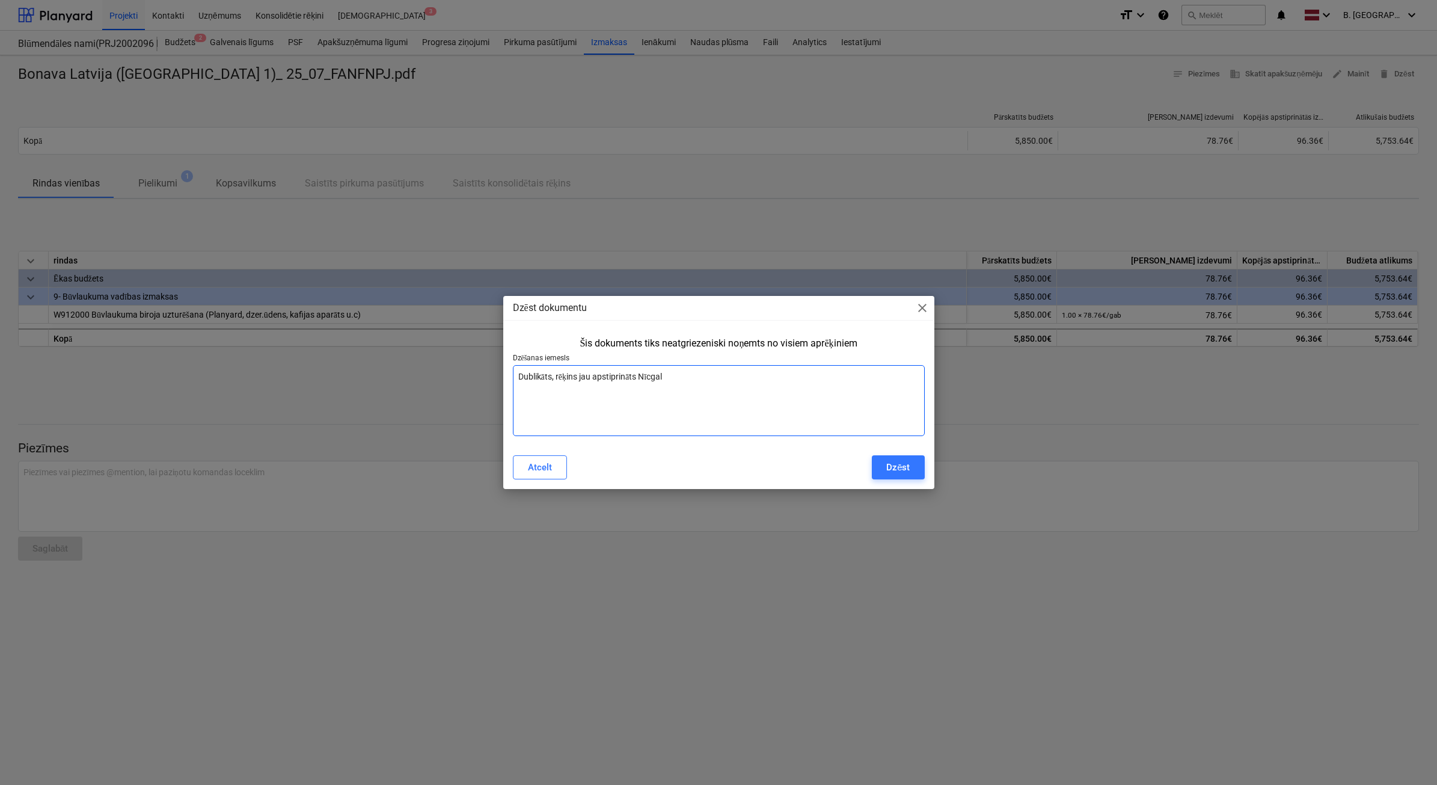
type textarea "Dublikāts, rēķins jau apstiprināts Nīcgale"
type textarea "x"
type textarea "Dublikāts, rēķins jau apstiprināts Nīcgales"
type textarea "x"
type textarea "Dublikāts, rēķins jau apstiprināts Nīcgales"
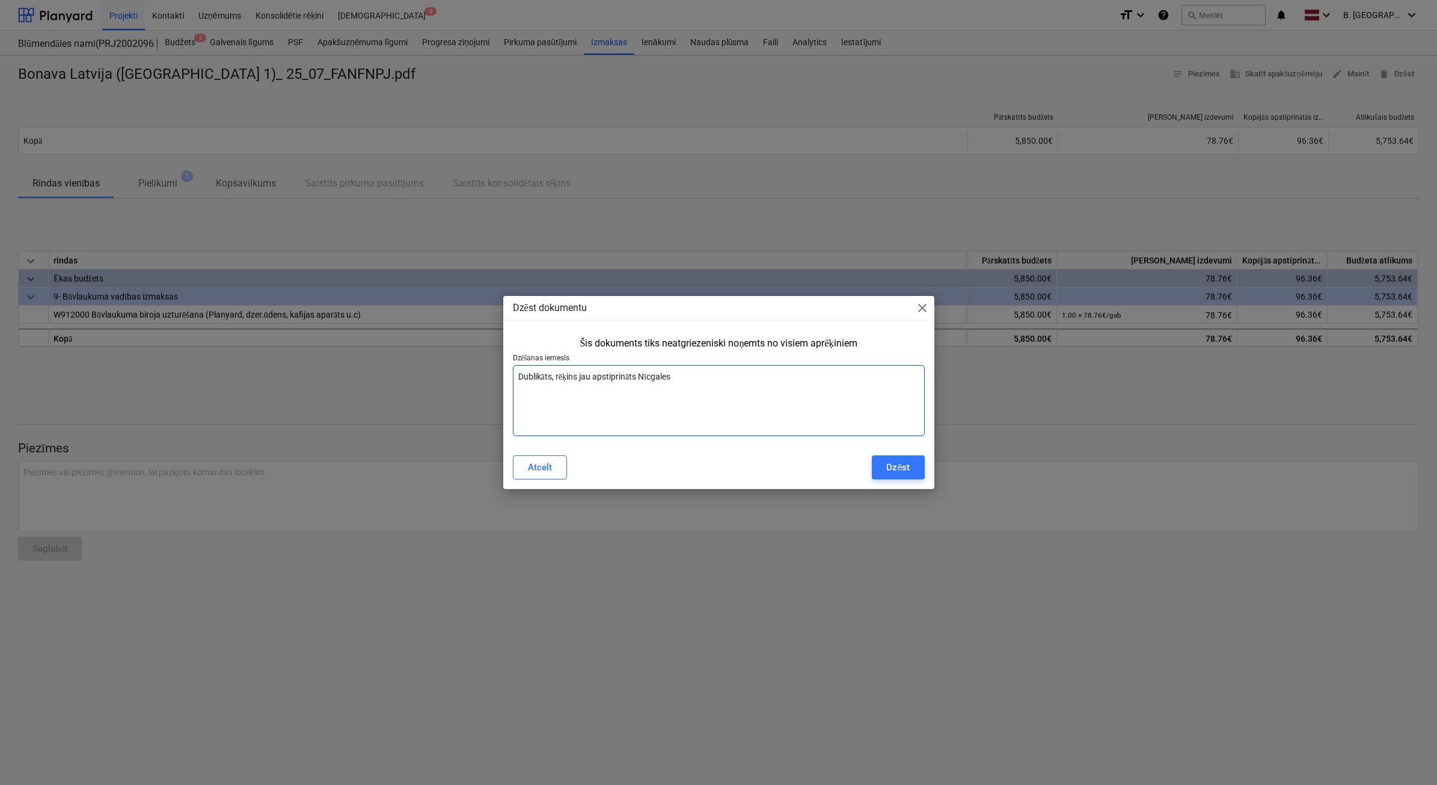
type textarea "x"
type textarea "Dublikāts, rēķins jau apstiprināts Nīcgales i"
type textarea "x"
type textarea "Dublikāts, rēķins jau apstiprināts Nīcgales ie"
type textarea "x"
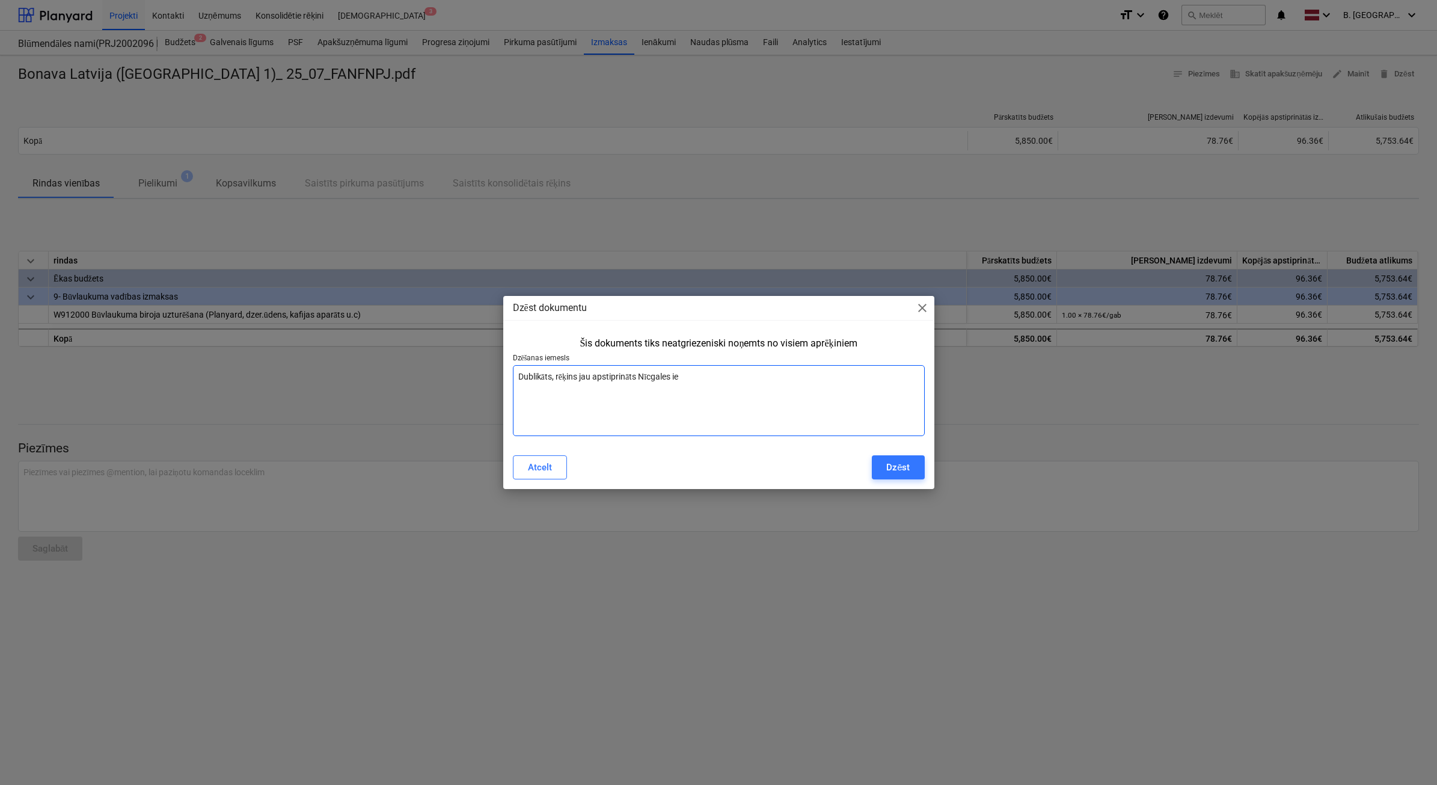
type textarea "Dublikāts, rēķins jau apstiprināts Nīcgales iel"
type textarea "x"
type textarea "Dublikāts, rēķins jau apstiprināts [GEOGRAPHIC_DATA]"
type textarea "x"
type textarea "Dublikāts, rēķins jau apstiprināts [GEOGRAPHIC_DATA]"
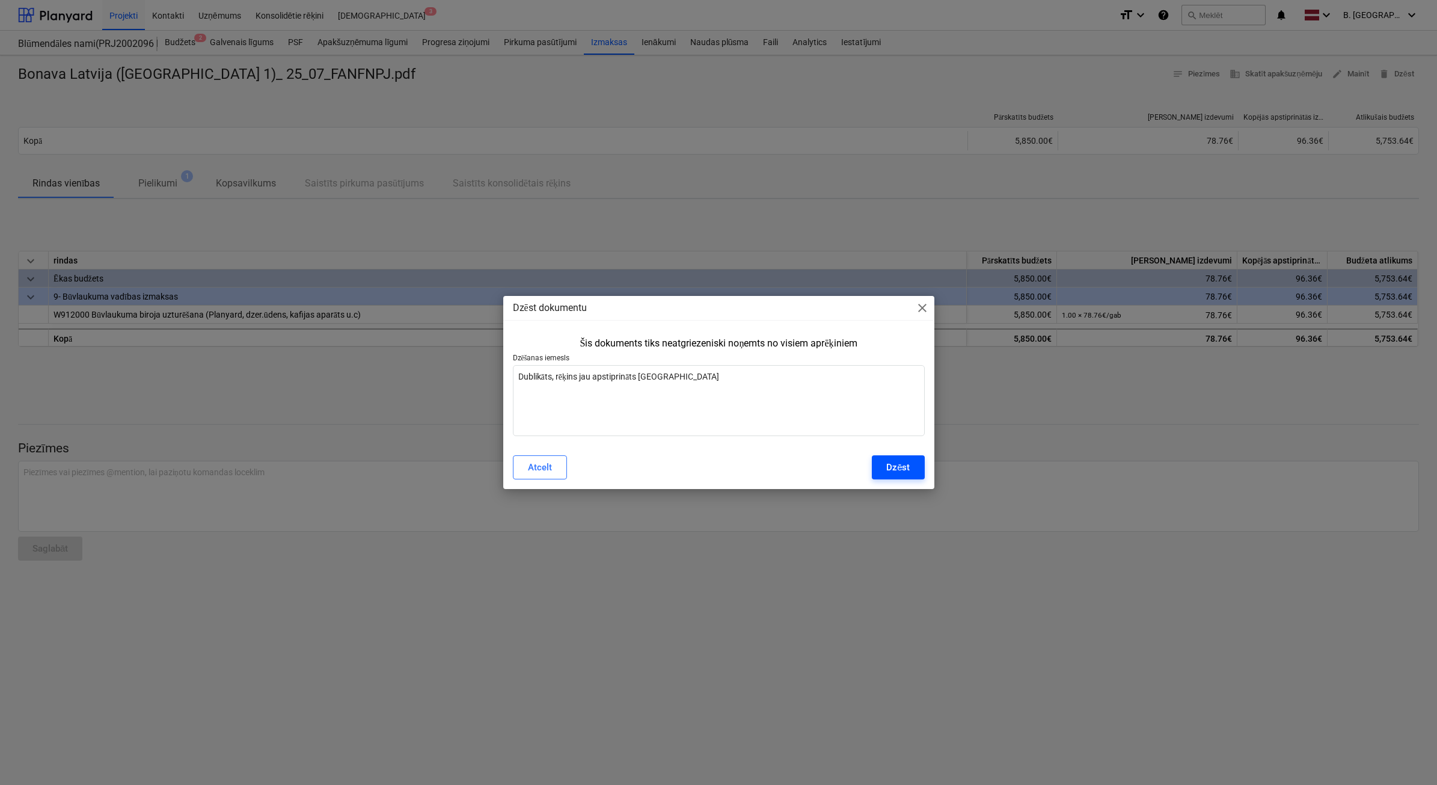
click at [903, 461] on div "Dzēst" at bounding box center [897, 467] width 23 height 16
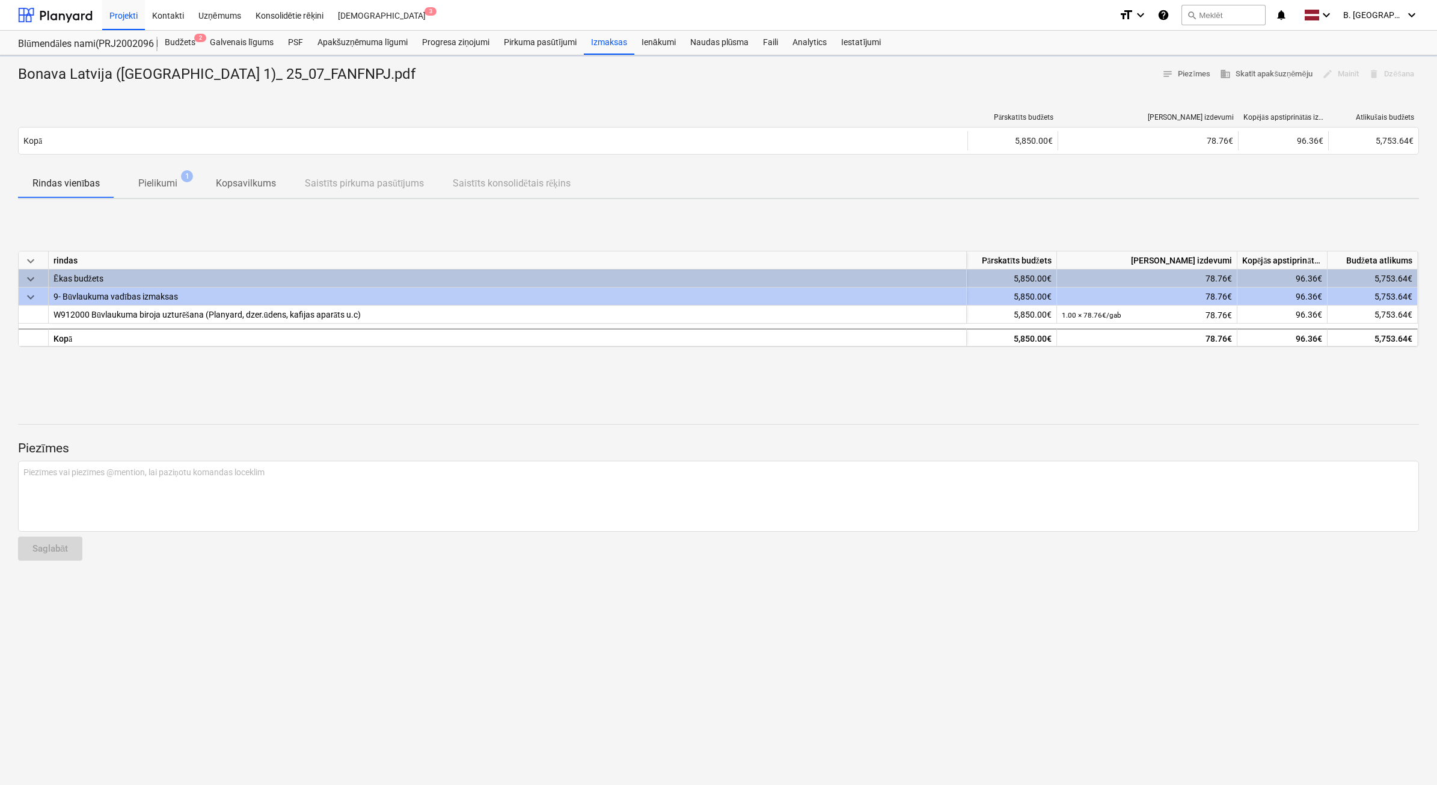
type textarea "x"
